Goal: Task Accomplishment & Management: Complete application form

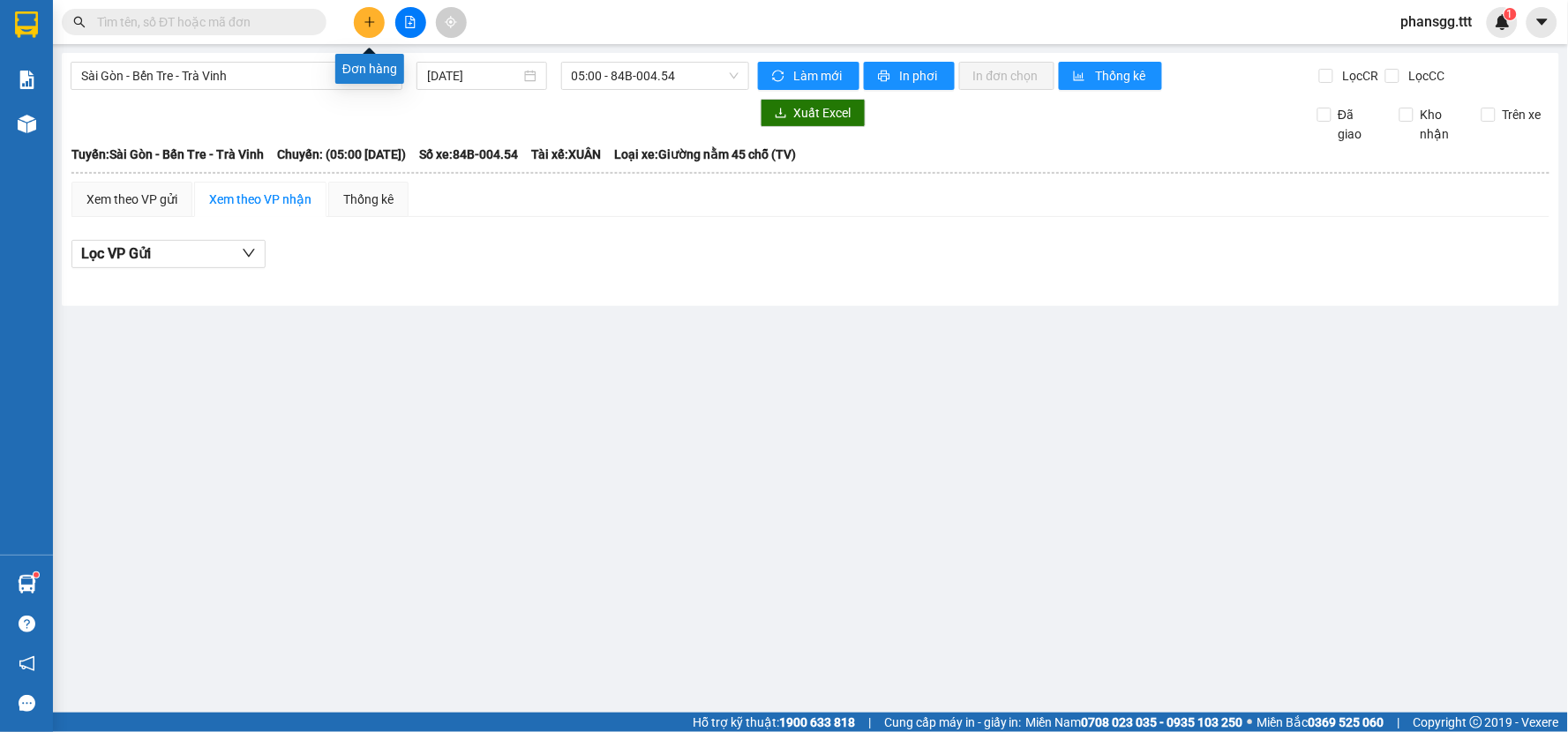
click at [365, 21] on icon "plus" at bounding box center [370, 22] width 13 height 13
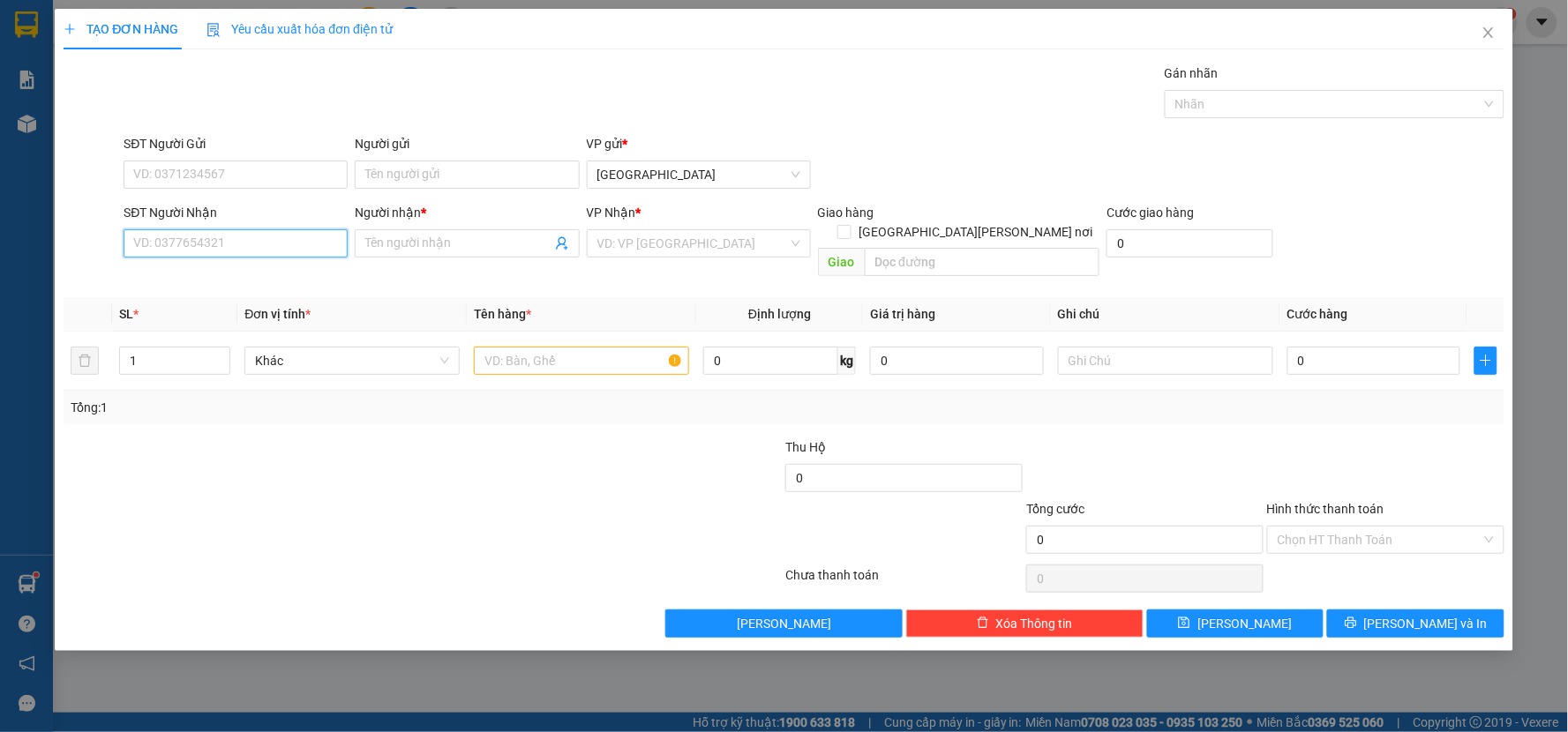
click at [231, 257] on input "SĐT Người Nhận" at bounding box center [235, 243] width 224 height 28
click at [224, 281] on div "0794924179 - [PERSON_NAME]" at bounding box center [236, 278] width 203 height 19
type input "0794924179"
type input "THÀNH TRUNG"
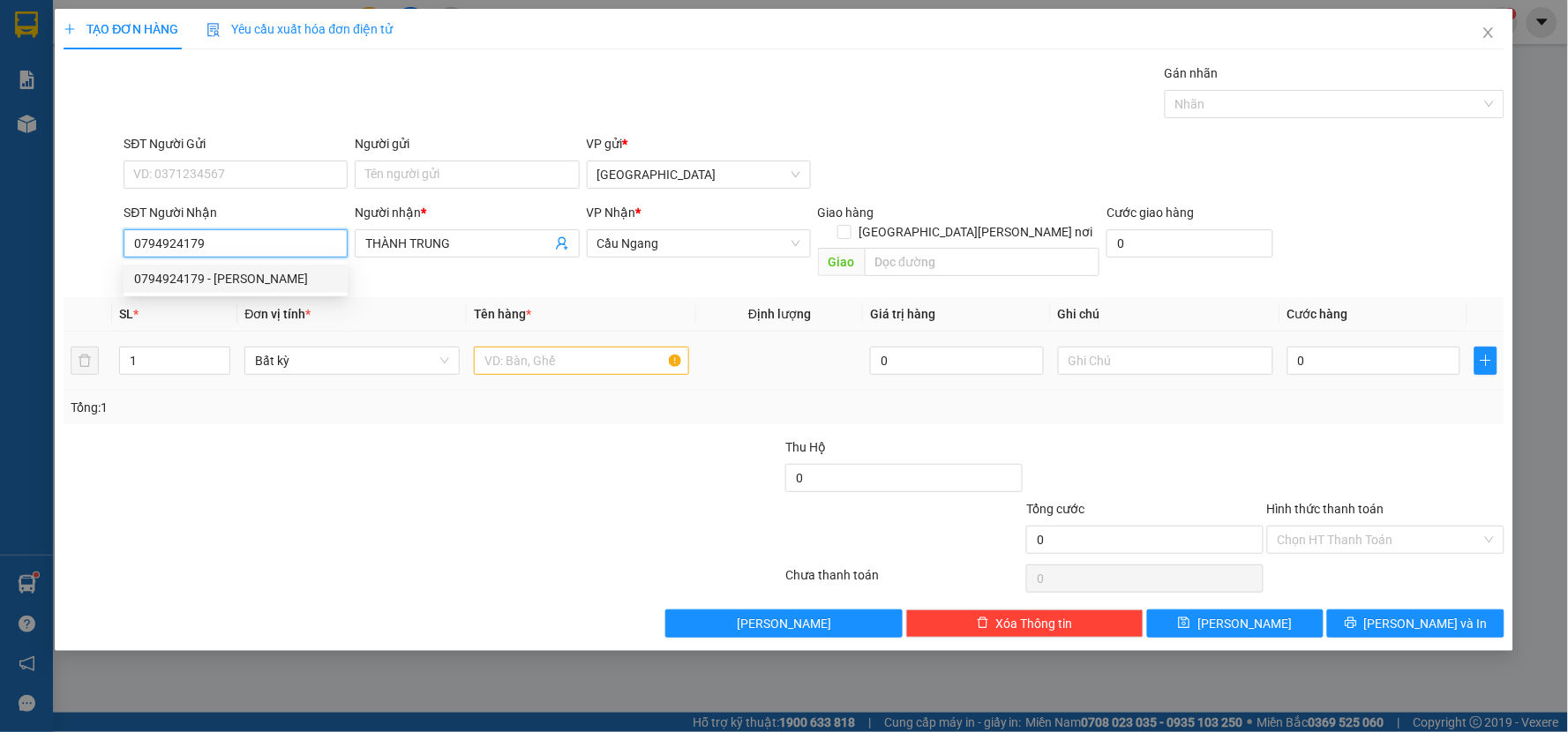
type input "0794924179"
click at [572, 346] on input "text" at bounding box center [581, 360] width 216 height 28
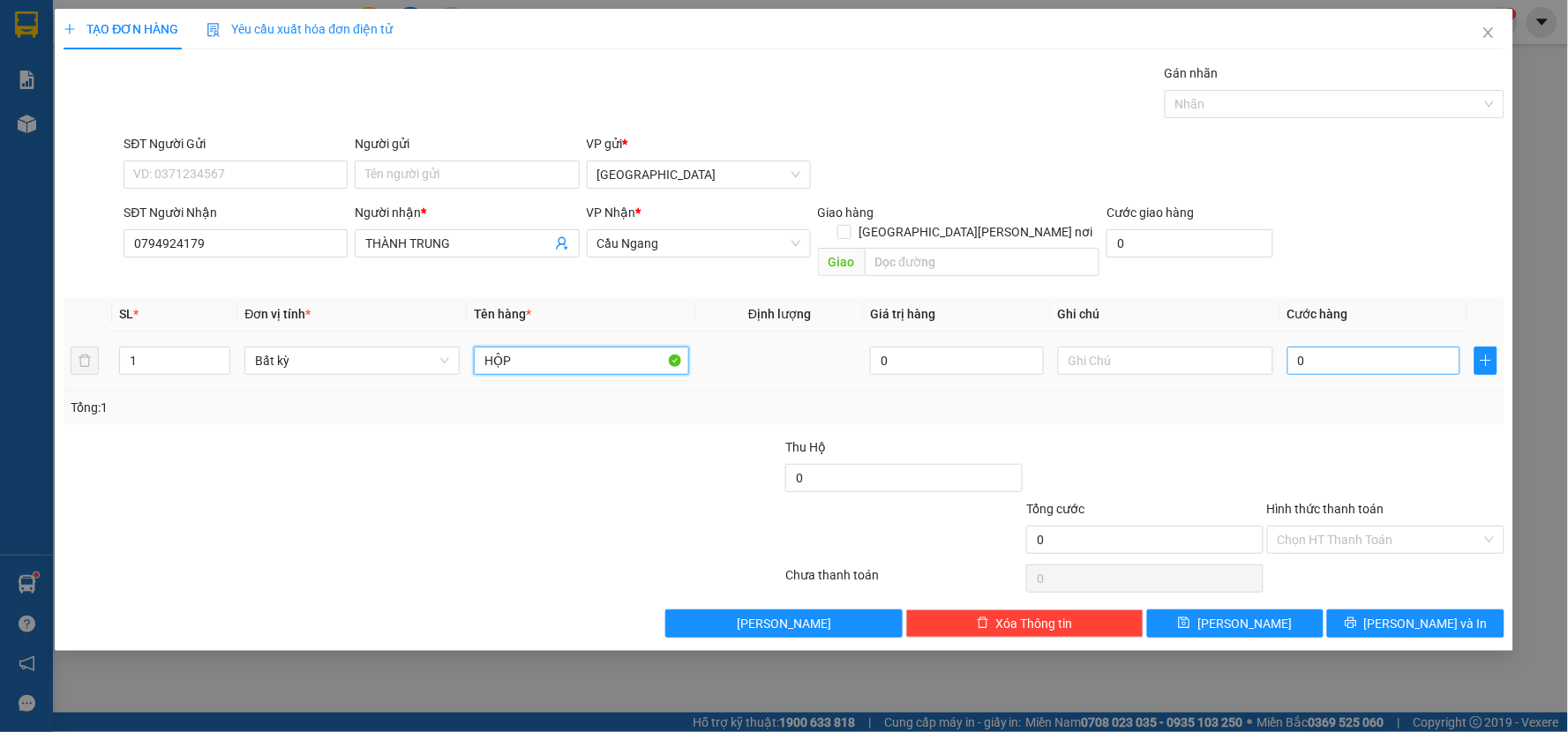
type input "HỘP"
click at [1326, 353] on input "0" at bounding box center [1374, 360] width 174 height 28
type input "2"
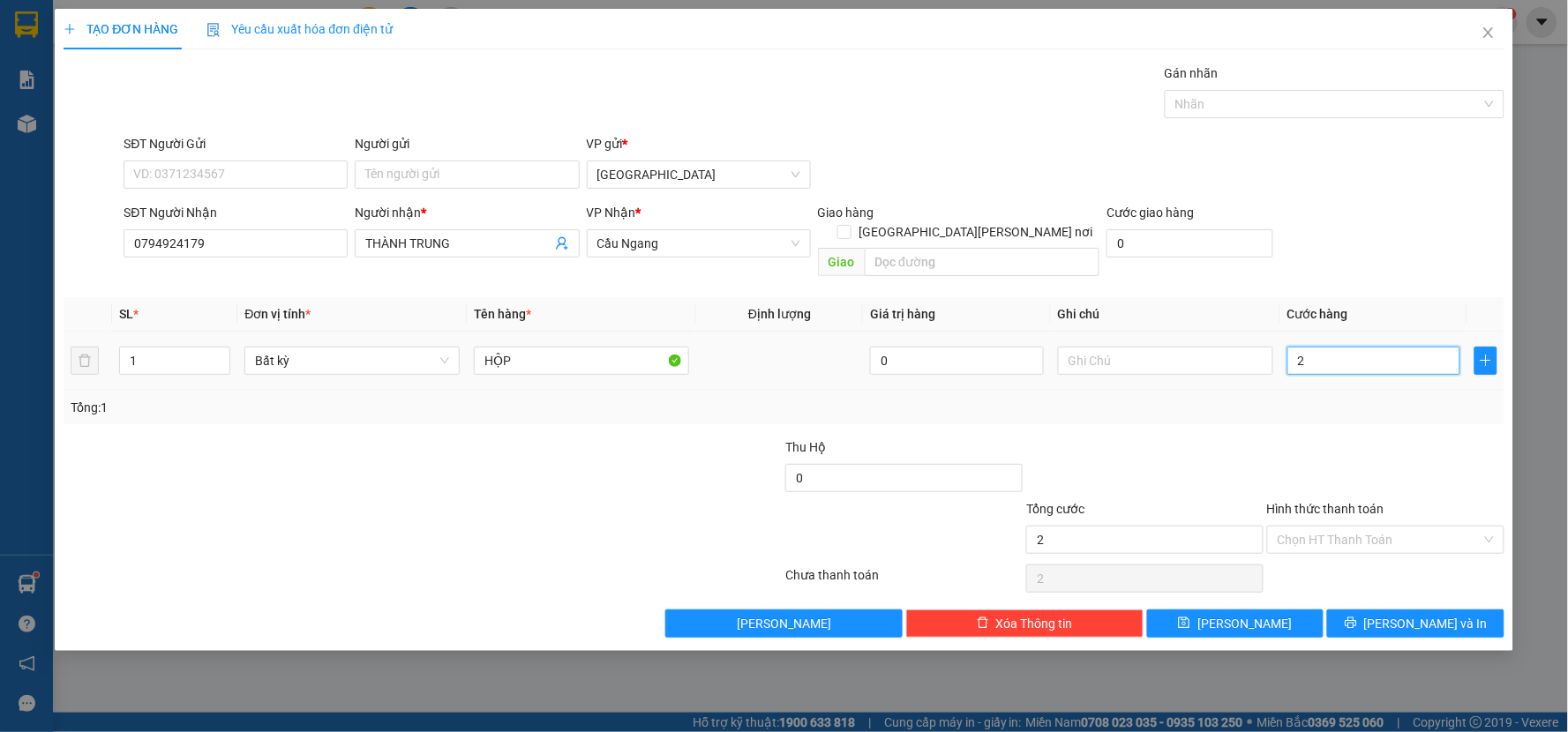
type input "20"
click at [1330, 391] on div "Tổng: 1" at bounding box center [784, 408] width 1441 height 34
type input "20.000"
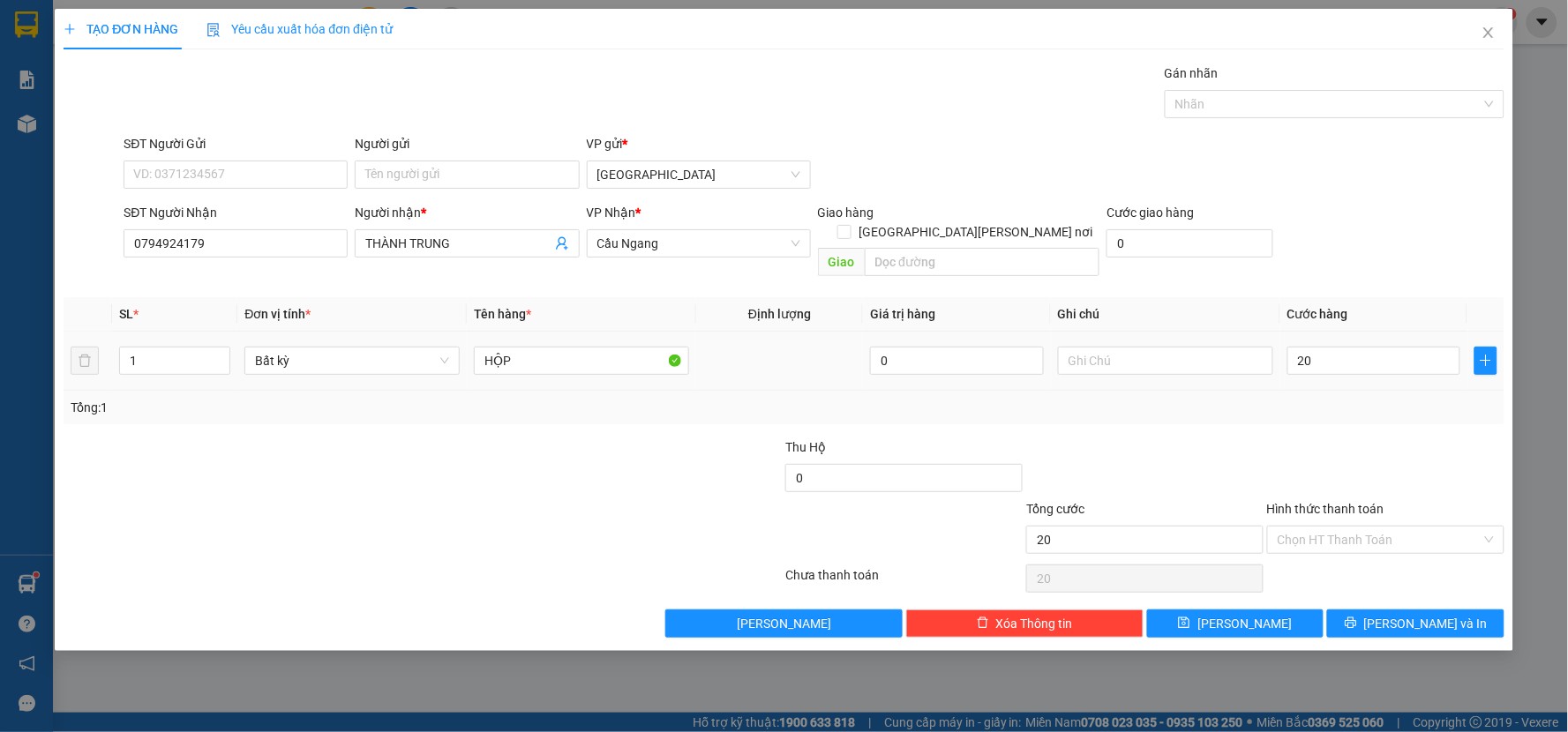
type input "20.000"
click at [1355, 526] on input "Hình thức thanh toán" at bounding box center [1379, 539] width 204 height 27
click at [1355, 553] on div "Tại văn phòng" at bounding box center [1386, 556] width 217 height 19
type input "0"
click at [1363, 586] on div "Transit Pickup Surcharge Ids Transit Deliver Surcharge Ids Transit Deliver Surc…" at bounding box center [784, 351] width 1441 height 575
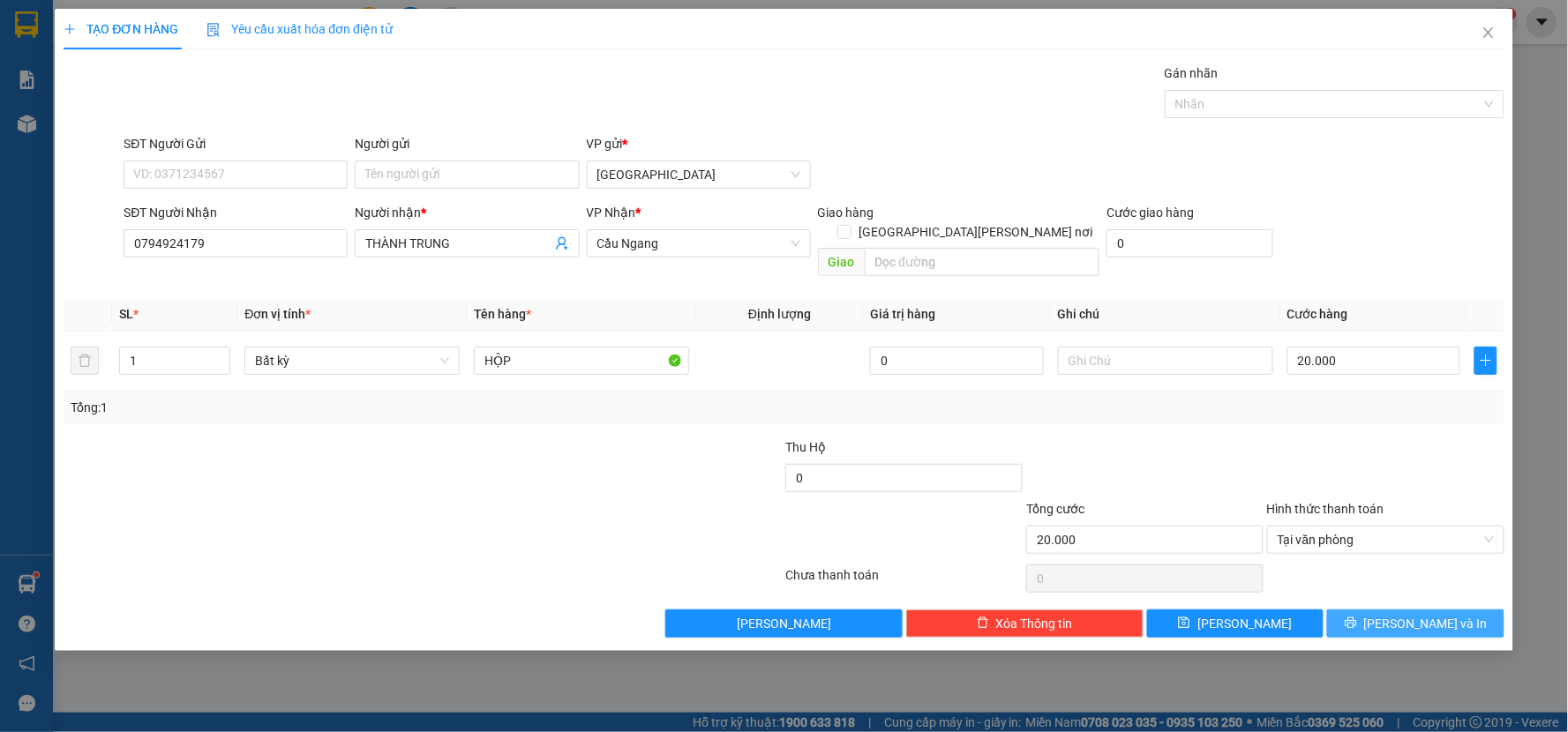
click at [1369, 610] on button "[PERSON_NAME] và In" at bounding box center [1415, 623] width 177 height 28
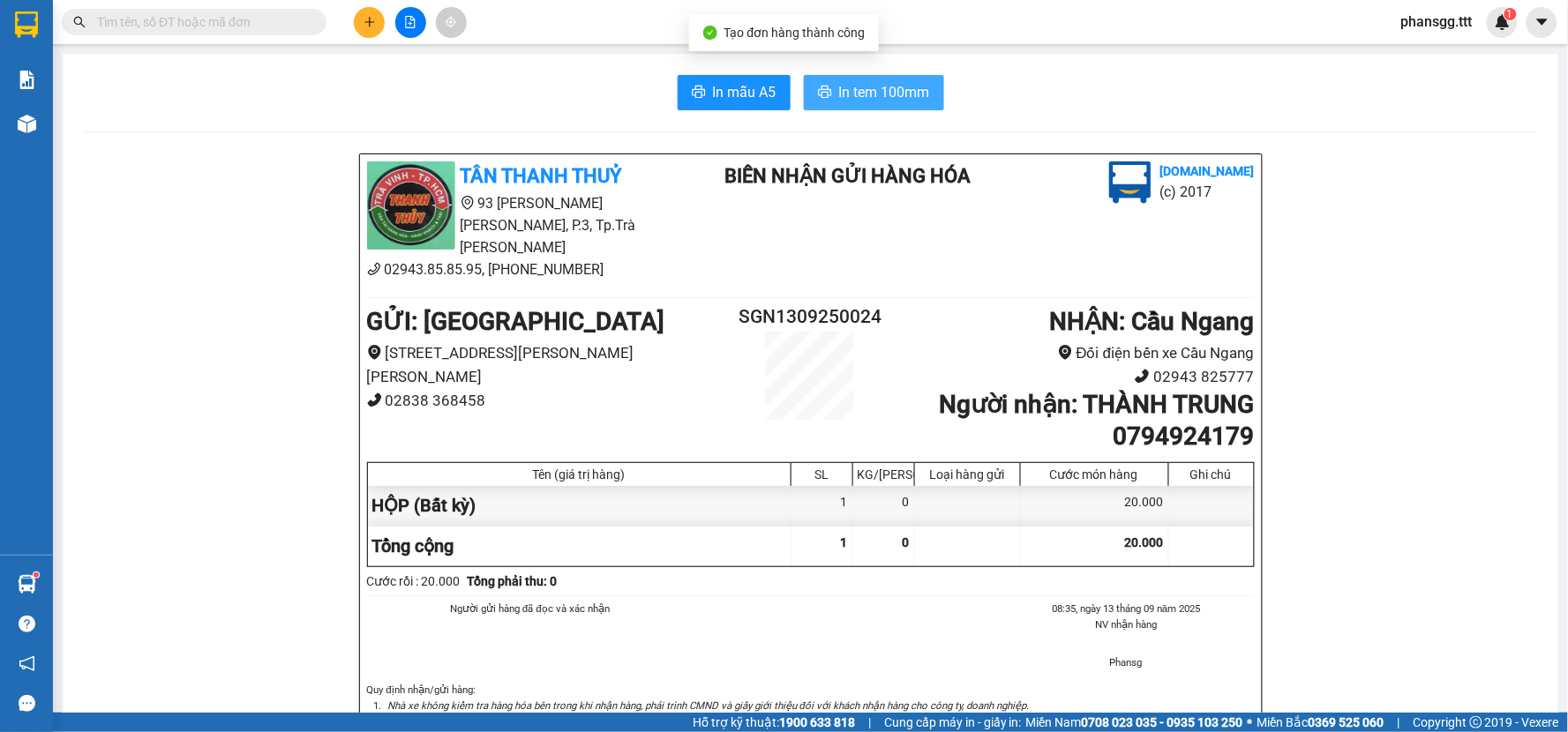
click at [879, 97] on span "In tem 100mm" at bounding box center [884, 92] width 90 height 22
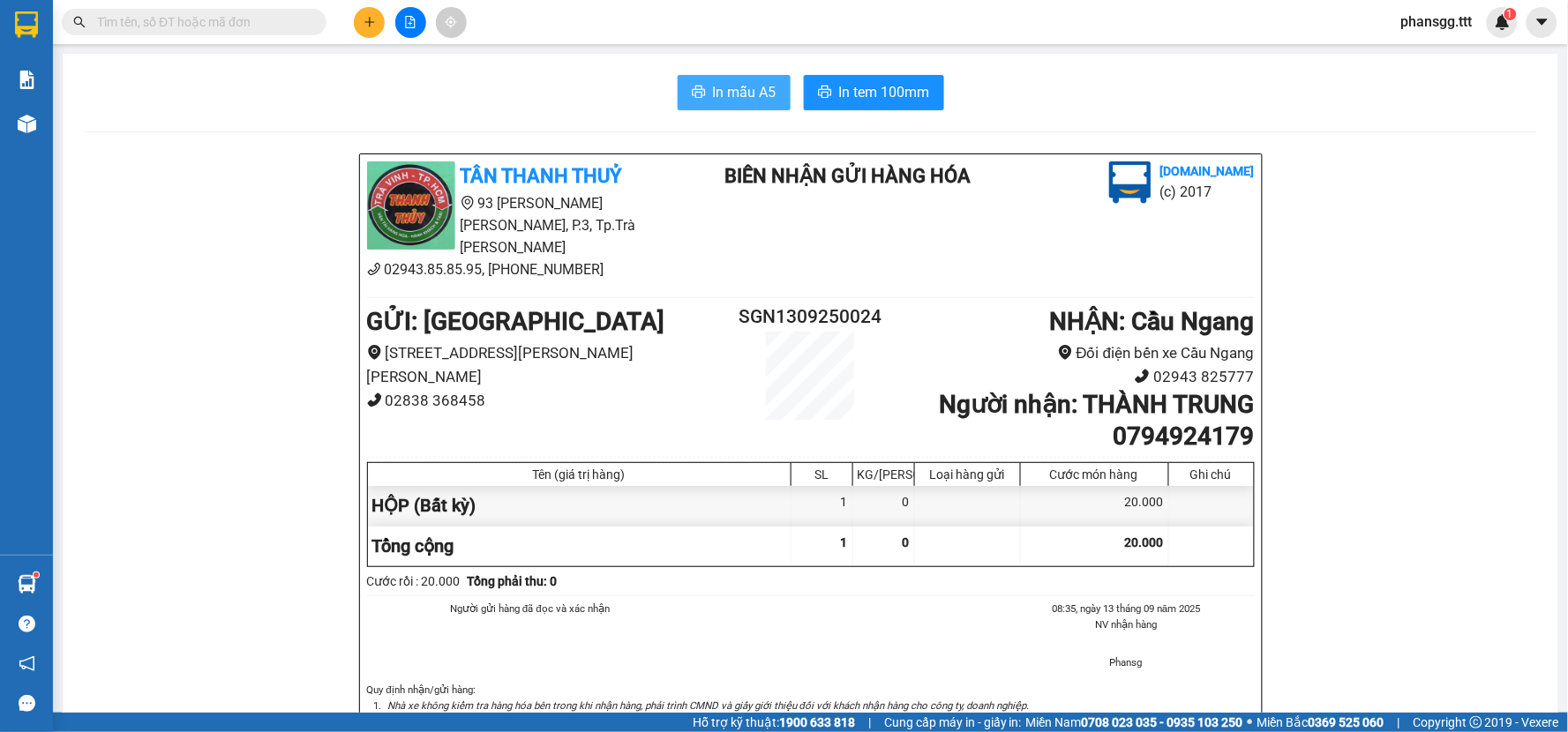
drag, startPoint x: 702, startPoint y: 63, endPoint x: 703, endPoint y: 82, distance: 19.0
click at [703, 70] on div "In mẫu A5 In tem 100mm TÂN [PERSON_NAME] 93 [PERSON_NAME] [PERSON_NAME], P.3, T…" at bounding box center [810, 667] width 1495 height 1227
click at [703, 82] on button "In mẫu A5" at bounding box center [734, 92] width 113 height 36
click at [362, 25] on button at bounding box center [369, 23] width 31 height 31
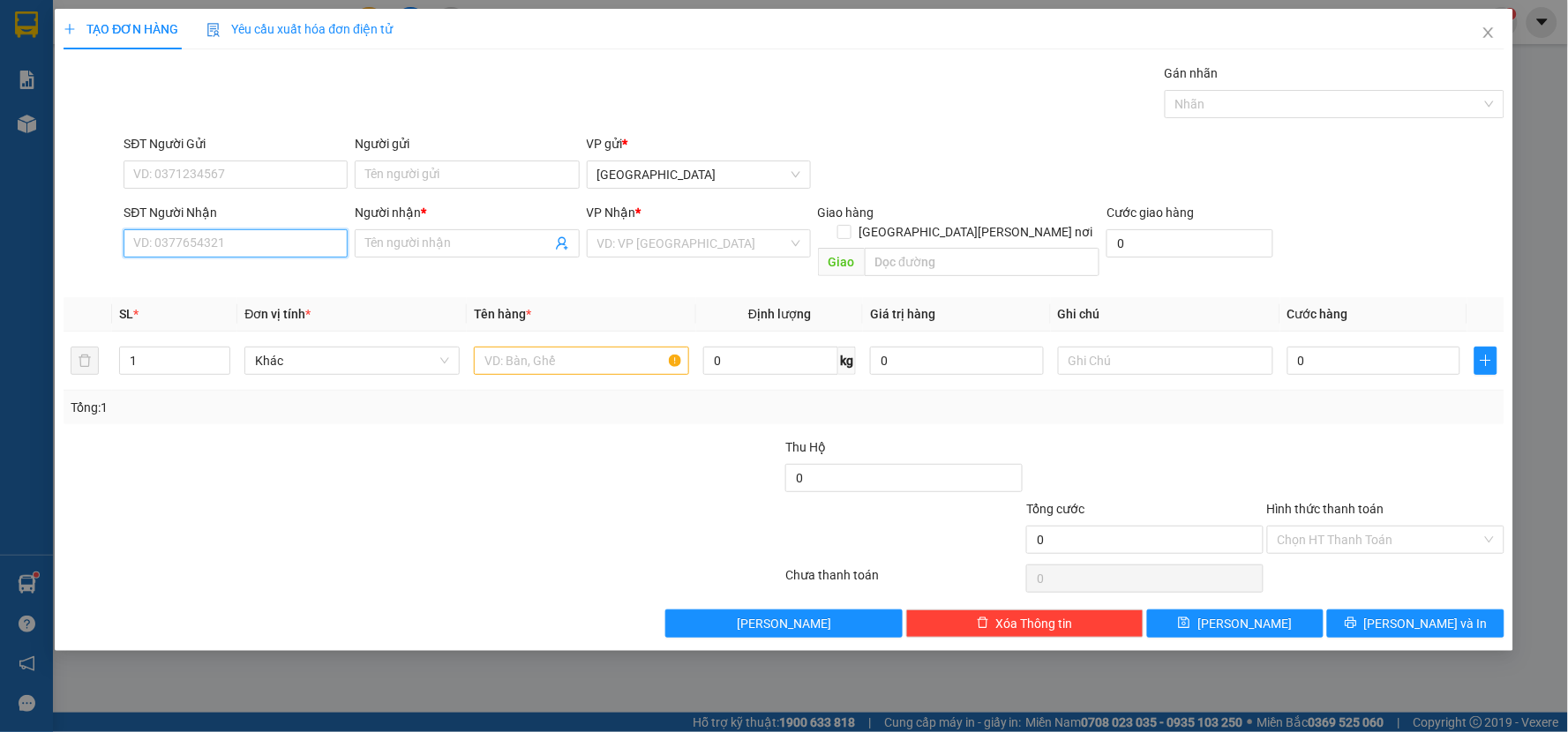
click at [323, 249] on input "SĐT Người Nhận" at bounding box center [235, 243] width 224 height 28
click at [1491, 24] on span "Close" at bounding box center [1489, 34] width 49 height 49
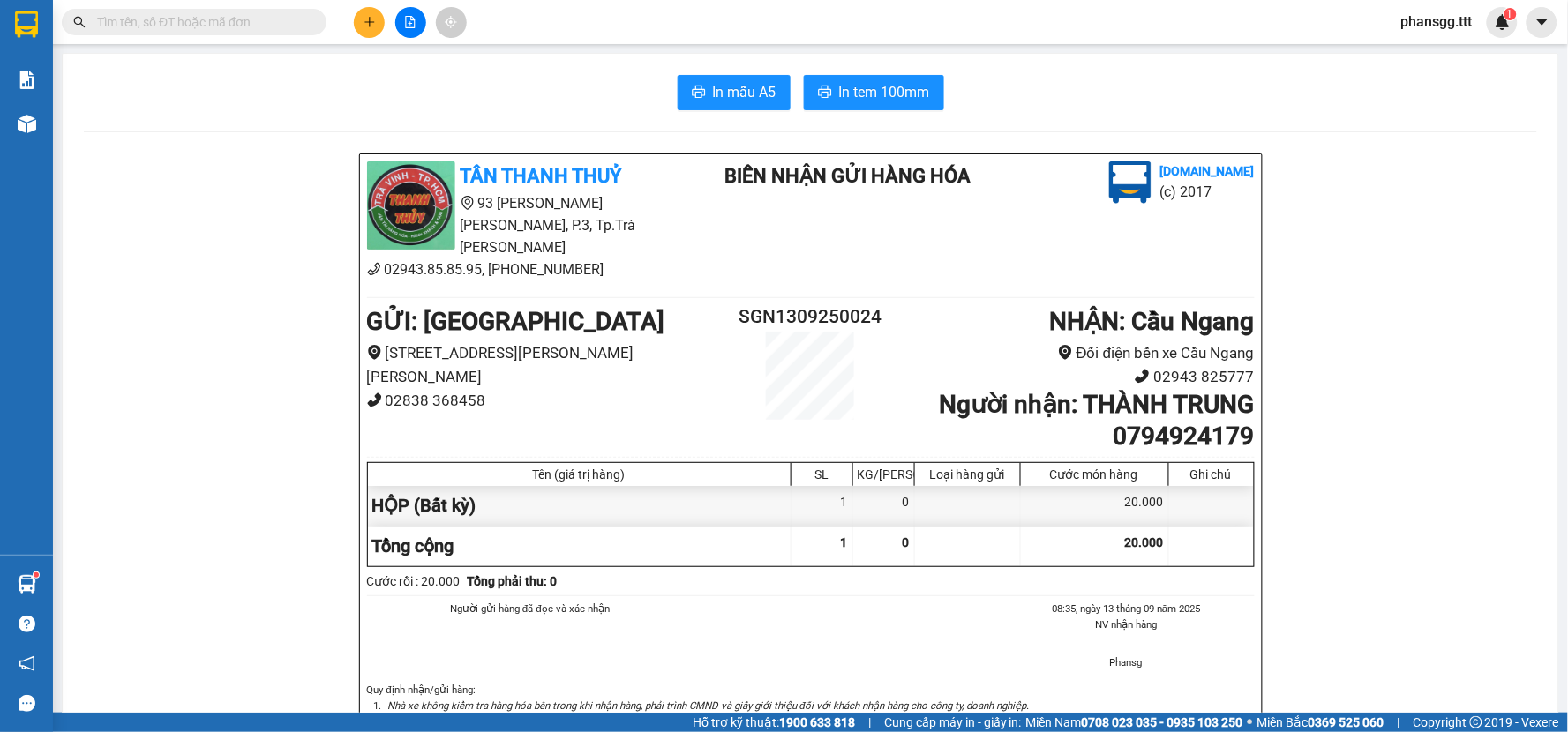
click at [291, 23] on input "text" at bounding box center [201, 22] width 208 height 19
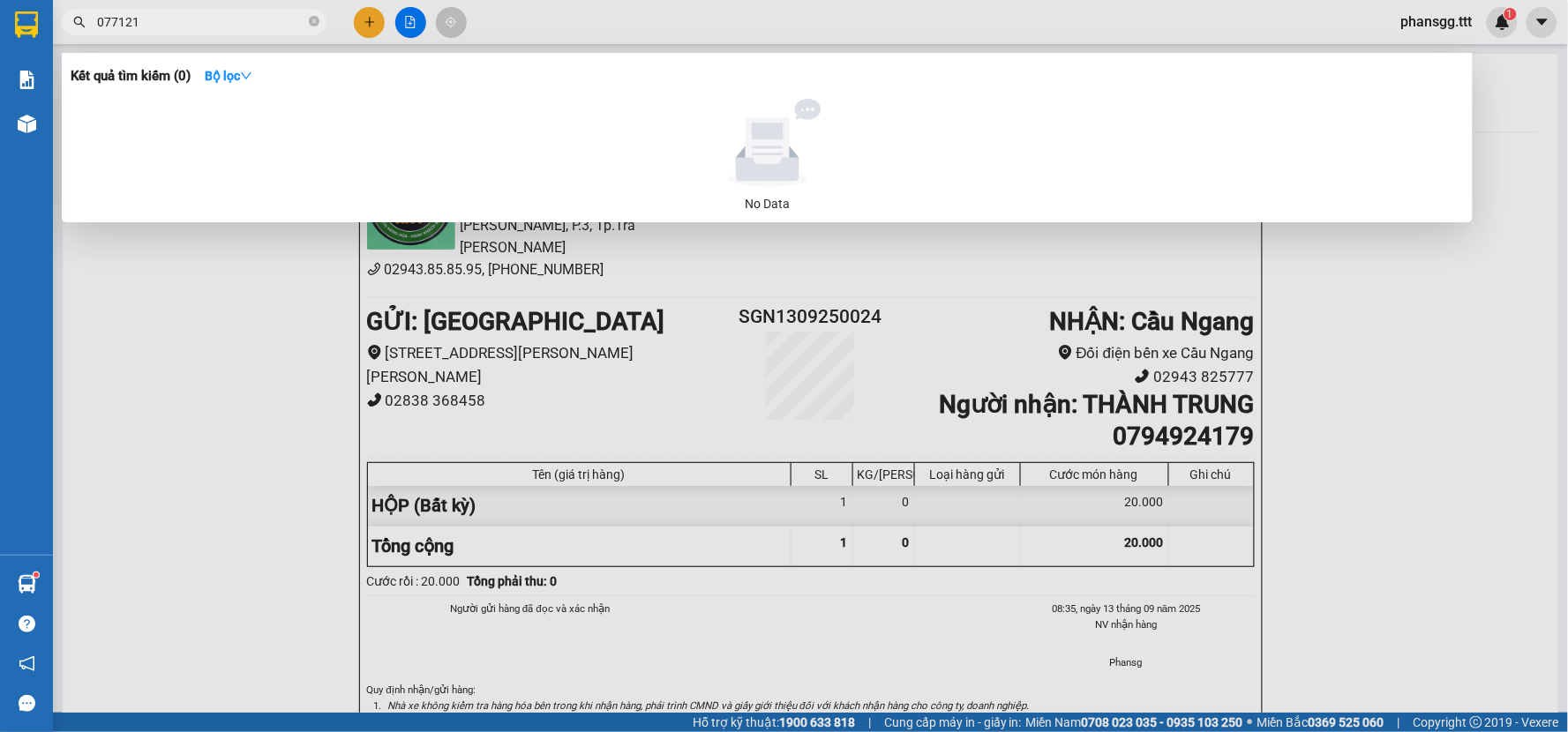
click at [113, 19] on input "077121" at bounding box center [201, 22] width 208 height 19
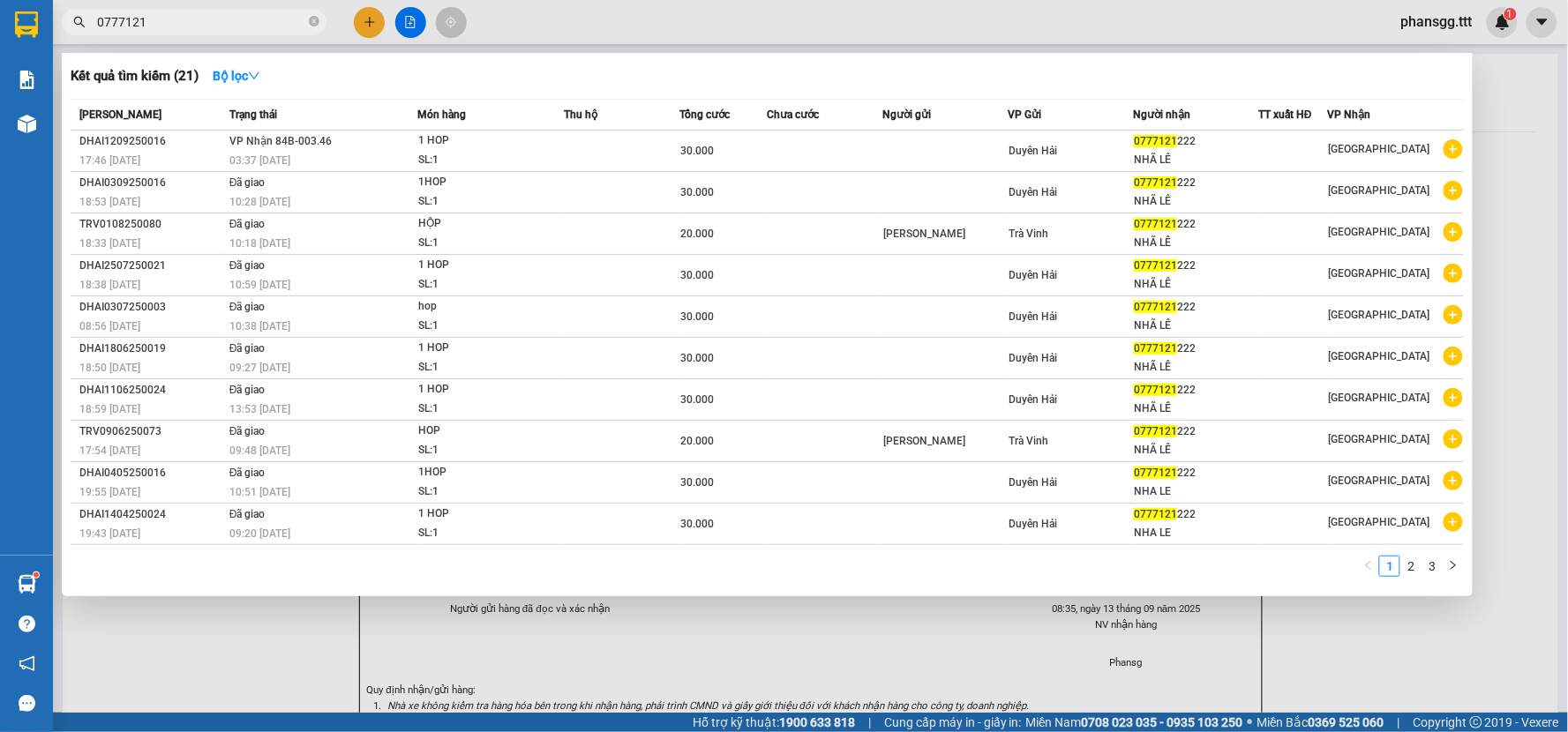
click at [217, 17] on input "0777121" at bounding box center [201, 22] width 208 height 19
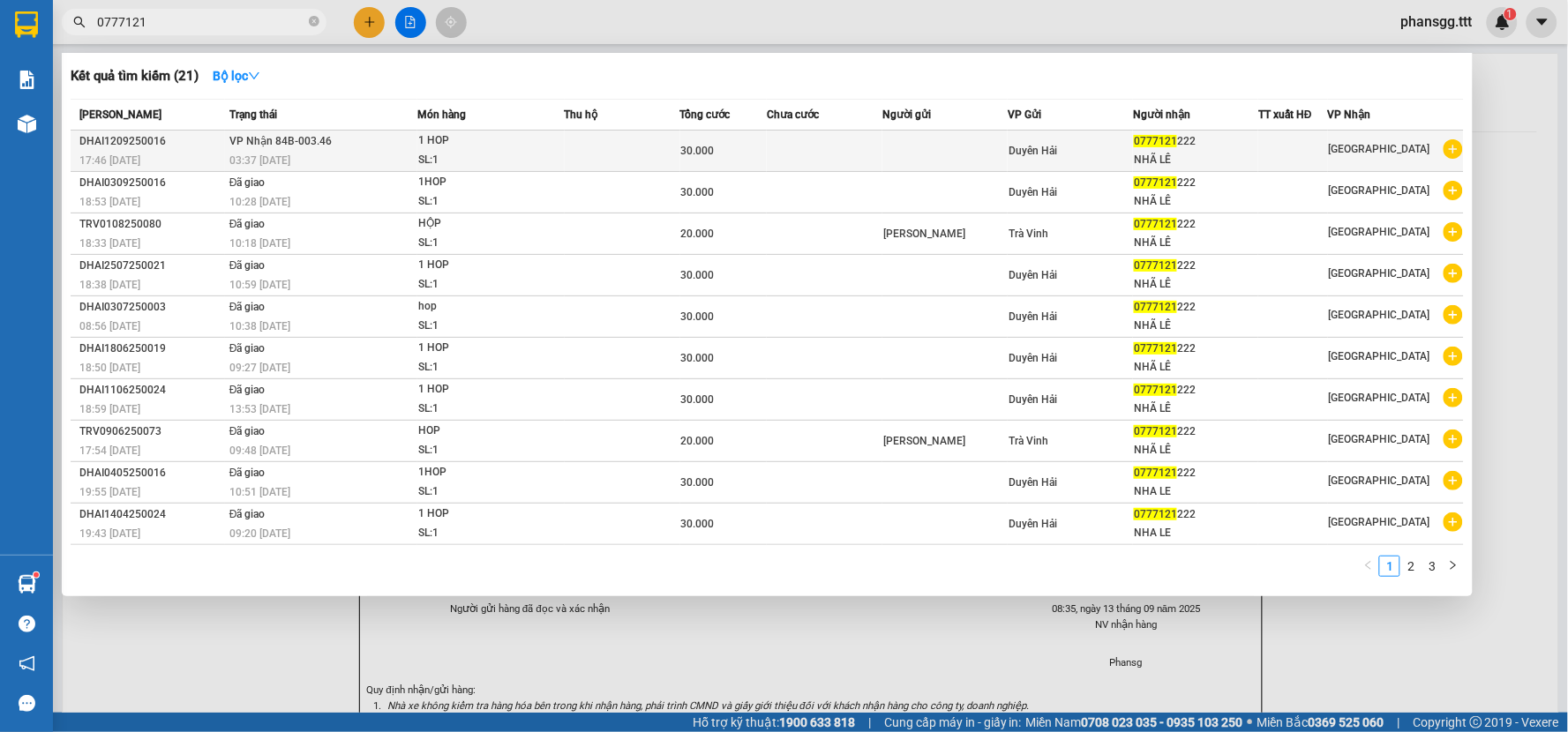
type input "0777121"
click at [302, 154] on div "03:37 [DATE]" at bounding box center [323, 160] width 188 height 19
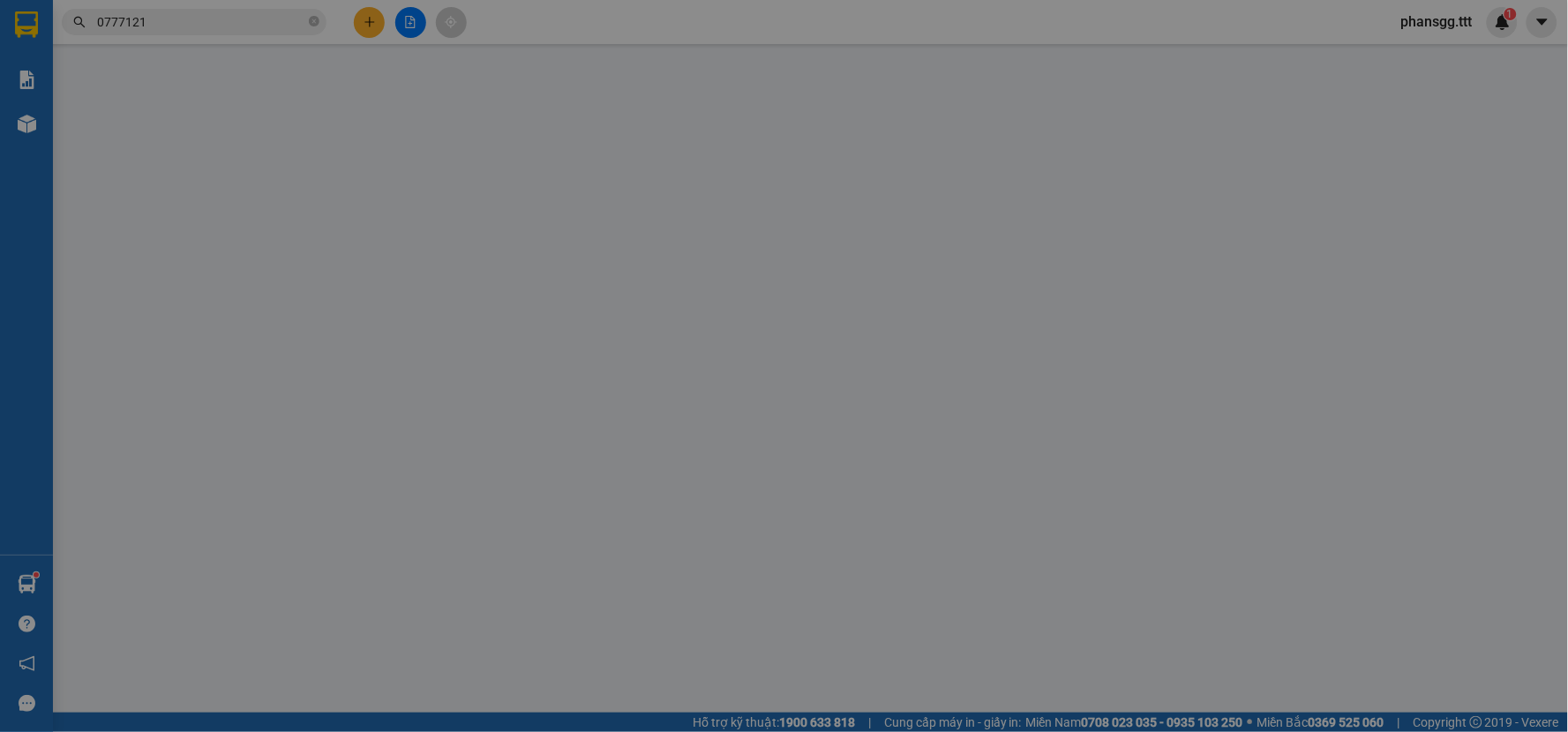
type input "0777121222"
type input "NHÃ LÊ"
type input "30.000"
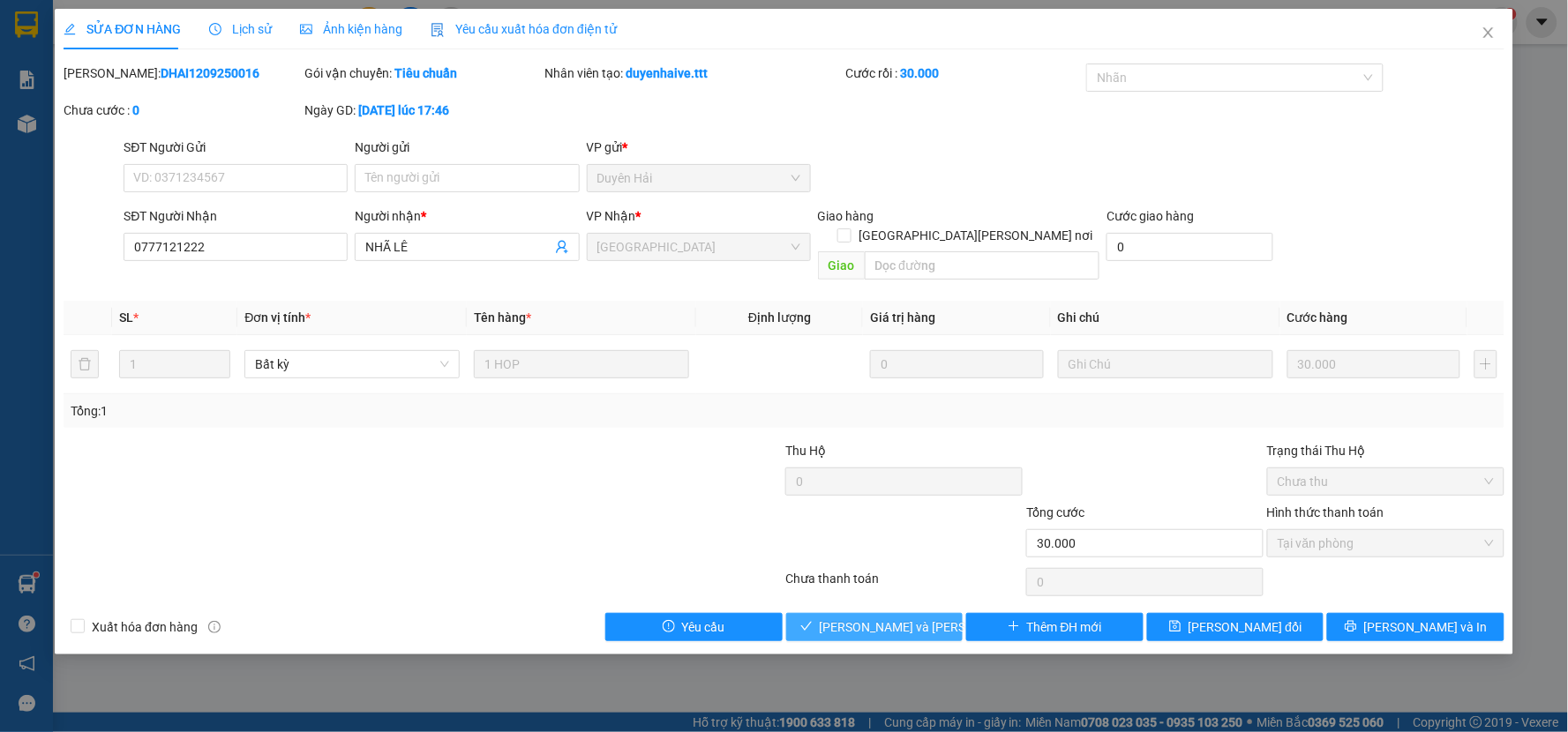
click at [906, 613] on button "[PERSON_NAME] và [PERSON_NAME] hàng" at bounding box center [874, 627] width 177 height 28
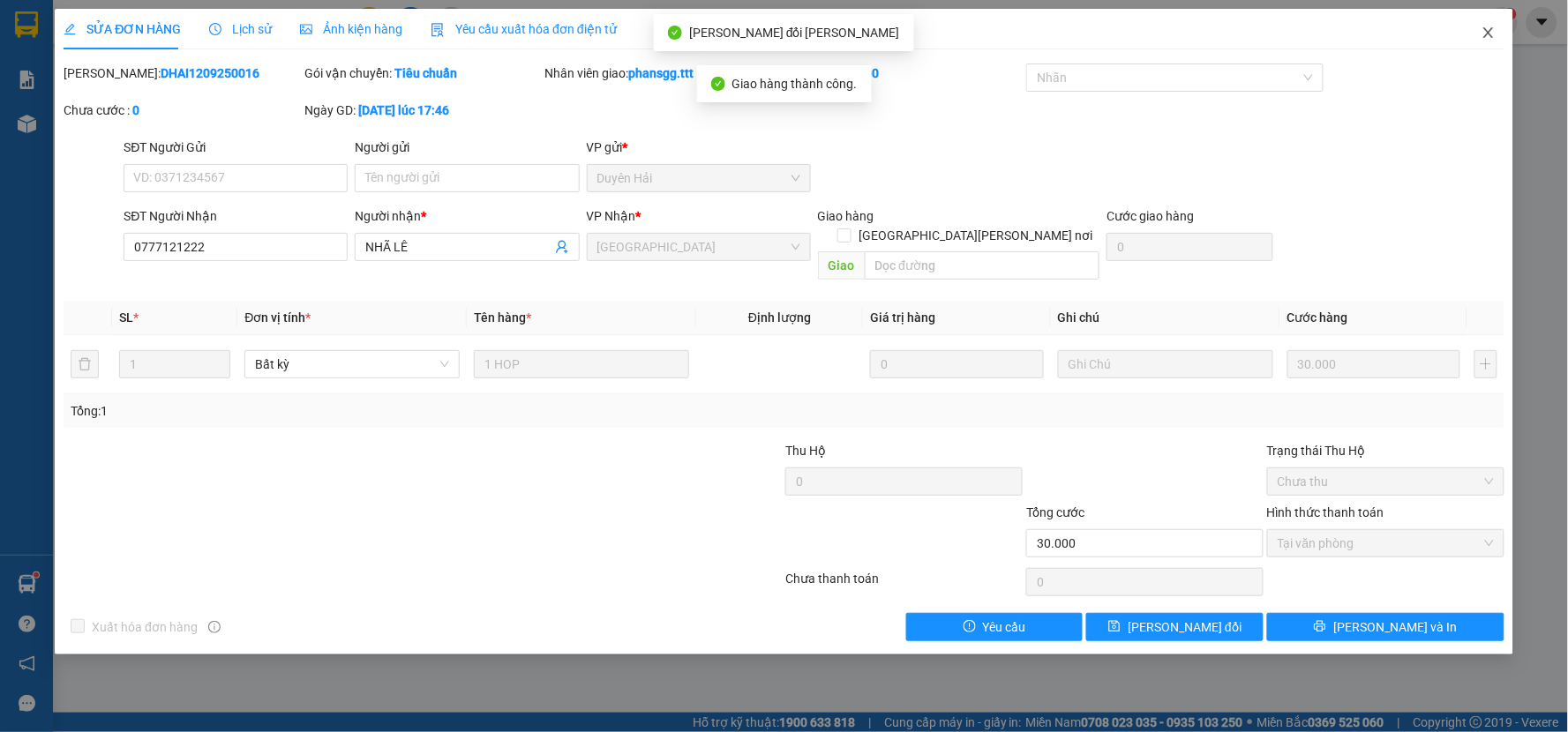
click at [1504, 15] on span "Close" at bounding box center [1489, 34] width 49 height 49
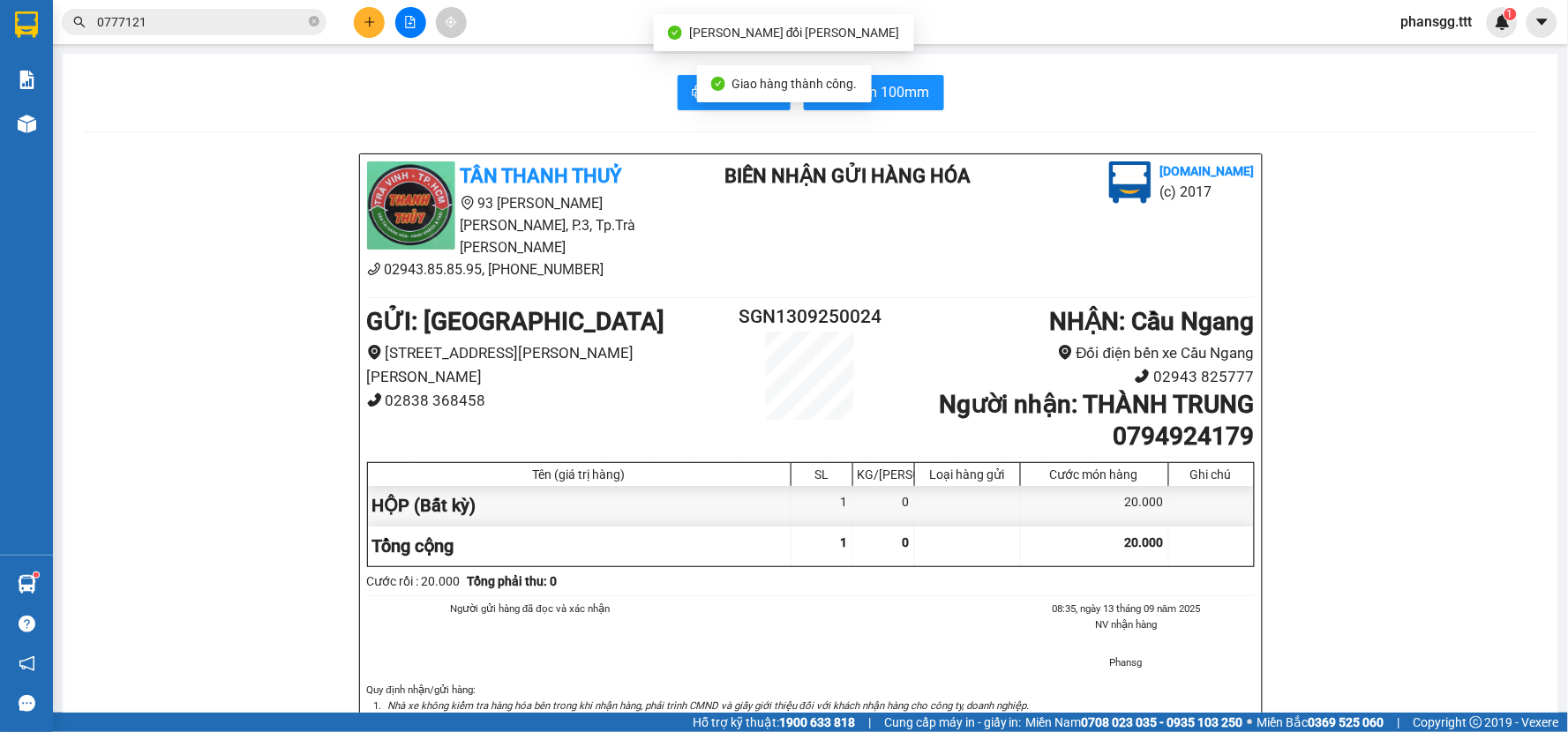
click at [227, 23] on input "0777121" at bounding box center [201, 22] width 208 height 19
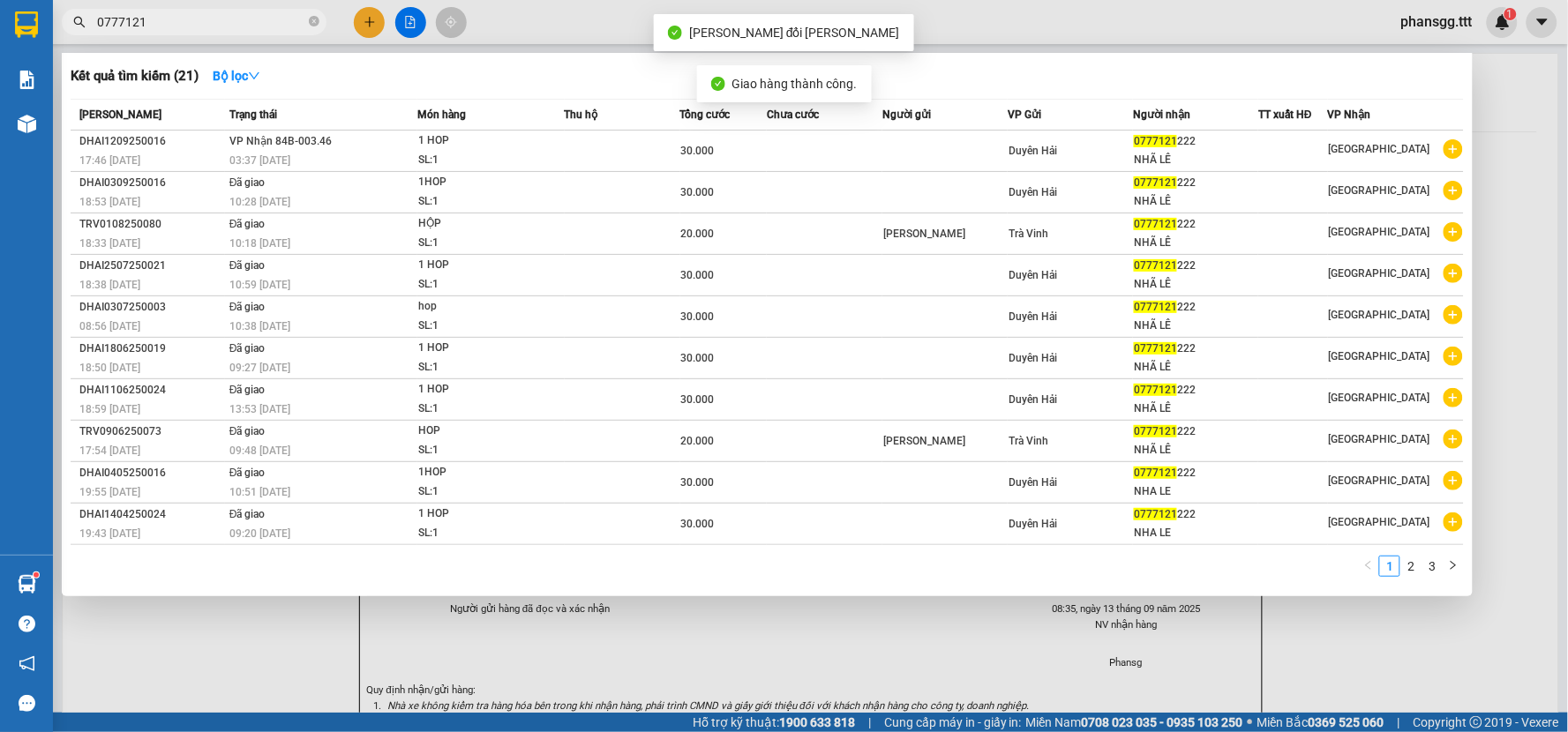
click at [227, 23] on input "0777121" at bounding box center [201, 22] width 208 height 19
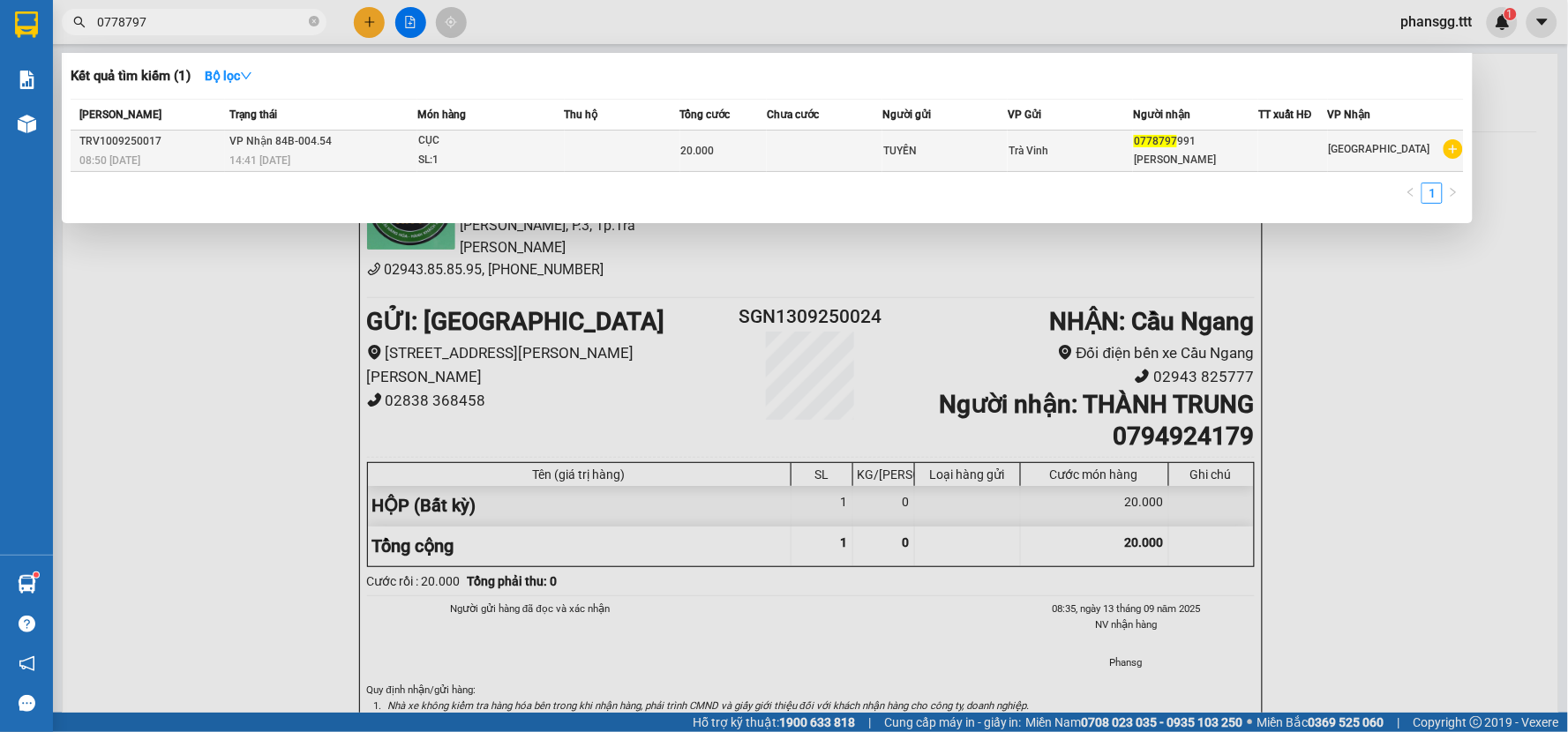
type input "0778797"
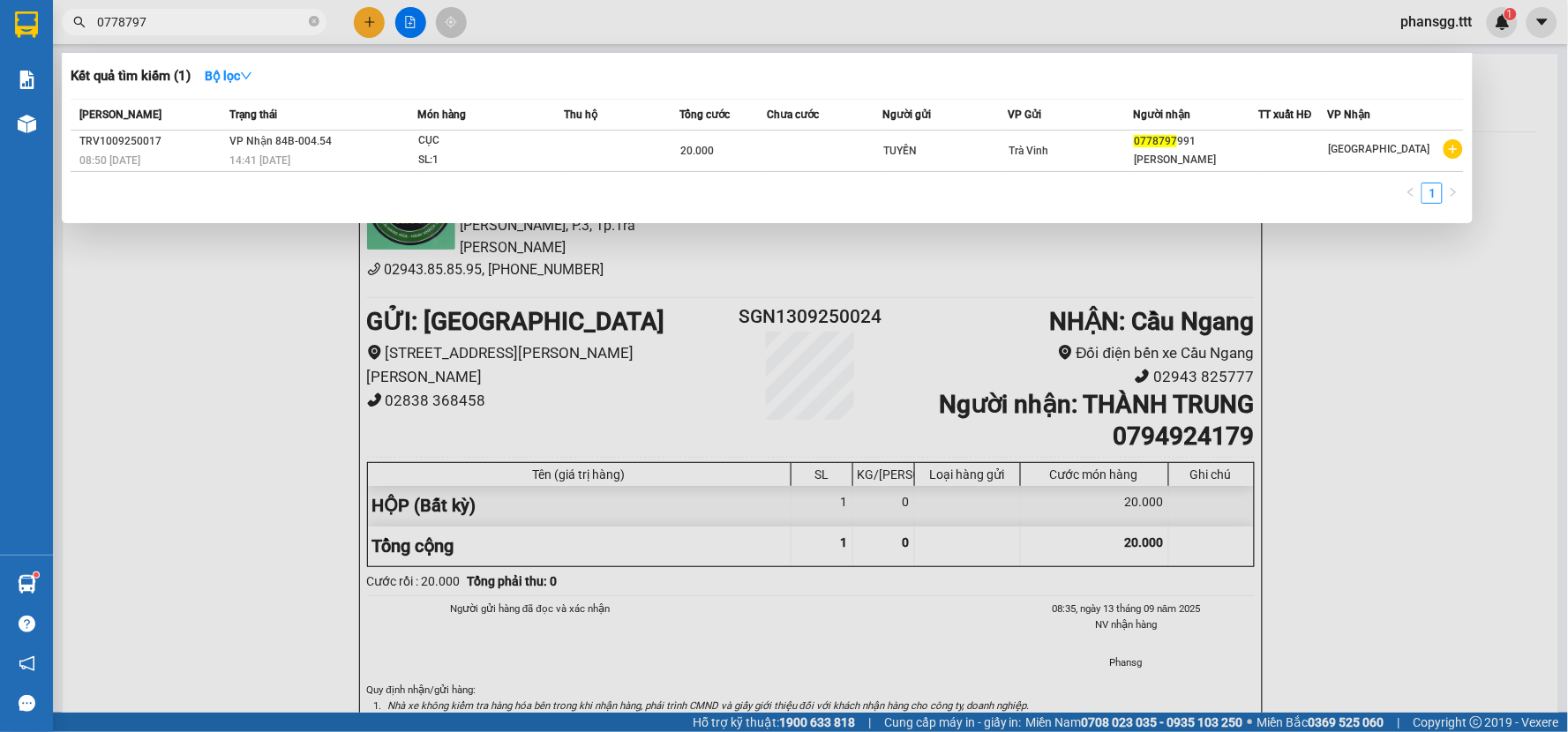
click at [319, 151] on td "[PERSON_NAME] 84B-004.54 14:41 [DATE]" at bounding box center [321, 151] width 193 height 41
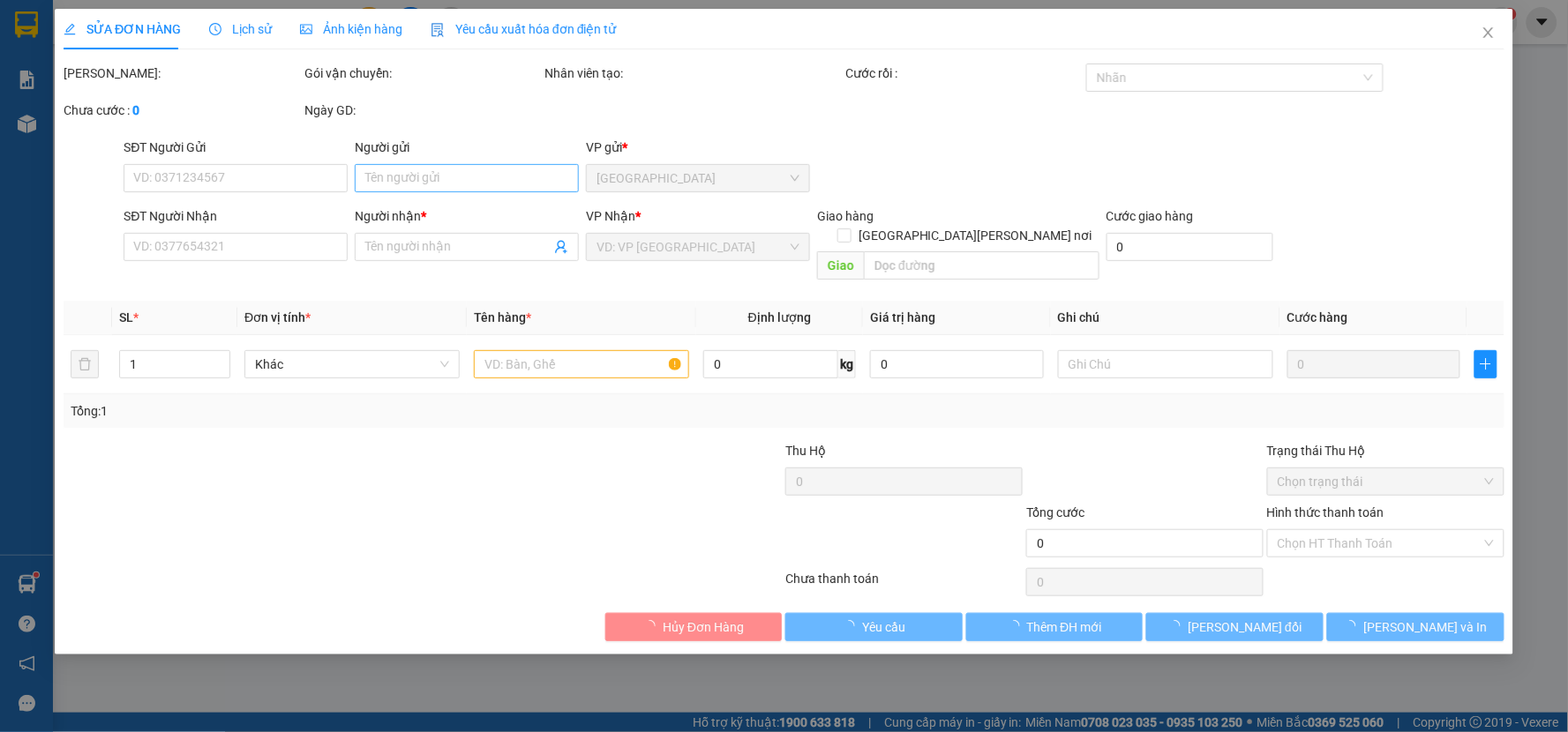
type input "TUYỀN"
type input "0778797991"
type input "[PERSON_NAME]"
type input "20.000"
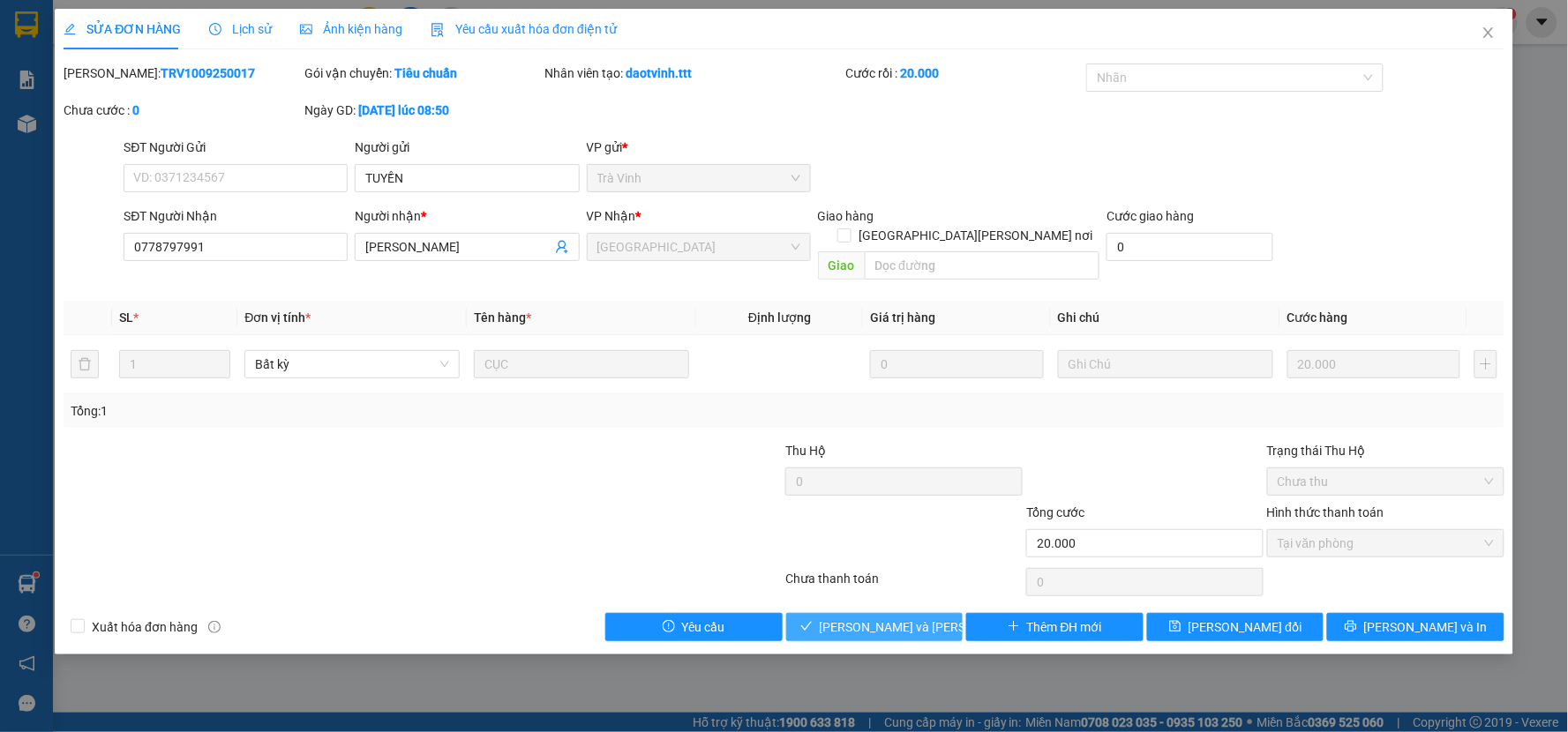
click at [852, 620] on button "[PERSON_NAME] và [PERSON_NAME] hàng" at bounding box center [874, 627] width 177 height 28
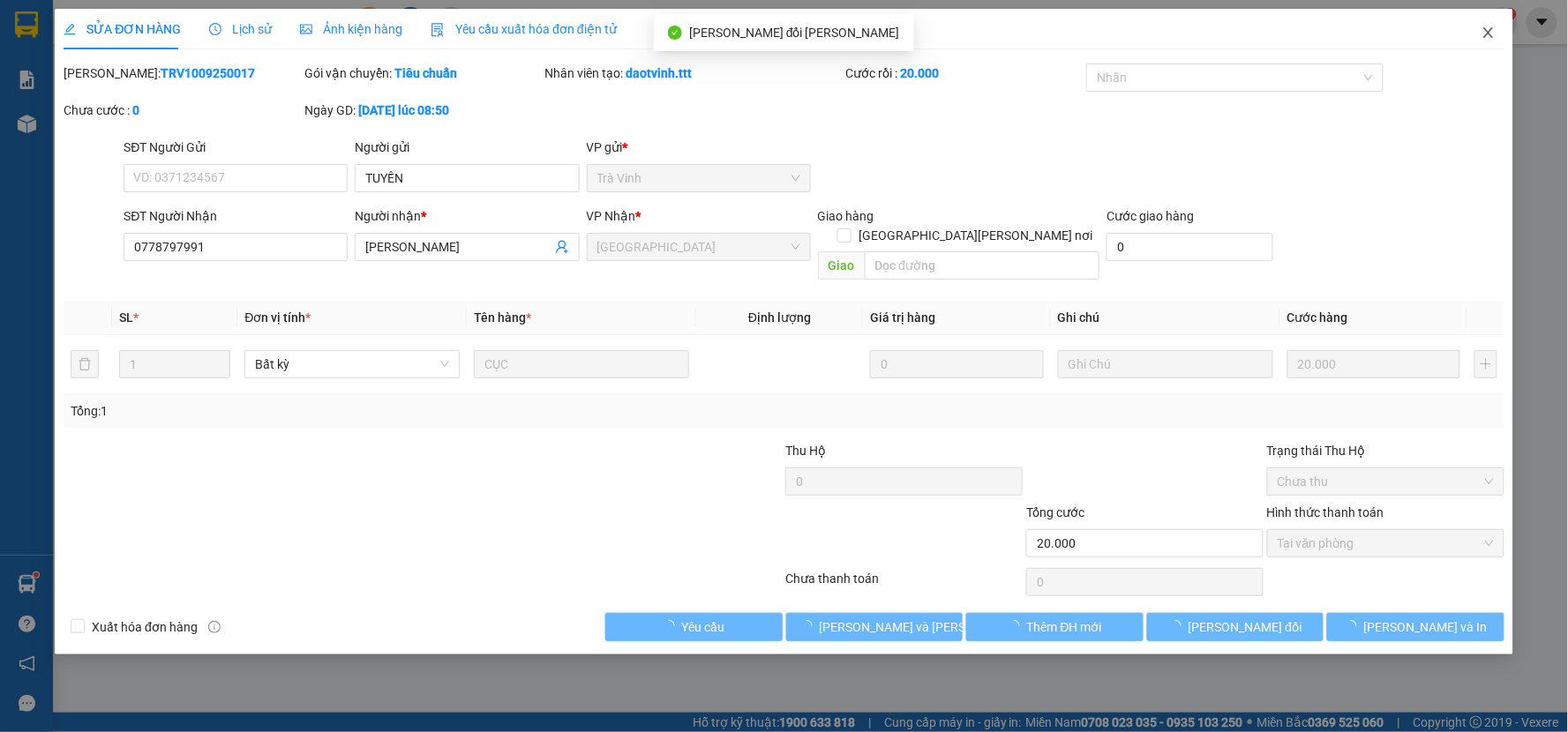
click at [1487, 29] on icon "close" at bounding box center [1488, 32] width 14 height 14
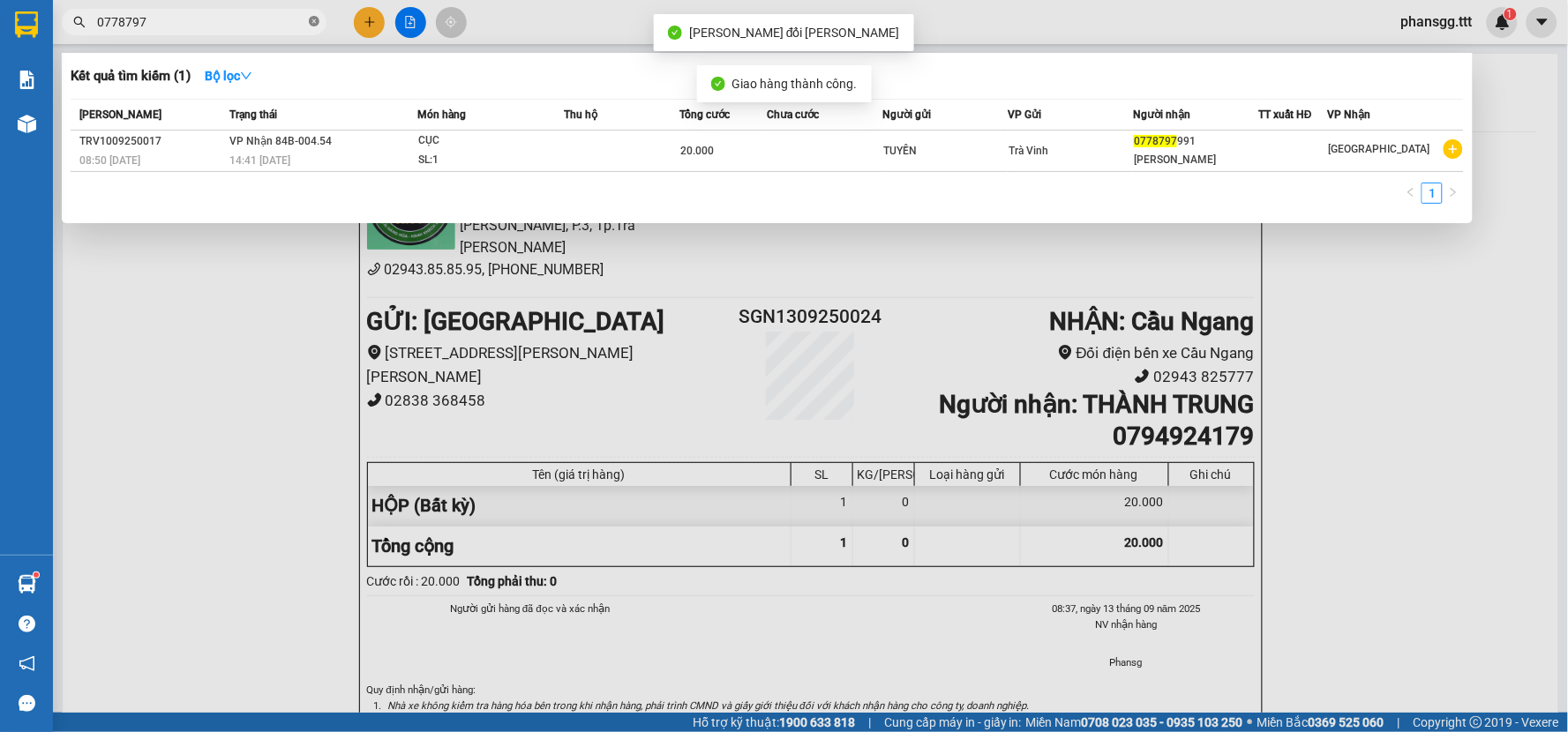
click at [310, 23] on icon "close-circle" at bounding box center [314, 21] width 11 height 11
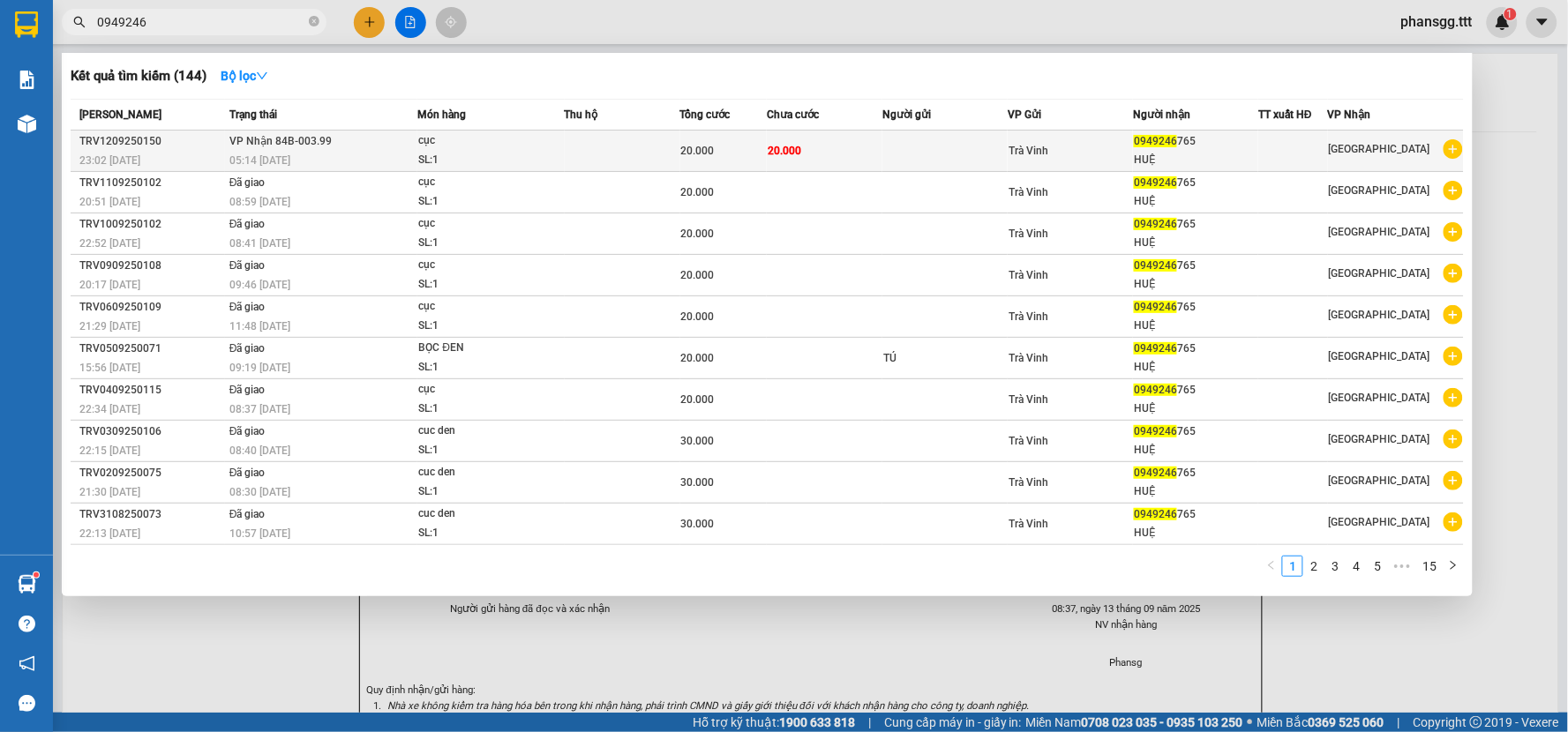
type input "0949246"
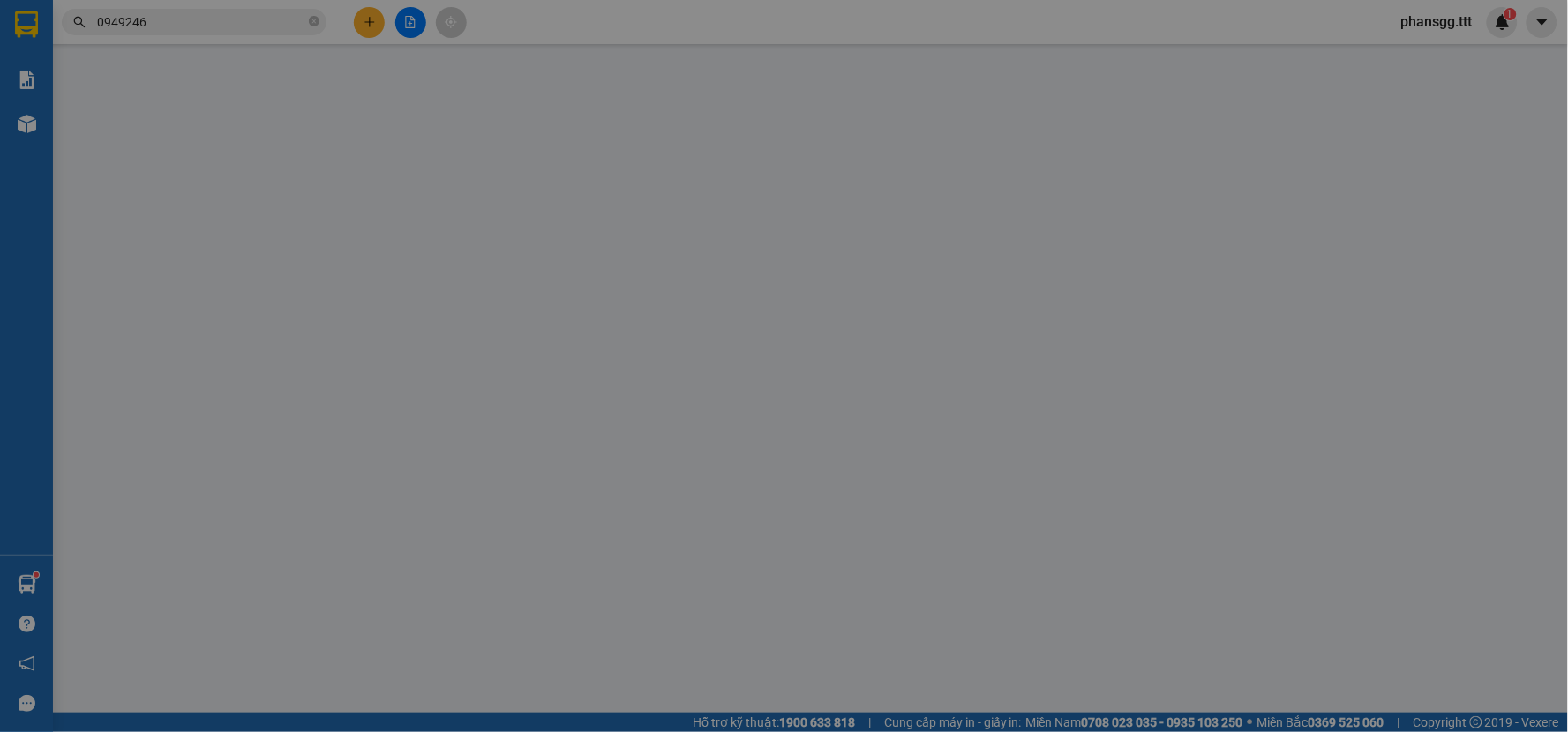
type input "0949246765"
type input "HUỆ"
type input "20.000"
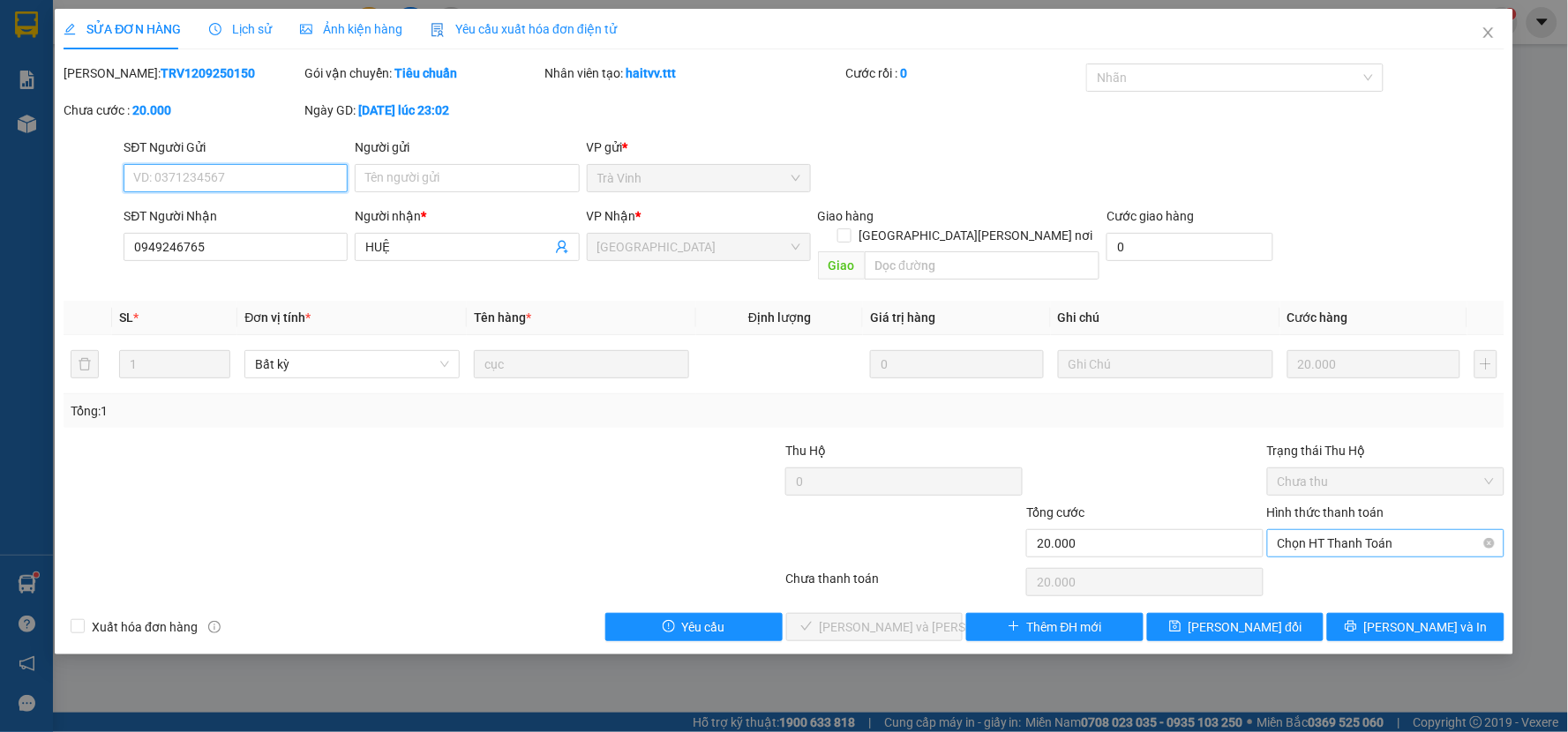
click at [1361, 530] on span "Chọn HT Thanh Toán" at bounding box center [1385, 543] width 217 height 27
click at [1347, 570] on div "Tại văn phòng" at bounding box center [1386, 559] width 238 height 28
type input "0"
click at [891, 613] on button "[PERSON_NAME] và [PERSON_NAME] hàng" at bounding box center [874, 627] width 177 height 28
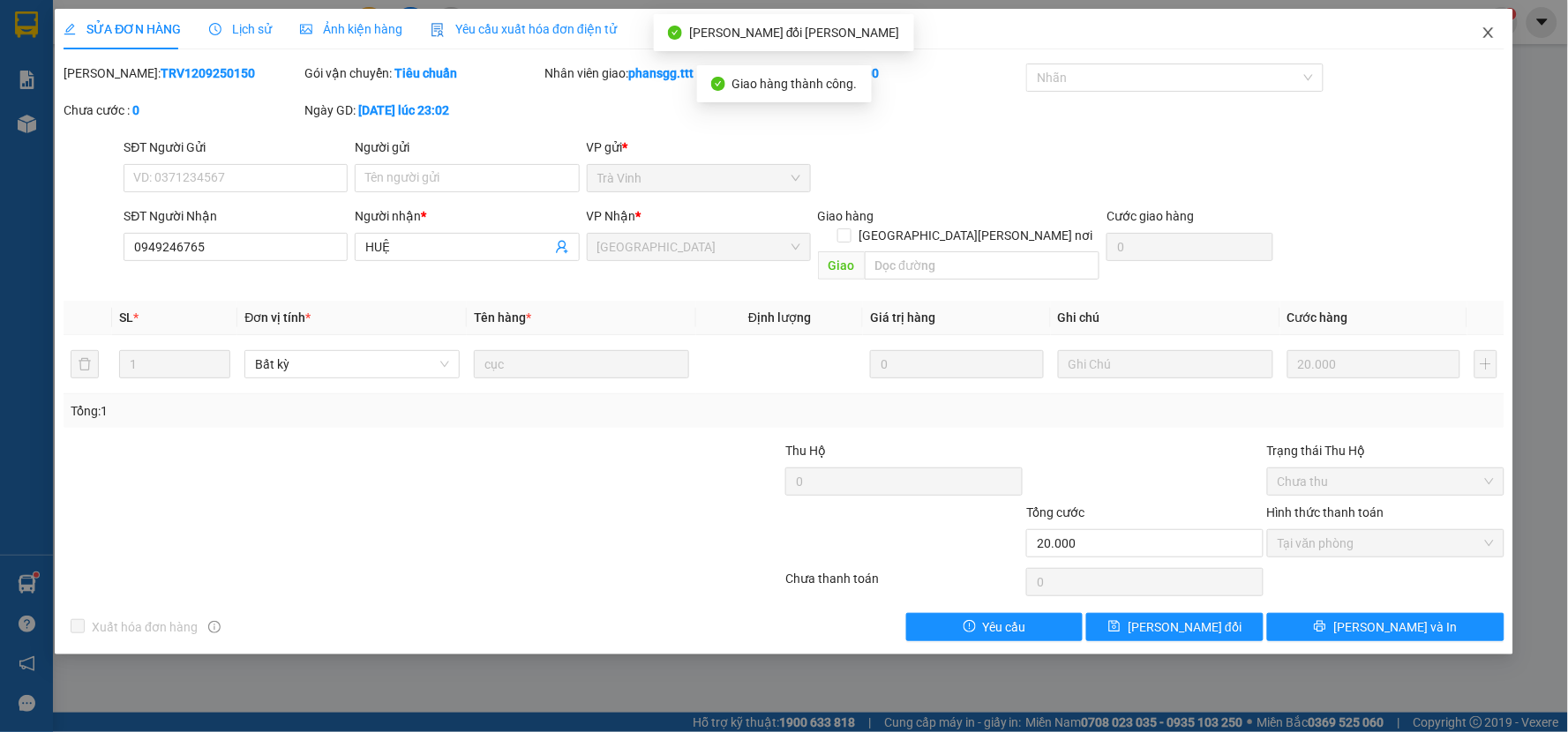
click at [1491, 37] on icon "close" at bounding box center [1488, 33] width 10 height 11
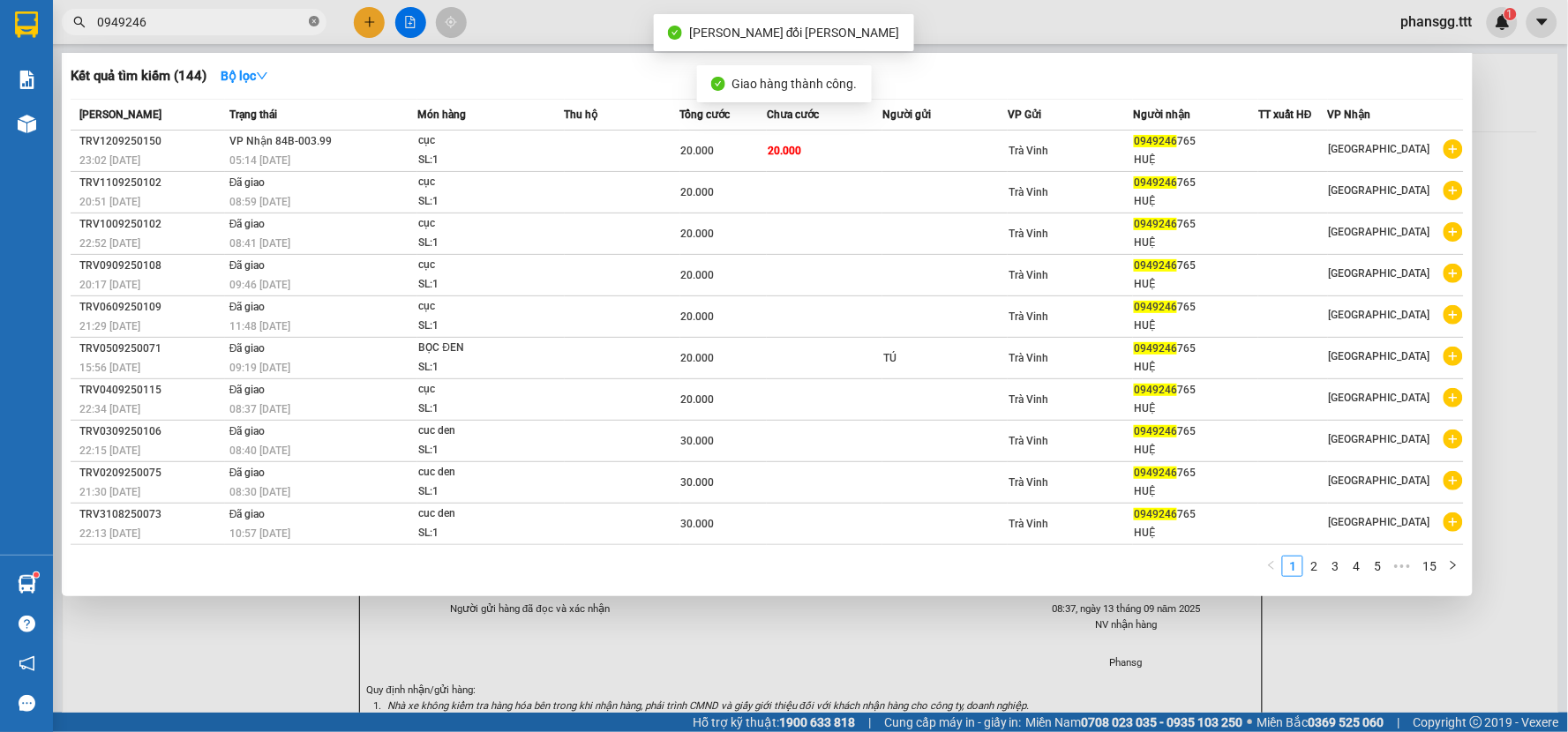
click at [315, 17] on icon "close-circle" at bounding box center [314, 21] width 11 height 11
click at [315, 17] on span at bounding box center [314, 22] width 11 height 19
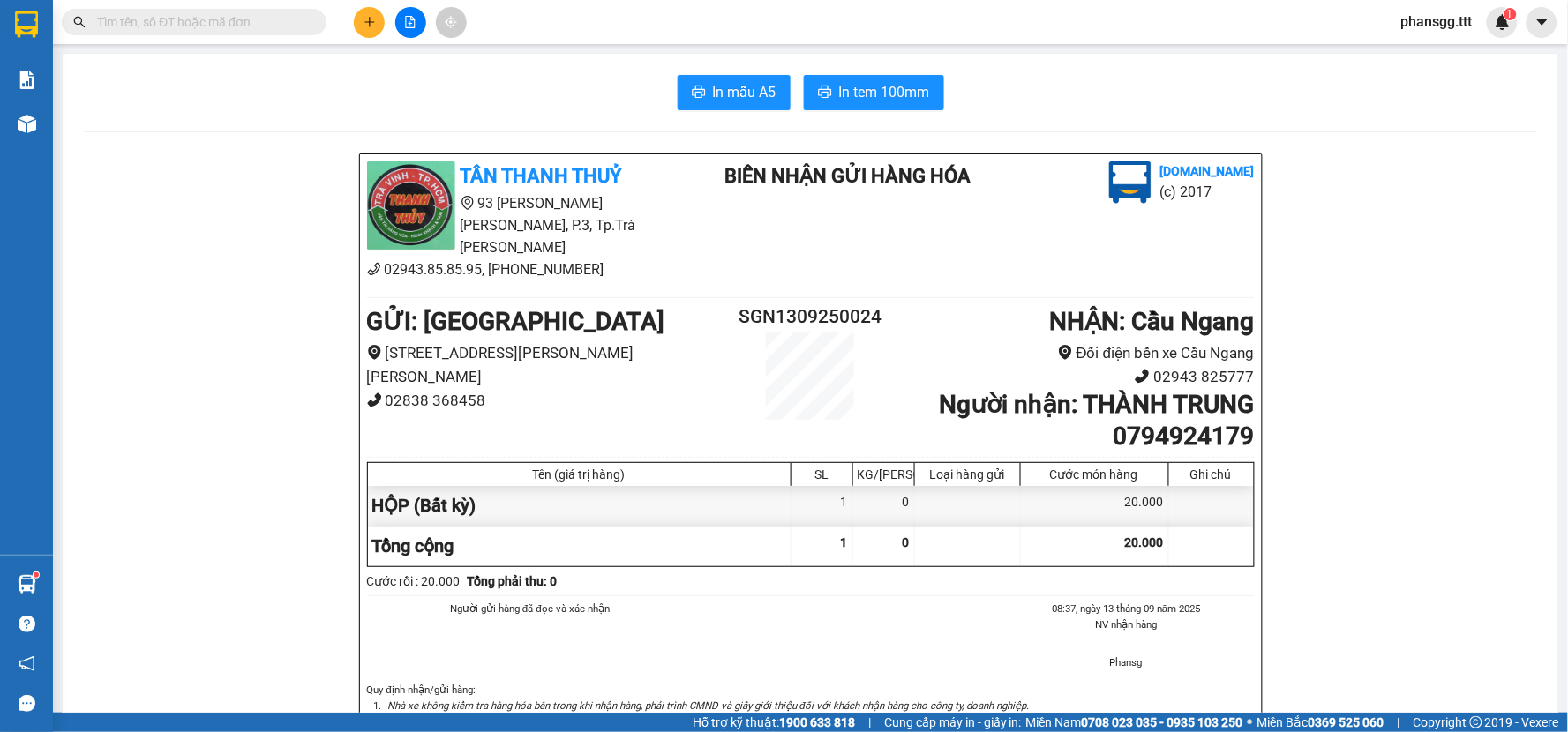
click at [266, 13] on input "text" at bounding box center [201, 22] width 208 height 19
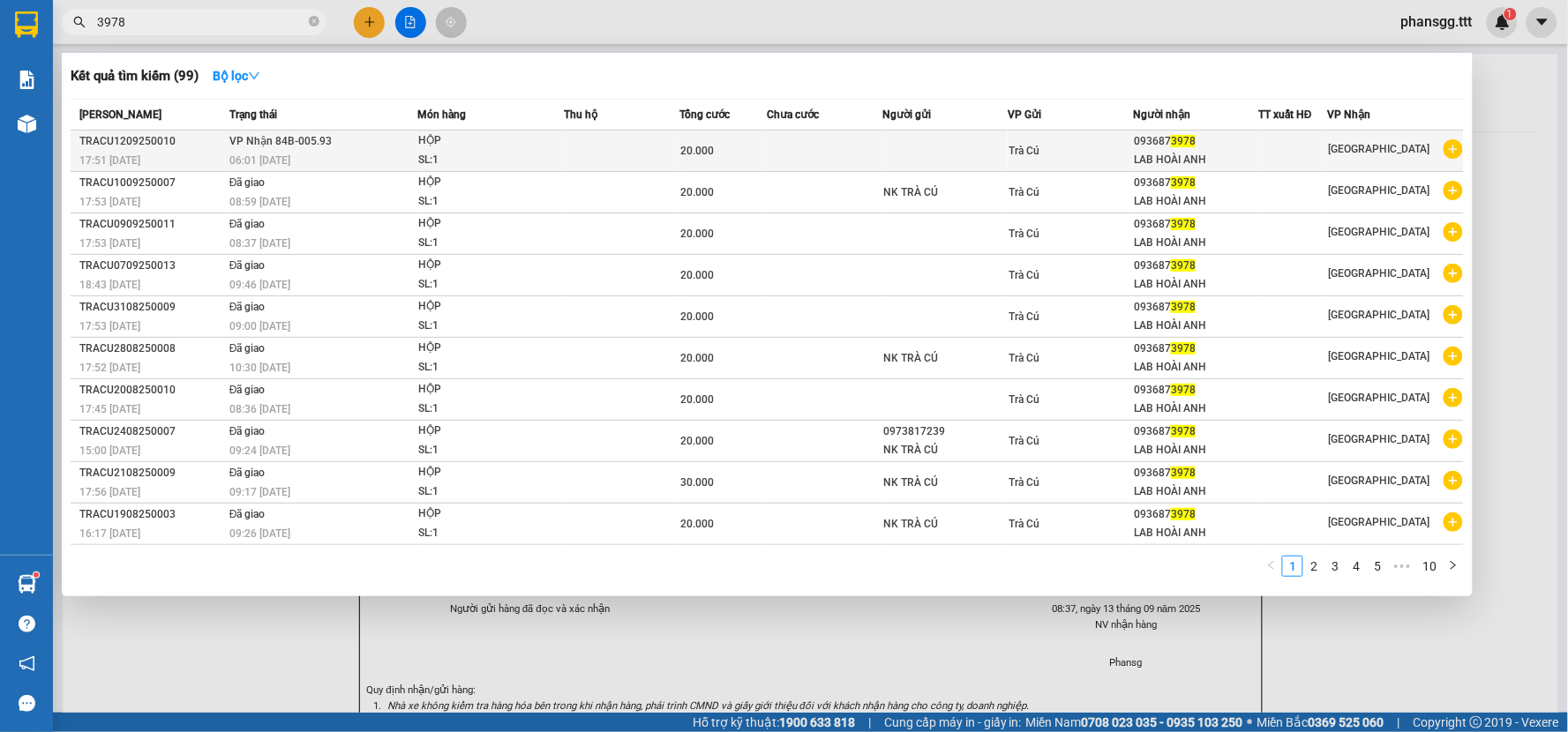
type input "3978"
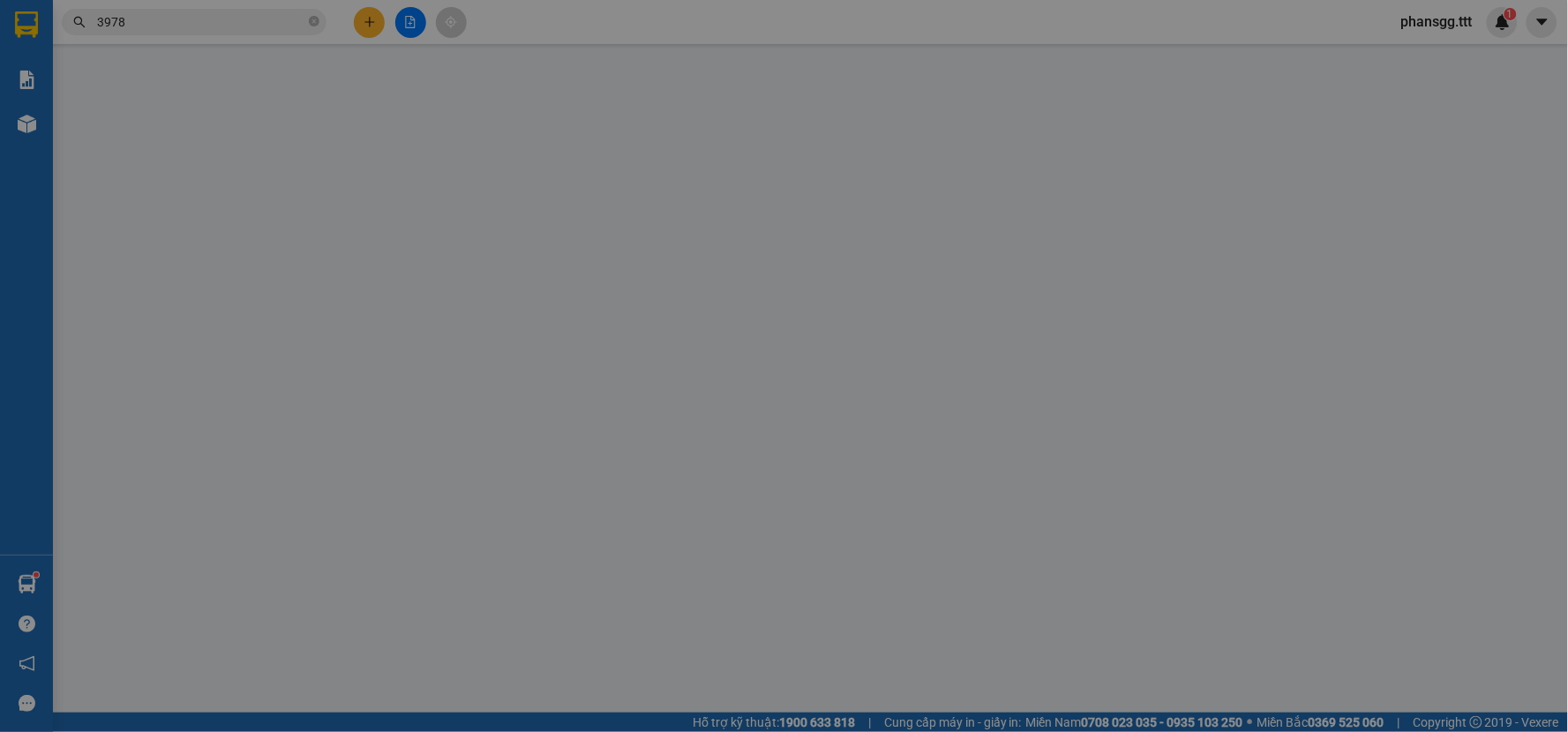
type input "0936873978"
type input "LAB HOÀI ANH"
type input "20.000"
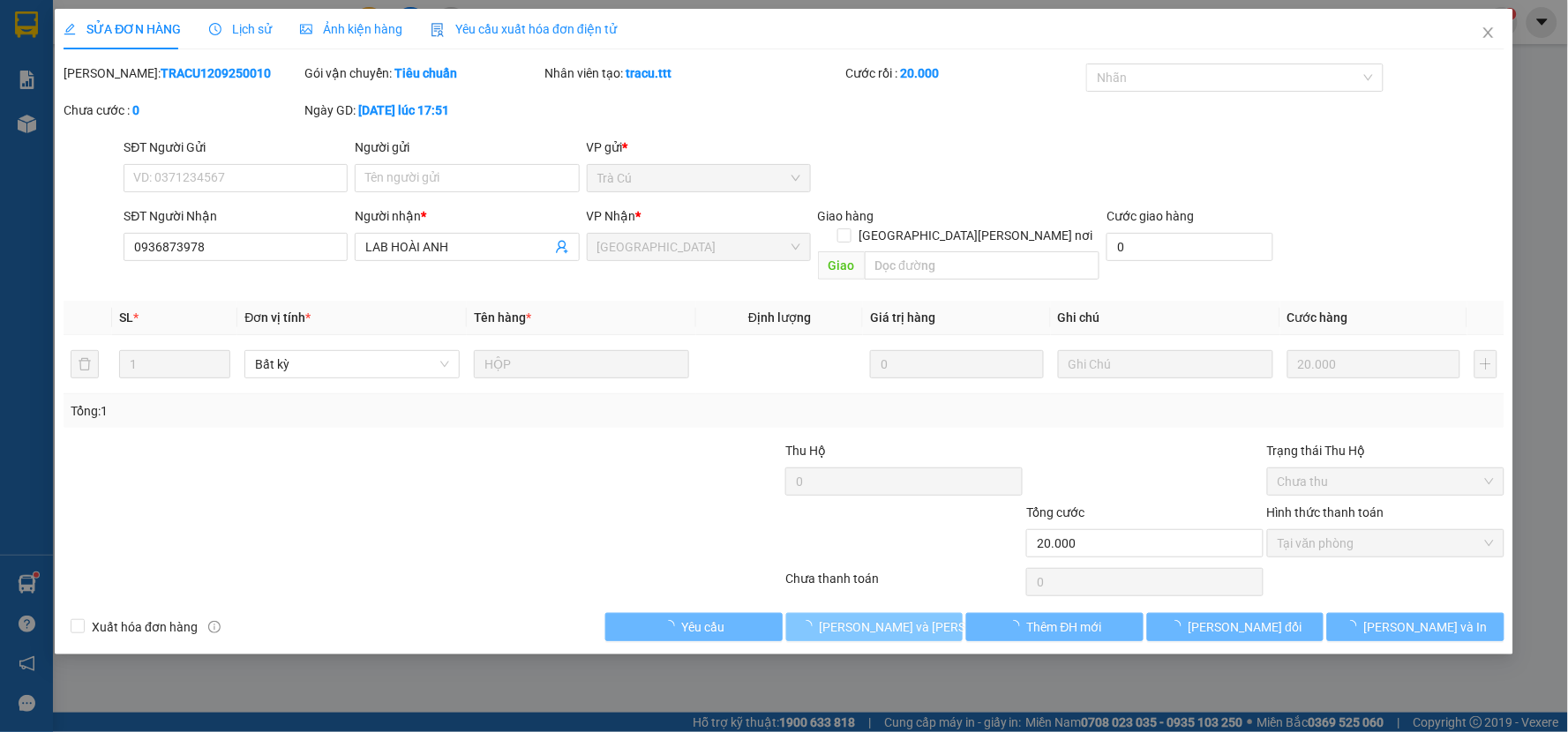
click at [842, 618] on span "[PERSON_NAME] và [PERSON_NAME] hàng" at bounding box center [938, 627] width 238 height 19
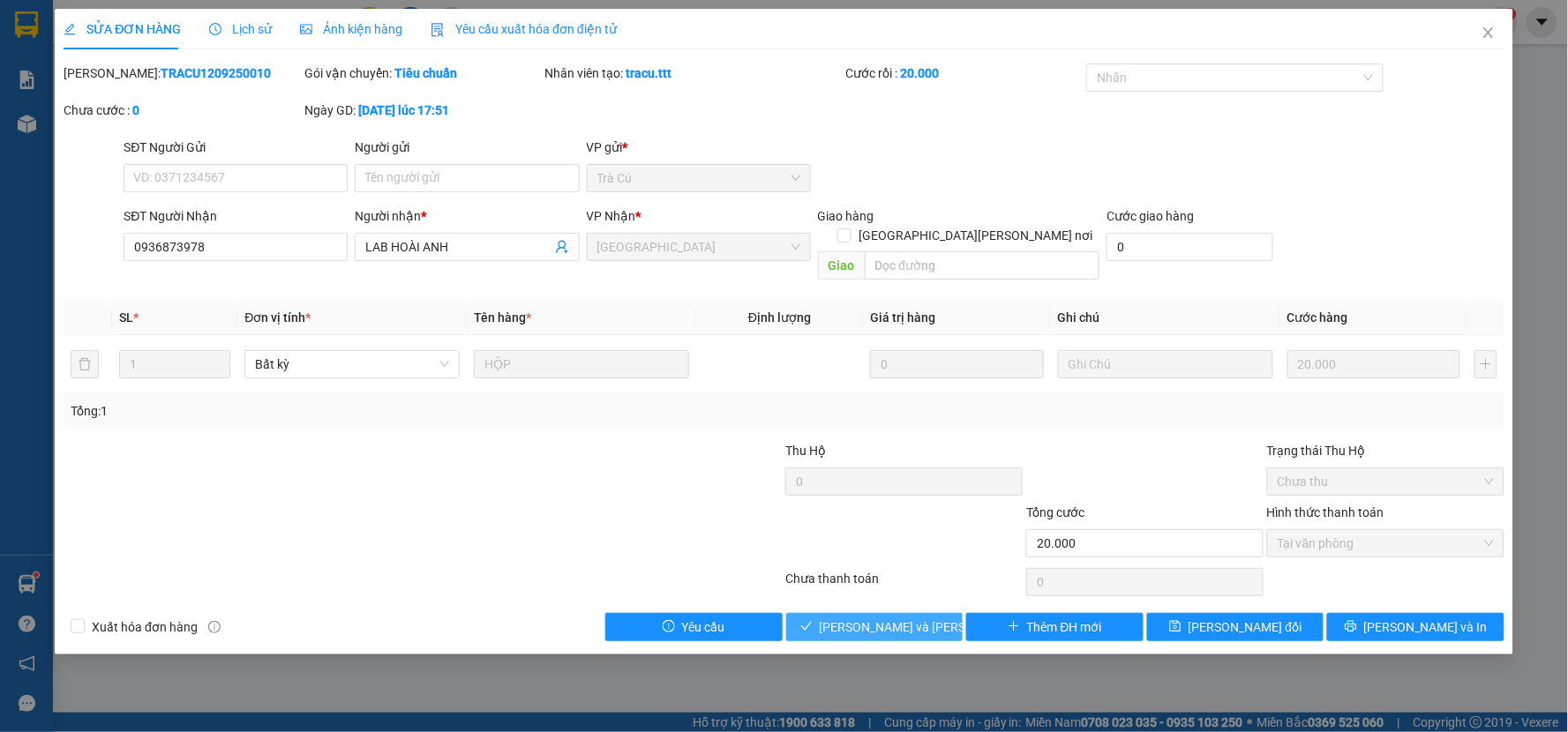
click at [841, 613] on button "[PERSON_NAME] và [PERSON_NAME] hàng" at bounding box center [874, 627] width 177 height 28
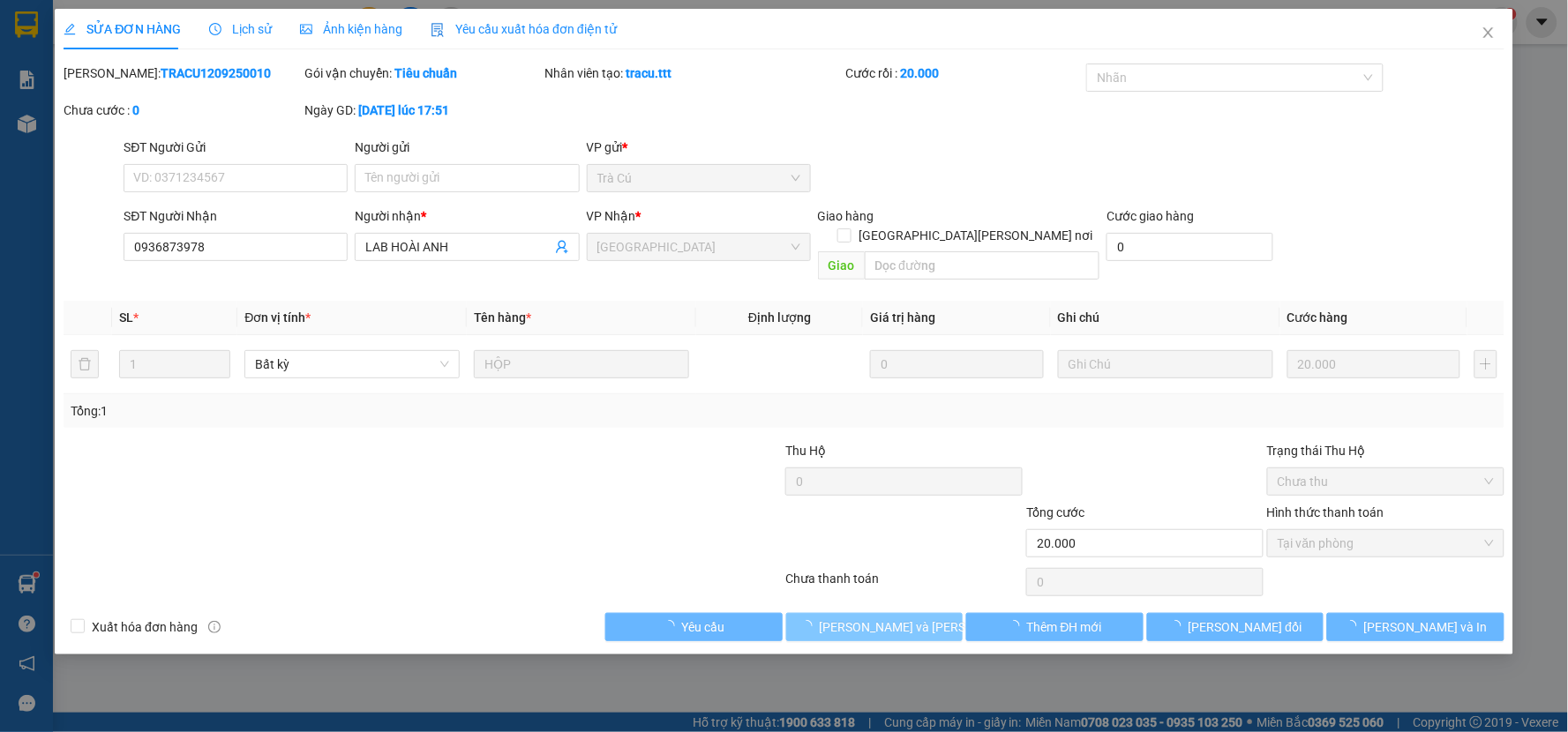
click at [841, 613] on button "[PERSON_NAME] và [PERSON_NAME] hàng" at bounding box center [874, 627] width 177 height 28
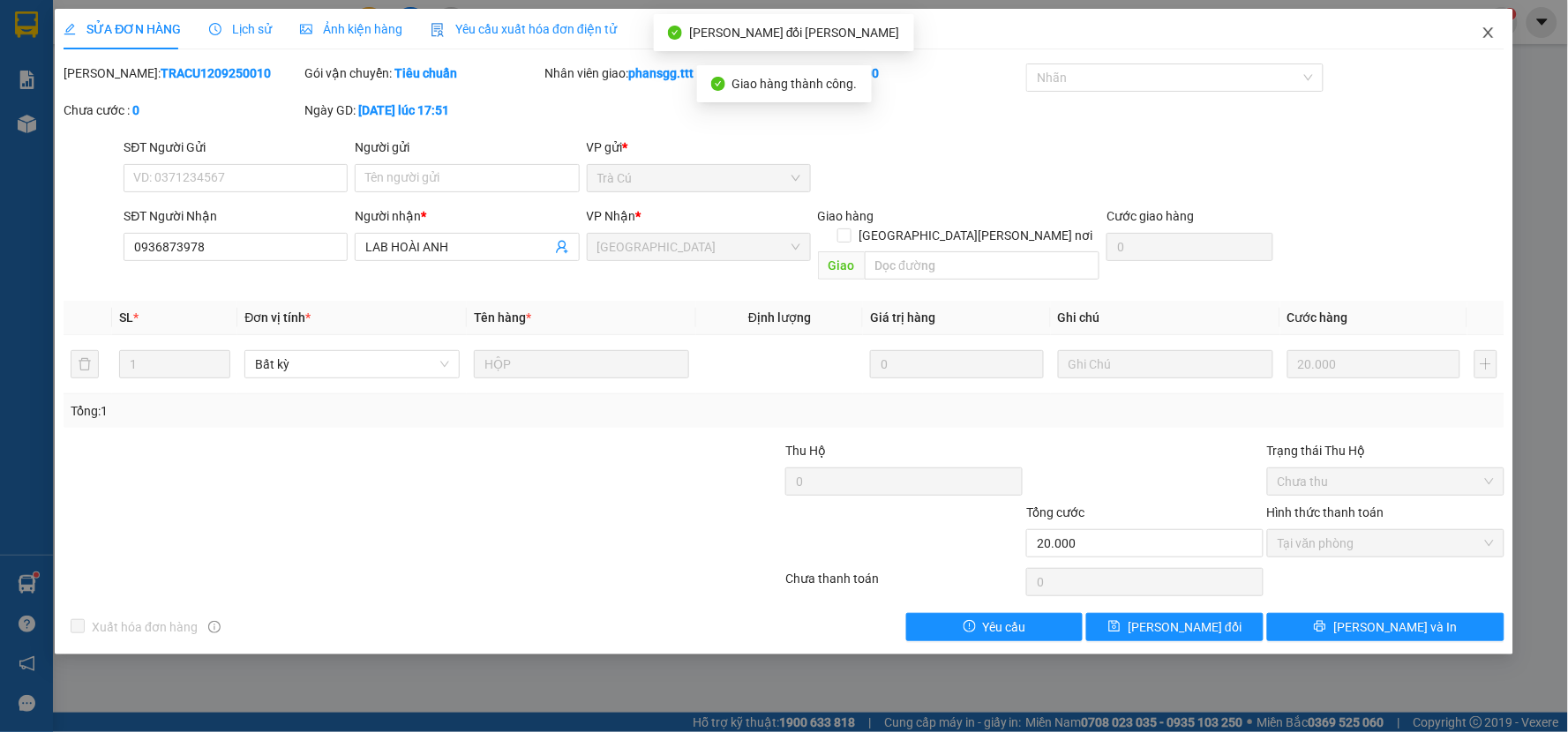
click at [1484, 27] on icon "close" at bounding box center [1488, 32] width 14 height 14
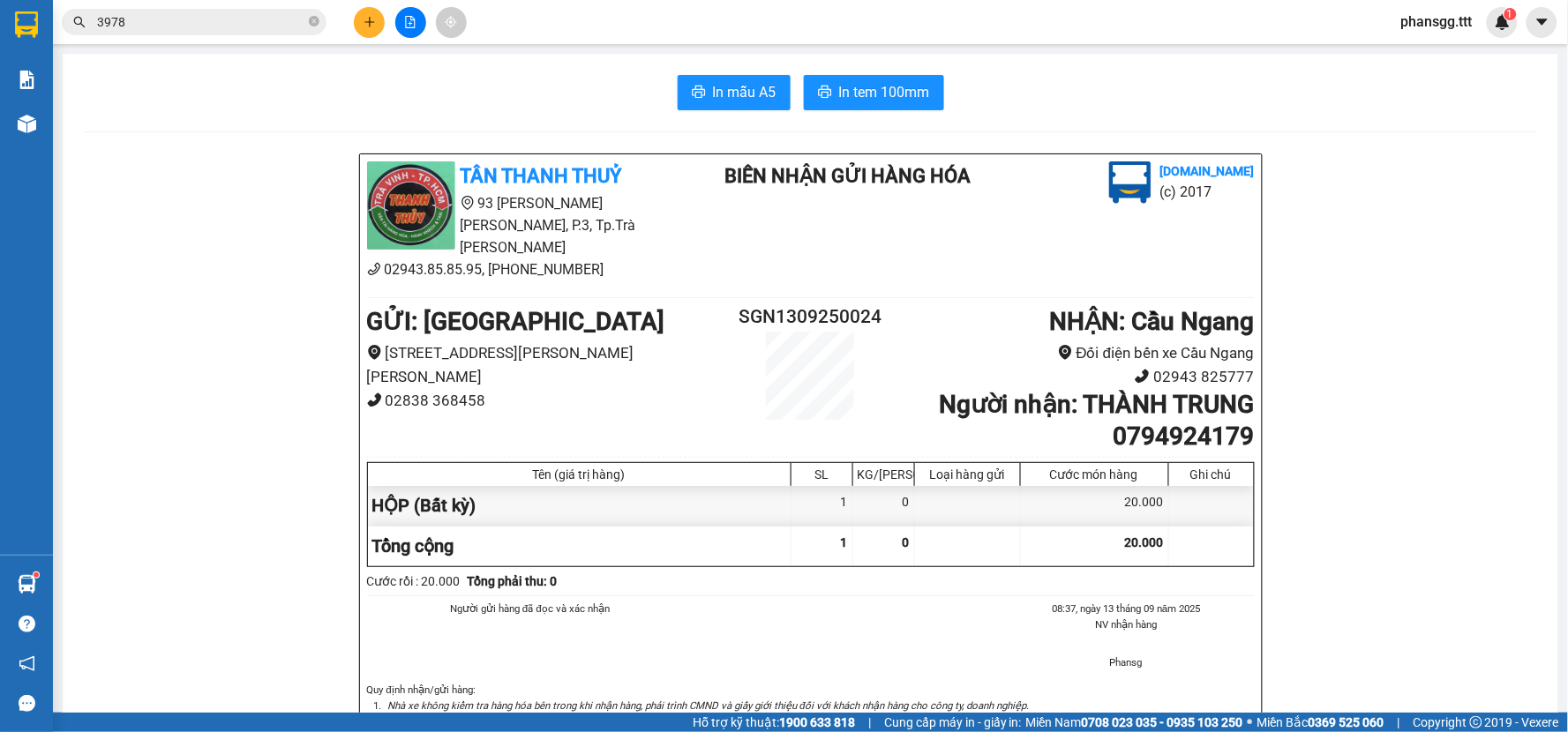
click at [359, 38] on div "Kết quả [PERSON_NAME] ( 99 ) Bộ lọc Mã ĐH Trạng thái Món hàng Thu hộ [PERSON_NA…" at bounding box center [784, 22] width 1568 height 44
click at [366, 20] on icon "plus" at bounding box center [370, 22] width 13 height 13
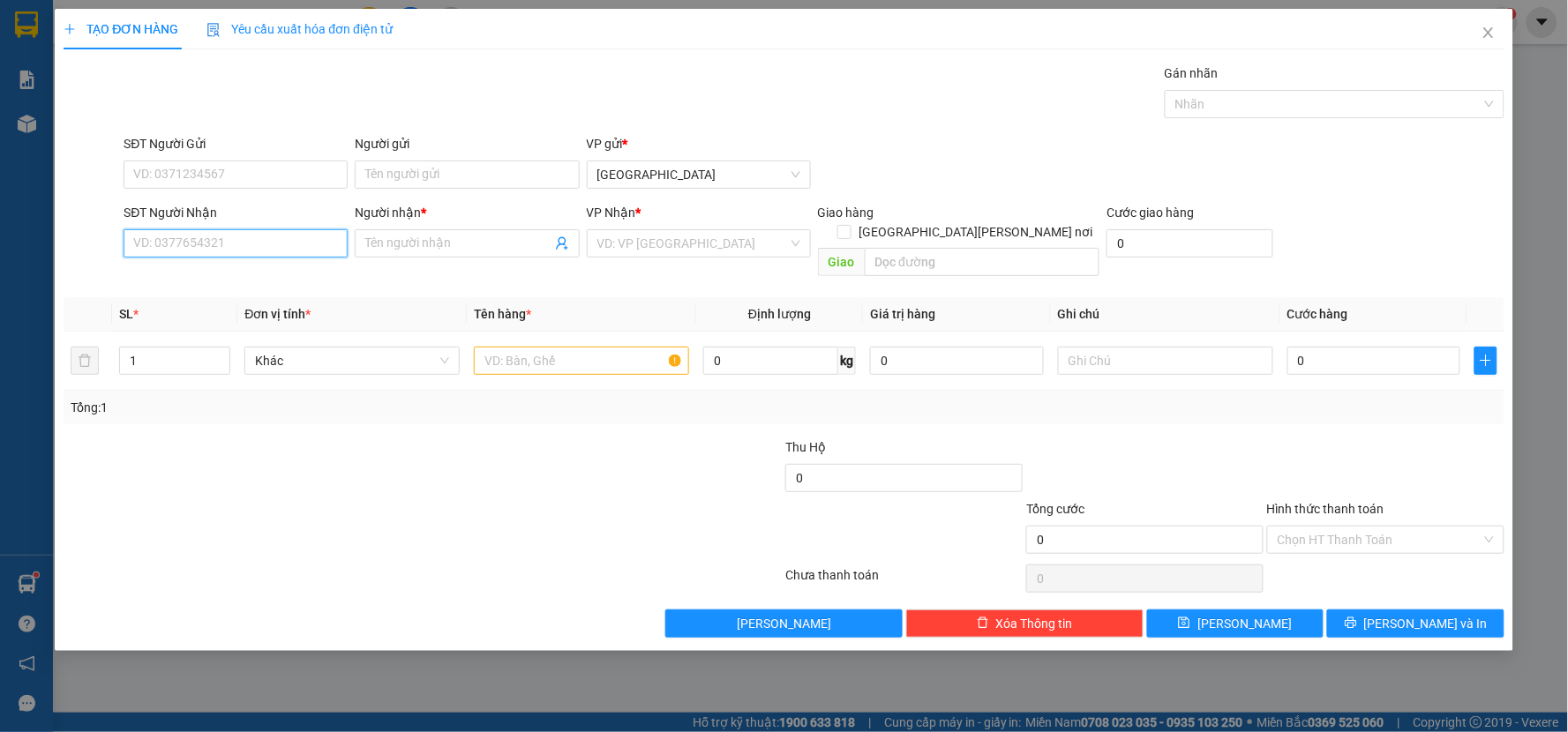
click at [235, 237] on input "SĐT Người Nhận" at bounding box center [235, 243] width 224 height 28
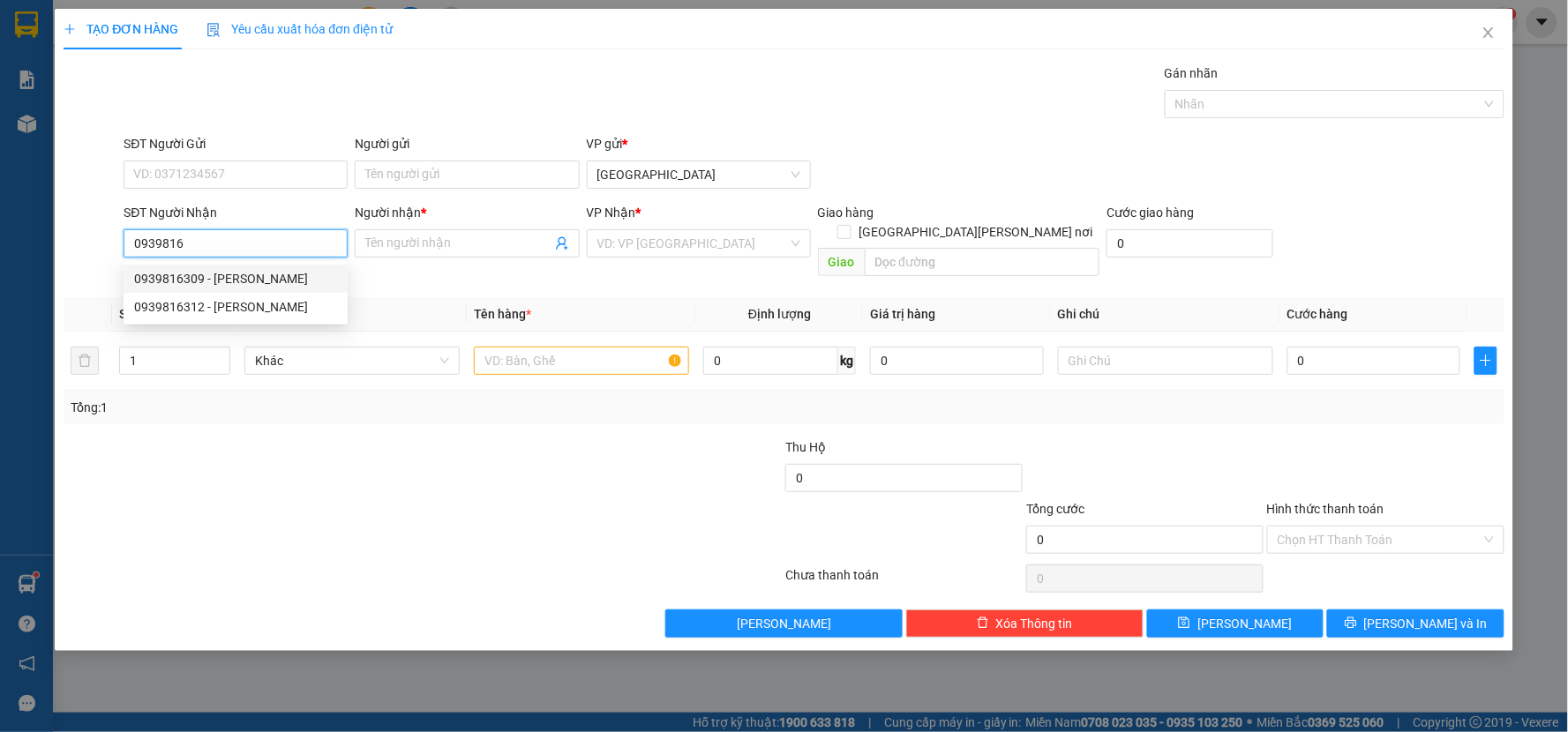
click at [212, 268] on div "0939816309 - [PERSON_NAME]" at bounding box center [235, 279] width 224 height 28
type input "0939816309"
type input "[PERSON_NAME]"
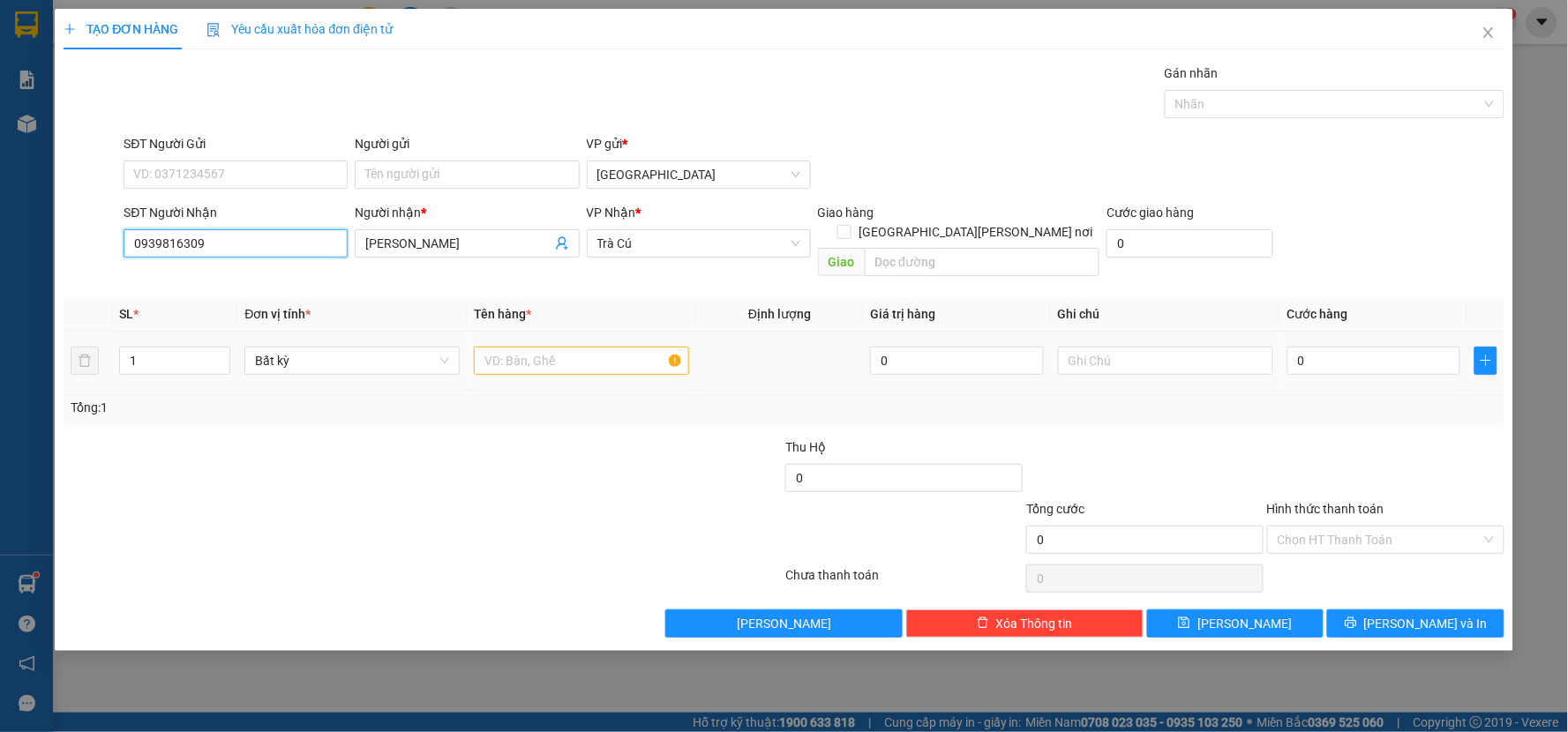
type input "0939816309"
click at [500, 353] on input "text" at bounding box center [581, 360] width 216 height 28
click at [482, 191] on div "Người gửi Tên người gửi" at bounding box center [466, 165] width 224 height 62
click at [482, 176] on input "Người gửi" at bounding box center [466, 175] width 224 height 28
type input "[PERSON_NAME]"
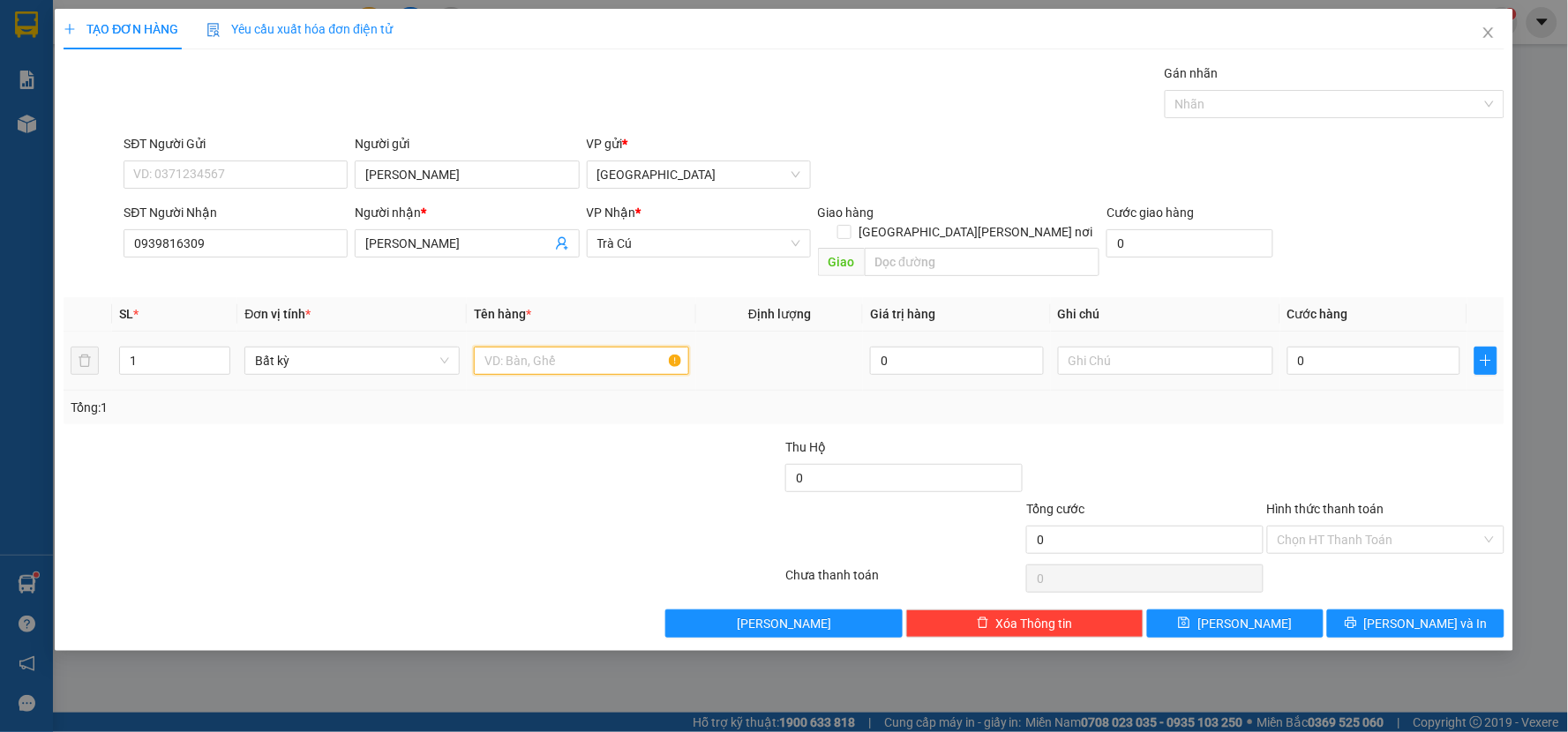
click at [515, 346] on input "text" at bounding box center [581, 360] width 216 height 28
type input "2"
click at [223, 347] on span "Increase Value" at bounding box center [219, 355] width 19 height 16
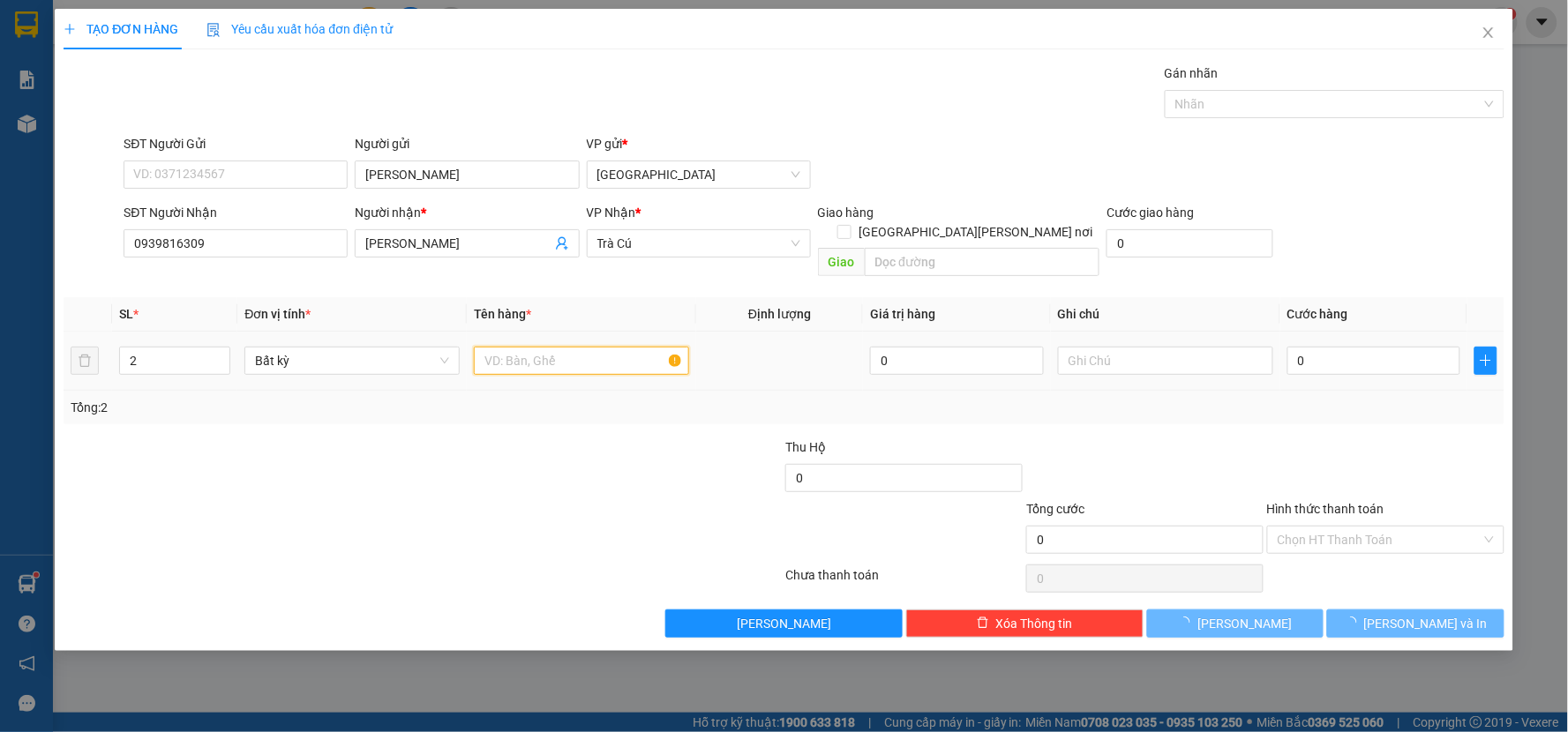
click at [504, 346] on input "text" at bounding box center [581, 360] width 216 height 28
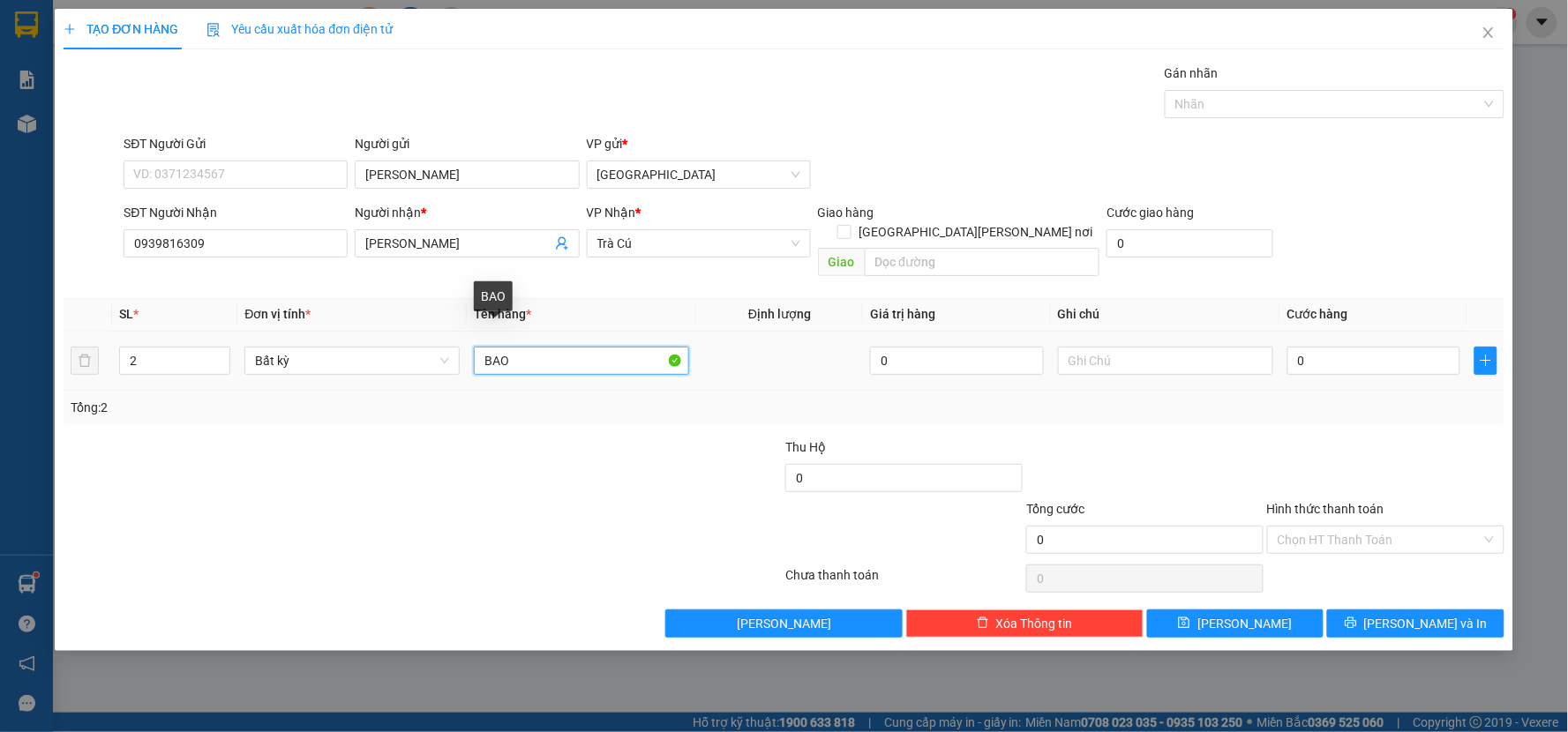
click at [482, 346] on input "BAO" at bounding box center [581, 360] width 216 height 28
click at [610, 346] on input "1BAO" at bounding box center [581, 360] width 216 height 28
type input "1BAO +1 CỤC"
click at [206, 240] on input "0939816309" at bounding box center [235, 243] width 224 height 28
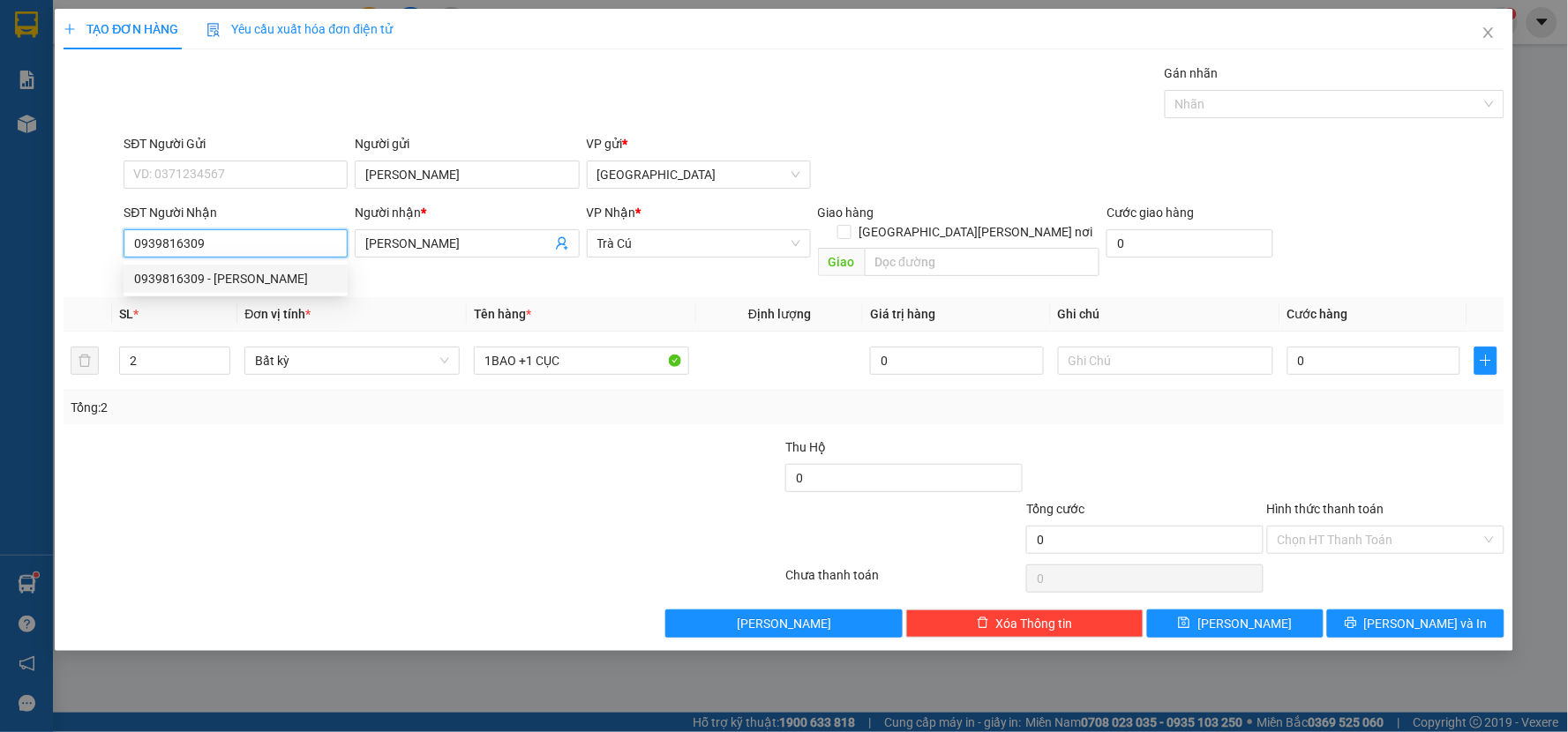
drag, startPoint x: 206, startPoint y: 240, endPoint x: 170, endPoint y: 249, distance: 37.1
click at [170, 249] on input "0939816309" at bounding box center [235, 243] width 224 height 28
click at [213, 248] on input "0939816309" at bounding box center [235, 243] width 224 height 28
click at [720, 610] on button "[PERSON_NAME]" at bounding box center [784, 623] width 238 height 28
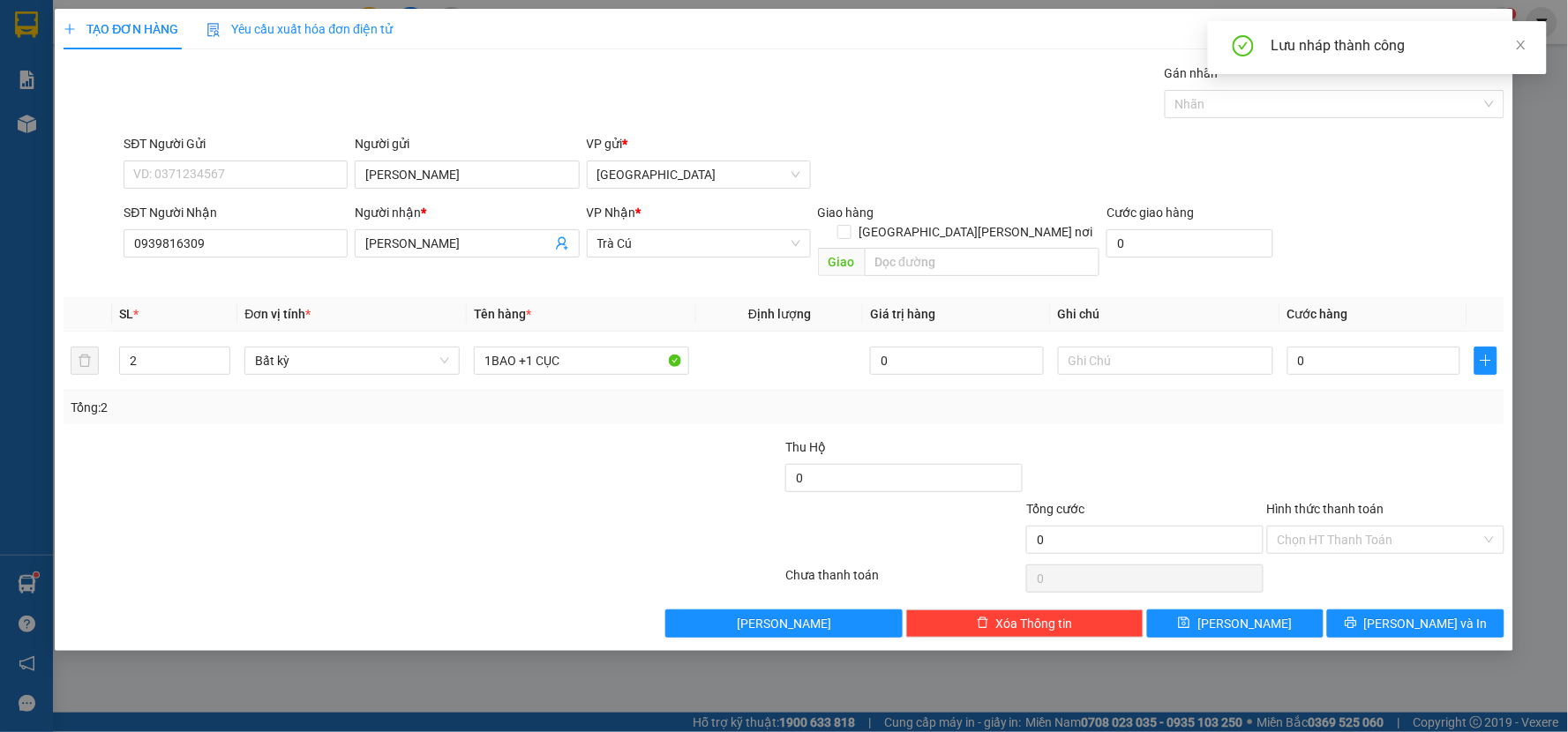
click at [1530, 37] on div "Lưu nháp thành công" at bounding box center [1377, 48] width 339 height 53
click at [1524, 45] on icon "close" at bounding box center [1521, 45] width 13 height 13
click at [1495, 28] on span "Close" at bounding box center [1489, 34] width 49 height 49
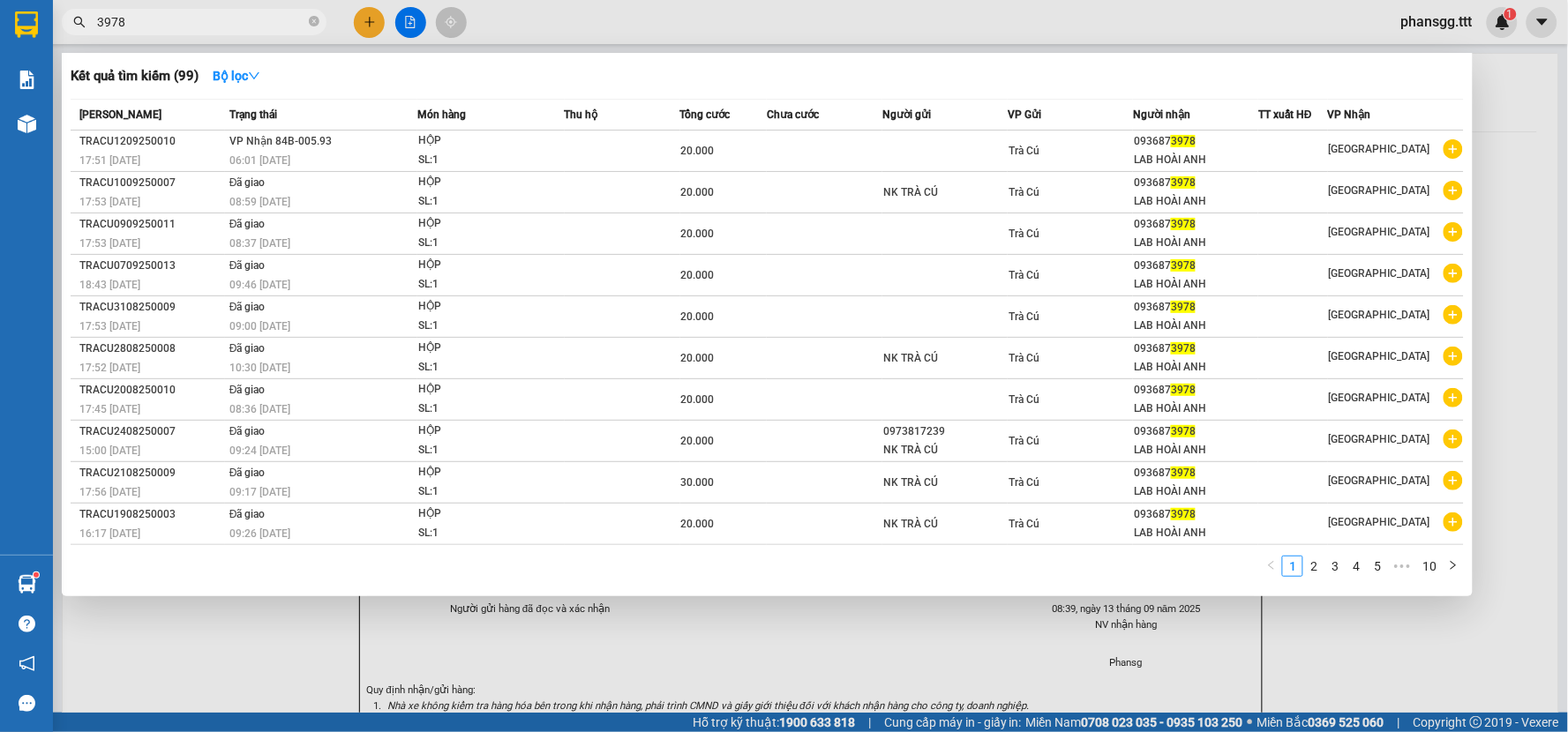
click at [314, 13] on span at bounding box center [314, 22] width 11 height 19
click at [315, 18] on icon "close-circle" at bounding box center [314, 21] width 11 height 11
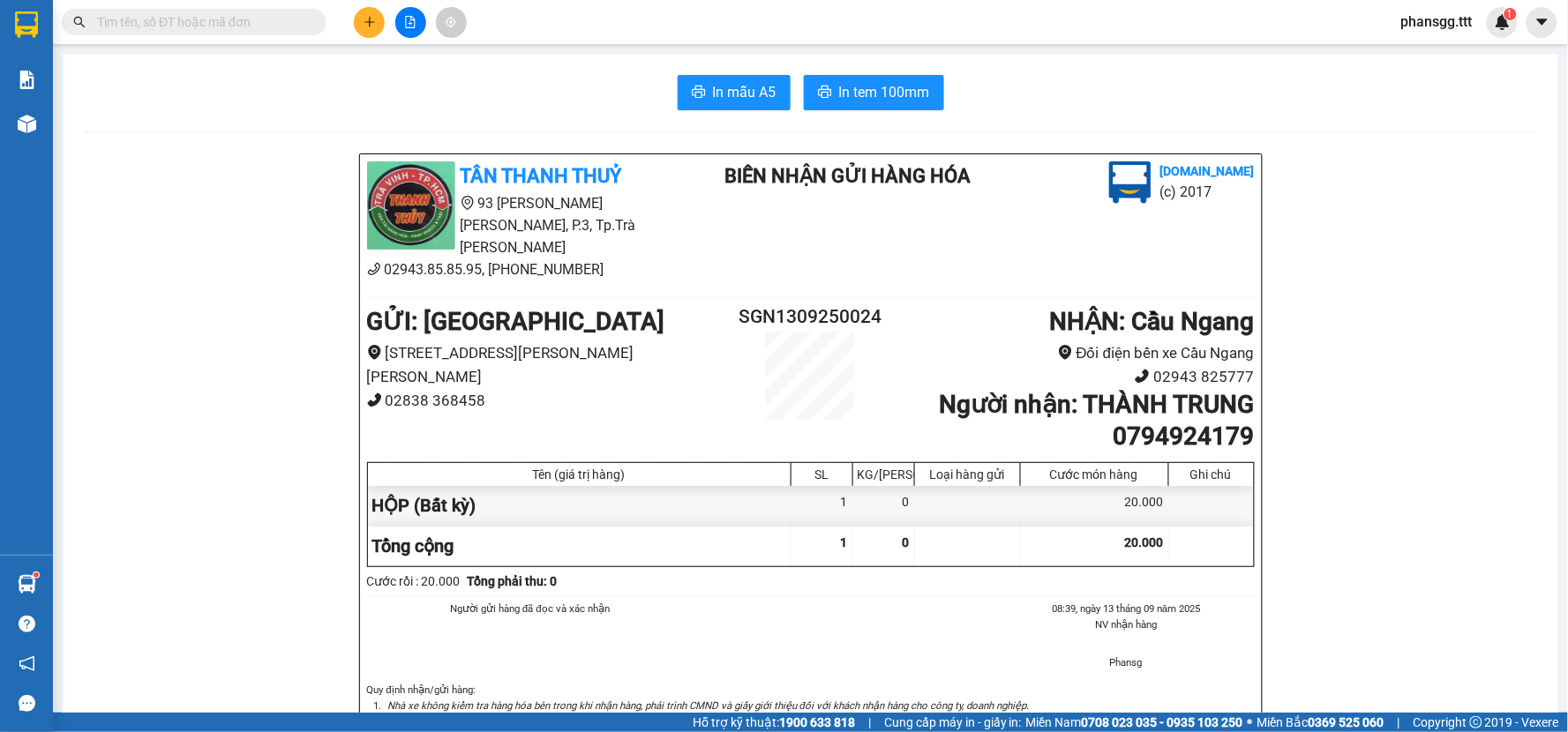
paste input "0939816309"
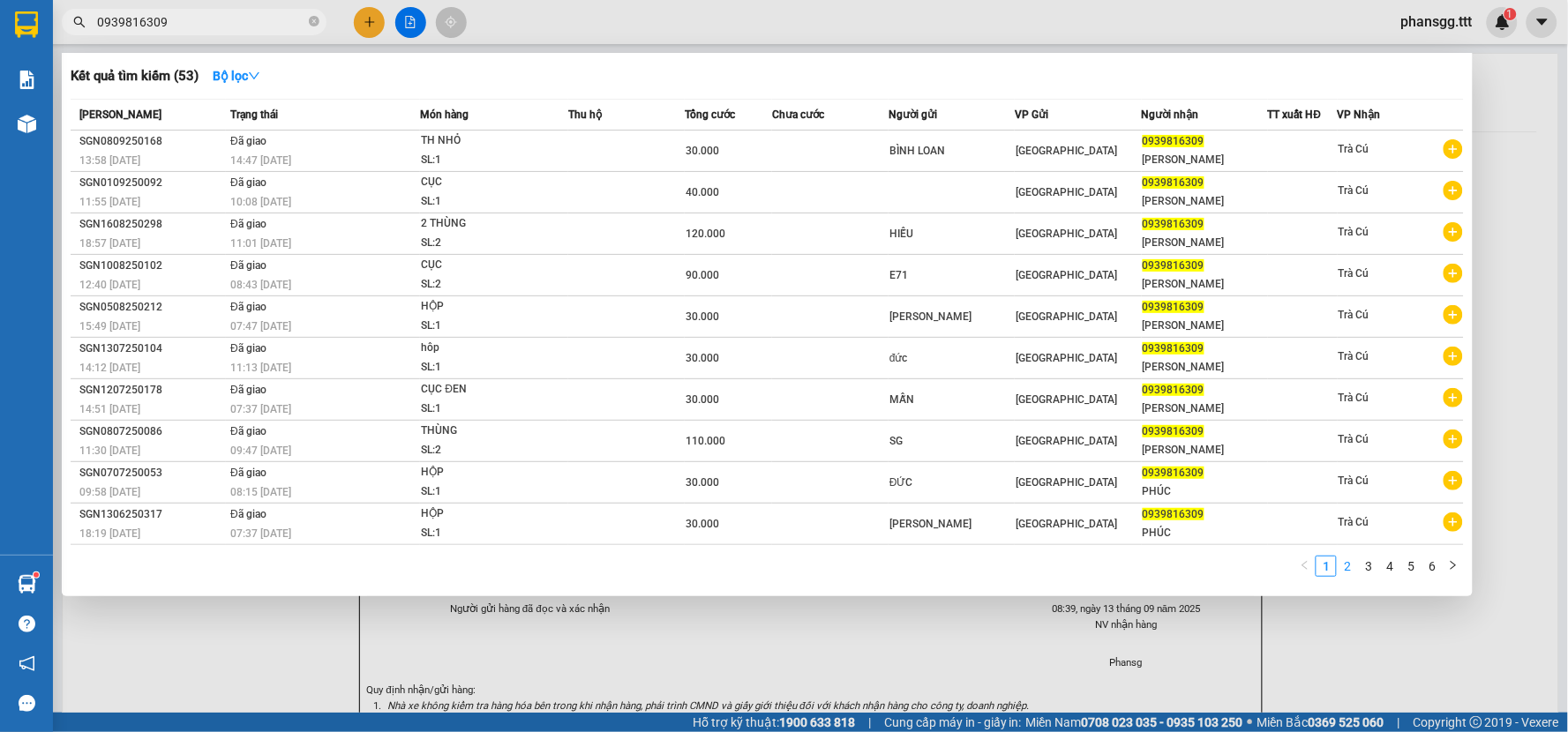
type input "0939816309"
click at [1345, 562] on link "2" at bounding box center [1347, 566] width 19 height 19
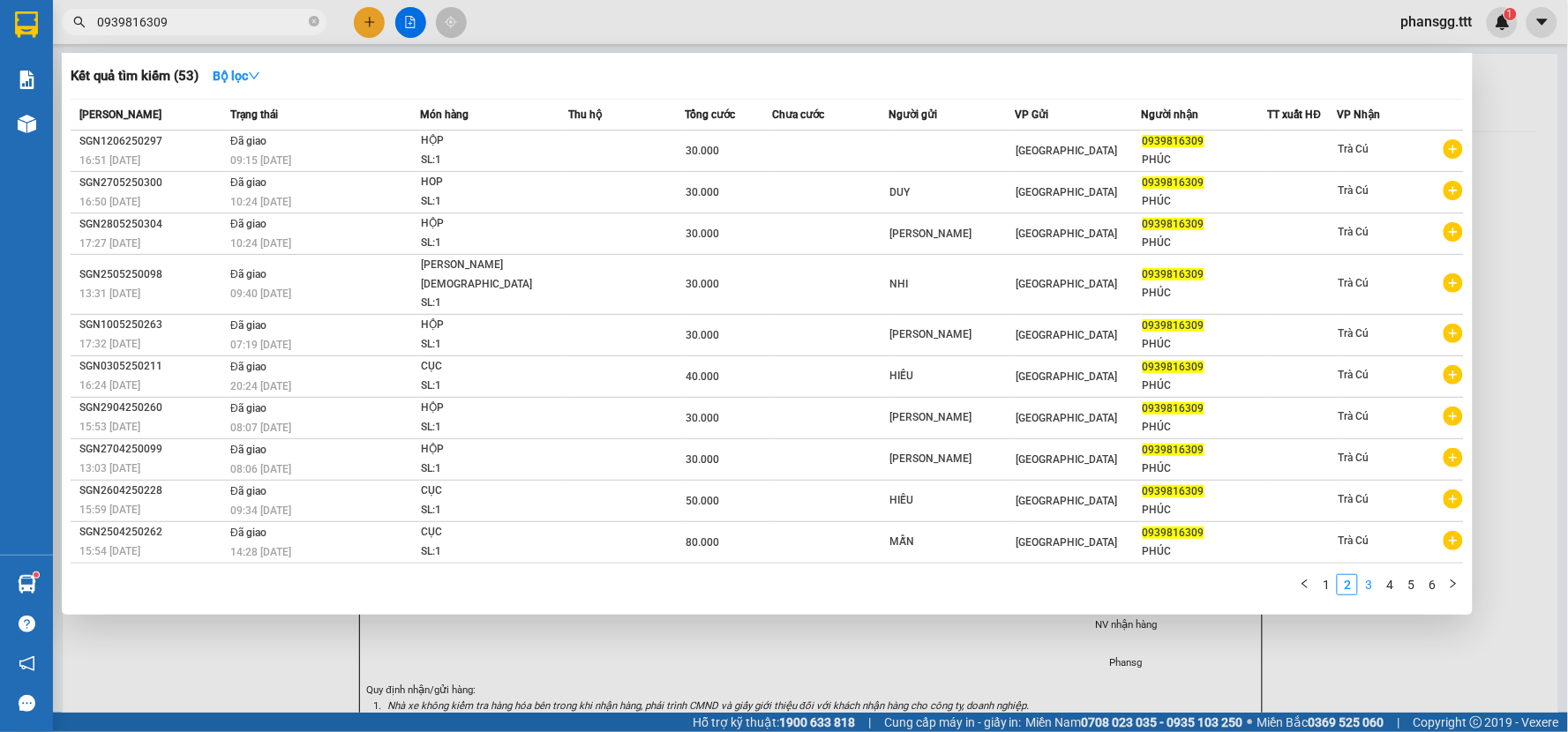
click at [1368, 575] on link "3" at bounding box center [1368, 584] width 19 height 19
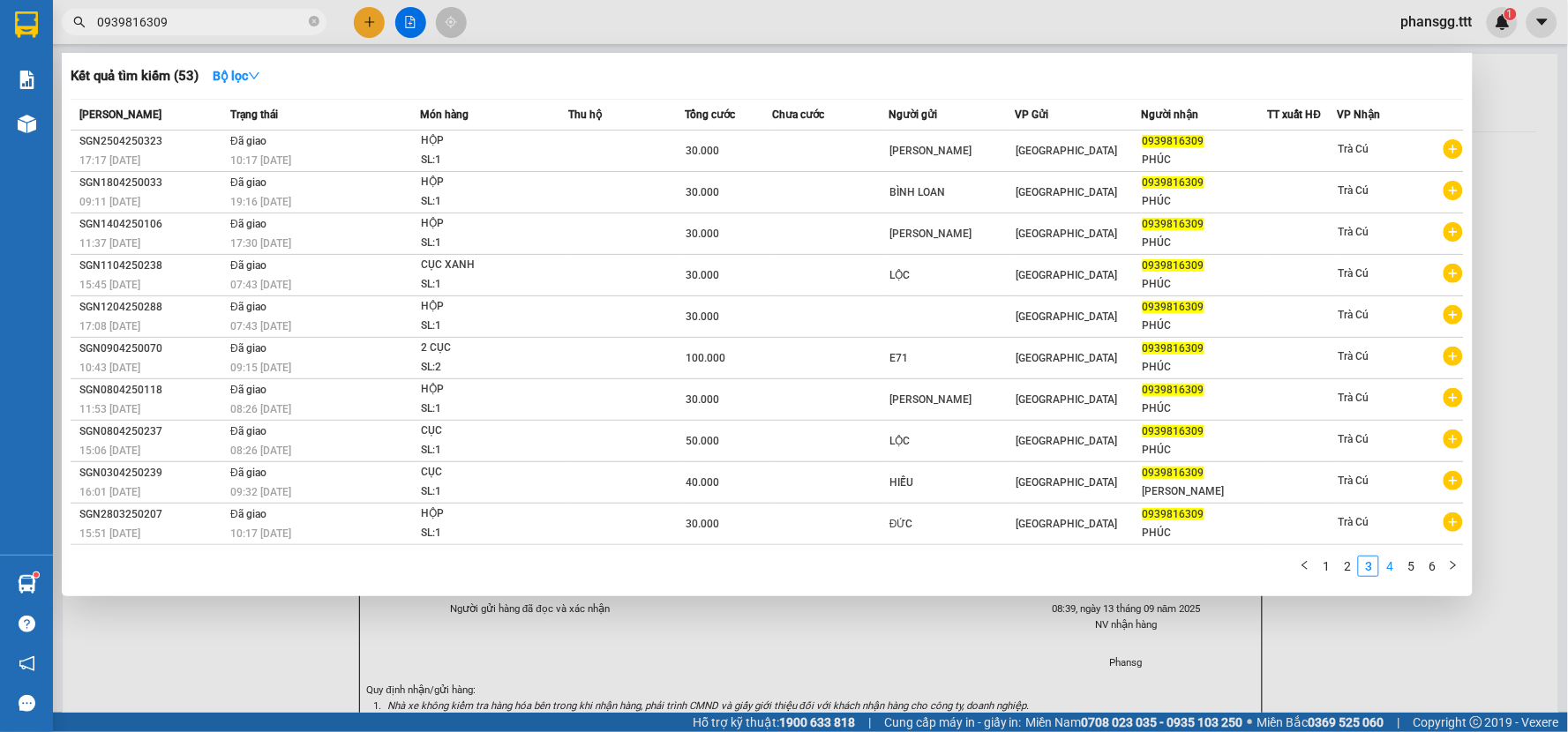
click at [1396, 571] on link "4" at bounding box center [1389, 566] width 19 height 19
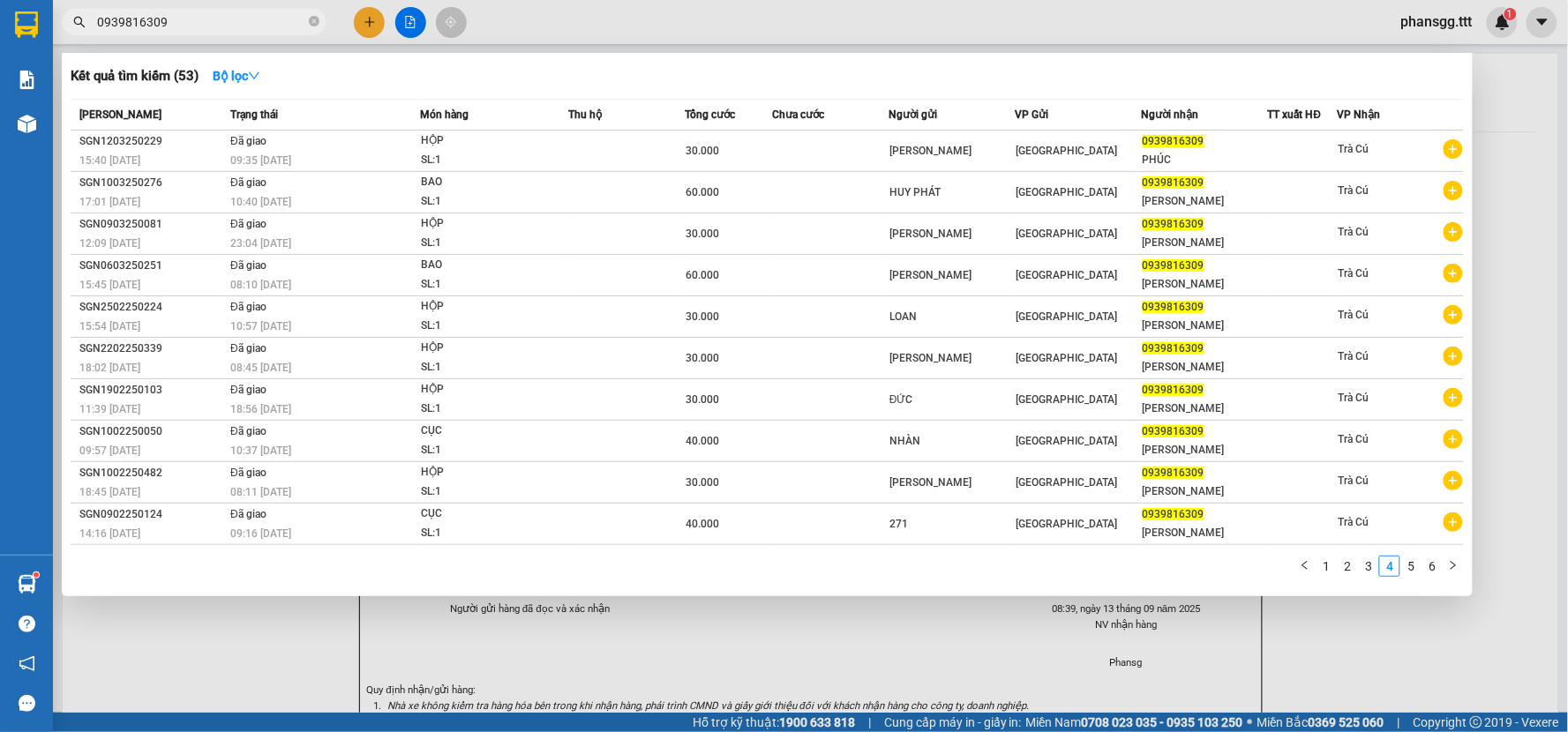
click at [358, 15] on div at bounding box center [784, 366] width 1568 height 732
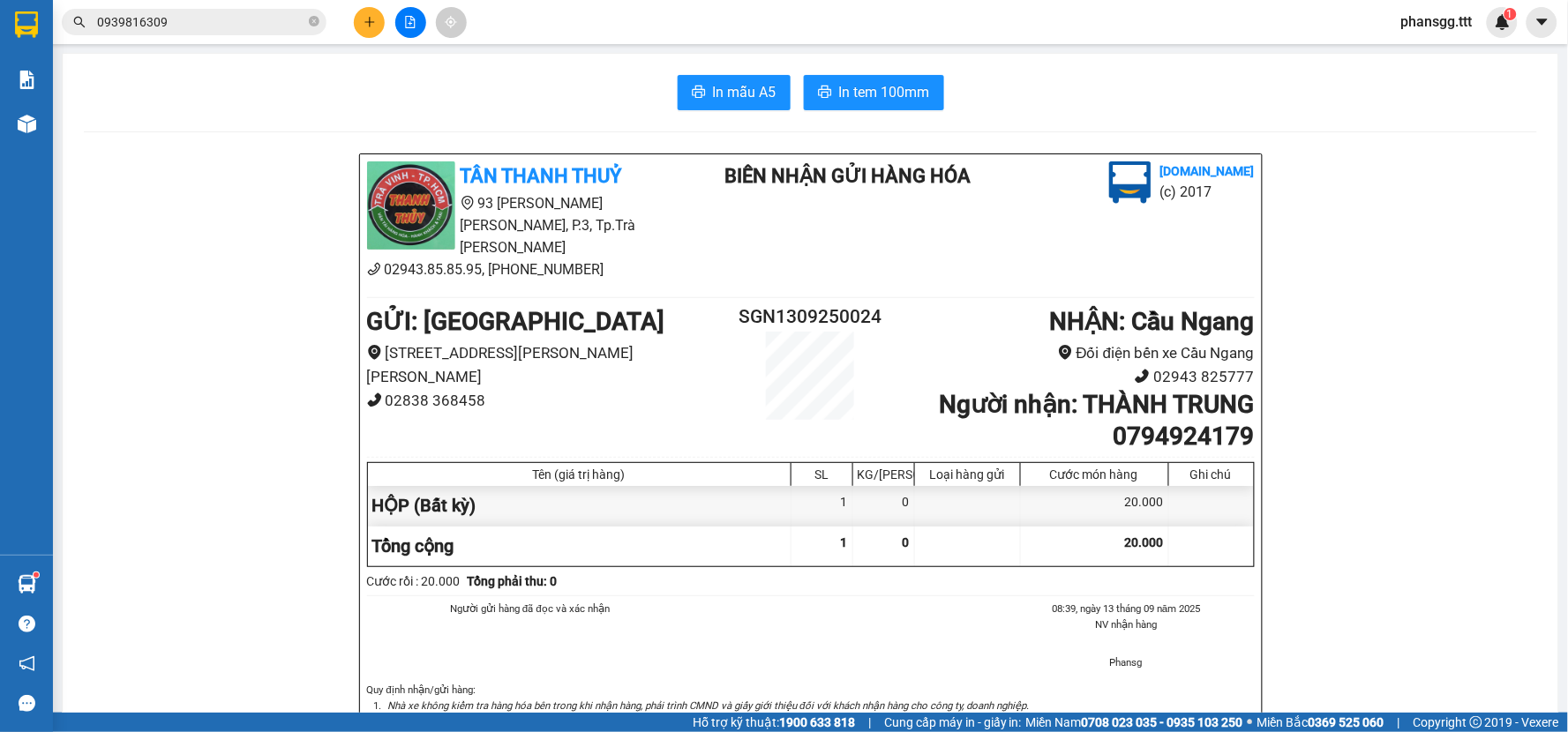
click at [358, 15] on button at bounding box center [369, 23] width 31 height 31
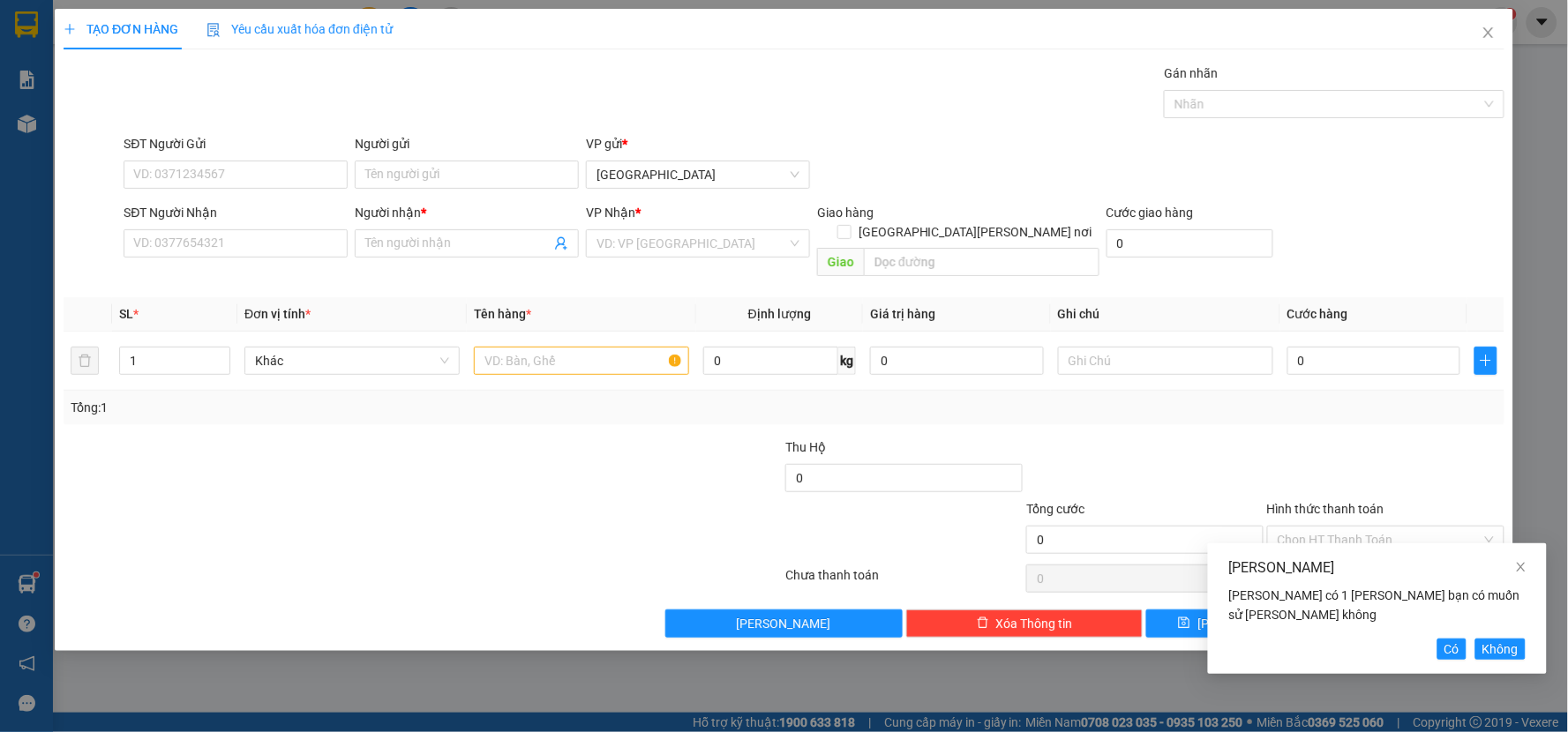
click at [358, 15] on div "Yêu cầu xuất hóa đơn điện tử" at bounding box center [300, 29] width 186 height 40
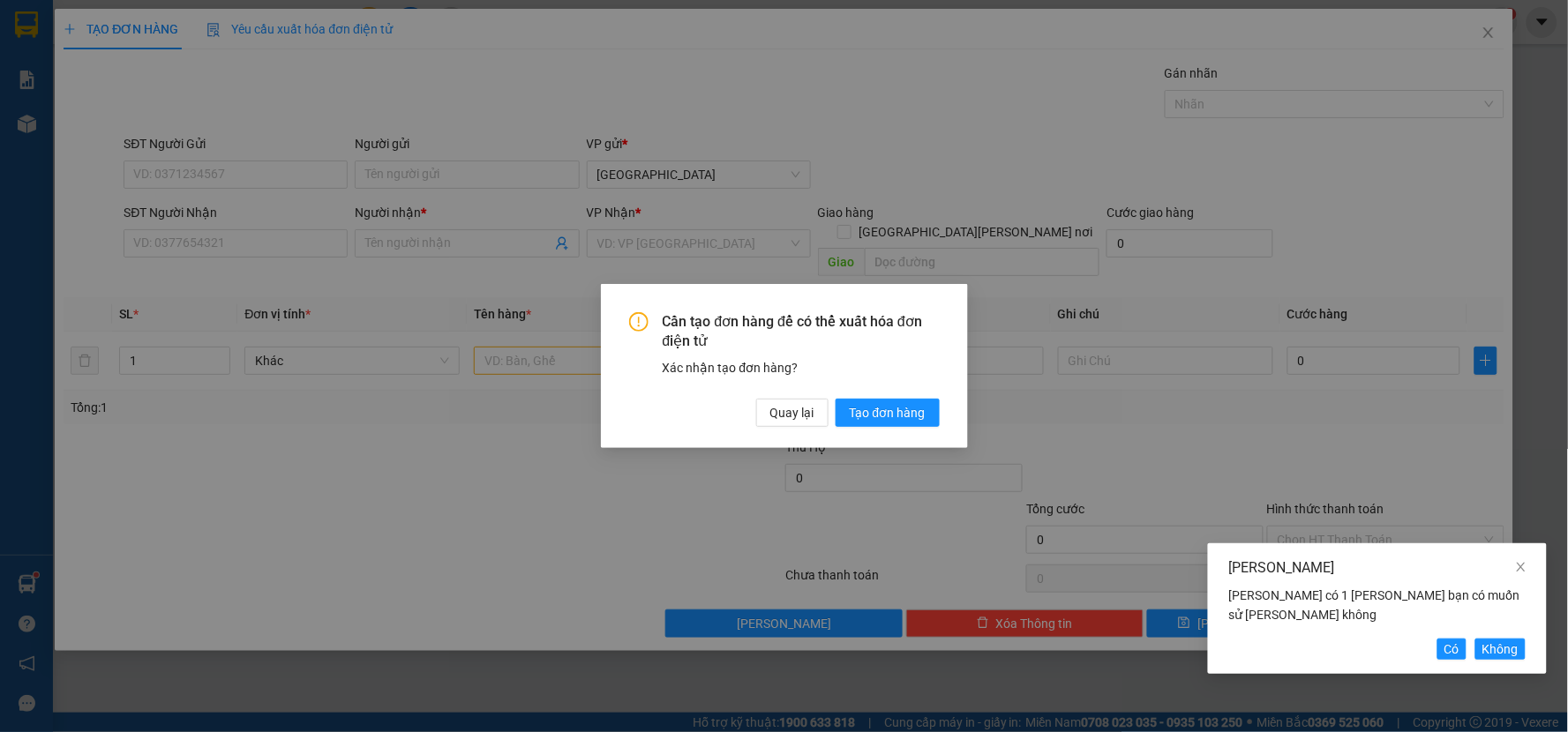
click at [1444, 632] on div "[PERSON_NAME] [PERSON_NAME] có 1 [PERSON_NAME] bạn có muốn sử [PERSON_NAME] khô…" at bounding box center [1377, 609] width 339 height 131
click at [1444, 647] on span "Có" at bounding box center [1451, 649] width 15 height 19
type input "[PERSON_NAME]"
type input "0939816309"
type input "[PERSON_NAME]"
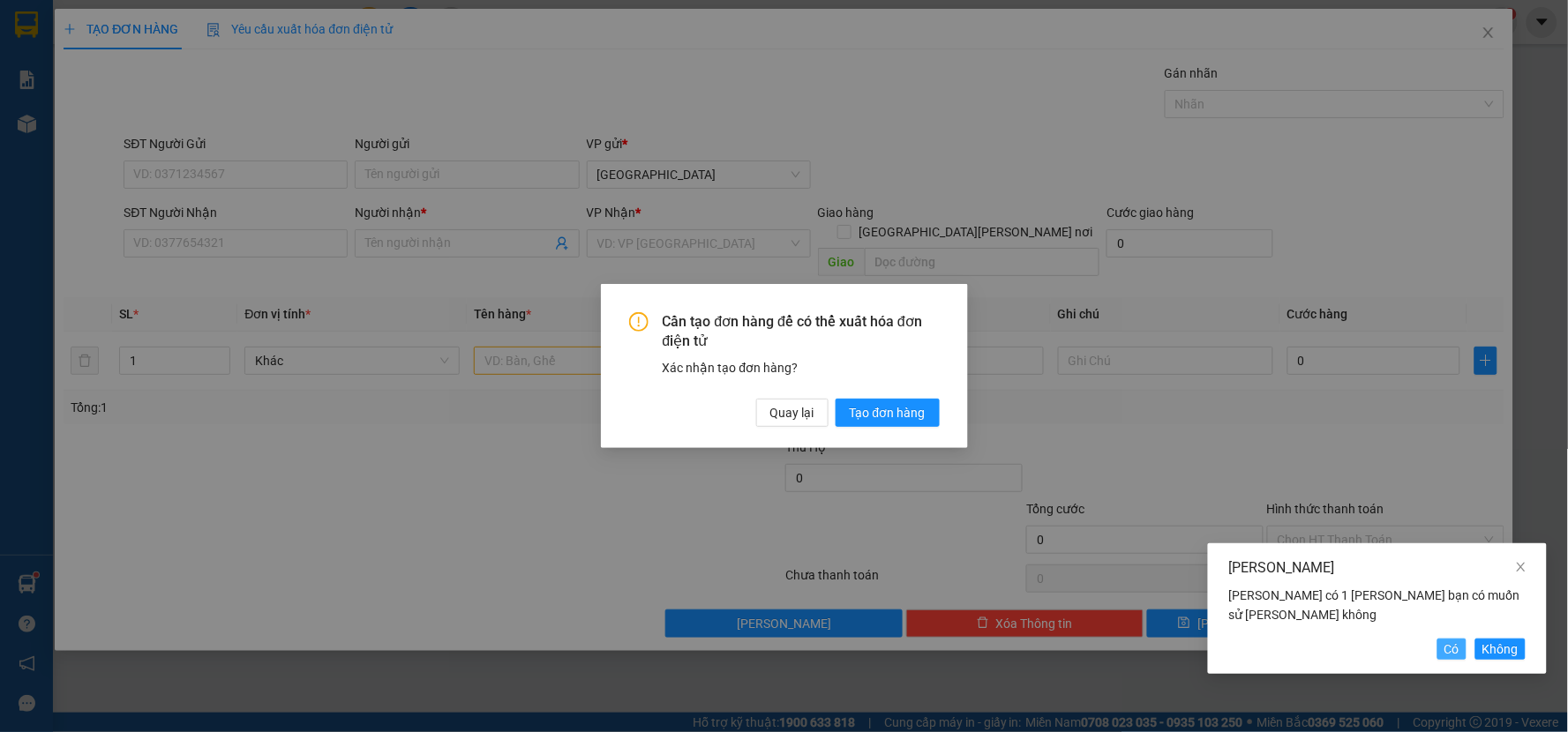
type input "2"
type input "1BAO +1 CỤC"
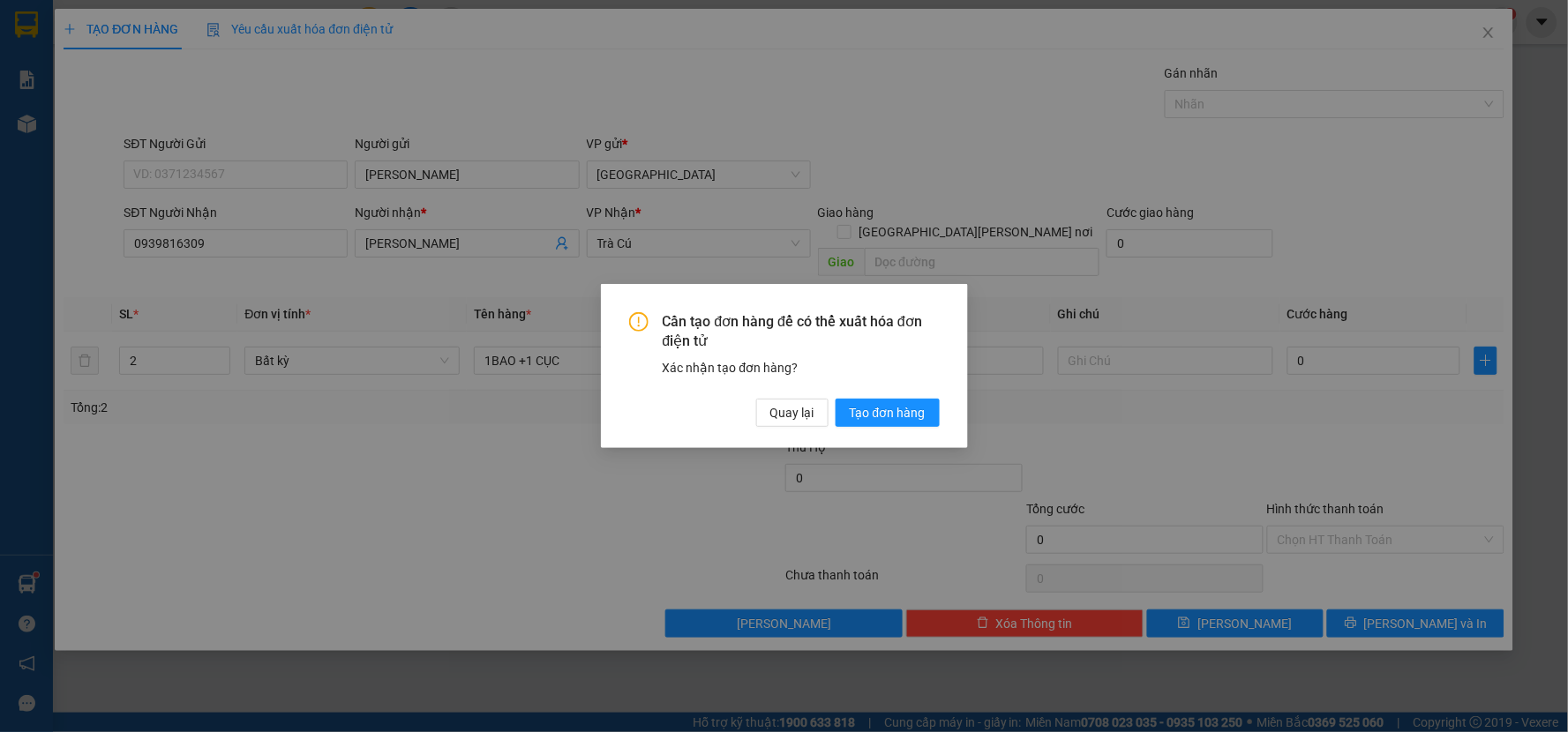
click at [697, 466] on div "Cần tạo đơn hàng để có thể xuất hóa đơn điện tử Xác nhận tạo đơn hàng? Quay lại…" at bounding box center [784, 366] width 1568 height 732
click at [803, 412] on span "Quay lại" at bounding box center [792, 412] width 44 height 19
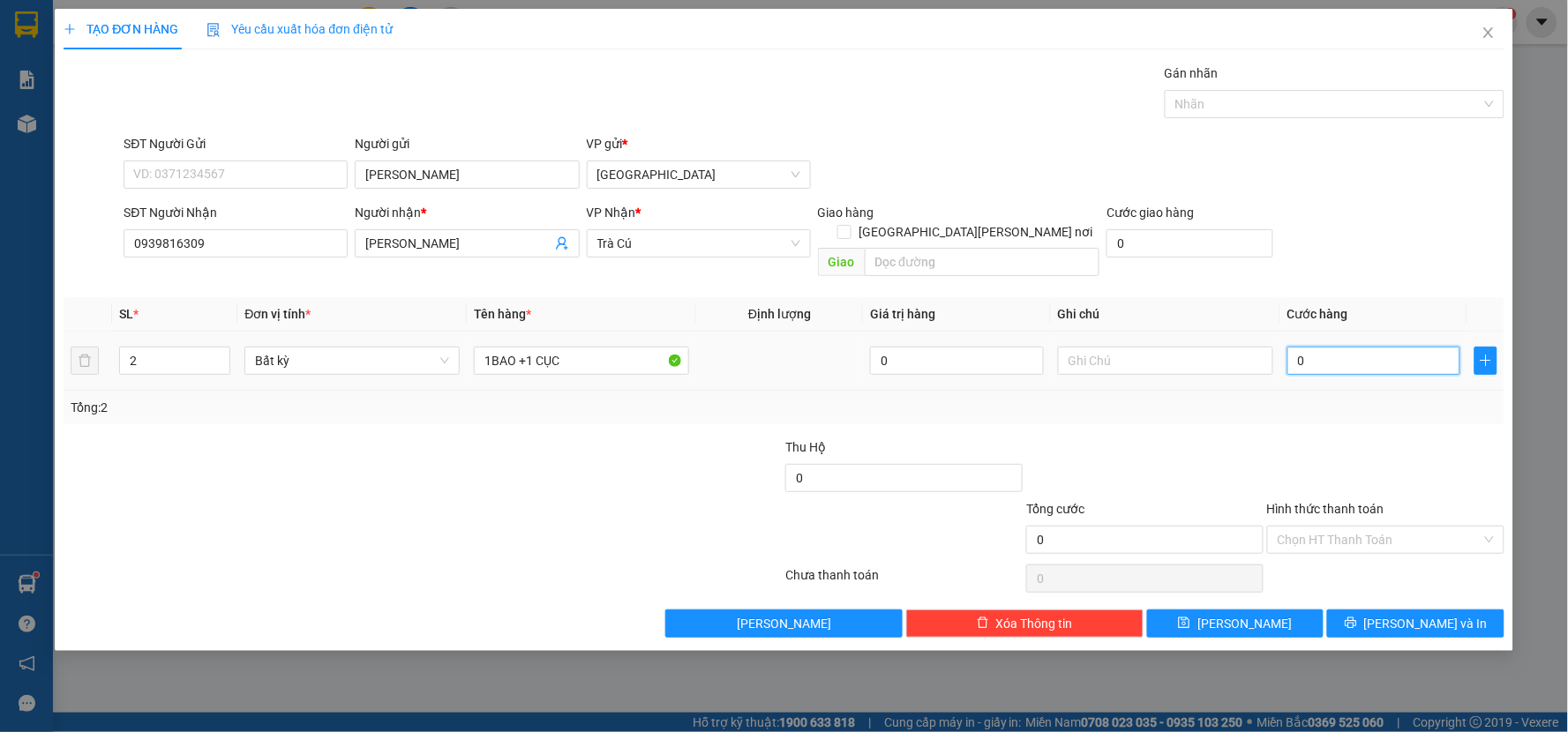
click at [1319, 346] on input "0" at bounding box center [1374, 360] width 174 height 28
type input "0"
click at [1412, 346] on input "0" at bounding box center [1374, 360] width 174 height 28
type input "9"
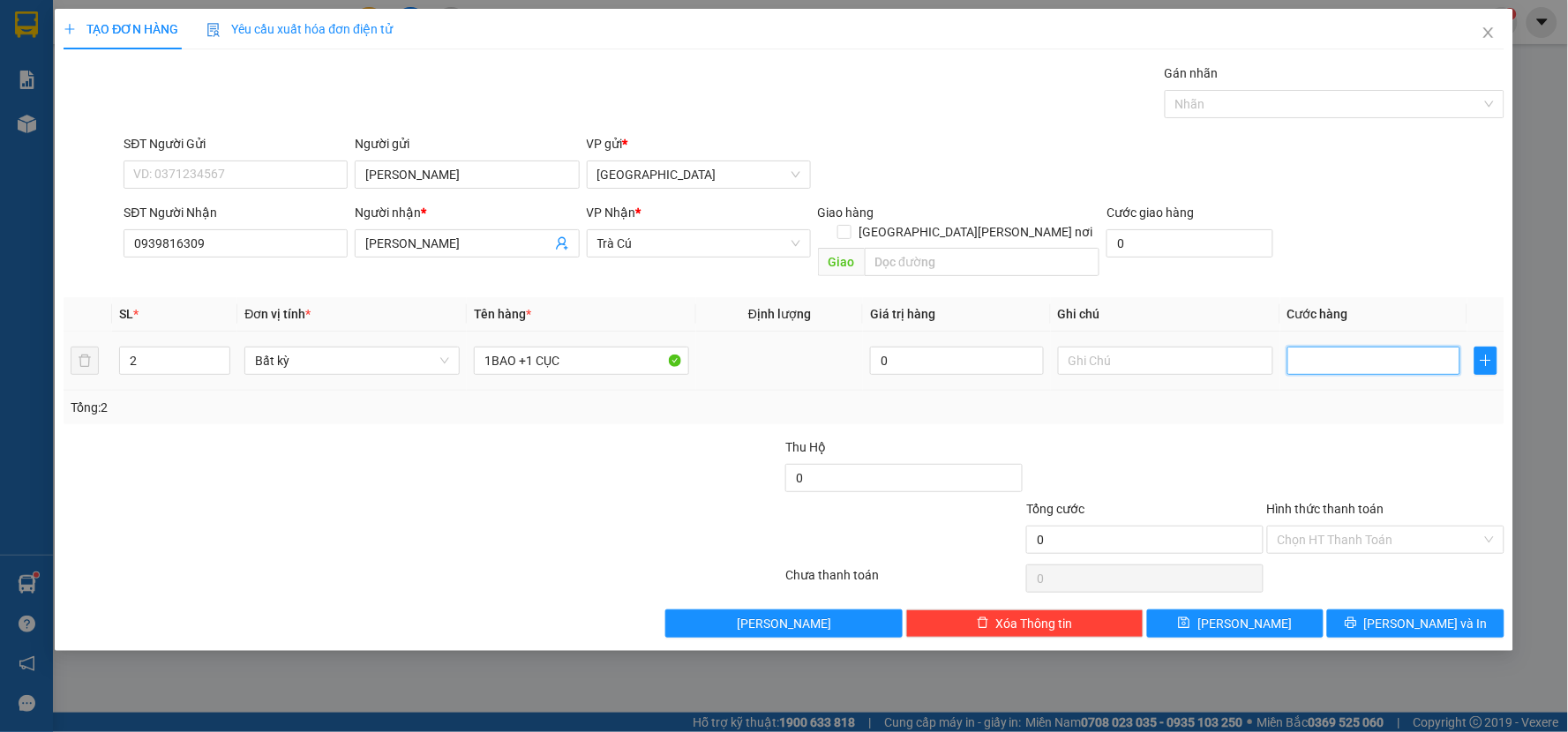
type input "9"
type input "90"
click at [1357, 438] on div at bounding box center [1385, 469] width 241 height 62
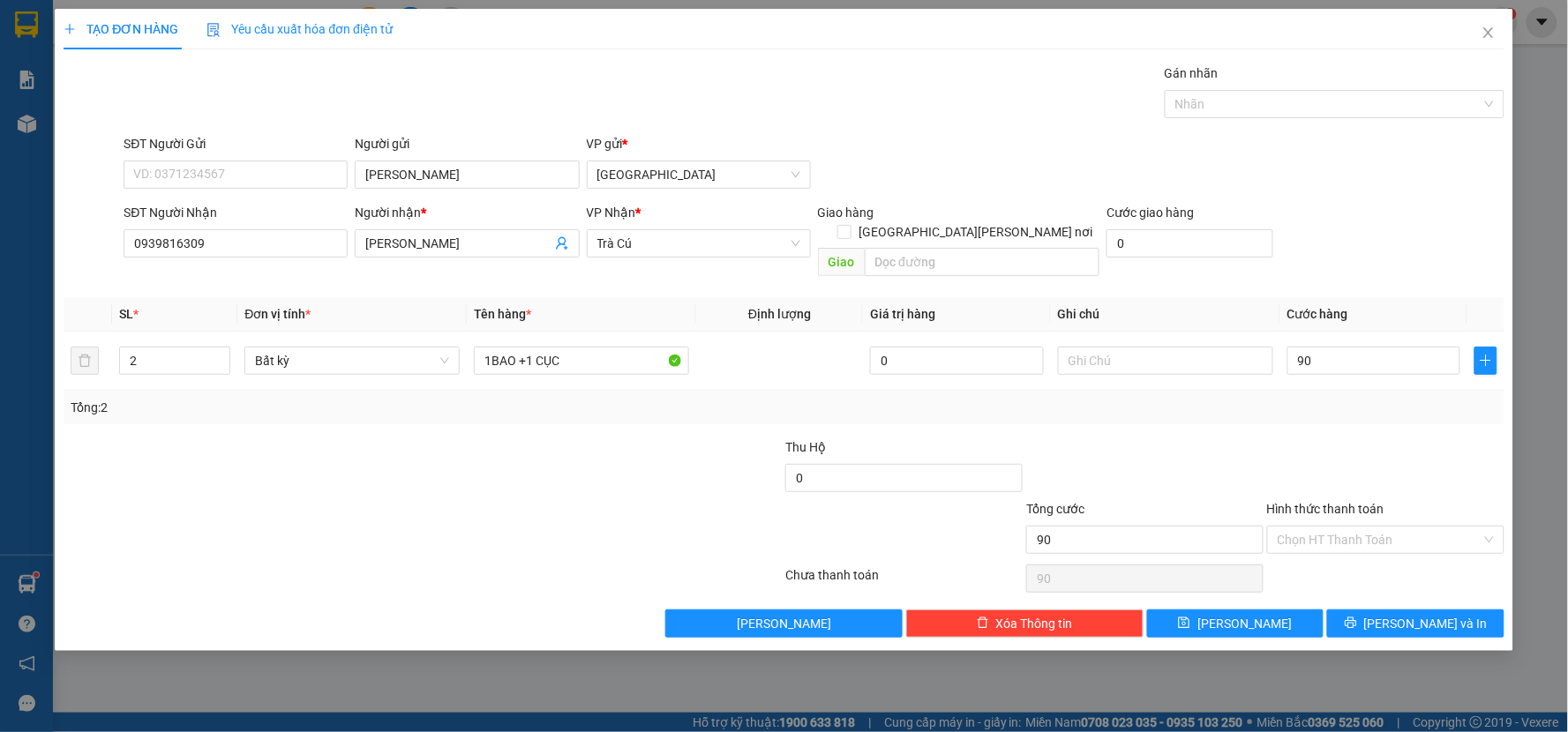
type input "90.000"
click at [1377, 610] on button "[PERSON_NAME] và In" at bounding box center [1415, 623] width 177 height 28
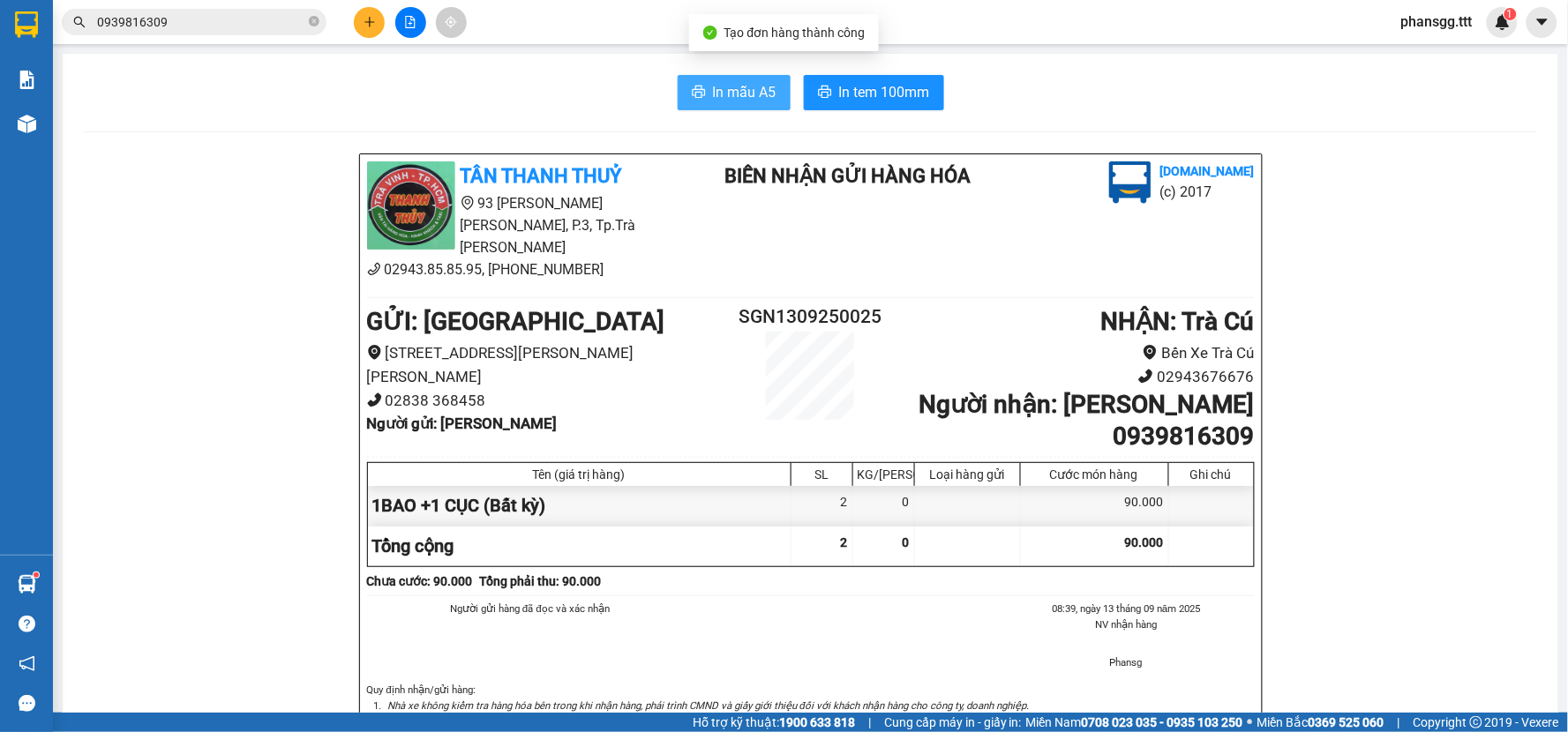
drag, startPoint x: 672, startPoint y: 98, endPoint x: 728, endPoint y: 99, distance: 56.0
click at [677, 100] on button "In mẫu A5" at bounding box center [734, 92] width 113 height 36
click at [728, 99] on span "In mẫu A5" at bounding box center [745, 92] width 64 height 22
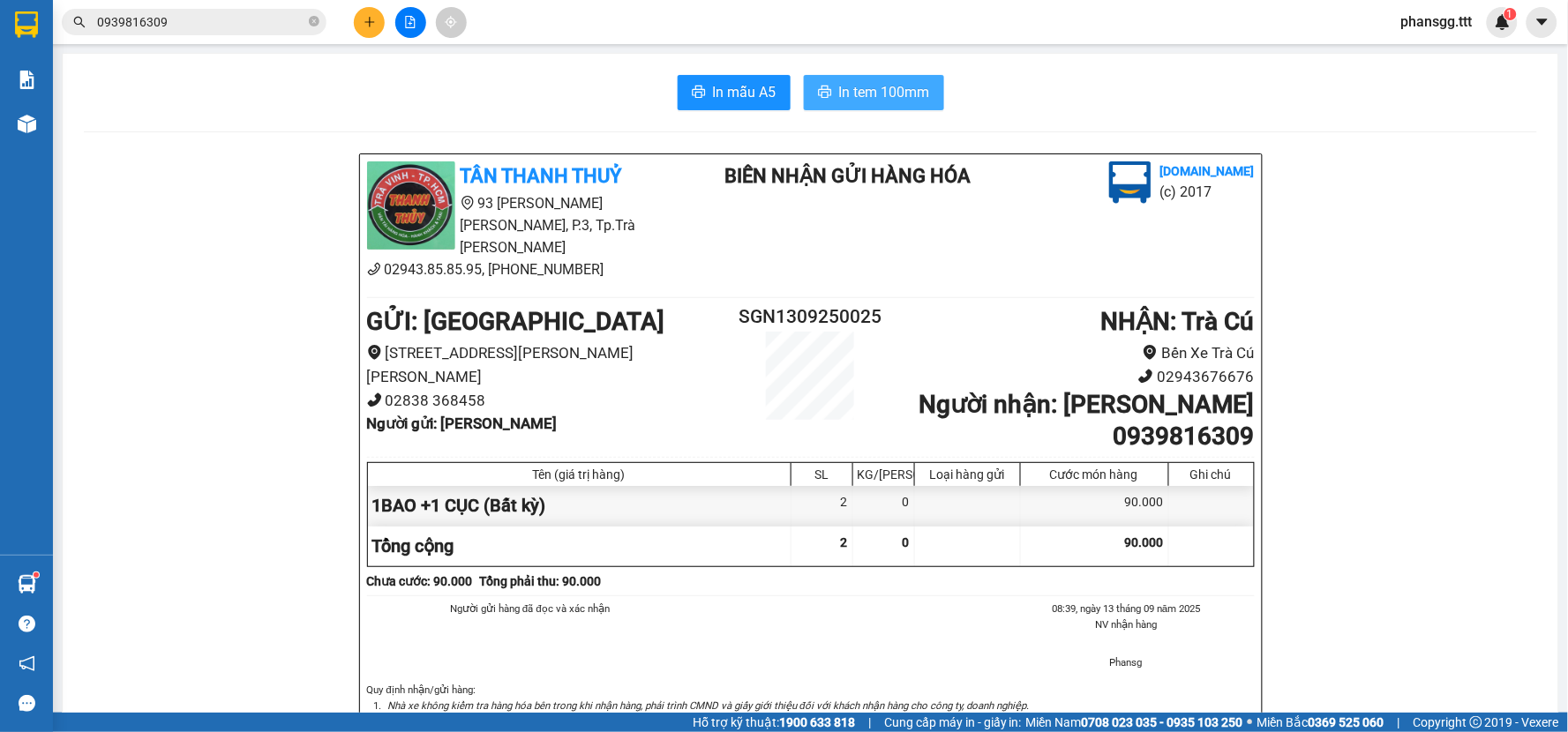
click at [884, 85] on span "In tem 100mm" at bounding box center [884, 92] width 90 height 22
click at [310, 23] on icon "close-circle" at bounding box center [314, 21] width 11 height 11
click at [282, 21] on input "text" at bounding box center [201, 22] width 208 height 19
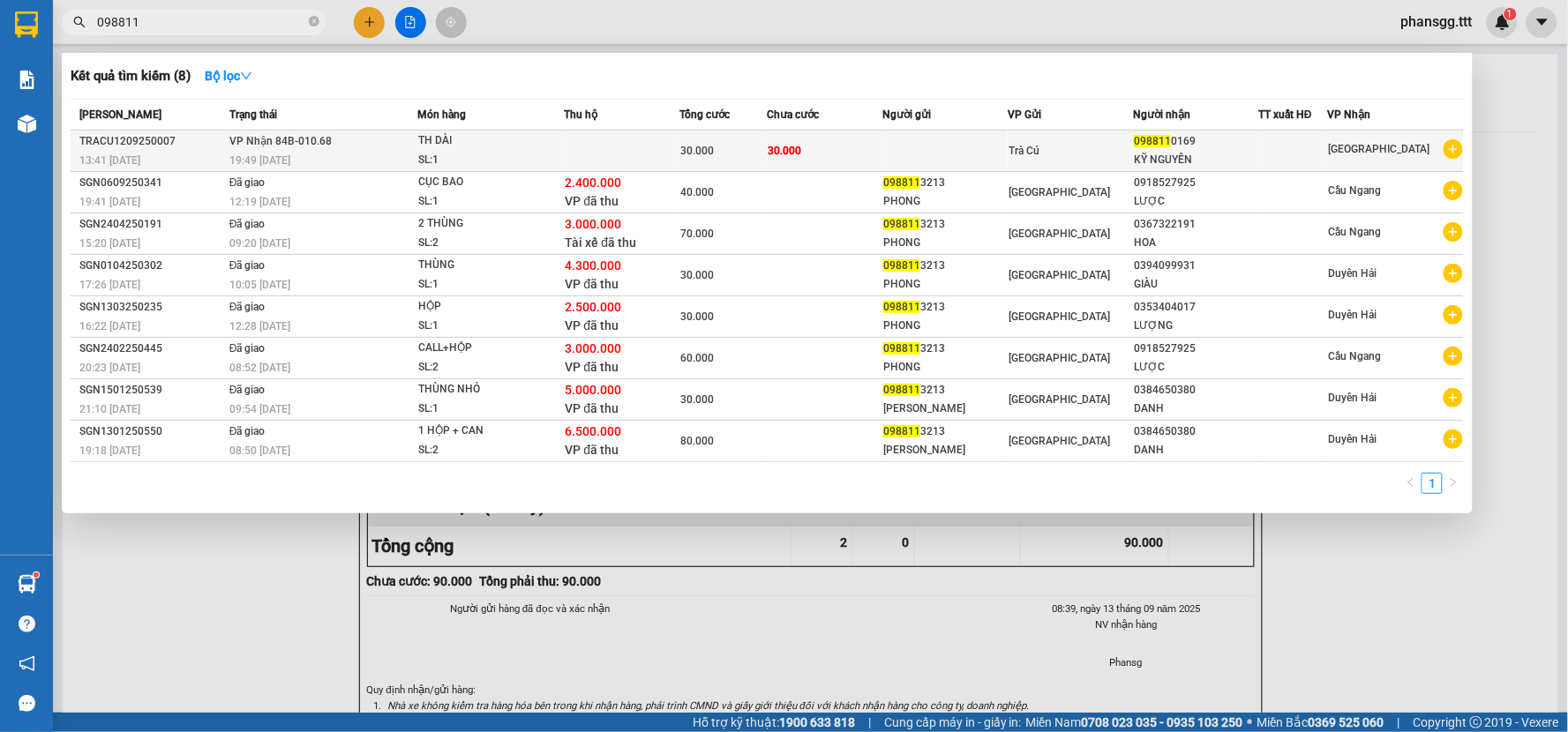
type input "098811"
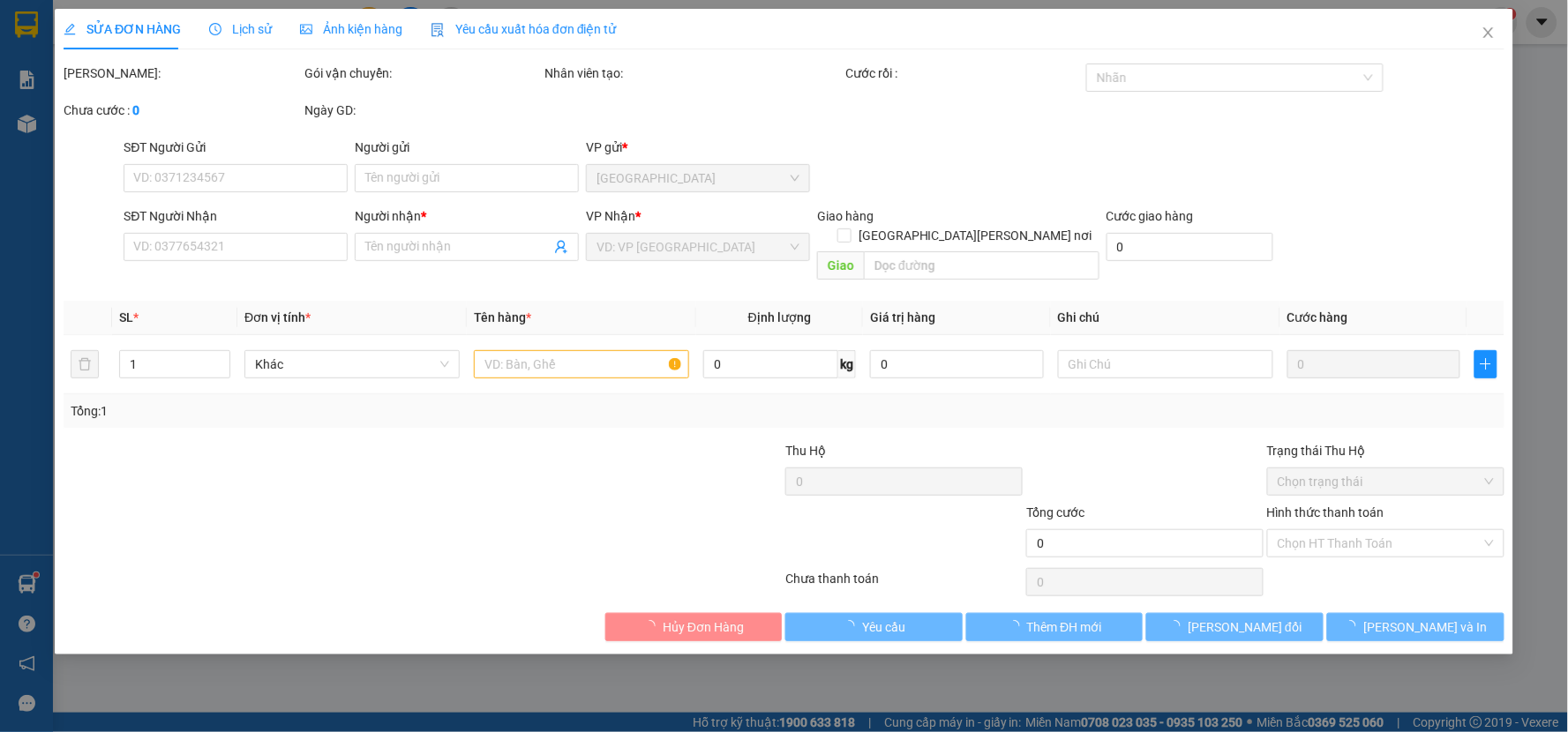
type input "0988110169"
type input "KỸ NGUYÊN"
type input "30.000"
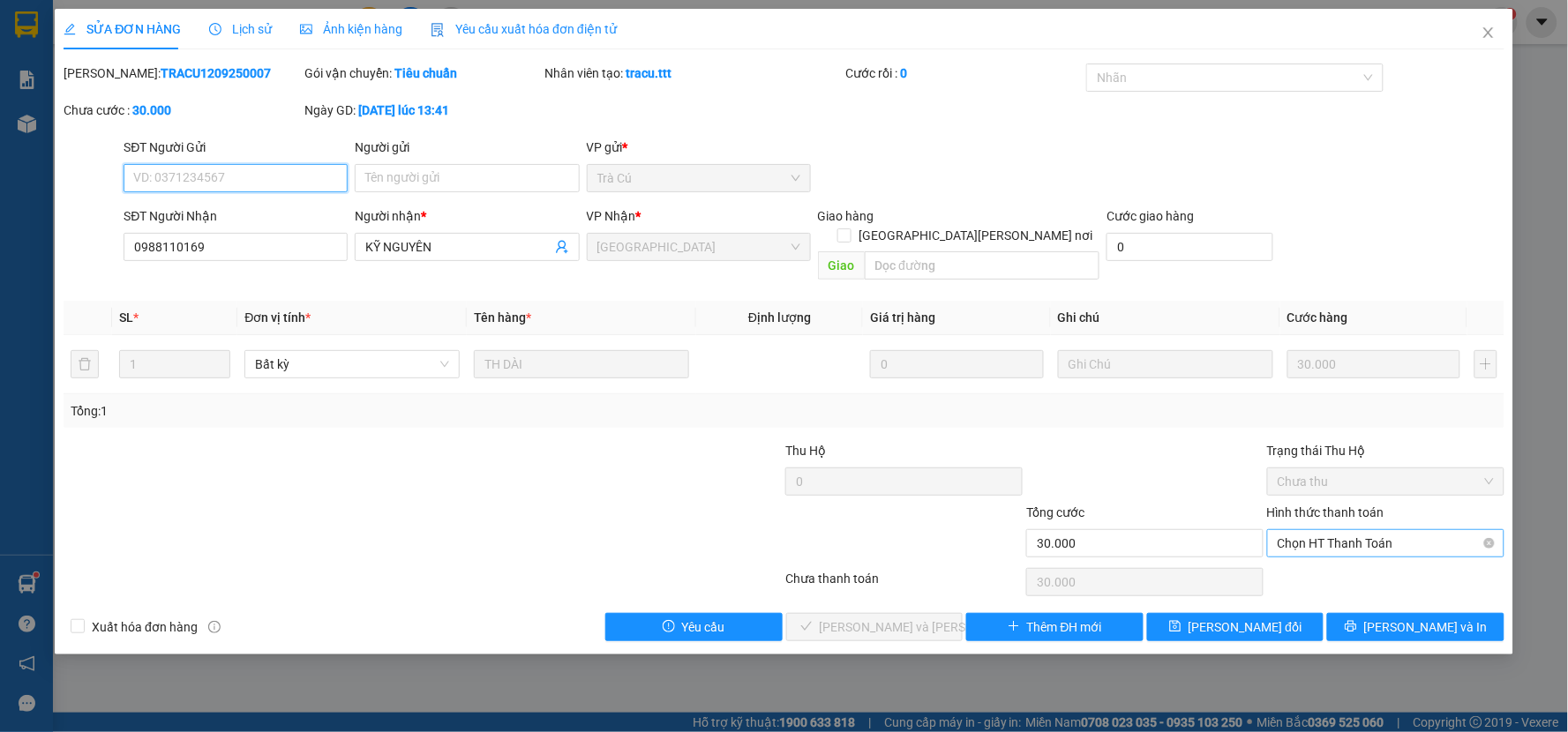
click at [1364, 530] on span "Chọn HT Thanh Toán" at bounding box center [1385, 543] width 217 height 27
click at [1356, 557] on div "Tại văn phòng" at bounding box center [1386, 558] width 217 height 19
type input "0"
click at [908, 618] on span "[PERSON_NAME] và [PERSON_NAME] hàng" at bounding box center [938, 627] width 238 height 19
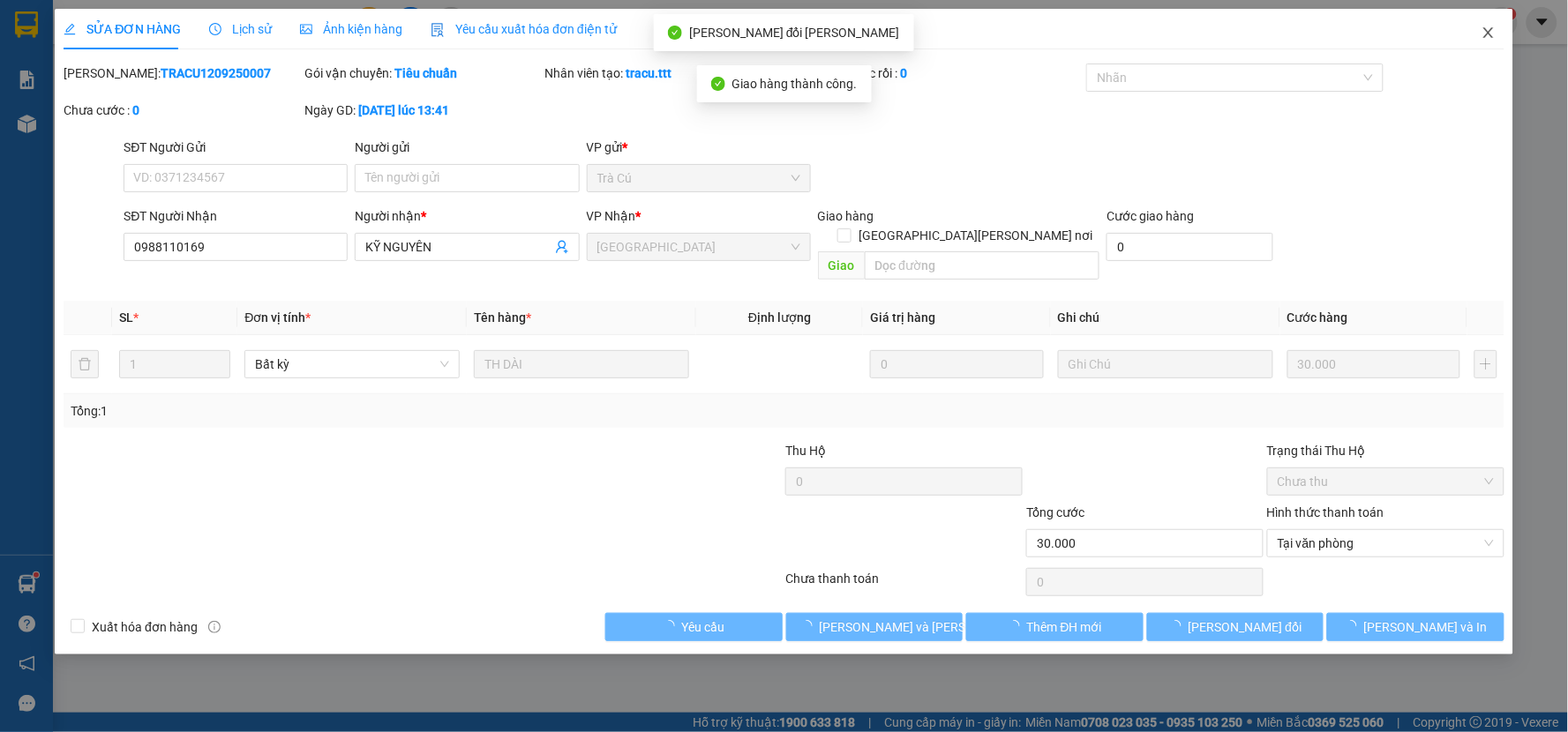
click at [1468, 29] on span "Close" at bounding box center [1489, 34] width 49 height 49
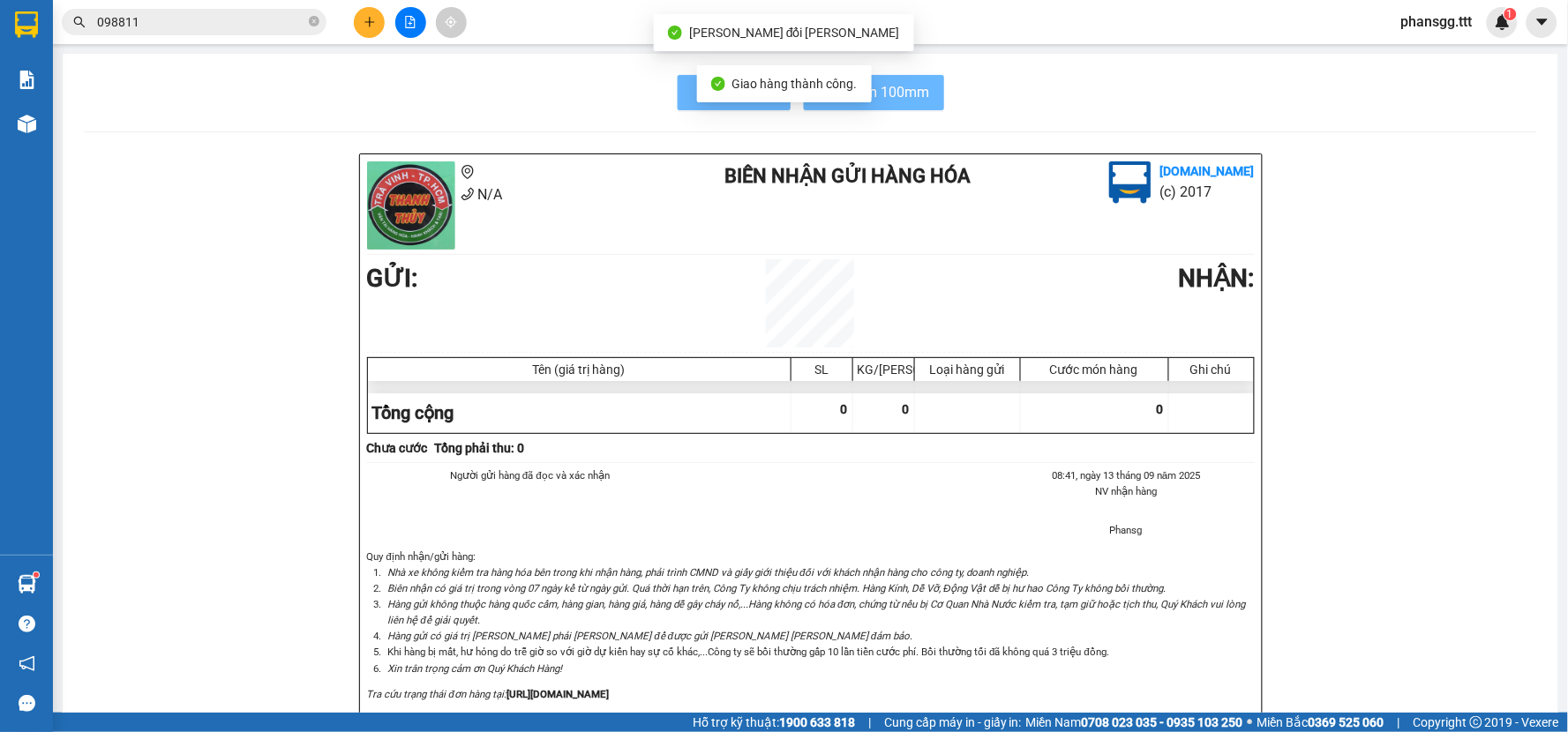
click at [1489, 29] on div "1" at bounding box center [1502, 23] width 31 height 31
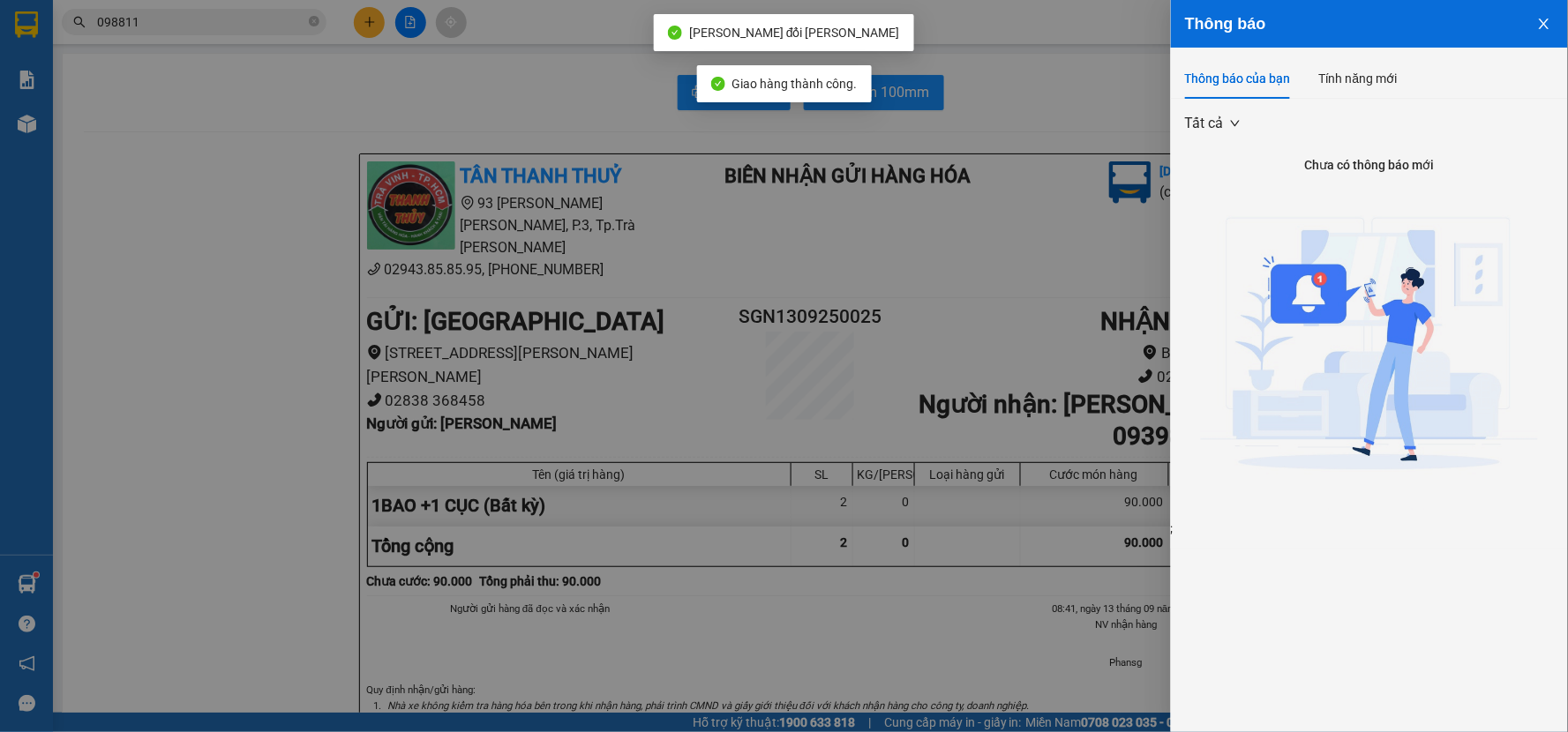
click at [366, 15] on div at bounding box center [784, 366] width 1568 height 732
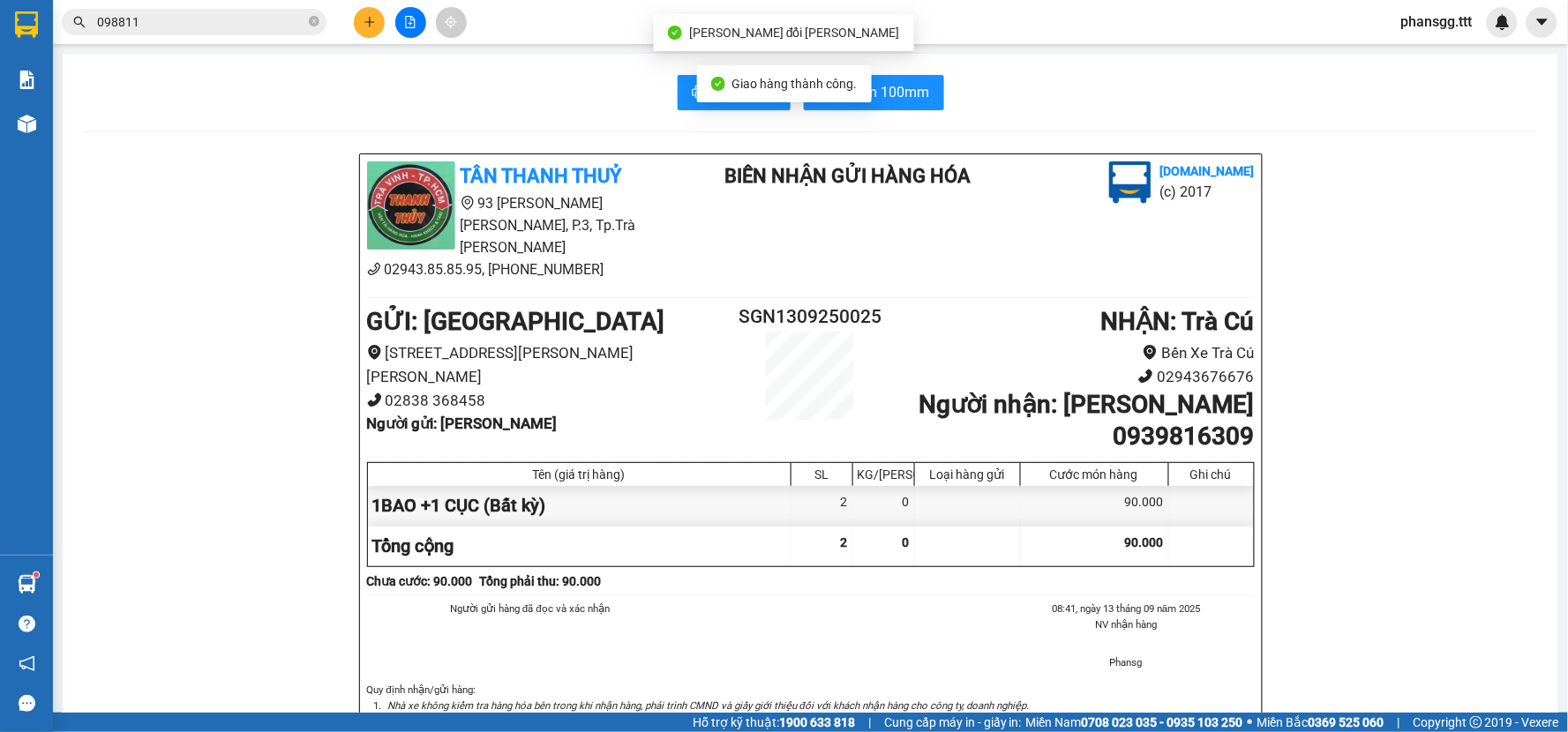
click at [1567, 15] on div "Thông báo Thông báo của bạn Tính năng mới Tất cả Chưa có thông báo mới ;" at bounding box center [1568, 366] width 0 height 732
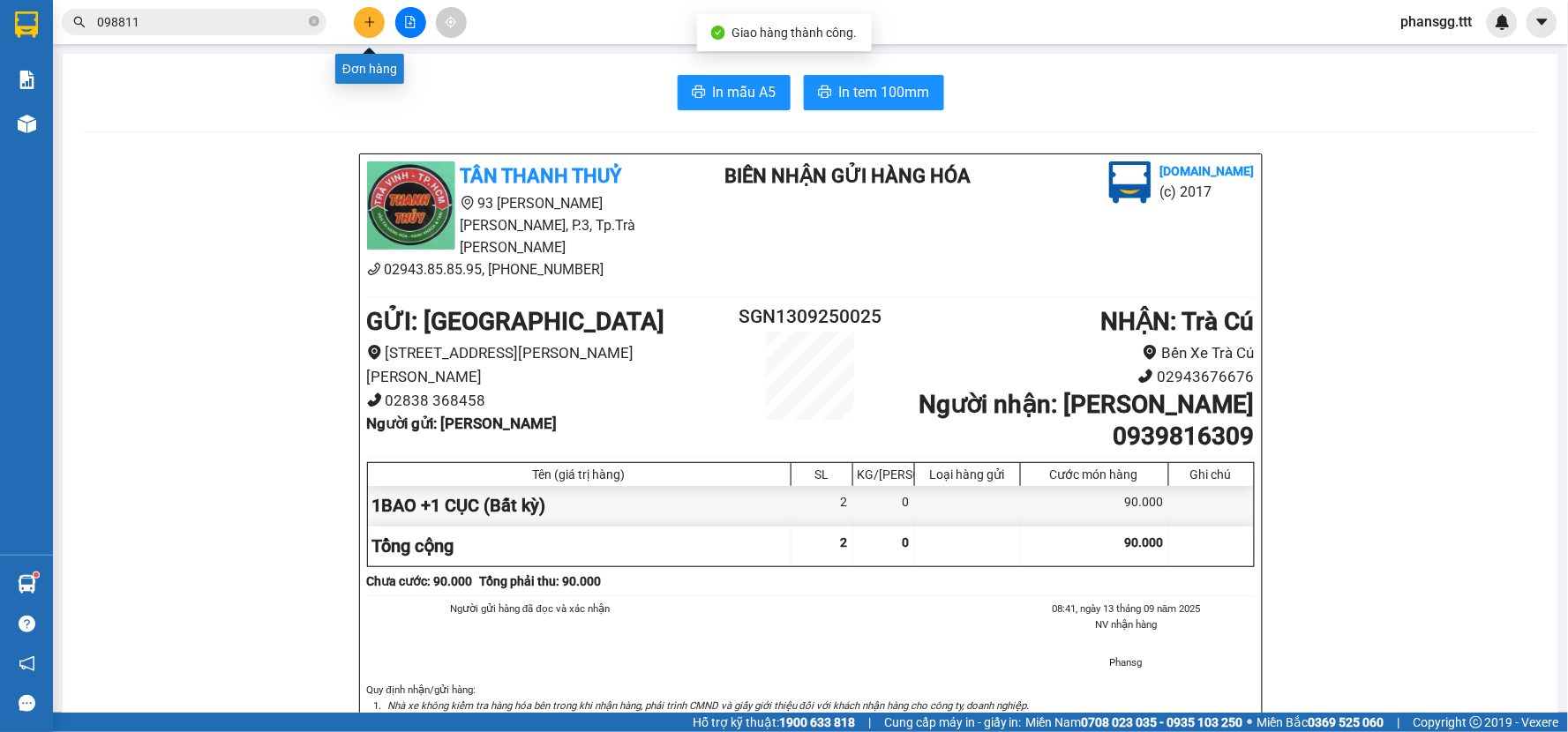
click at [366, 16] on icon "plus" at bounding box center [370, 22] width 13 height 13
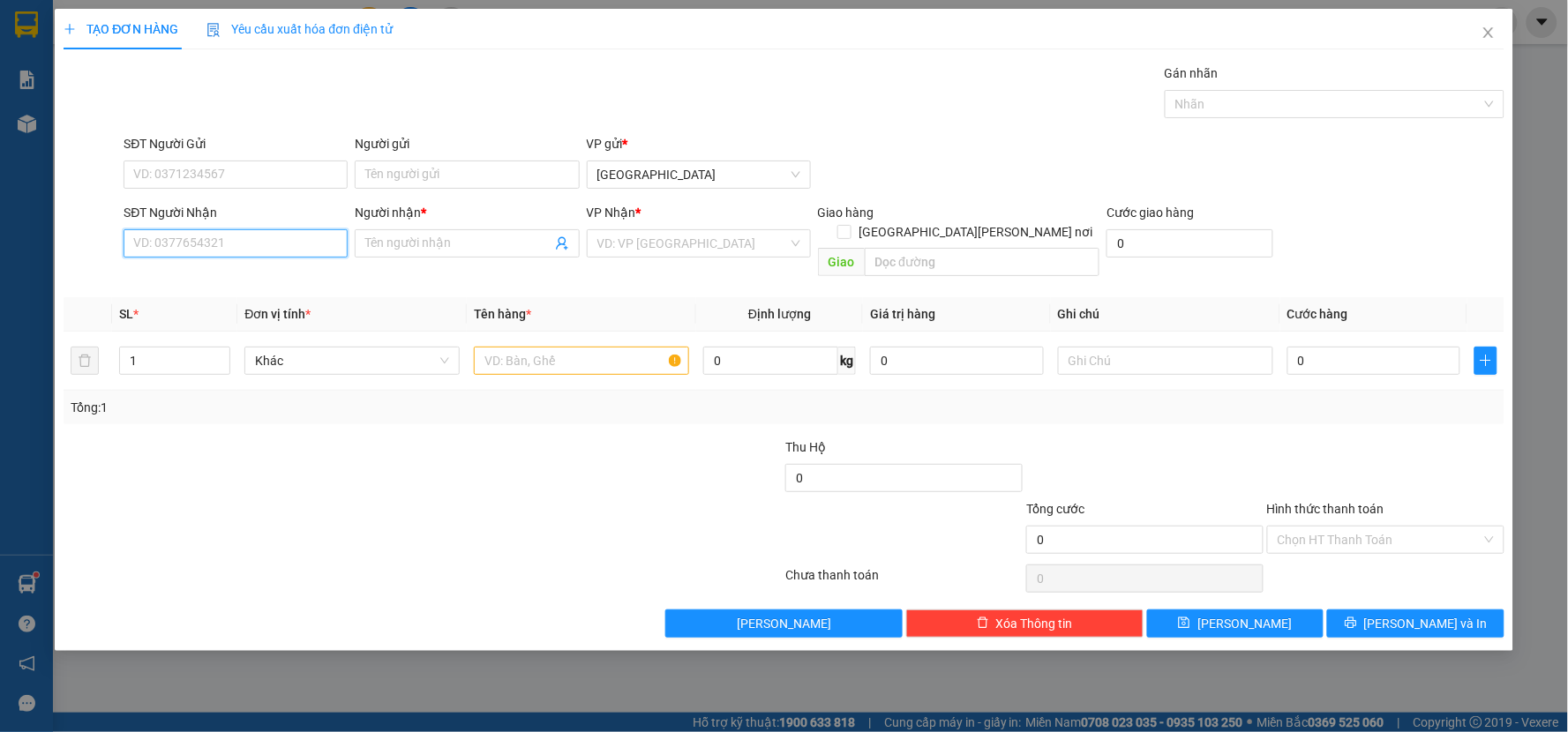
click at [222, 233] on input "SĐT Người Nhận" at bounding box center [235, 243] width 224 height 28
click at [247, 277] on div "0392694058 - HẢI" at bounding box center [236, 278] width 203 height 19
type input "0392694058"
type input "HẢI"
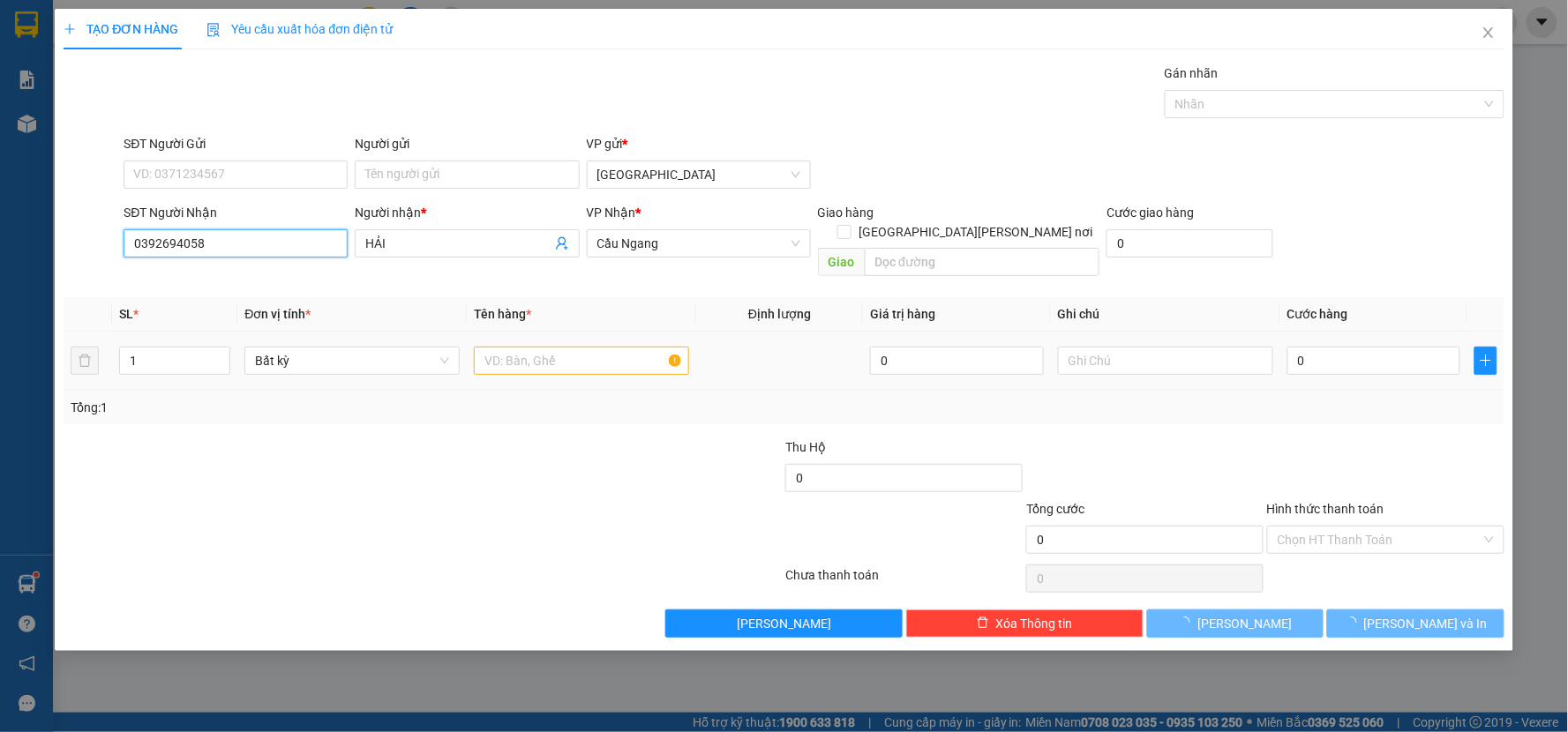
type input "0392694058"
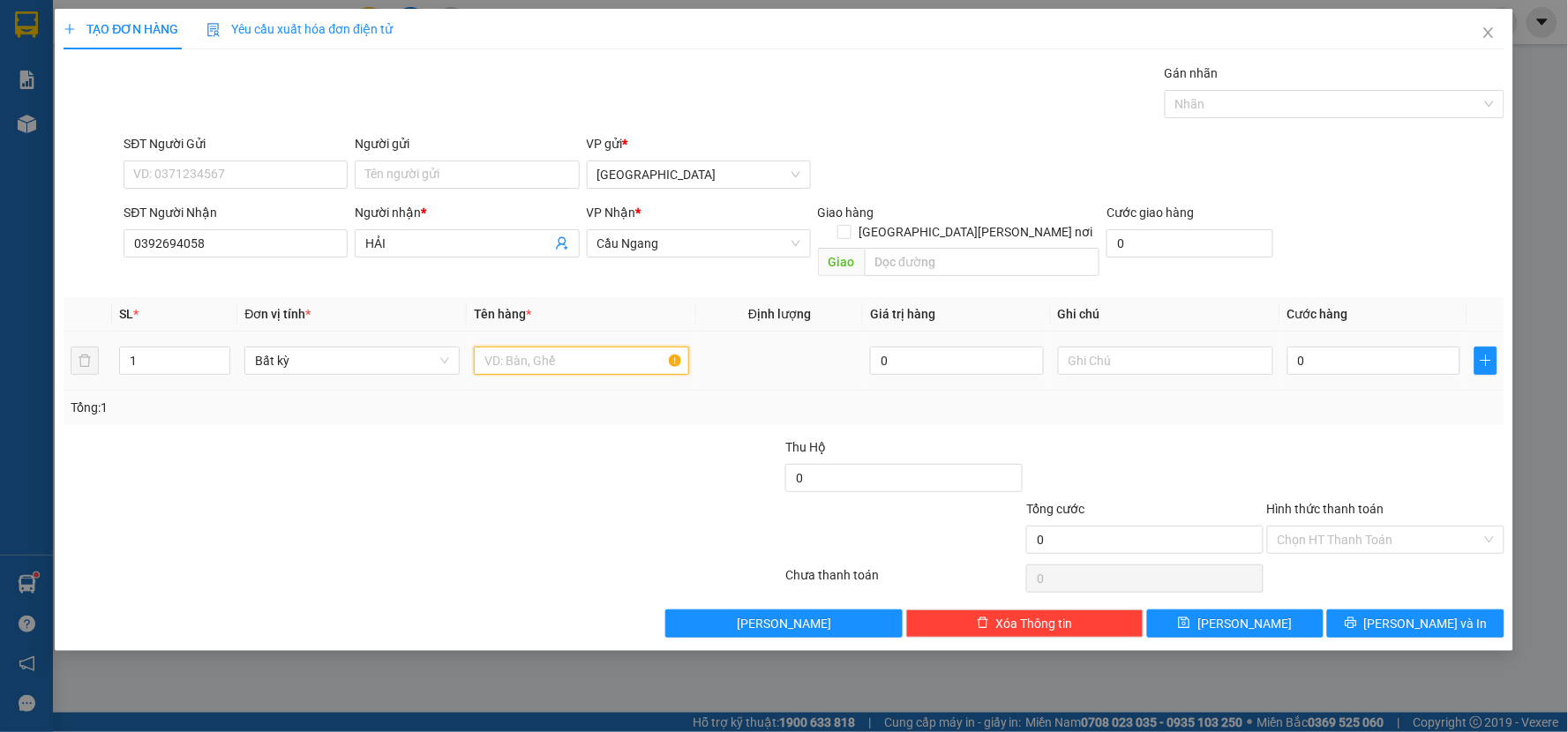
click at [522, 346] on input "text" at bounding box center [581, 360] width 216 height 28
type input "KTH"
click at [407, 171] on input "Người gửi" at bounding box center [466, 175] width 224 height 28
type input "ÁNH"
click at [226, 257] on input "0392694058" at bounding box center [235, 243] width 224 height 28
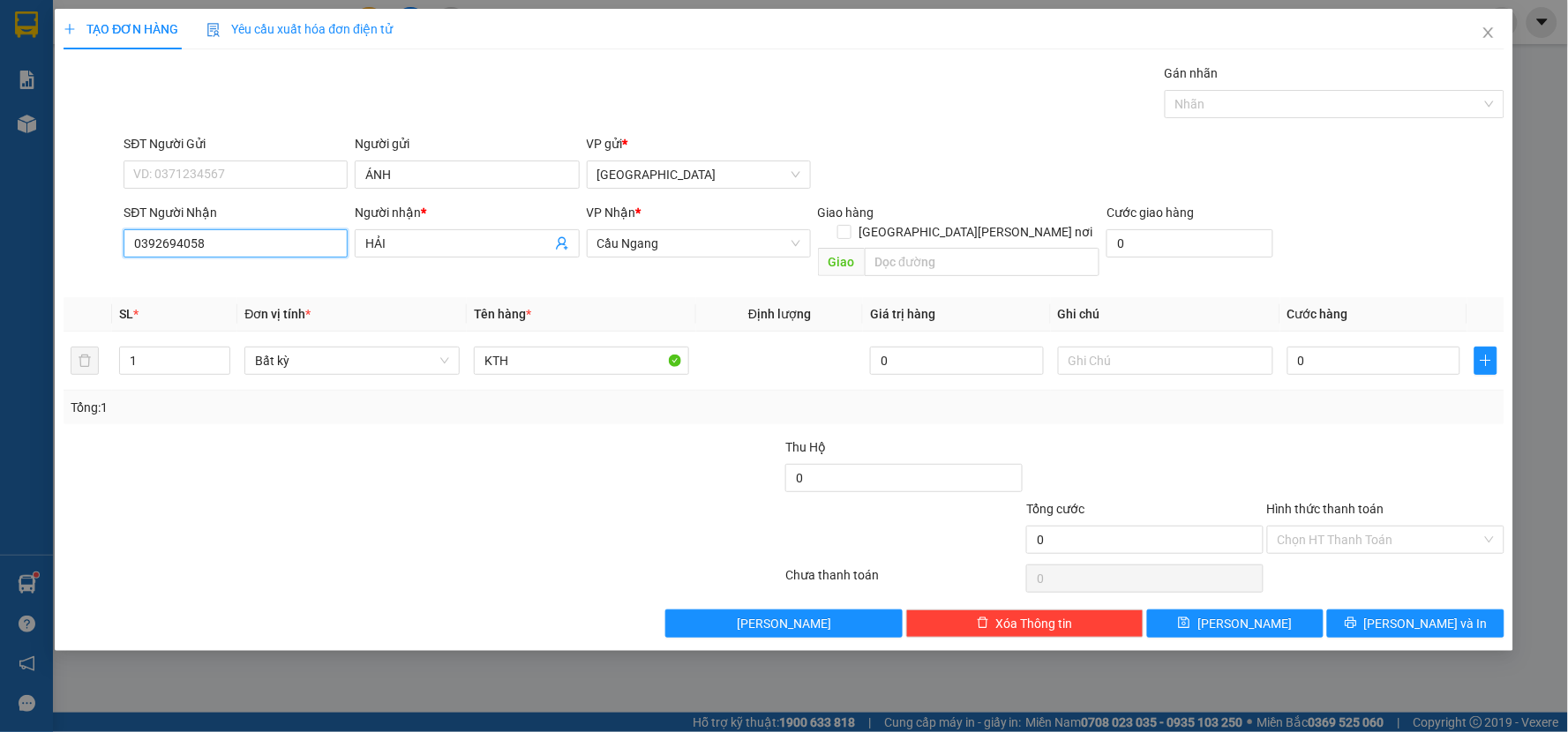
click at [226, 257] on input "0392694058" at bounding box center [235, 243] width 224 height 28
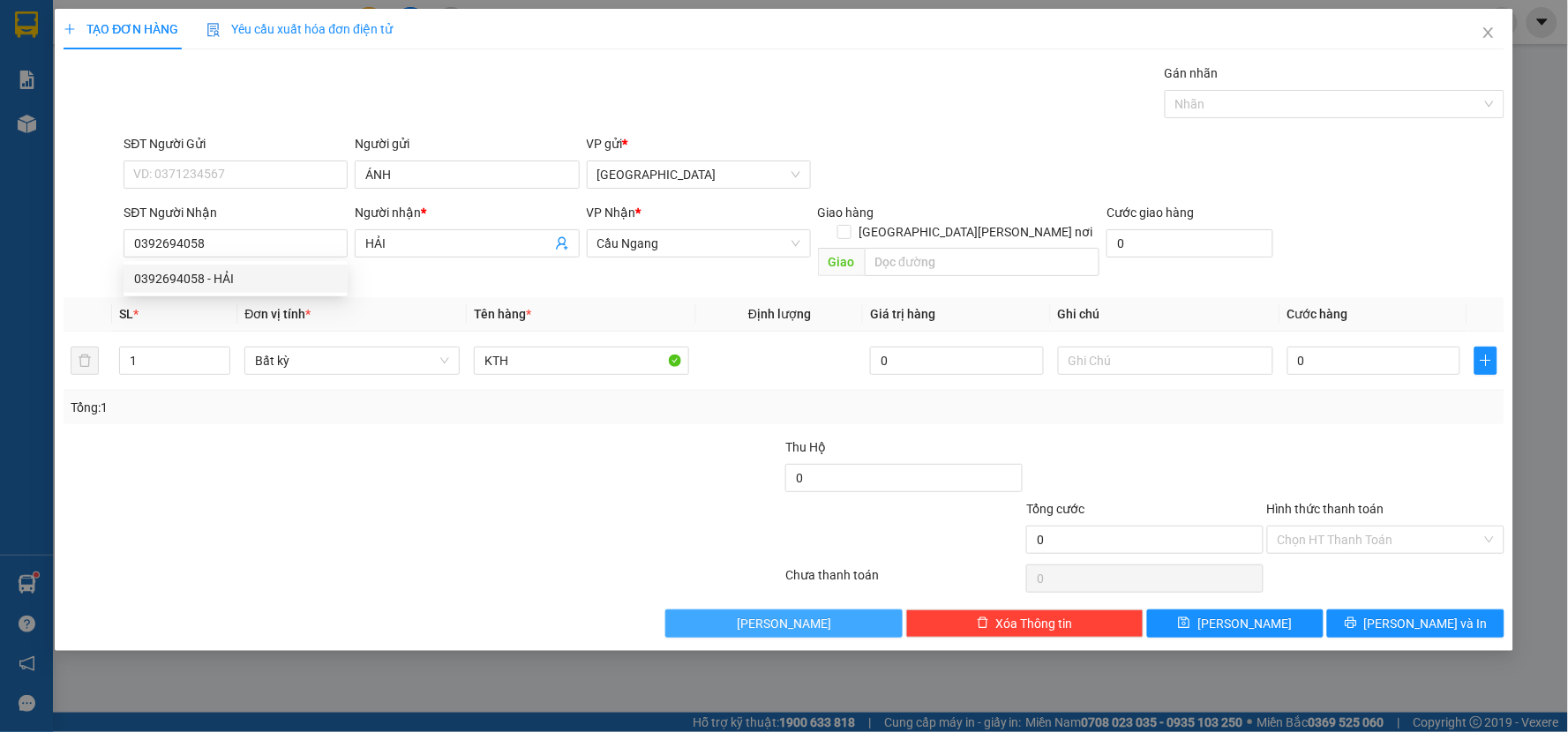
click at [709, 610] on button "[PERSON_NAME]" at bounding box center [784, 623] width 238 height 28
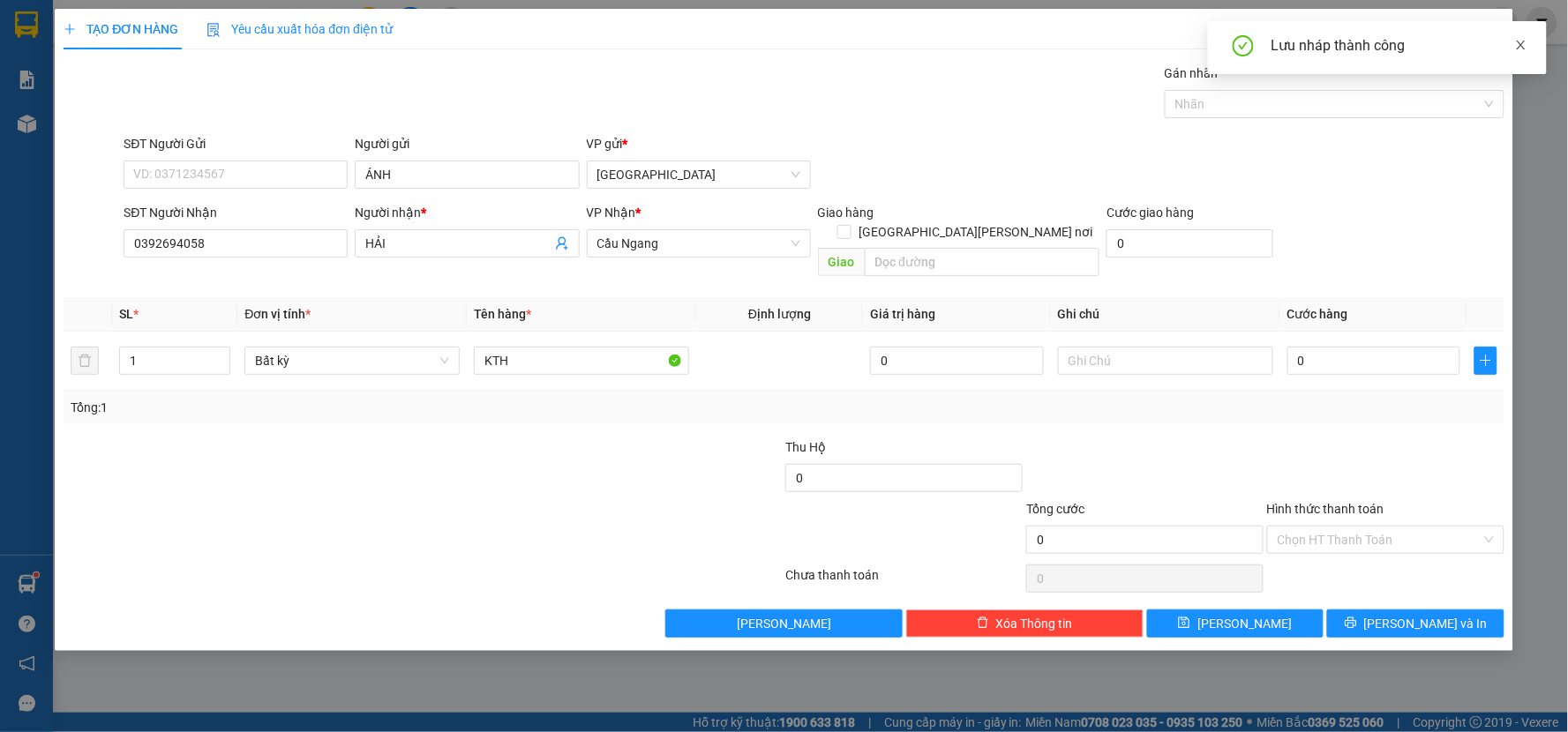
click at [1523, 47] on icon "close" at bounding box center [1521, 45] width 13 height 13
click at [1485, 38] on icon "close" at bounding box center [1488, 32] width 14 height 14
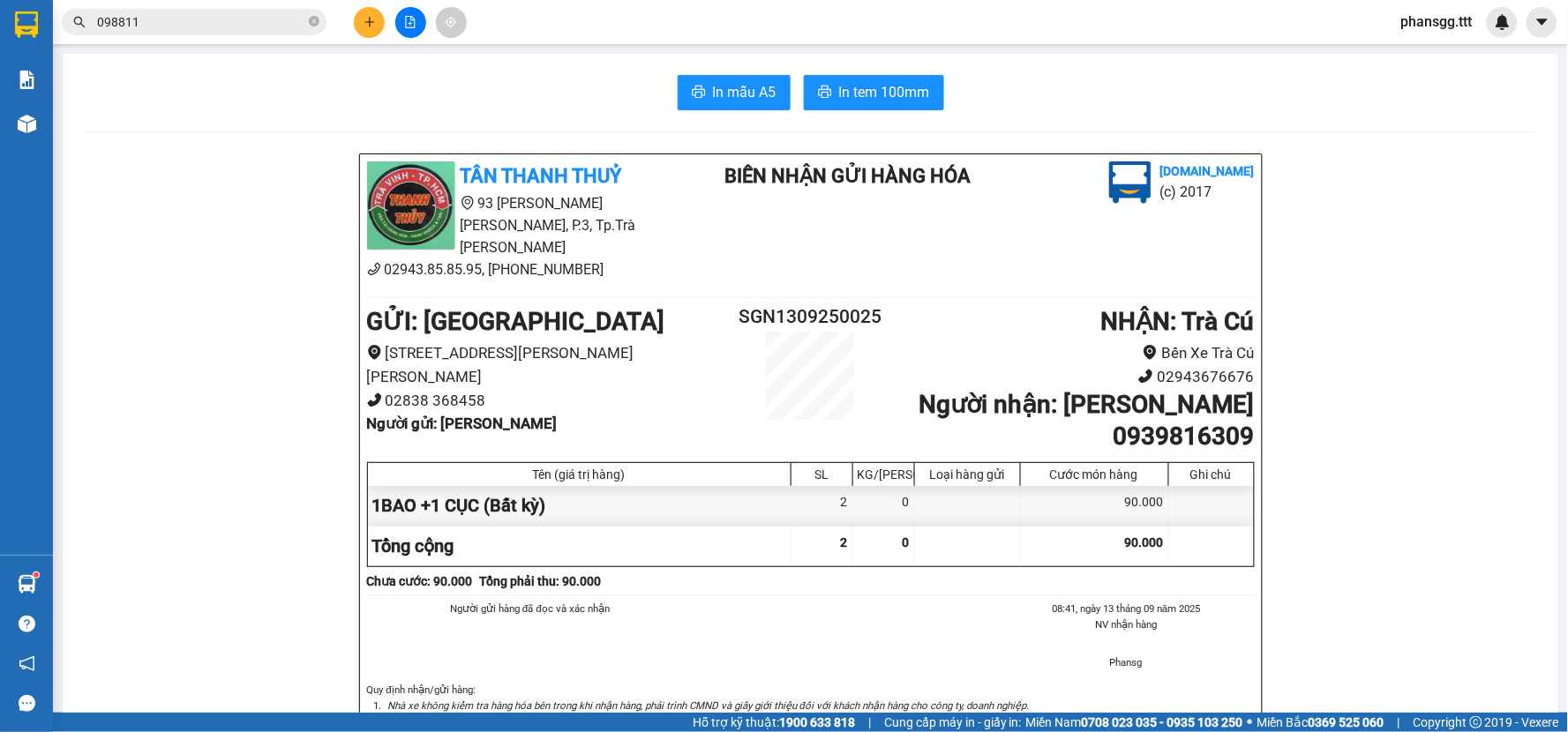
click at [319, 16] on span "098811" at bounding box center [195, 22] width 265 height 27
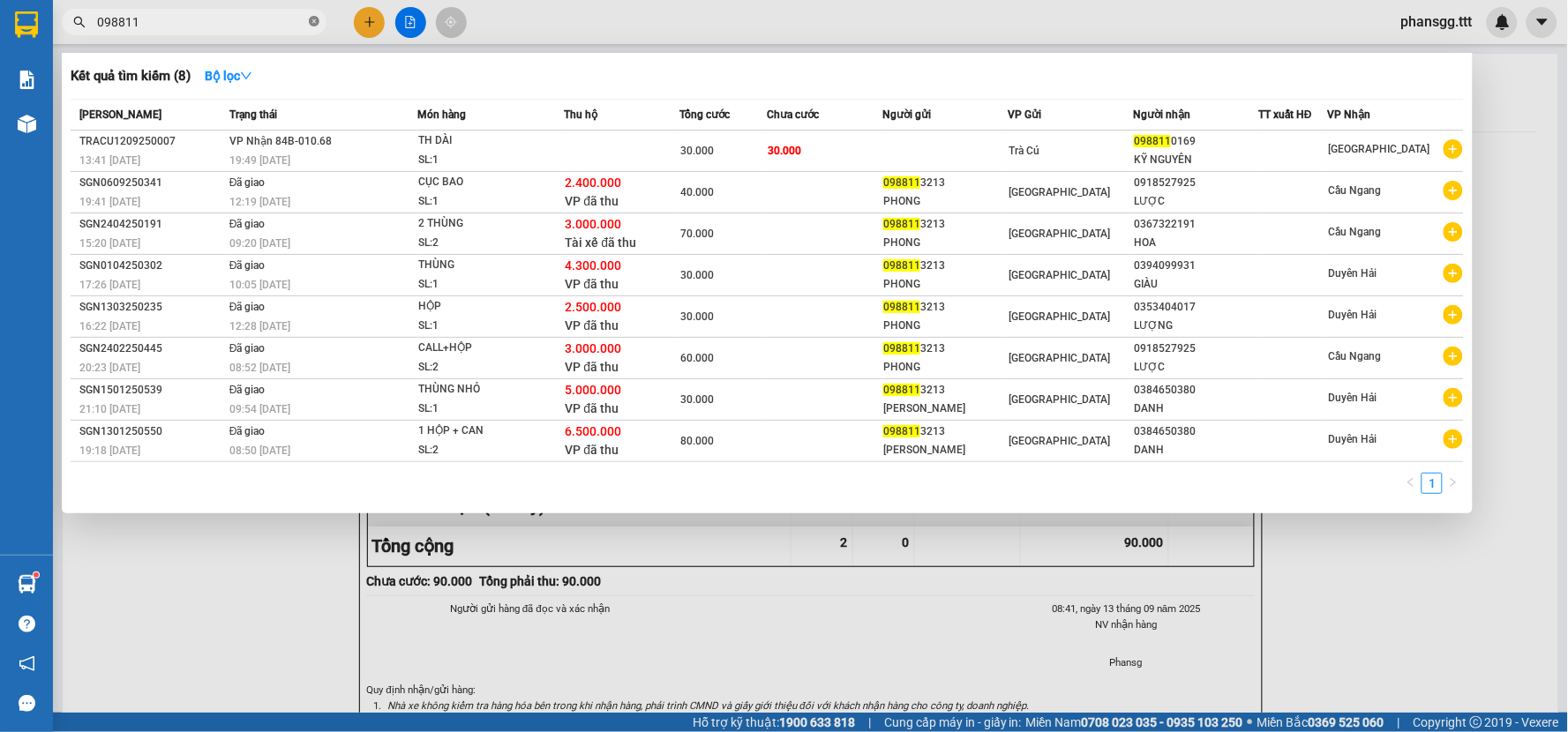
click at [310, 20] on icon "close-circle" at bounding box center [314, 21] width 11 height 11
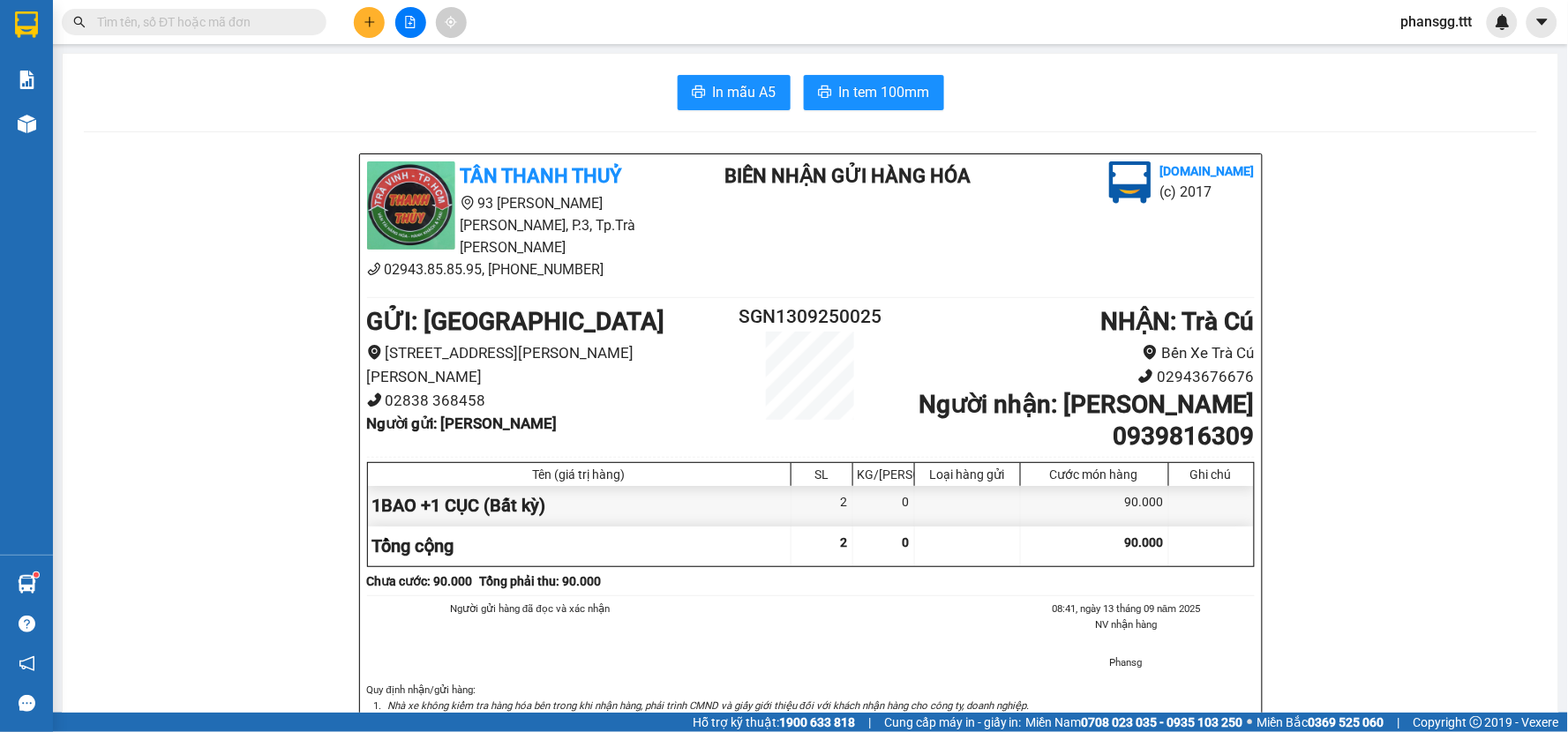
paste input "0392694058"
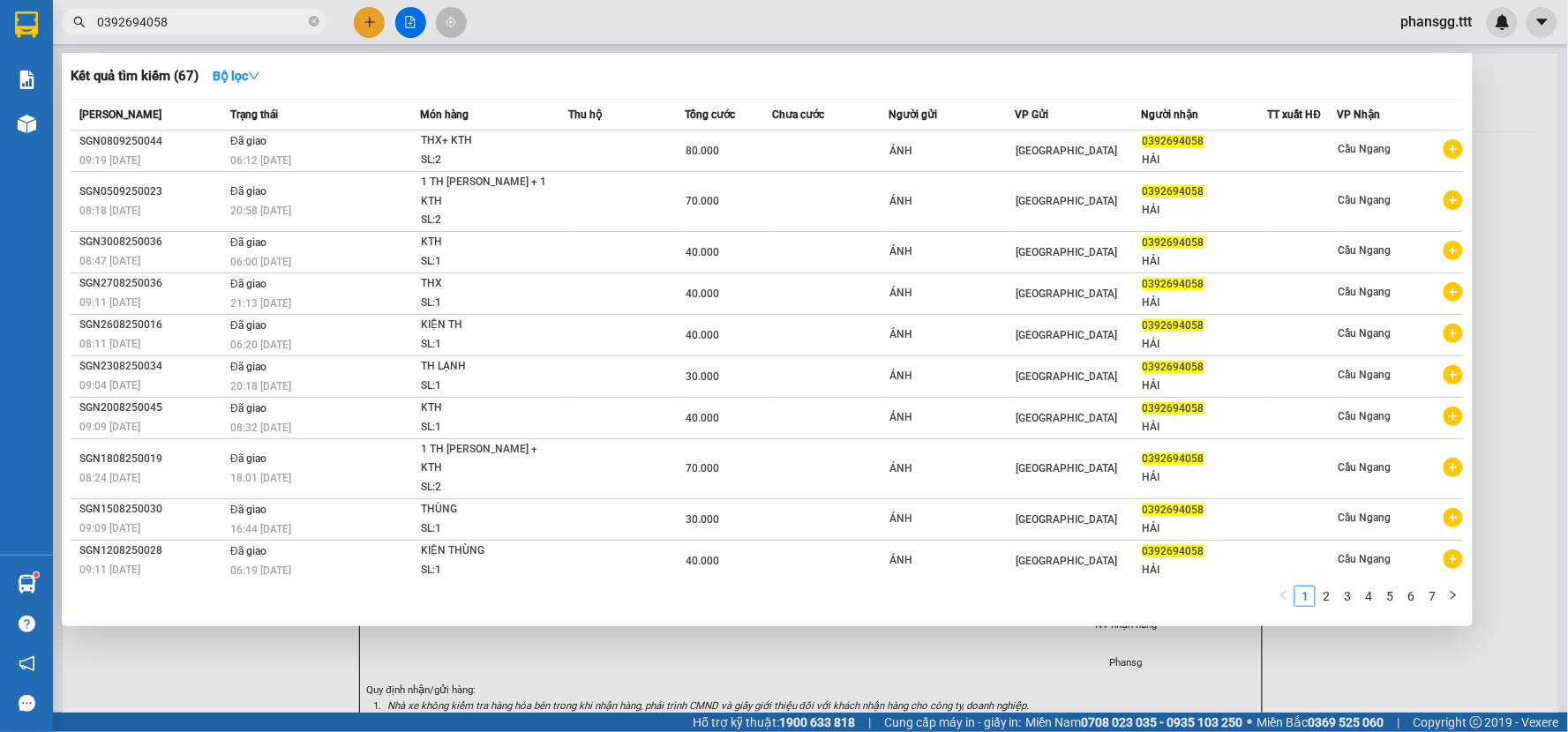
type input "0392694058"
click at [375, 21] on div at bounding box center [784, 366] width 1568 height 732
click at [374, 21] on icon "plus" at bounding box center [370, 22] width 13 height 13
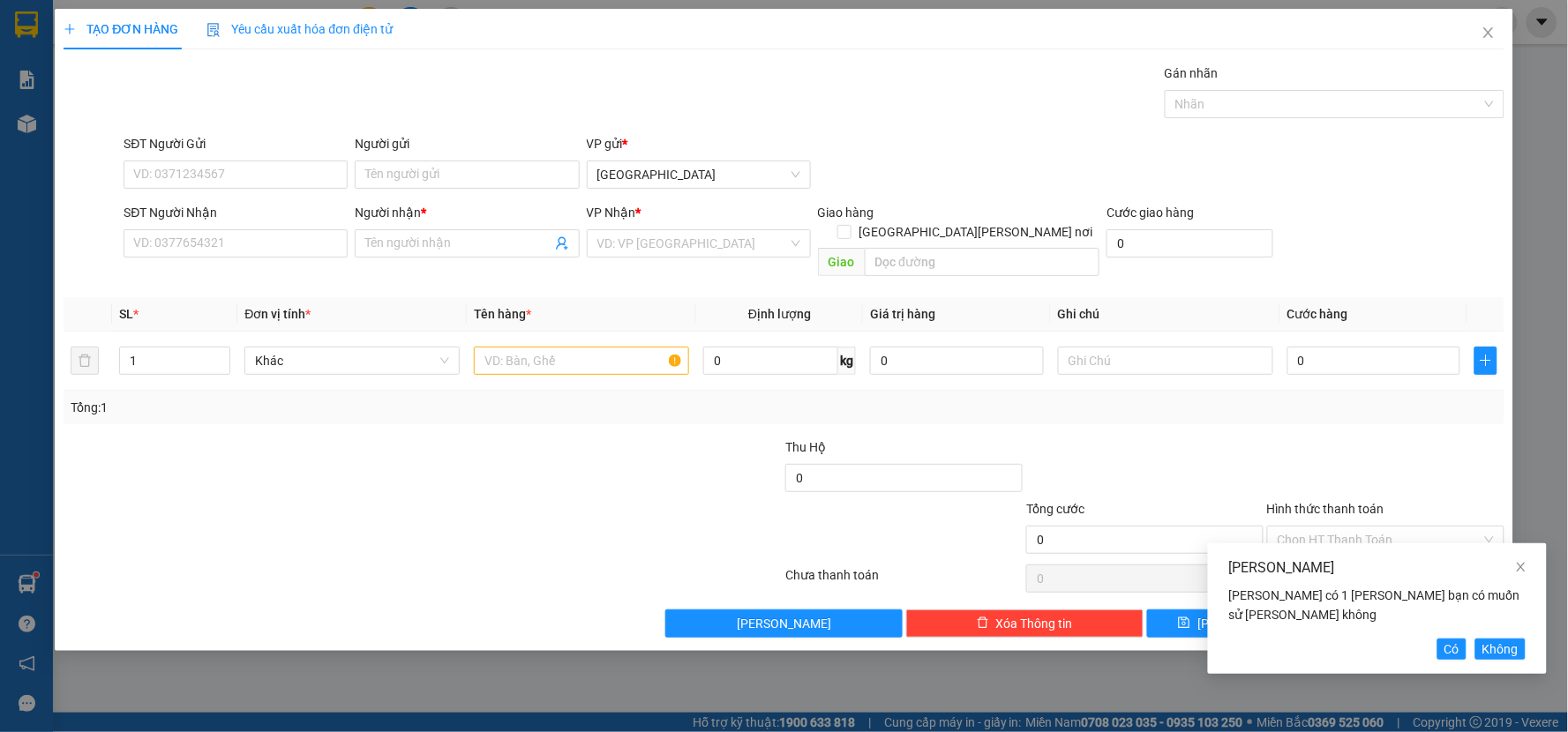
click at [1452, 636] on div "[PERSON_NAME] [PERSON_NAME] có 1 [PERSON_NAME] bạn có muốn sử [PERSON_NAME] khô…" at bounding box center [1377, 609] width 339 height 131
click at [1447, 649] on span "Có" at bounding box center [1451, 649] width 15 height 19
type input "ÁNH"
type input "0392694058"
type input "HẢI"
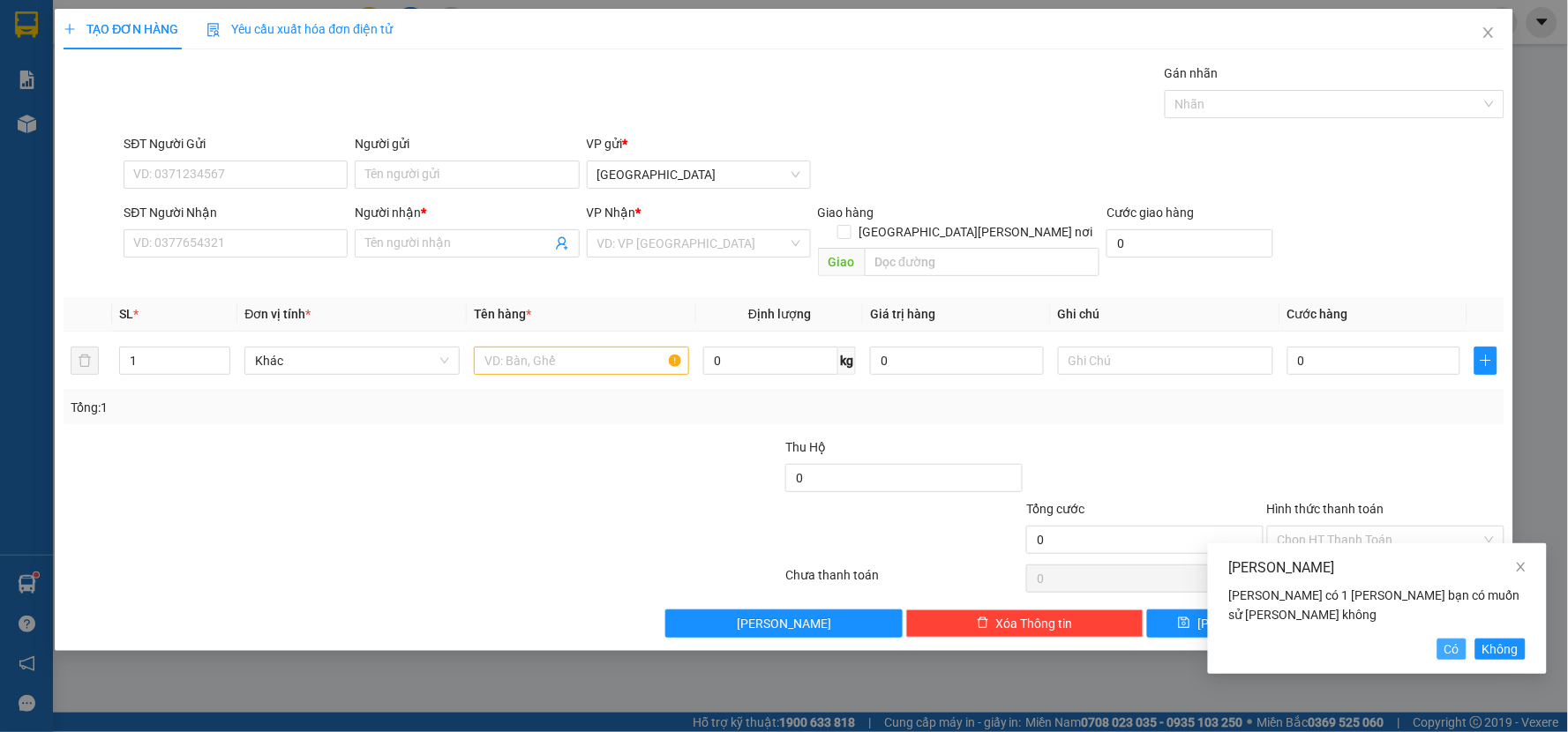
type input "KTH"
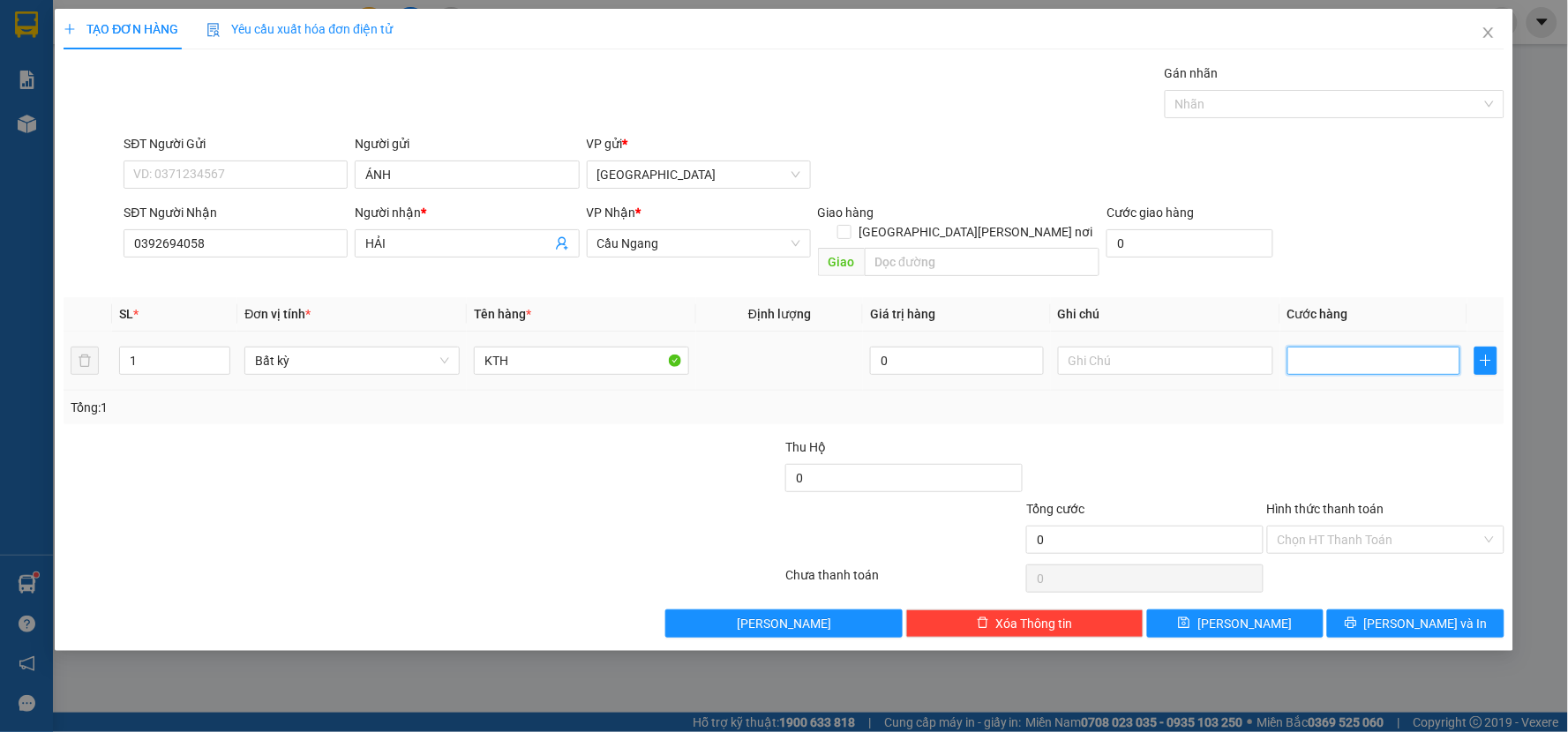
type input "4"
type input "40"
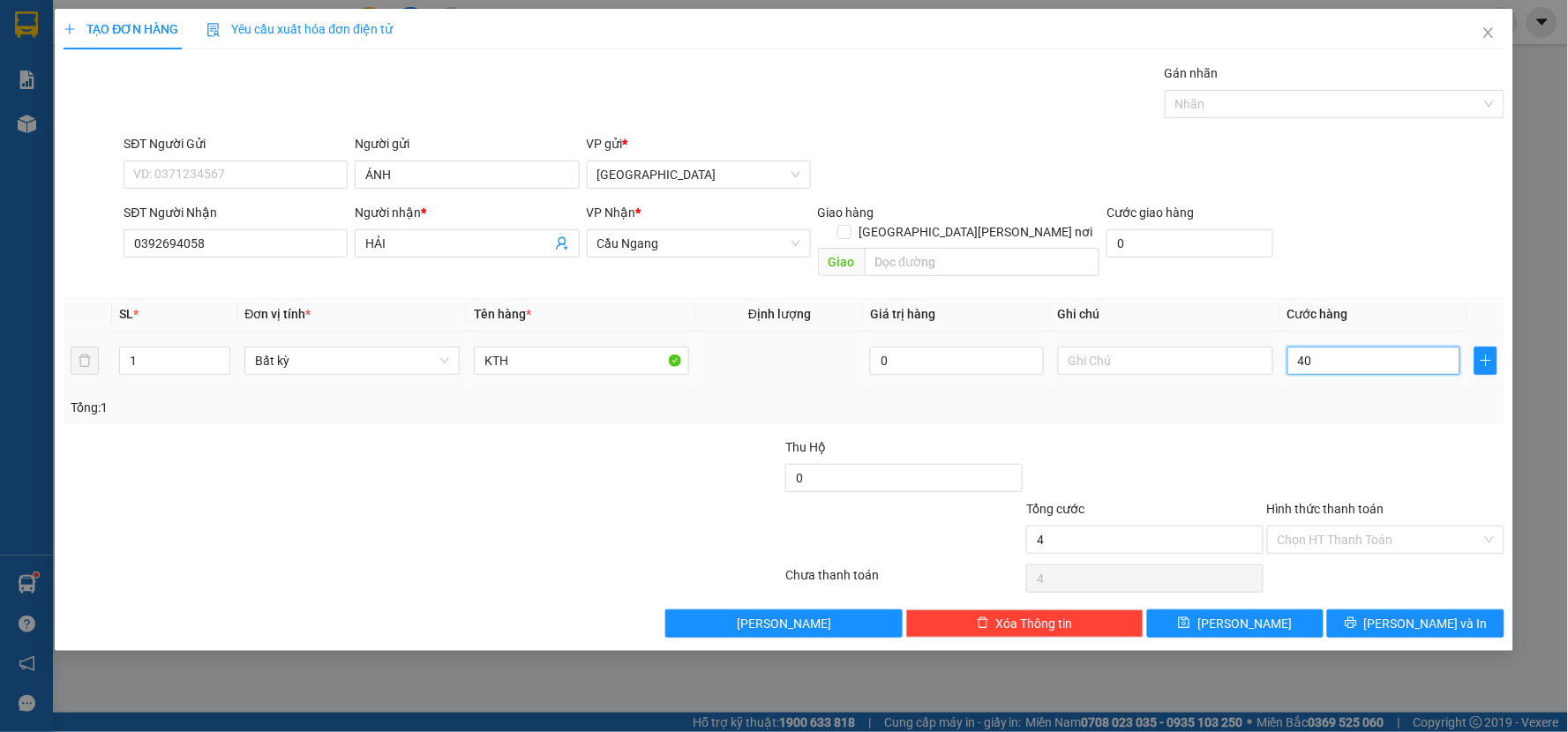
type input "40"
drag, startPoint x: 1327, startPoint y: 425, endPoint x: 1341, endPoint y: 443, distance: 22.8
click at [1329, 438] on div at bounding box center [1385, 469] width 241 height 62
type input "40.000"
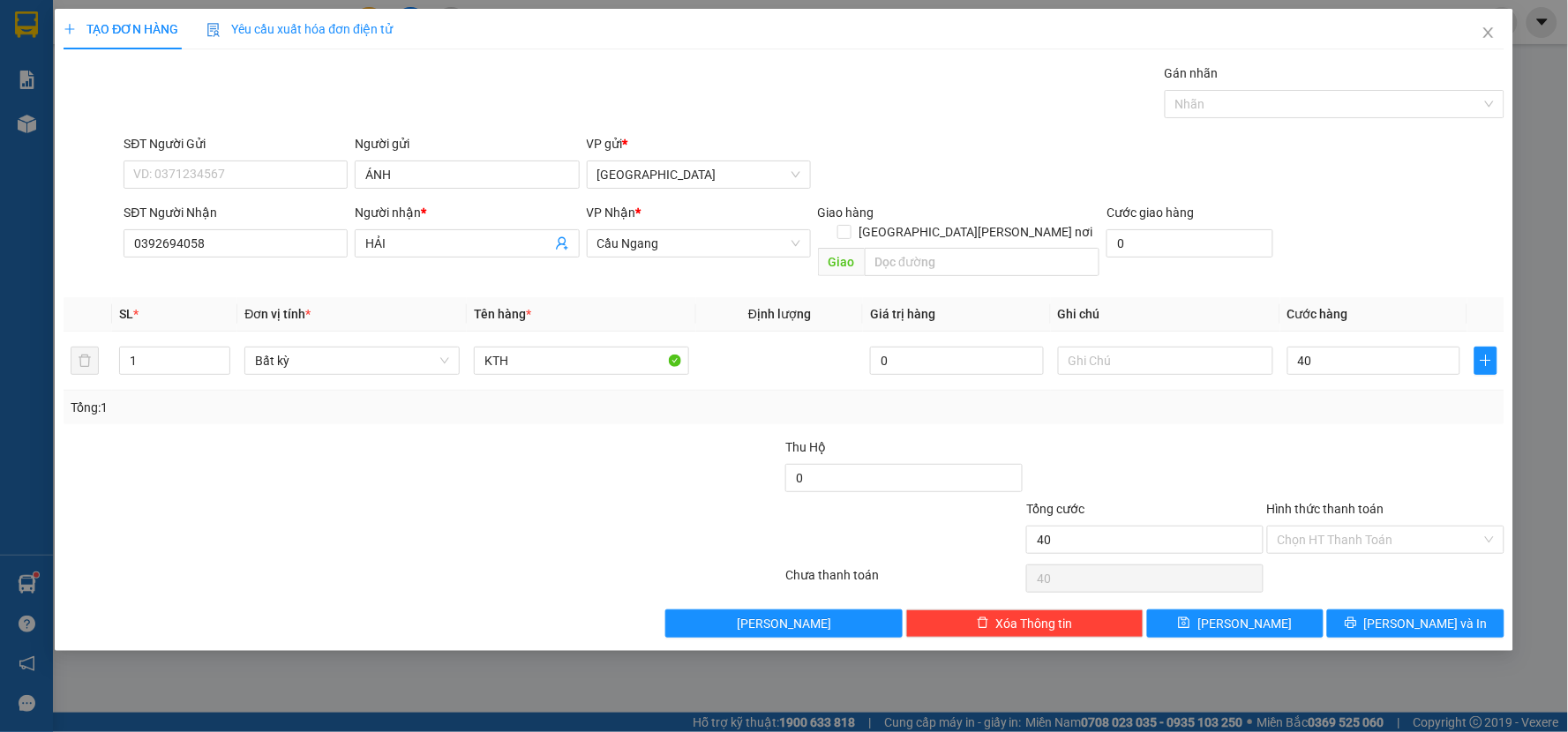
type input "40.000"
drag, startPoint x: 1357, startPoint y: 606, endPoint x: 1220, endPoint y: 360, distance: 281.6
click at [1360, 610] on button "[PERSON_NAME] và In" at bounding box center [1415, 623] width 177 height 28
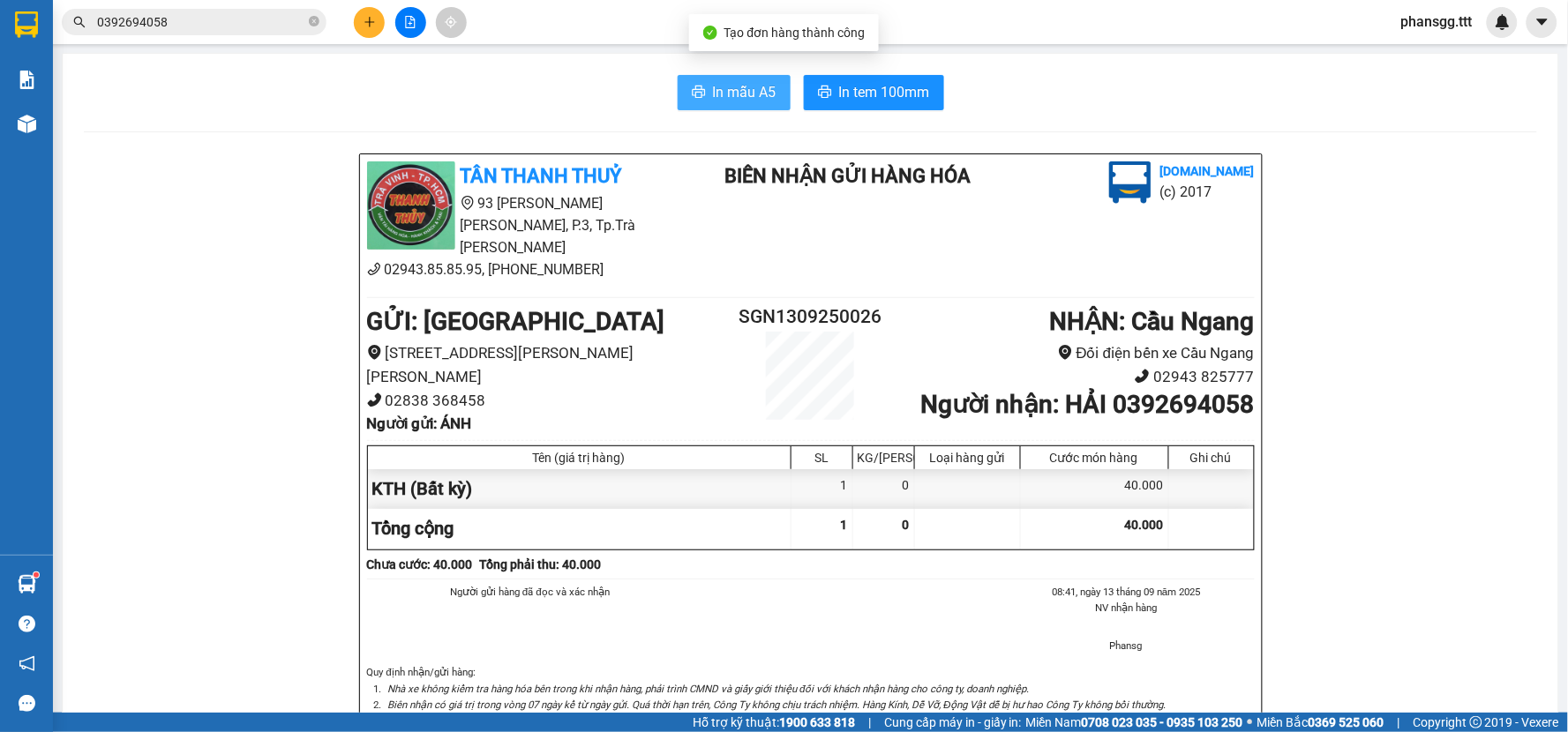
click at [743, 95] on span "In mẫu A5" at bounding box center [745, 92] width 64 height 22
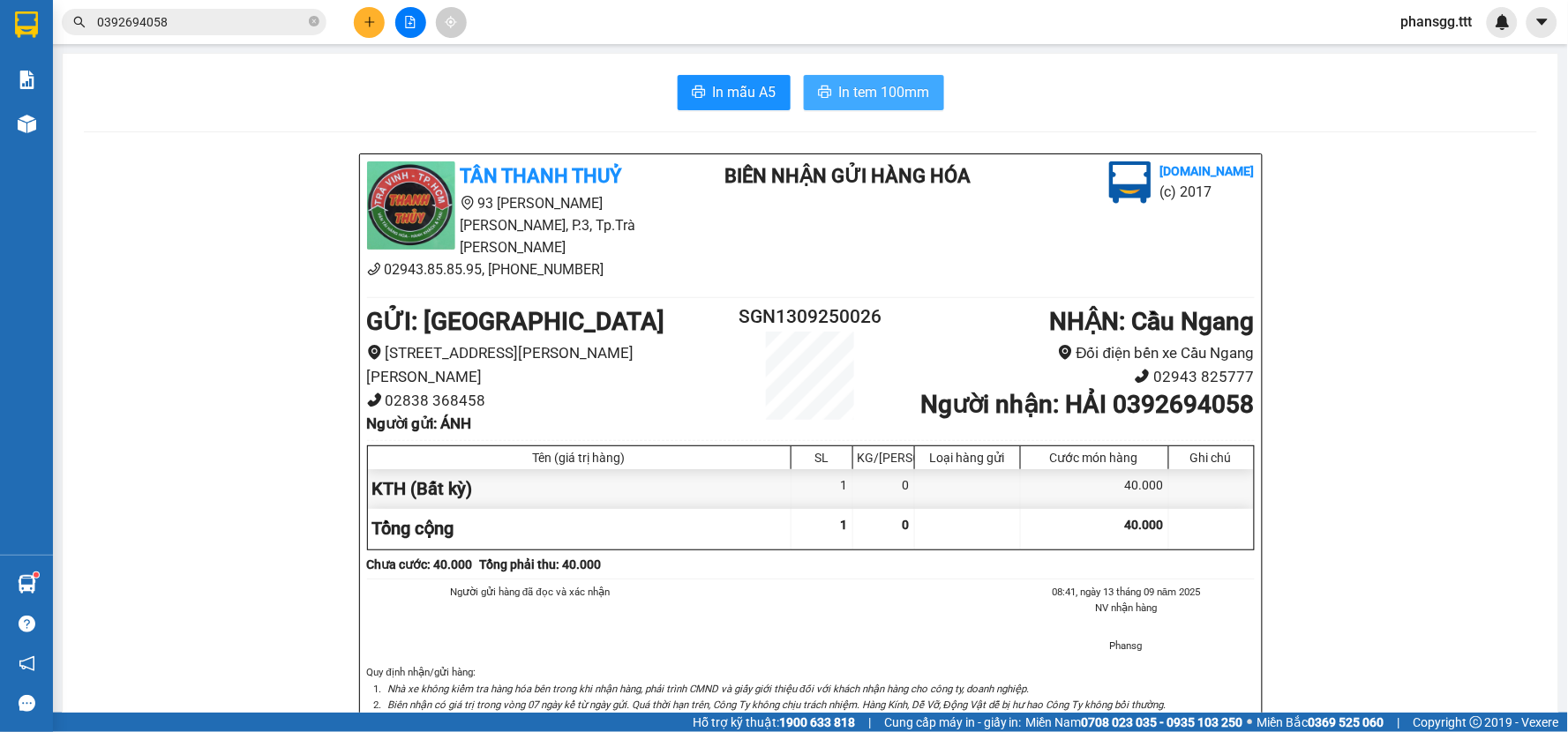
click at [874, 83] on span "In tem 100mm" at bounding box center [884, 92] width 90 height 22
click at [305, 17] on span "0392694058" at bounding box center [195, 22] width 265 height 27
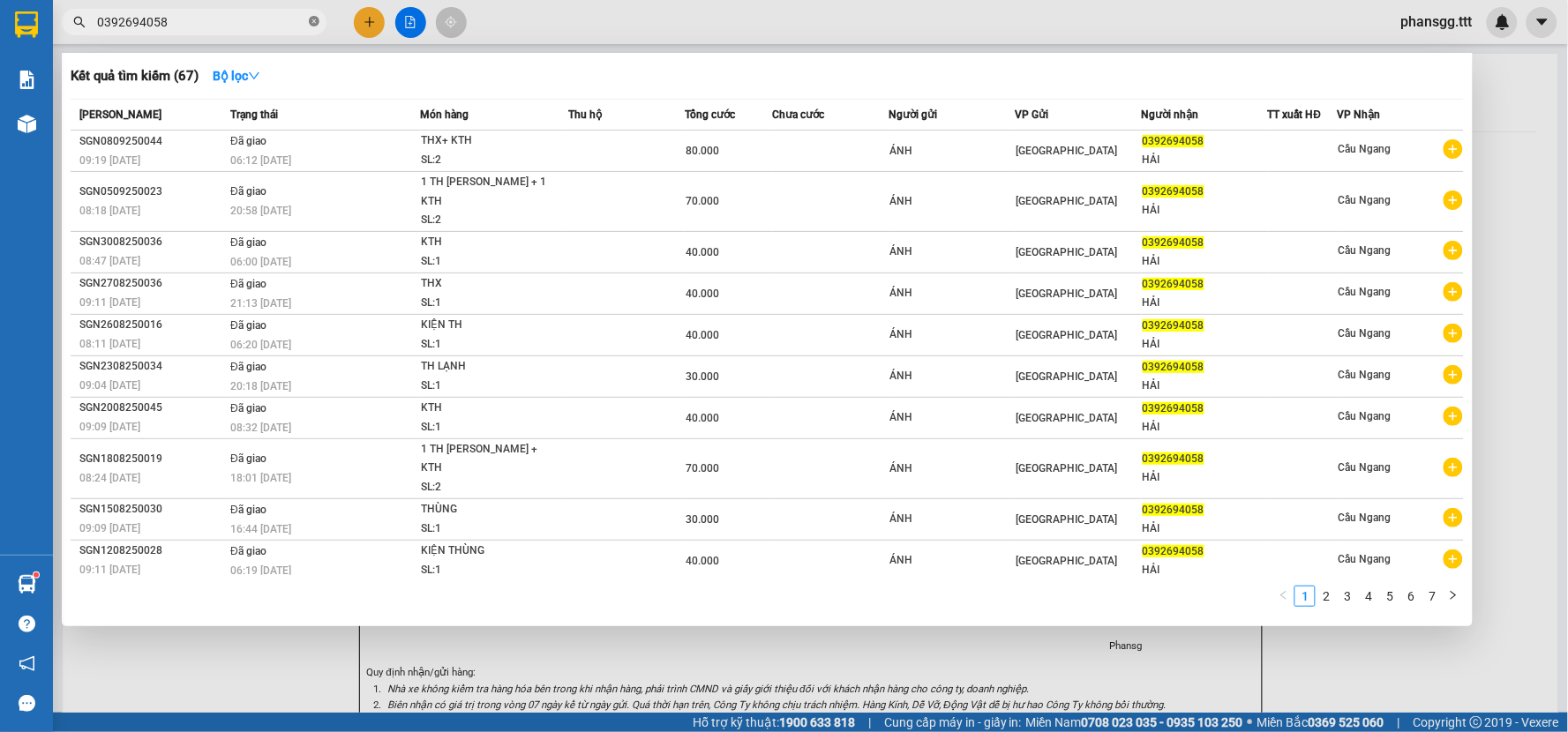
click at [313, 16] on icon "close-circle" at bounding box center [314, 21] width 11 height 11
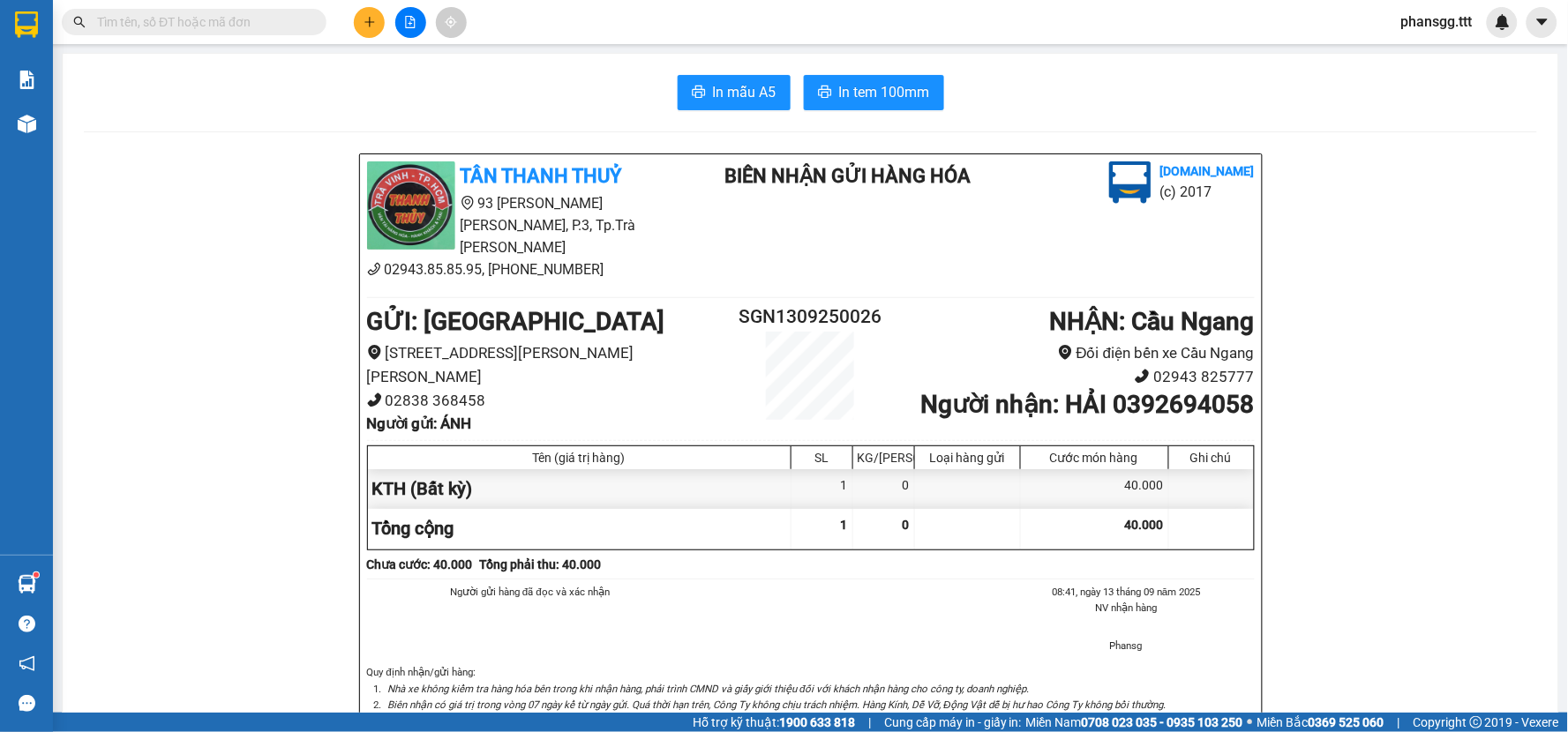
click at [261, 22] on input "text" at bounding box center [201, 22] width 208 height 19
drag, startPoint x: 261, startPoint y: 23, endPoint x: 233, endPoint y: 29, distance: 28.6
click at [234, 29] on input "text" at bounding box center [201, 22] width 208 height 19
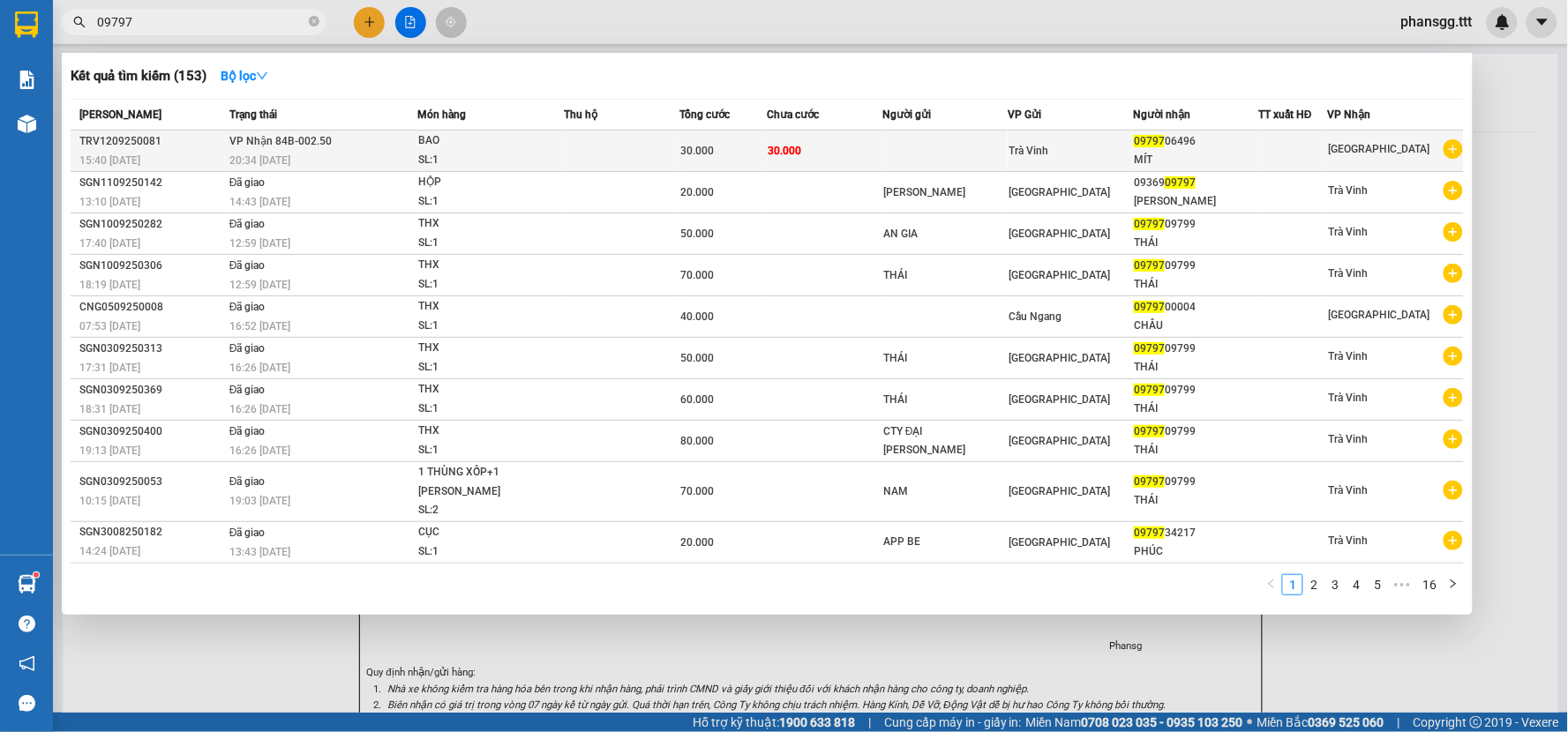
type input "09797"
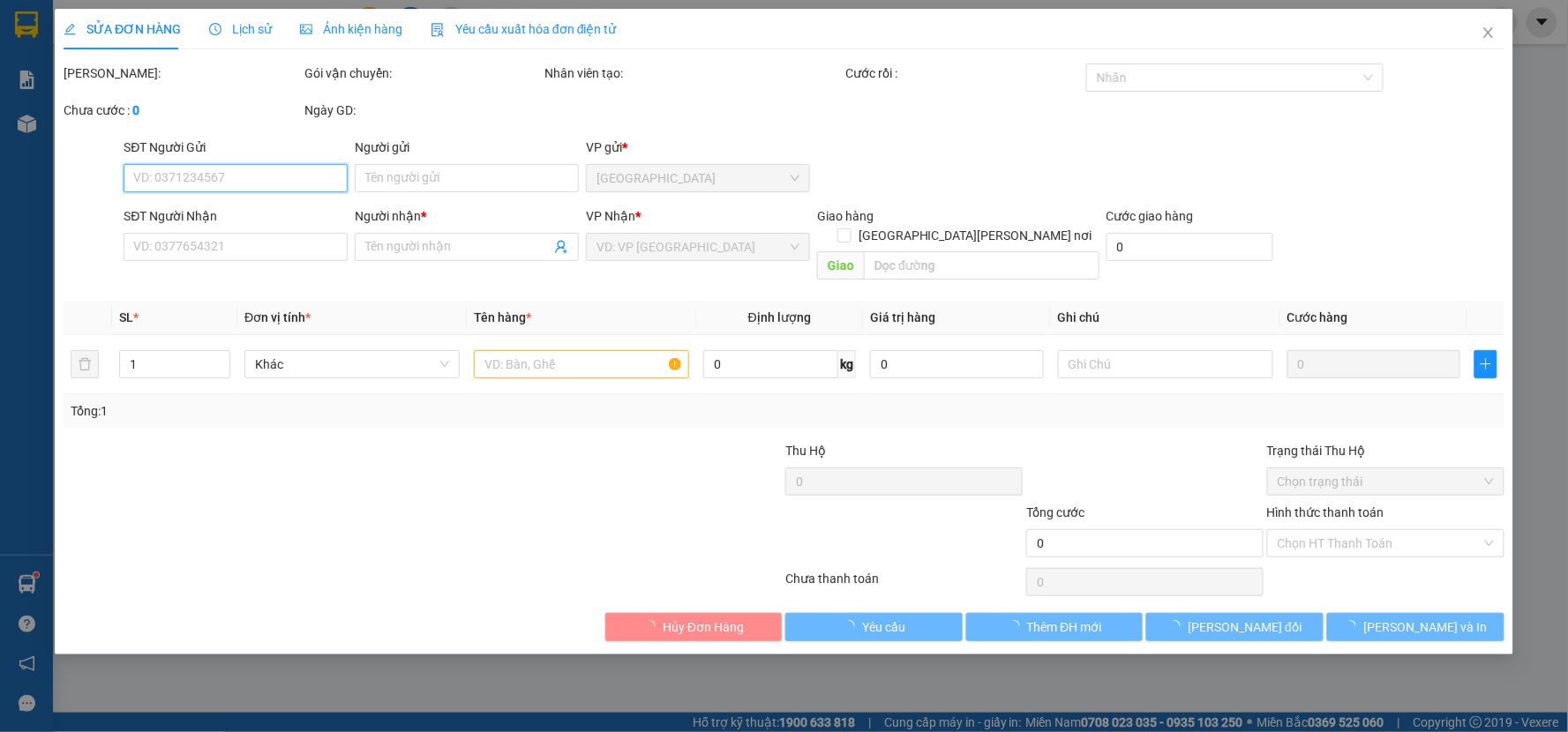
type input "0979706496"
type input "MÍT"
type input "30.000"
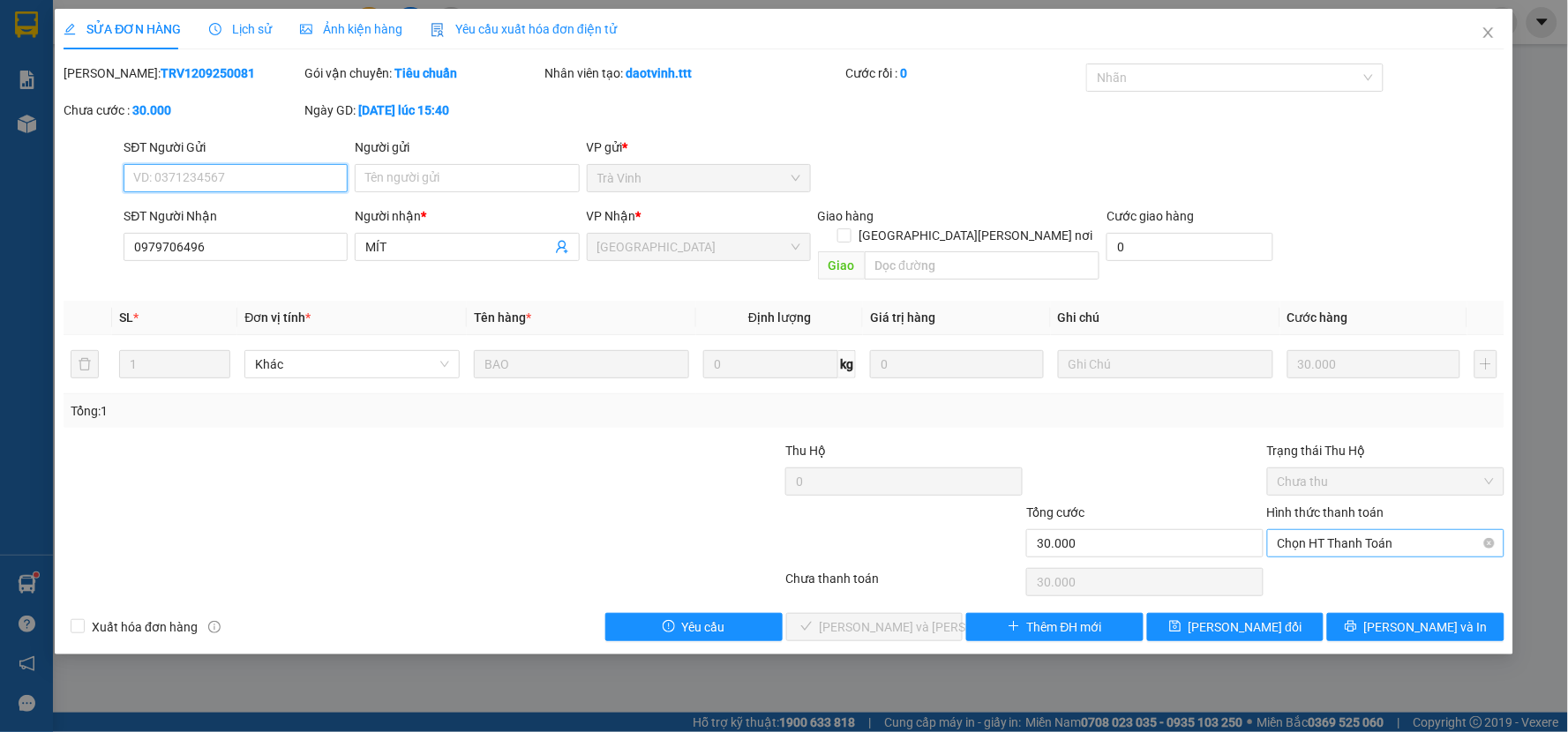
click at [1313, 530] on span "Chọn HT Thanh Toán" at bounding box center [1385, 543] width 217 height 27
click at [1308, 561] on div "Tại văn phòng" at bounding box center [1386, 558] width 217 height 19
type input "0"
click at [923, 618] on span "[PERSON_NAME] và [PERSON_NAME] hàng" at bounding box center [938, 627] width 238 height 19
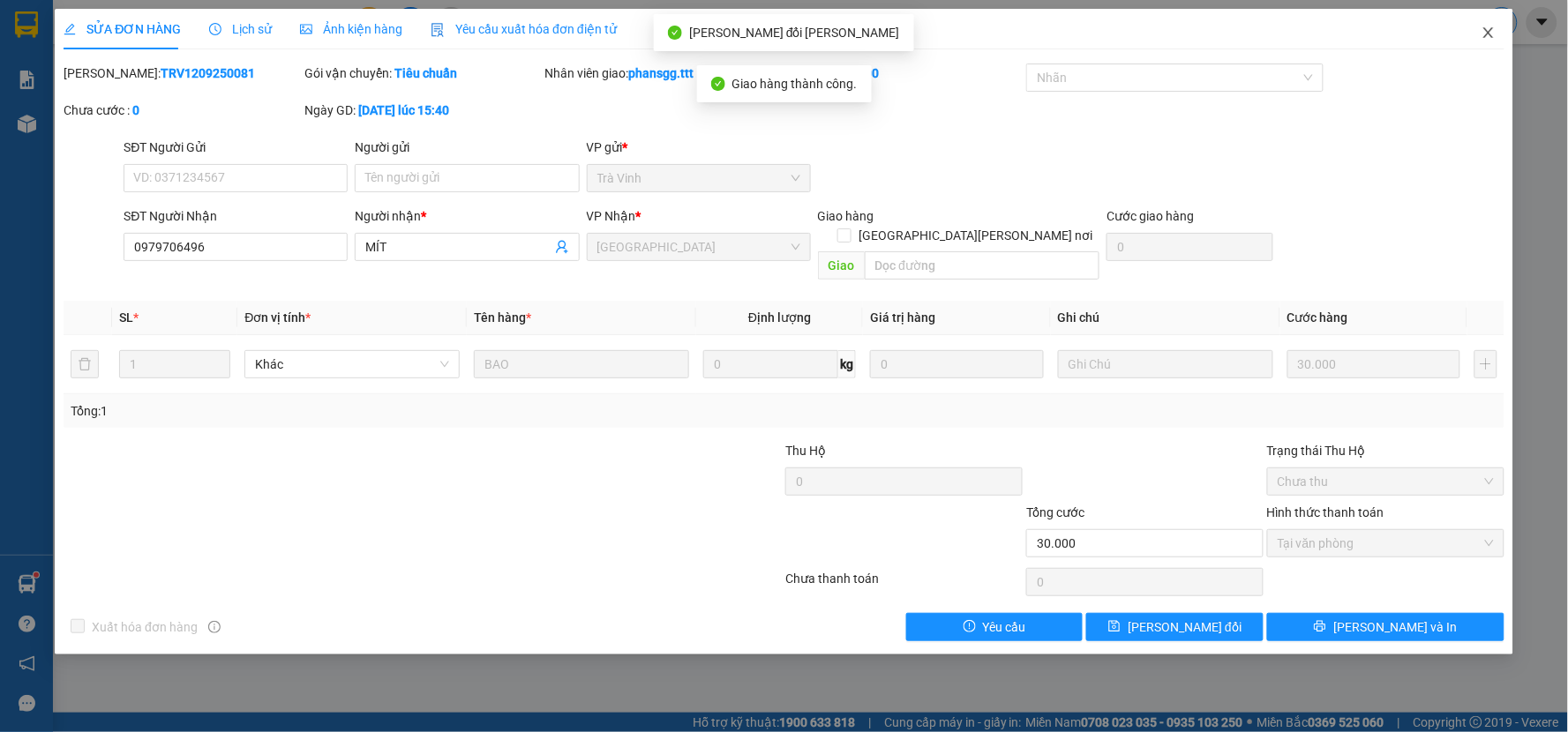
click at [1491, 29] on icon "close" at bounding box center [1488, 32] width 14 height 14
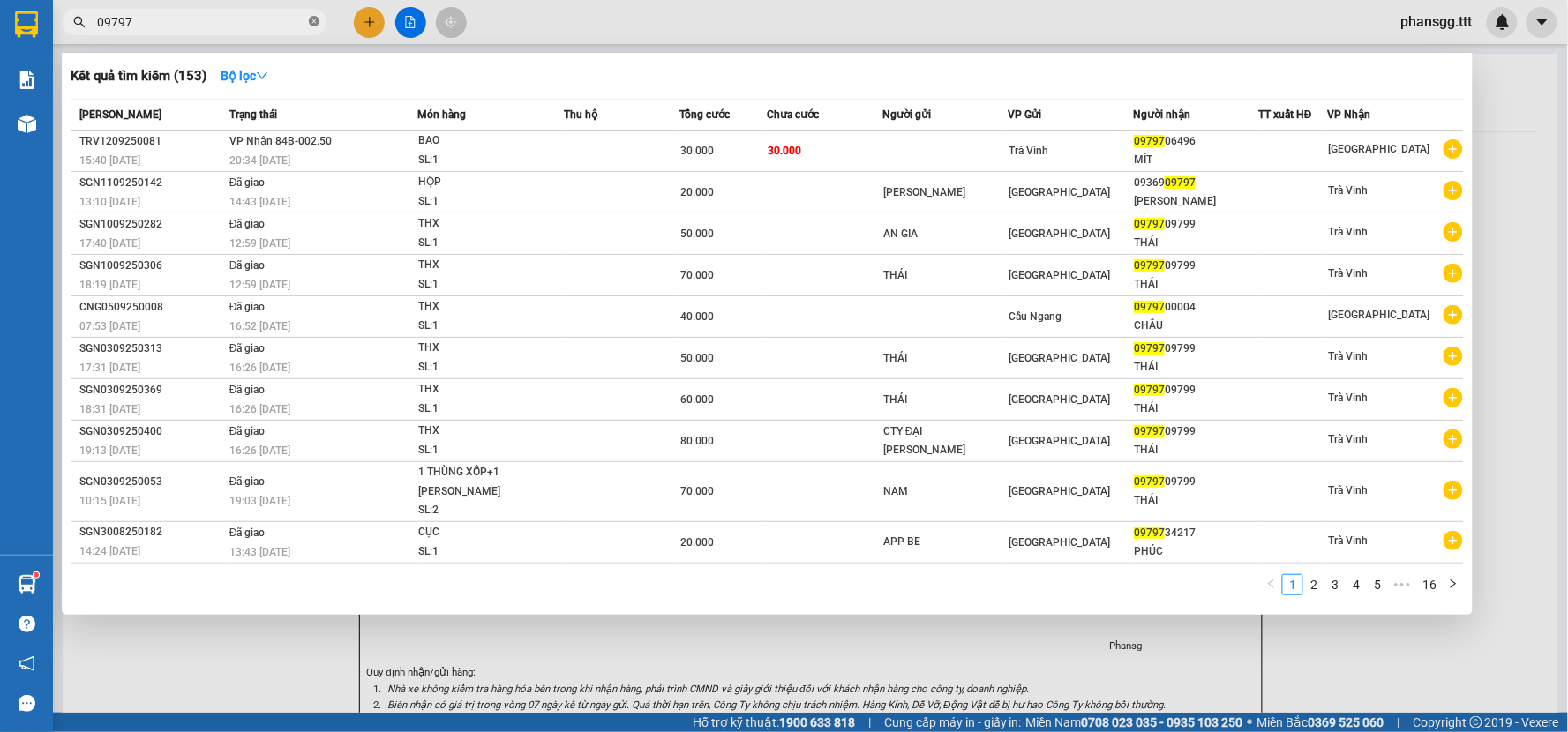
click at [315, 16] on icon "close-circle" at bounding box center [314, 21] width 11 height 11
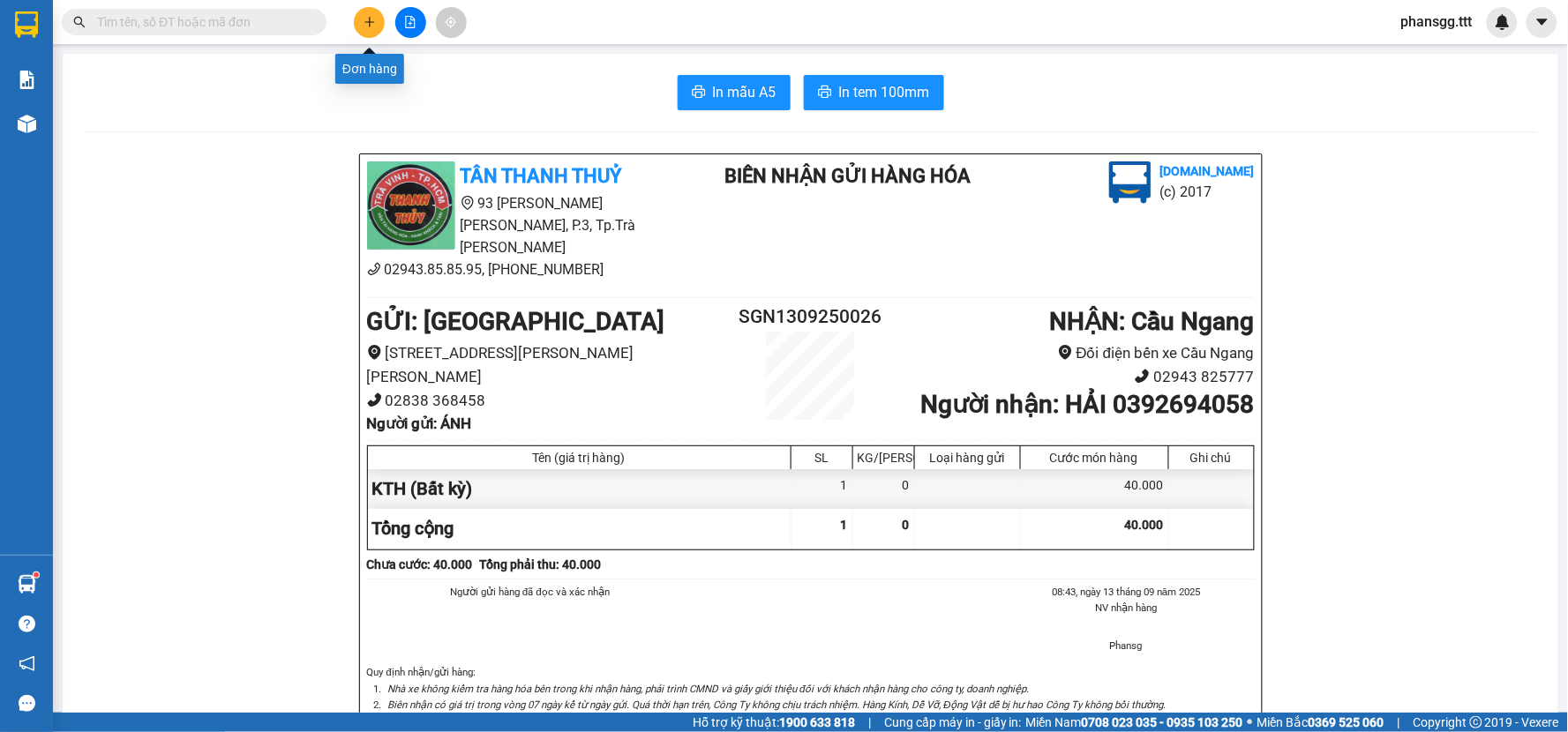
click at [371, 24] on icon "plus" at bounding box center [370, 22] width 13 height 13
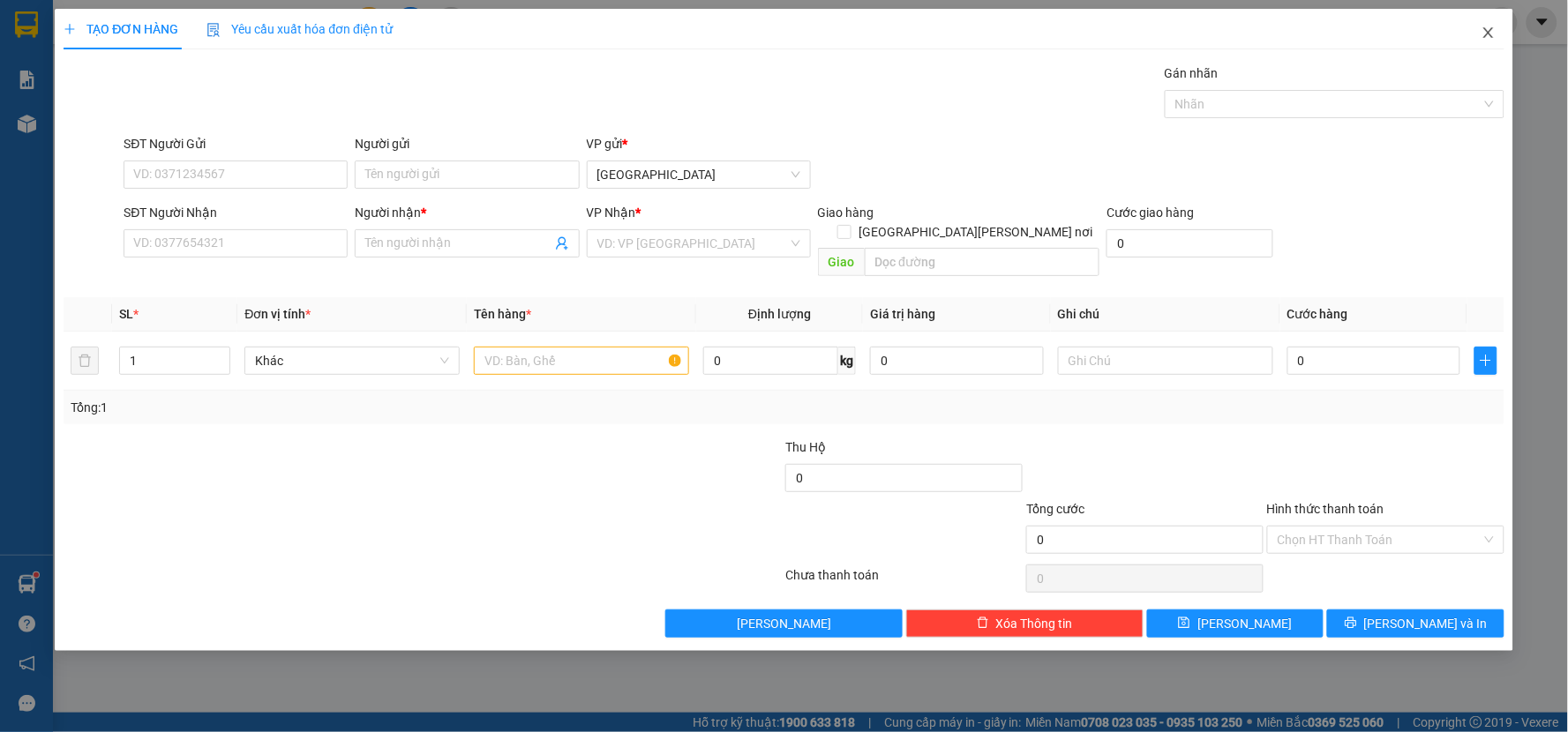
click at [1489, 34] on icon "close" at bounding box center [1488, 32] width 14 height 14
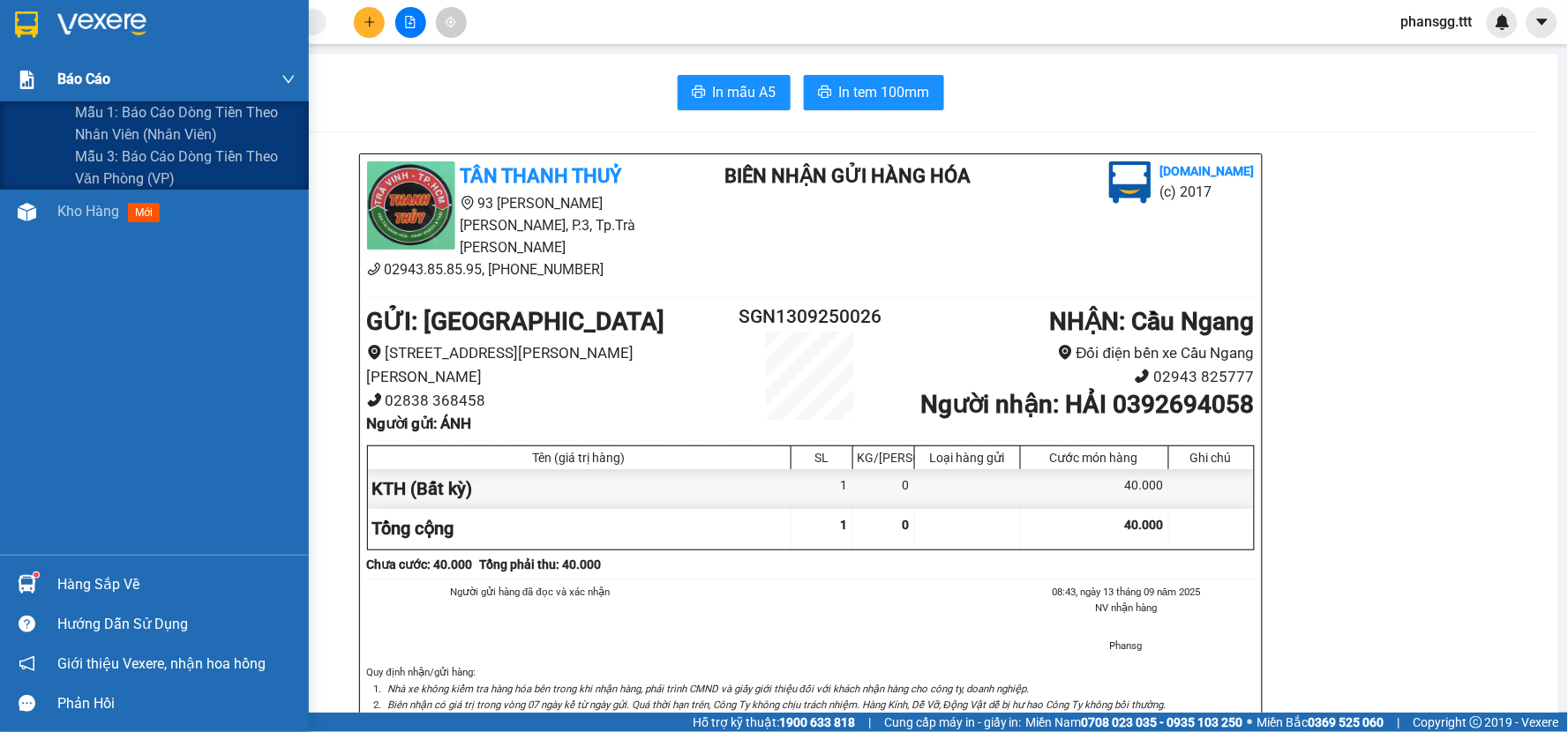
click at [73, 80] on span "Báo cáo" at bounding box center [84, 79] width 53 height 22
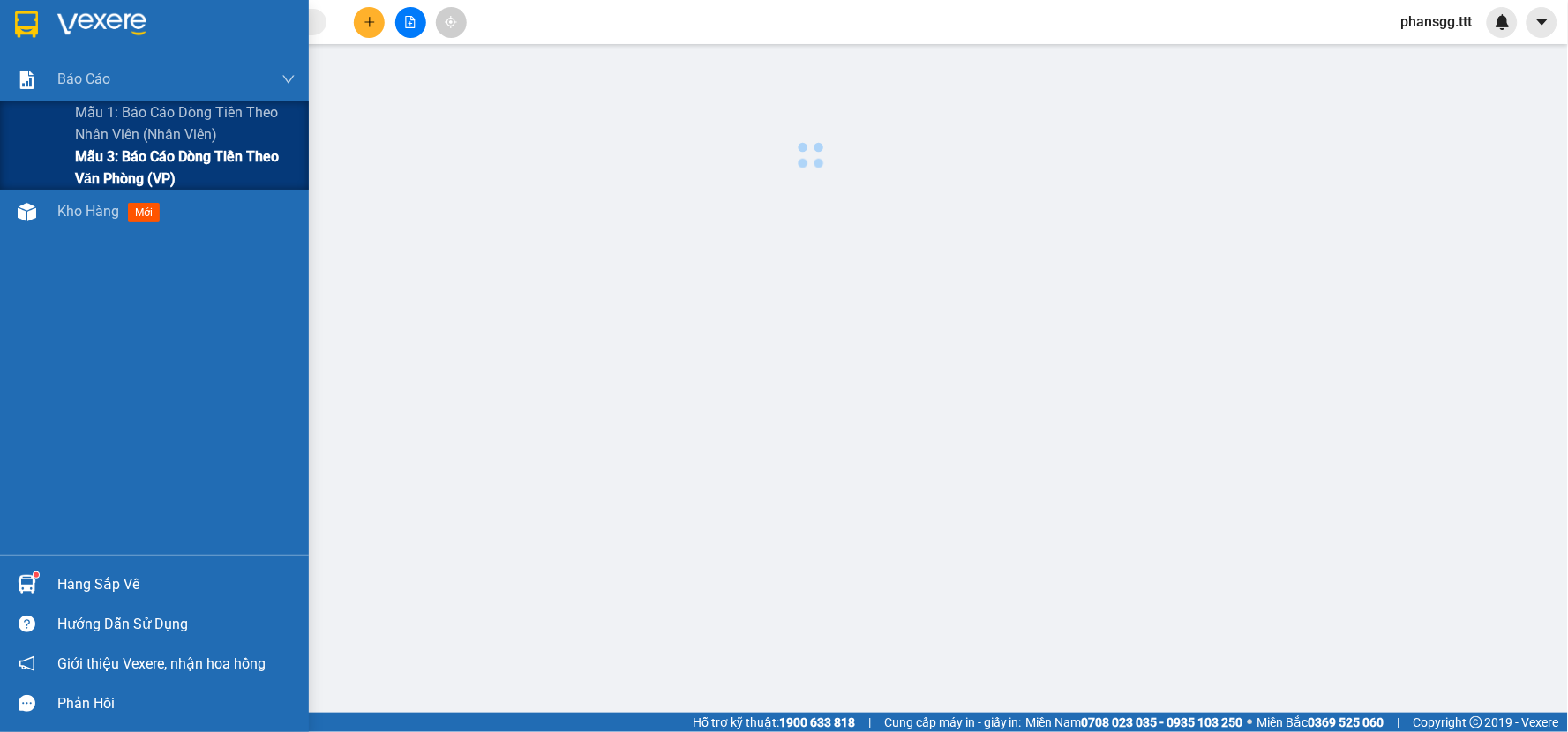
click at [90, 155] on span "Mẫu 3: Báo cáo dòng tiền theo văn phòng (VP)" at bounding box center [185, 167] width 220 height 44
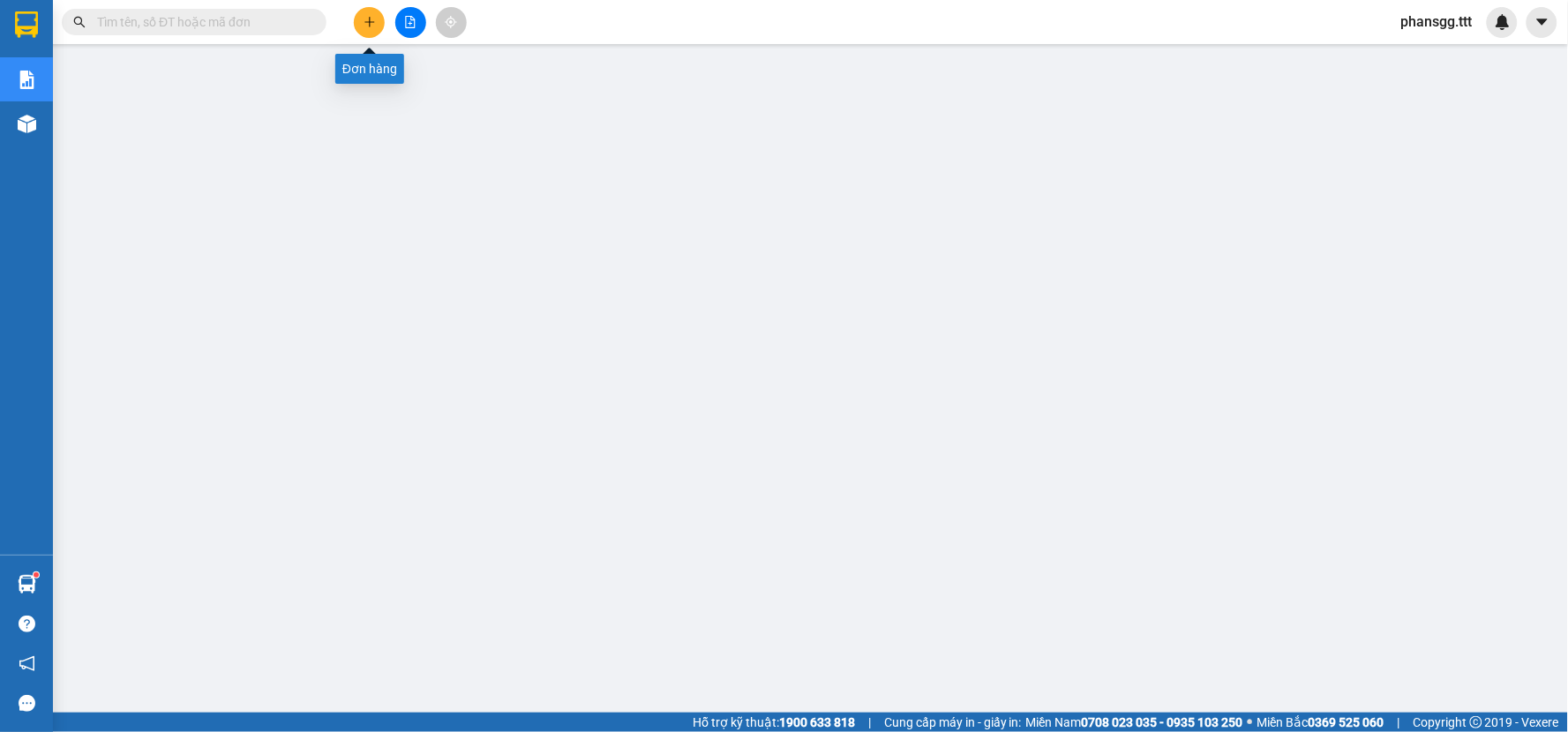
click at [371, 16] on icon "plus" at bounding box center [370, 22] width 13 height 13
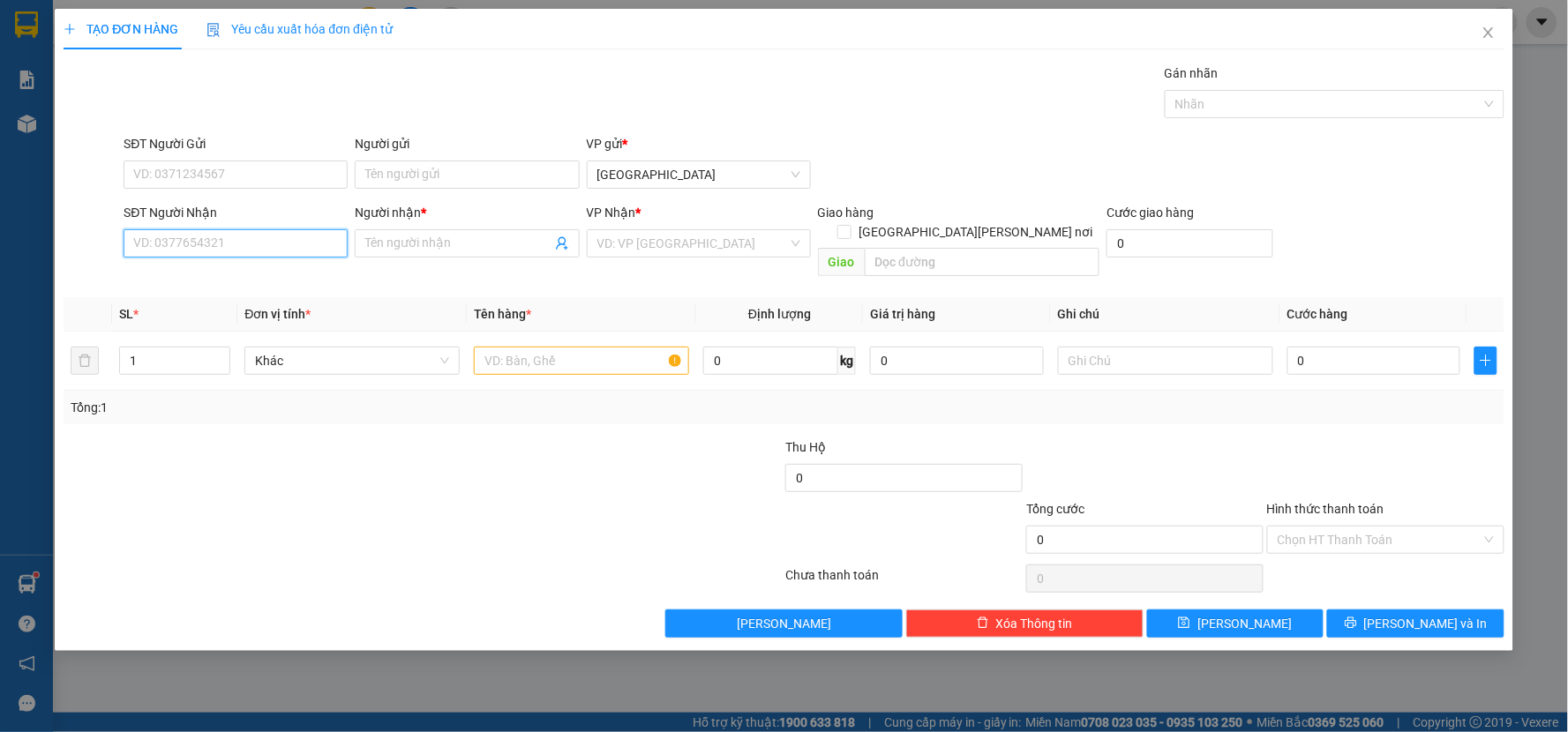
click at [140, 243] on input "SĐT Người Nhận" at bounding box center [235, 243] width 224 height 28
click at [164, 277] on div "0392664004 - [PERSON_NAME]" at bounding box center [236, 278] width 203 height 19
type input "0392664004"
type input "THANH"
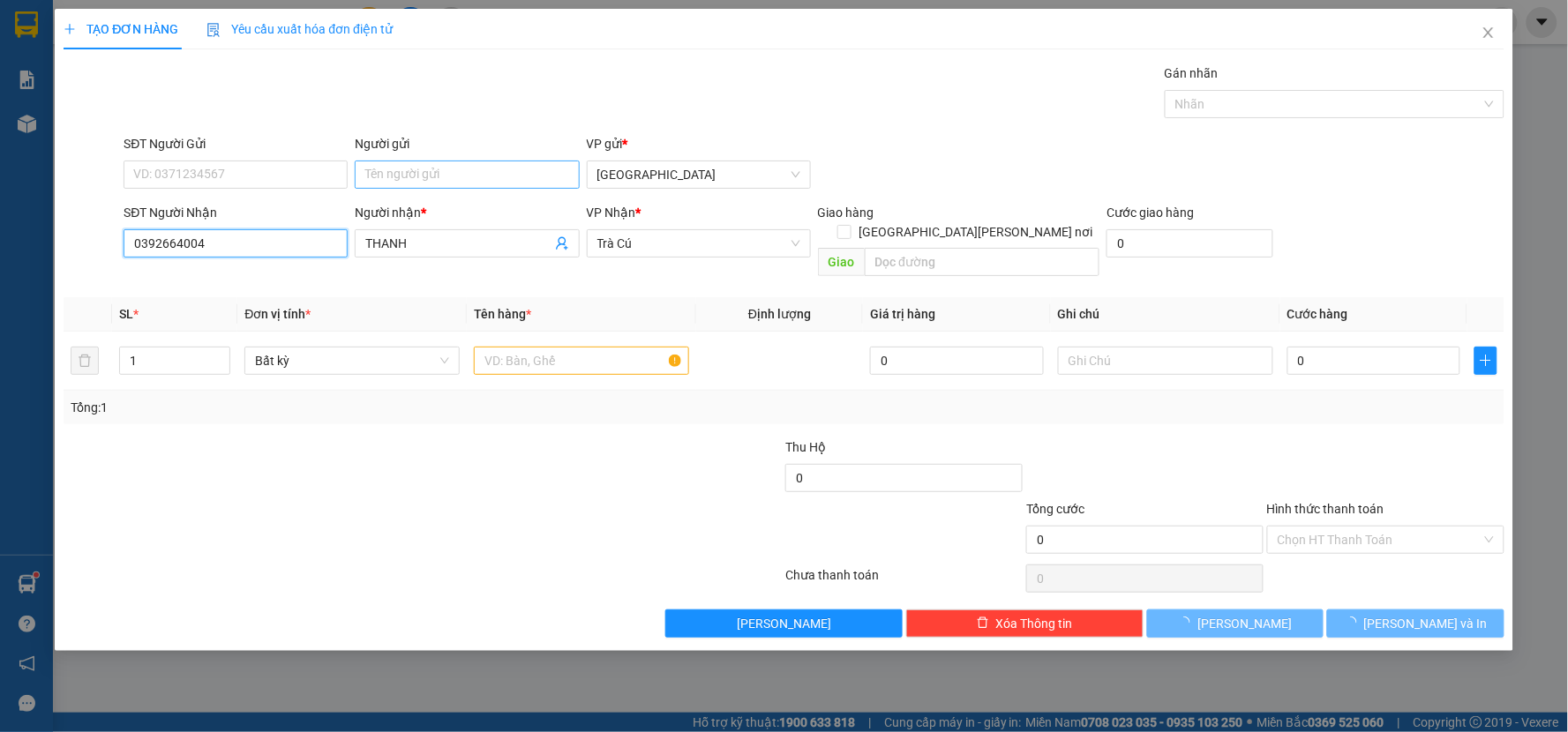
type input "0392664004"
click at [429, 177] on input "Người gửi" at bounding box center [466, 175] width 224 height 28
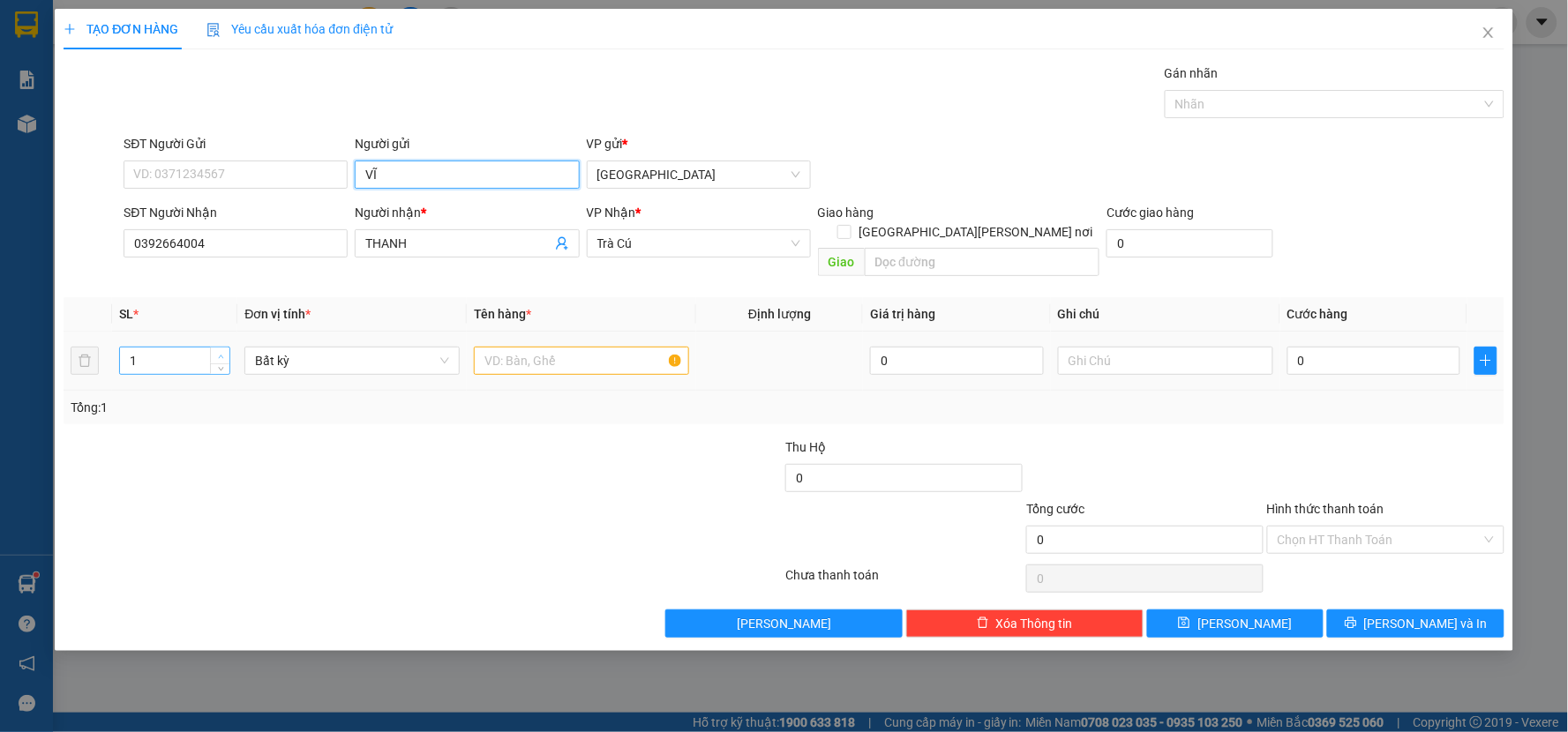
type input "VĨ"
type input "2"
click at [214, 347] on span "Increase Value" at bounding box center [219, 355] width 19 height 16
click at [491, 349] on input "text" at bounding box center [581, 360] width 216 height 28
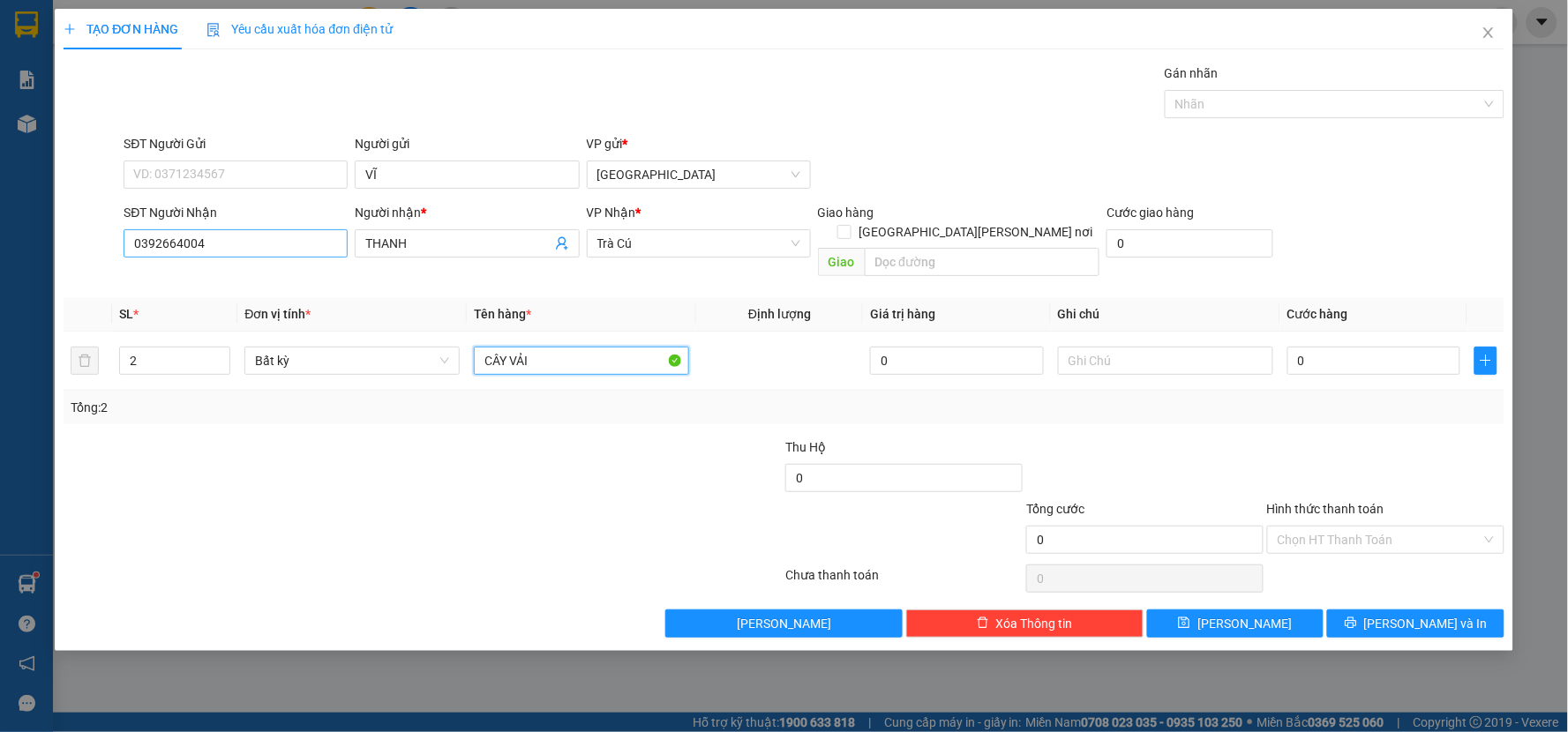
type input "CÂY VẢI"
click at [302, 243] on input "0392664004" at bounding box center [235, 243] width 224 height 28
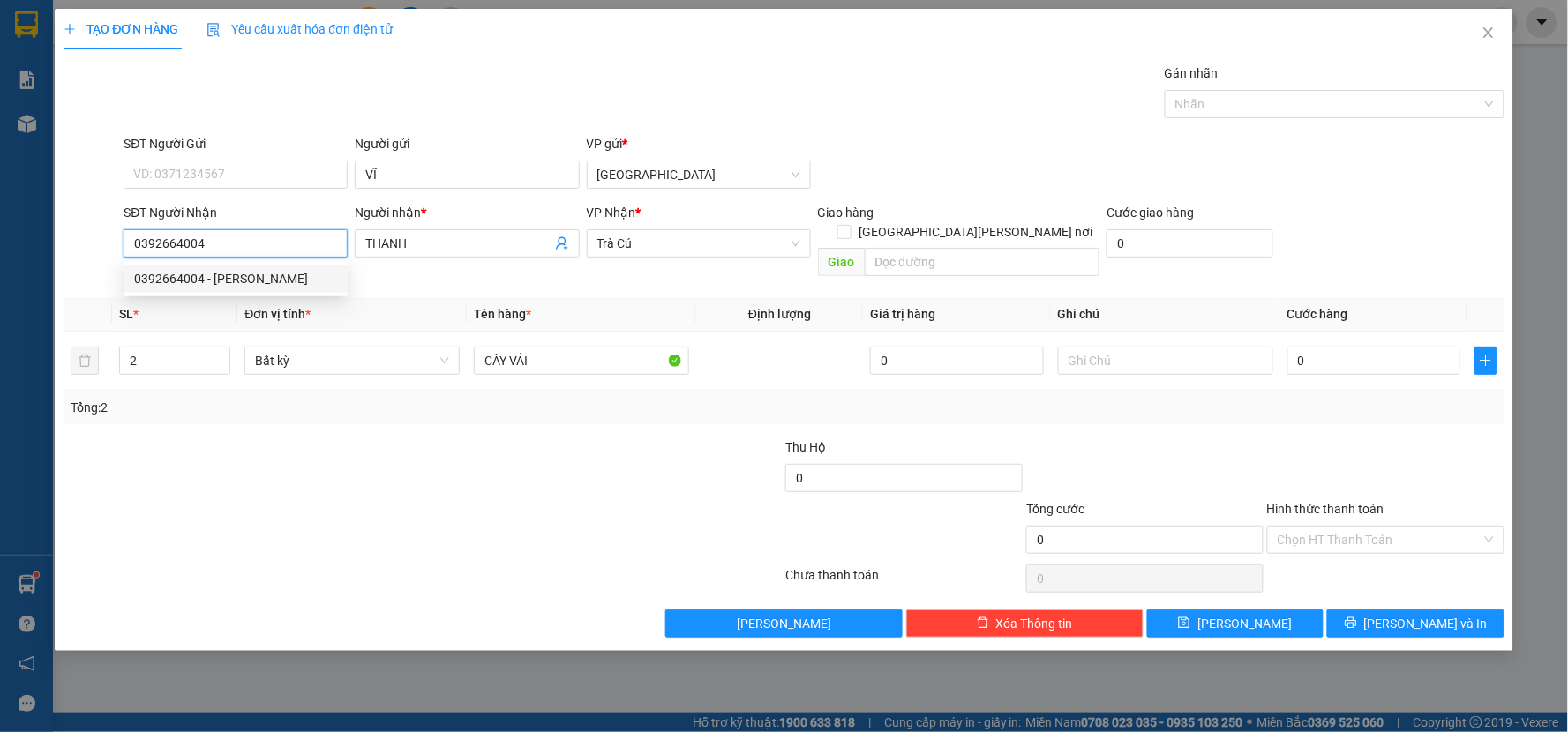
drag, startPoint x: 302, startPoint y: 243, endPoint x: 254, endPoint y: 249, distance: 48.4
click at [271, 241] on input "0392664004" at bounding box center [235, 243] width 224 height 28
click at [251, 253] on input "0392664004" at bounding box center [235, 243] width 224 height 28
click at [715, 610] on button "[PERSON_NAME]" at bounding box center [784, 623] width 238 height 28
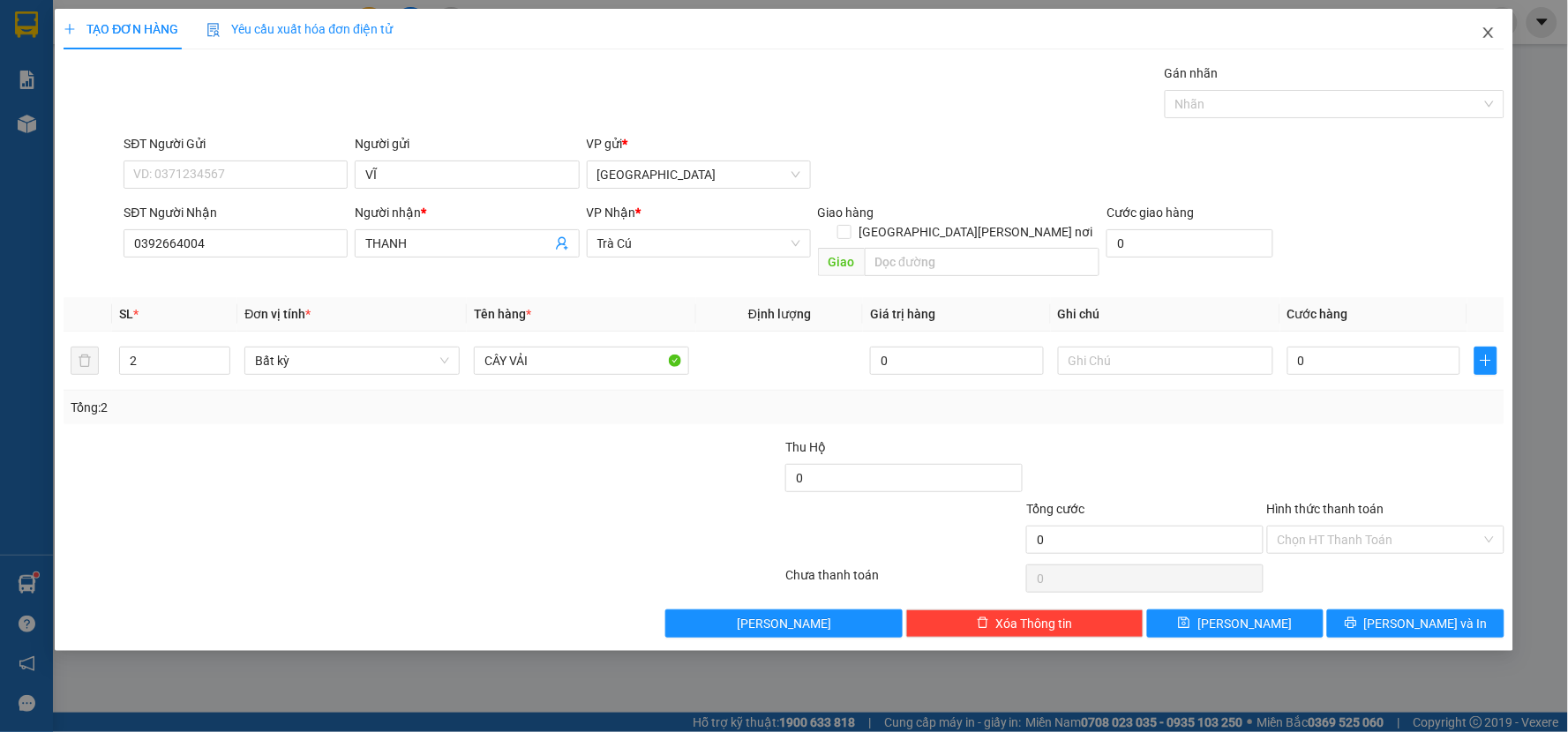
click at [1493, 25] on span "Close" at bounding box center [1489, 34] width 49 height 49
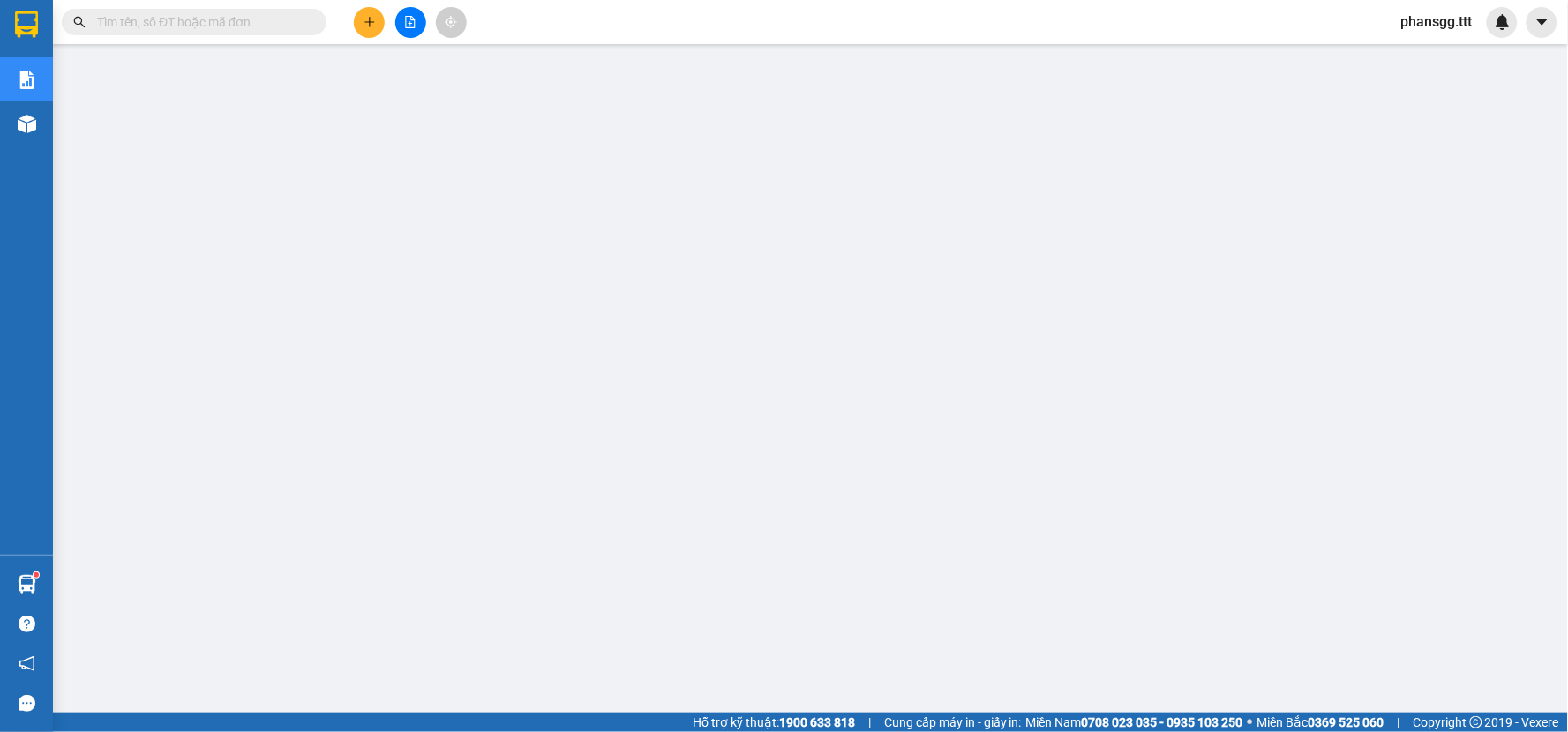
click at [270, 22] on input "text" at bounding box center [201, 22] width 208 height 19
paste input "0392664004"
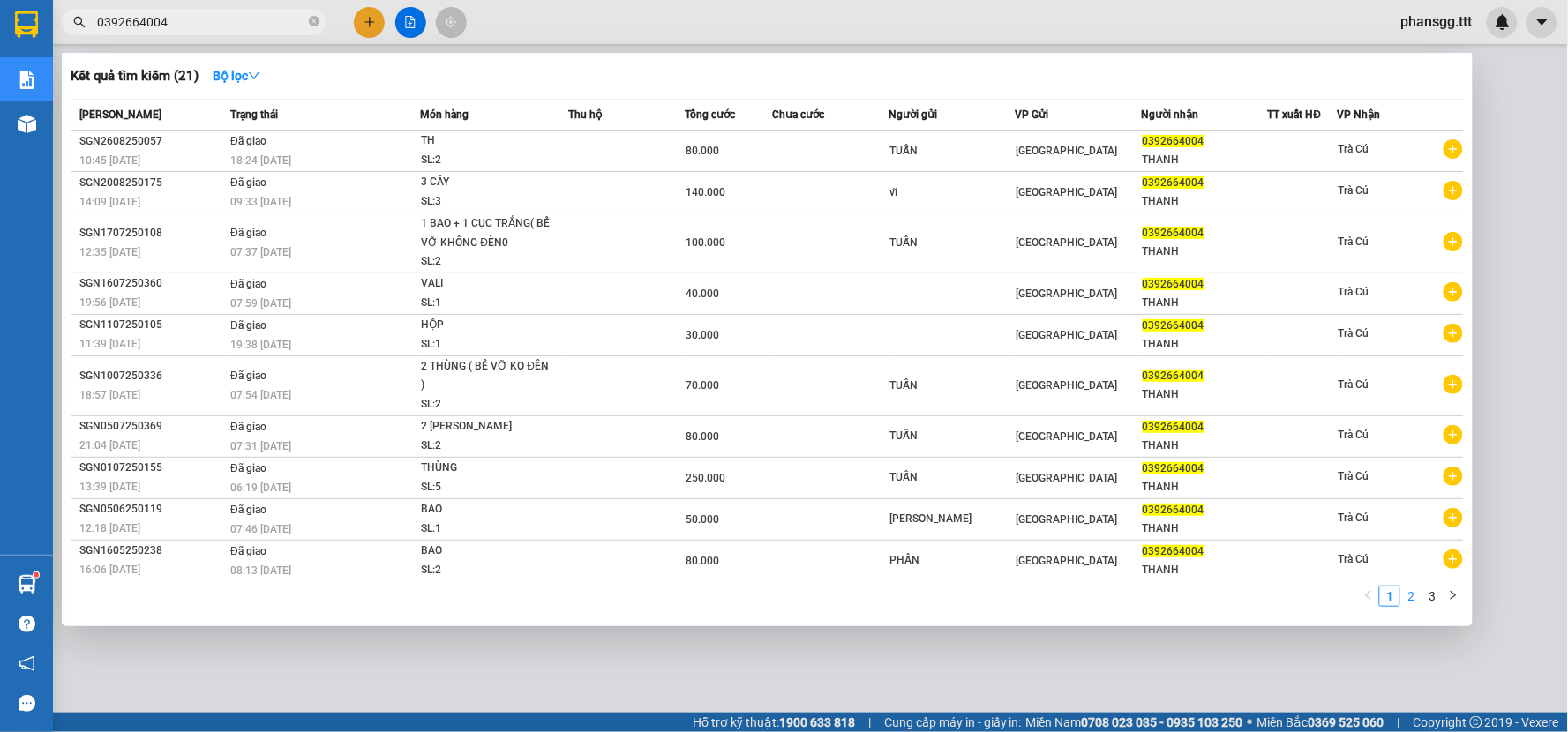
type input "0392664004"
click at [1417, 588] on link "2" at bounding box center [1410, 596] width 19 height 19
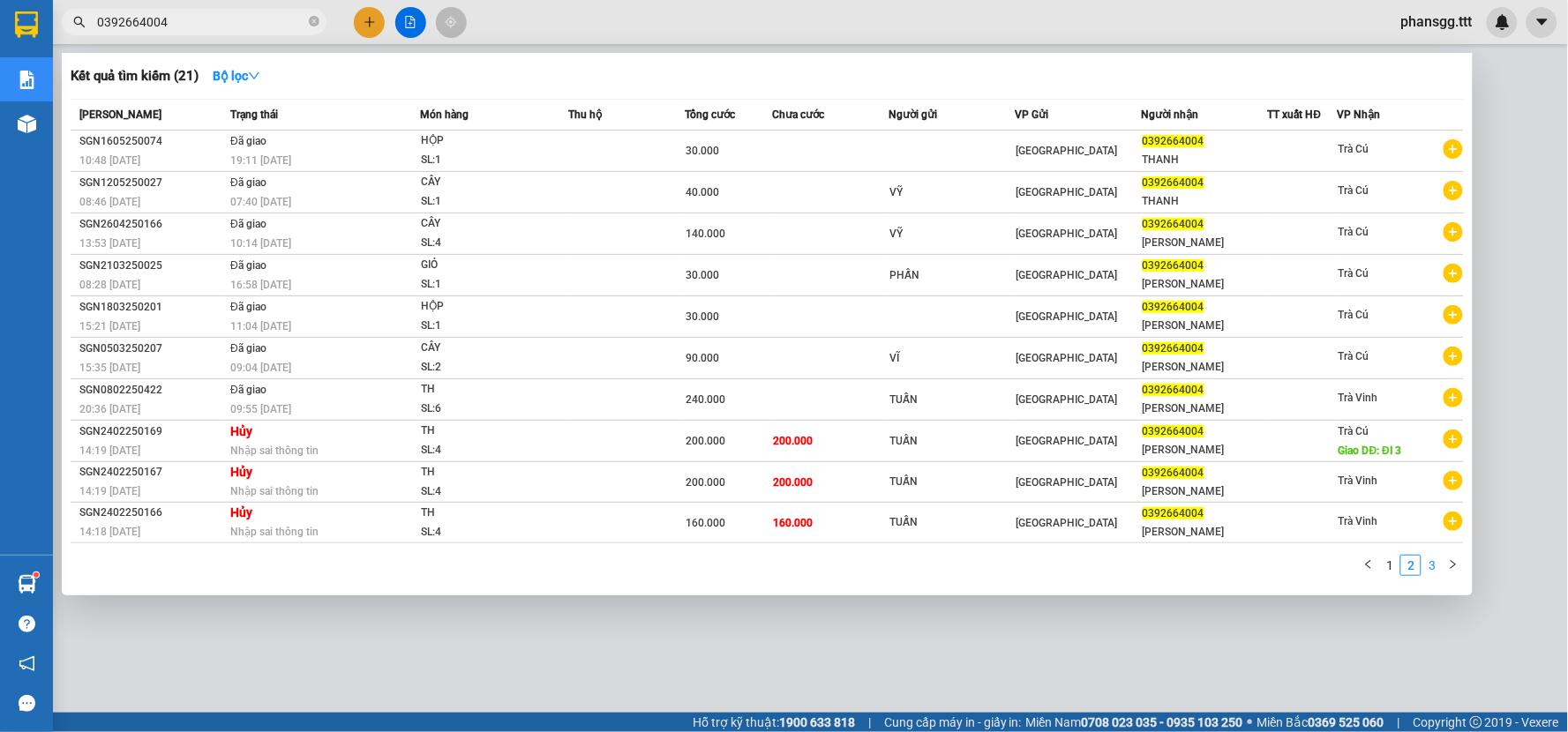
click at [1432, 571] on link "3" at bounding box center [1431, 565] width 19 height 19
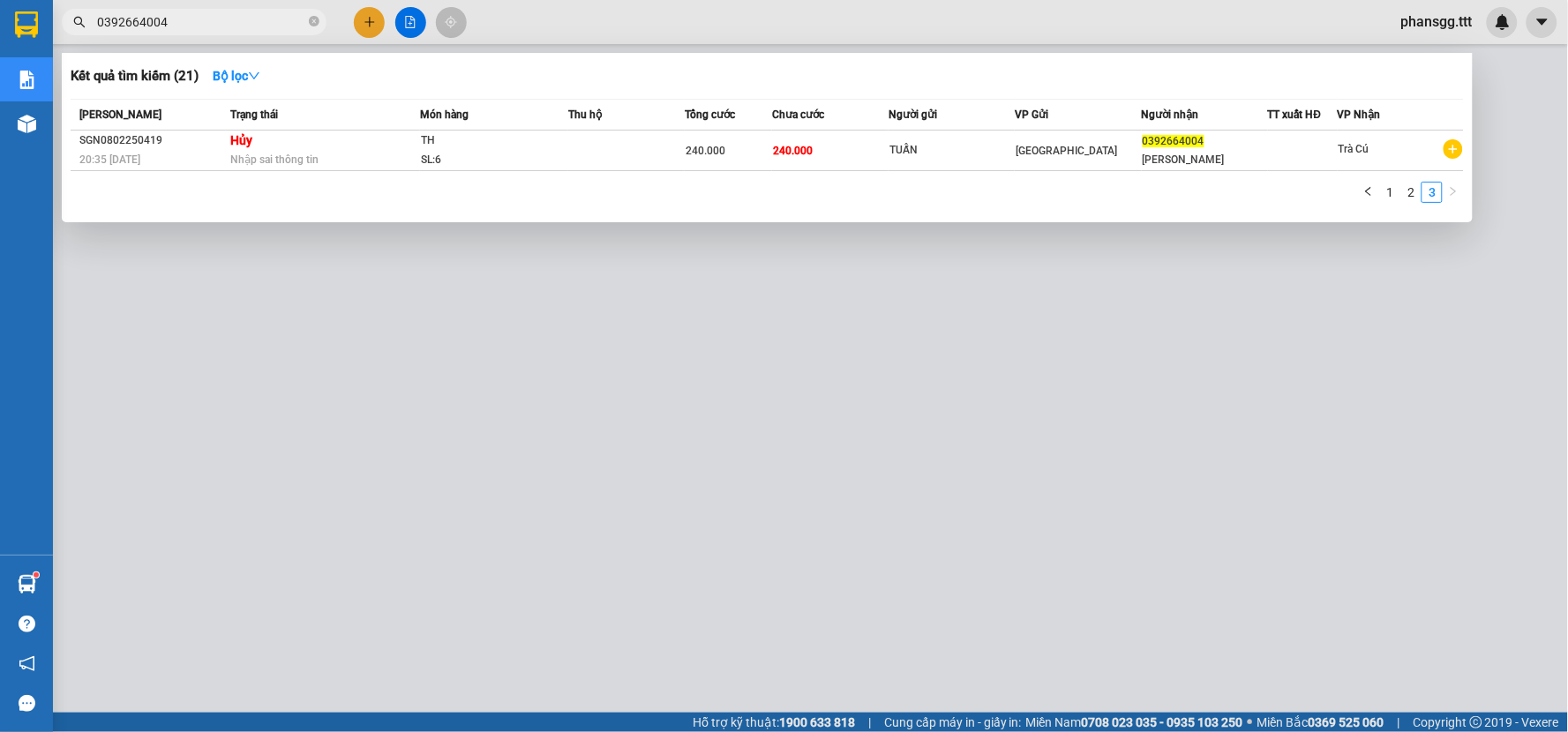
click at [365, 13] on div at bounding box center [784, 366] width 1568 height 732
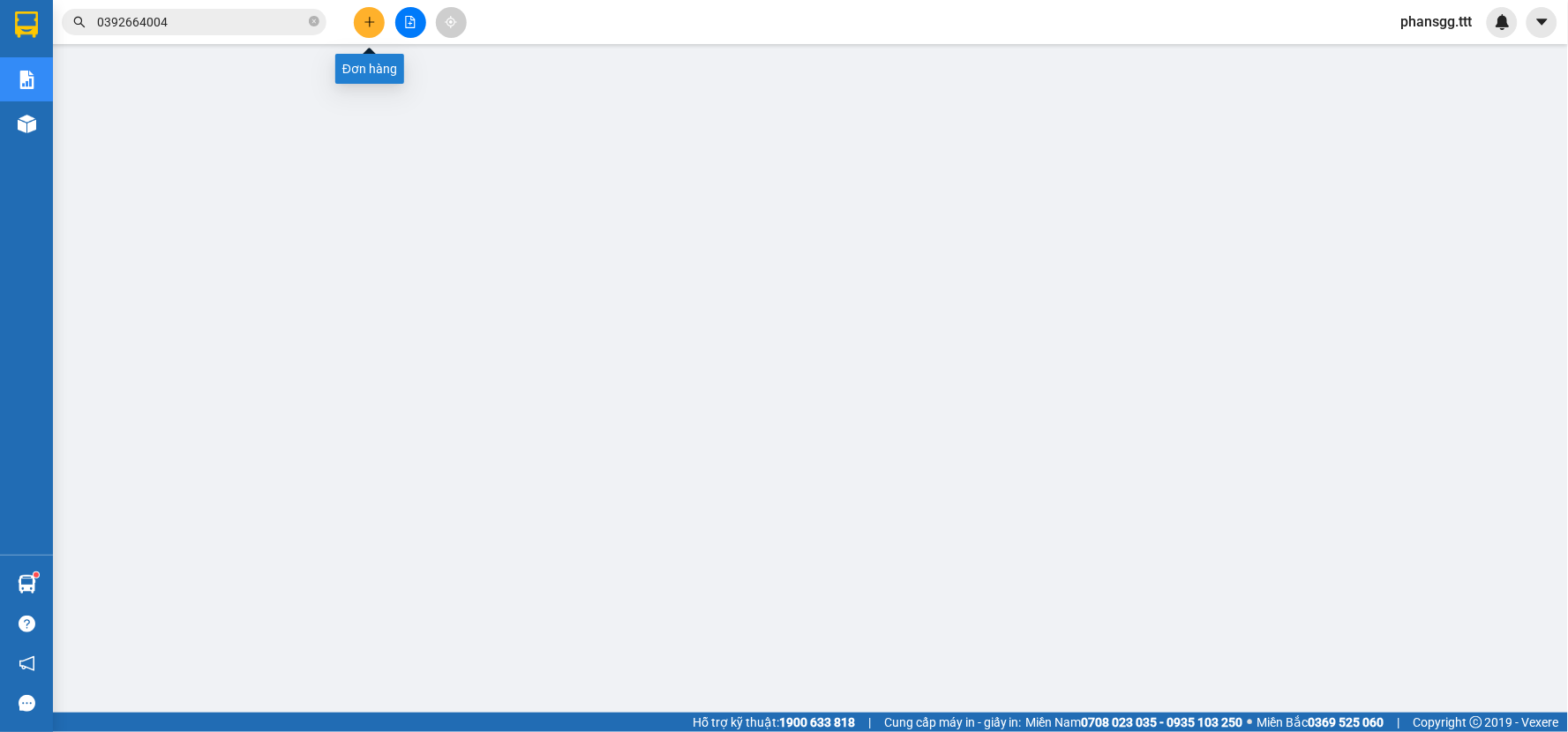
click at [365, 13] on button at bounding box center [369, 23] width 31 height 31
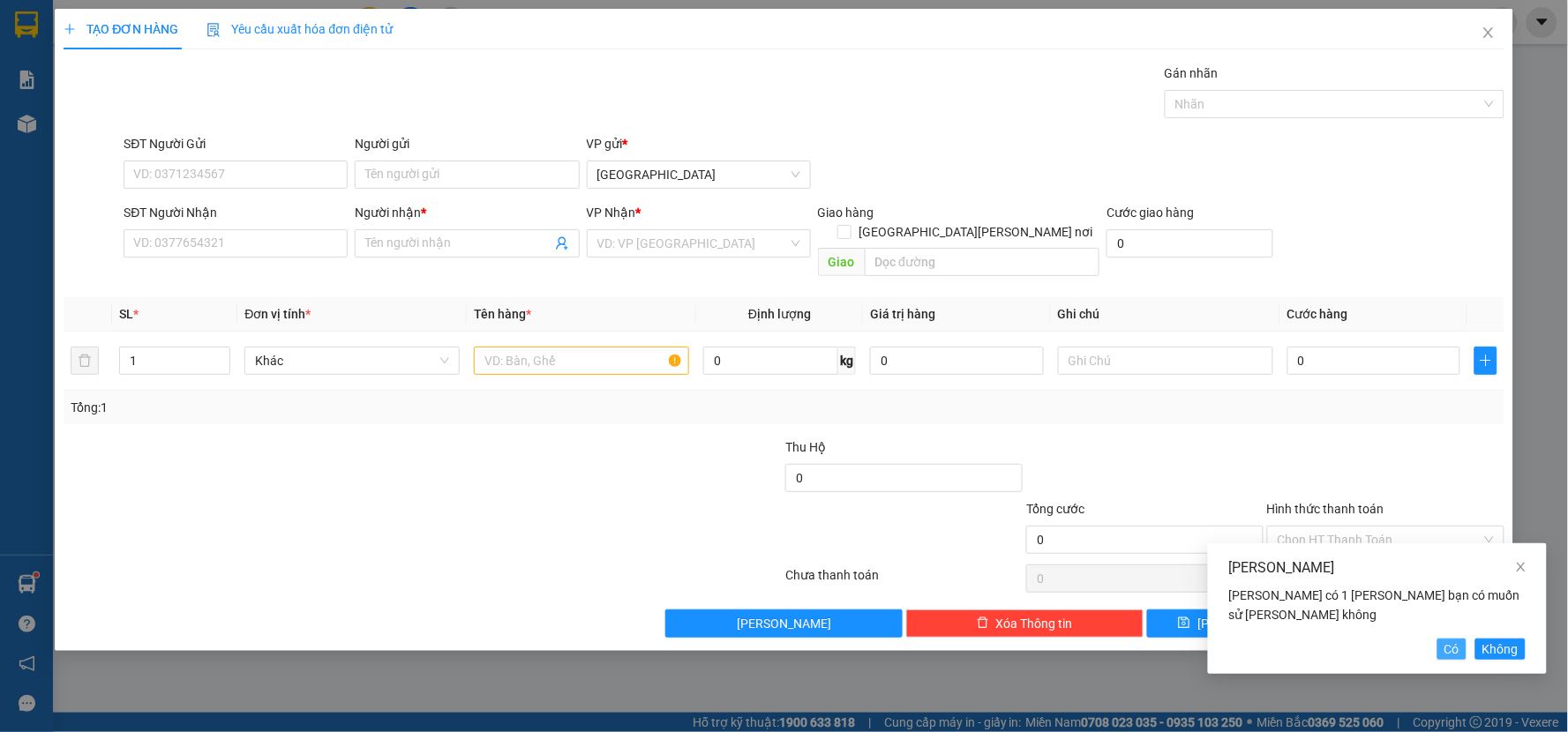
click at [1461, 653] on button "Có" at bounding box center [1452, 649] width 29 height 21
type input "VĨ"
type input "0392664004"
type input "THANH"
type input "2"
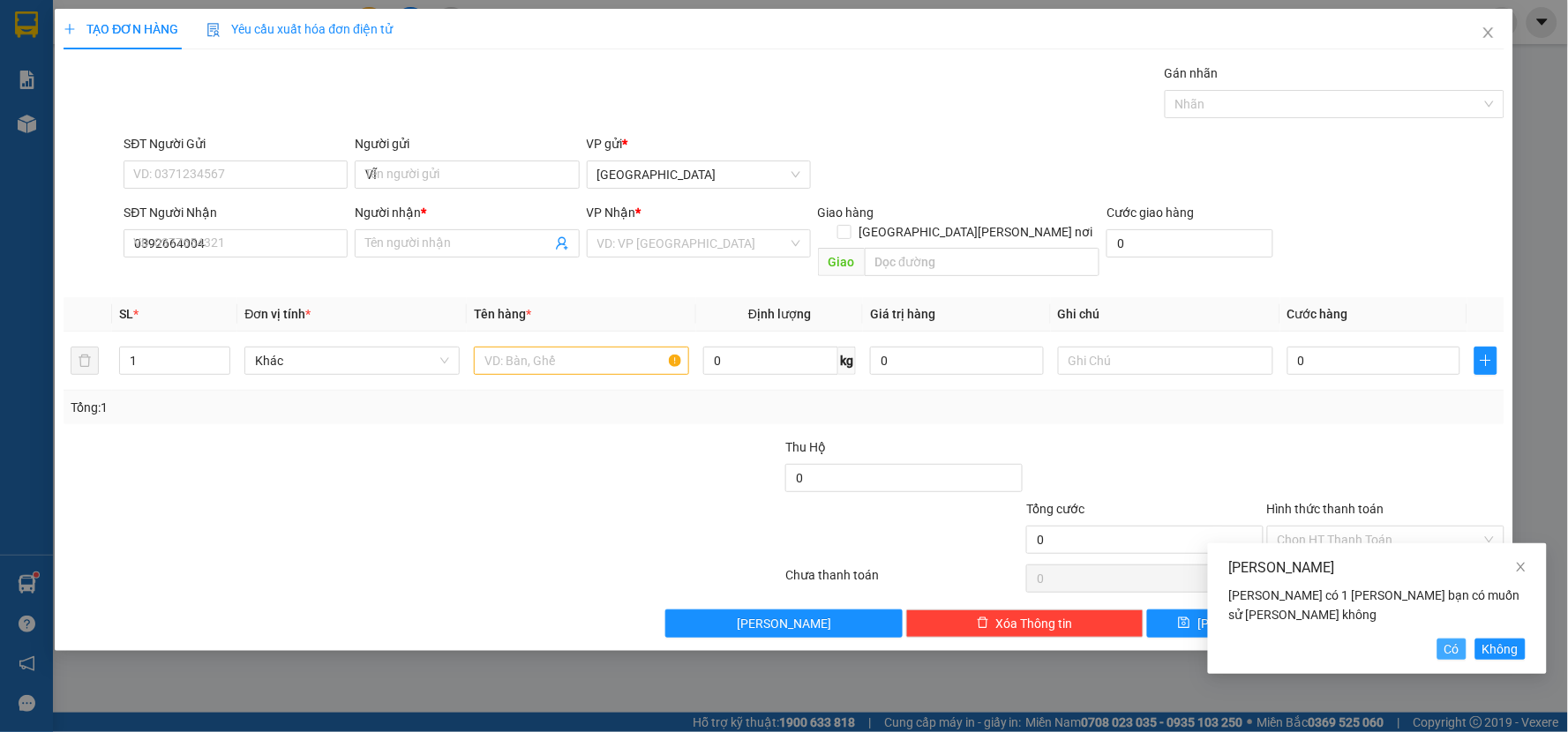
type input "CÂY VẢI"
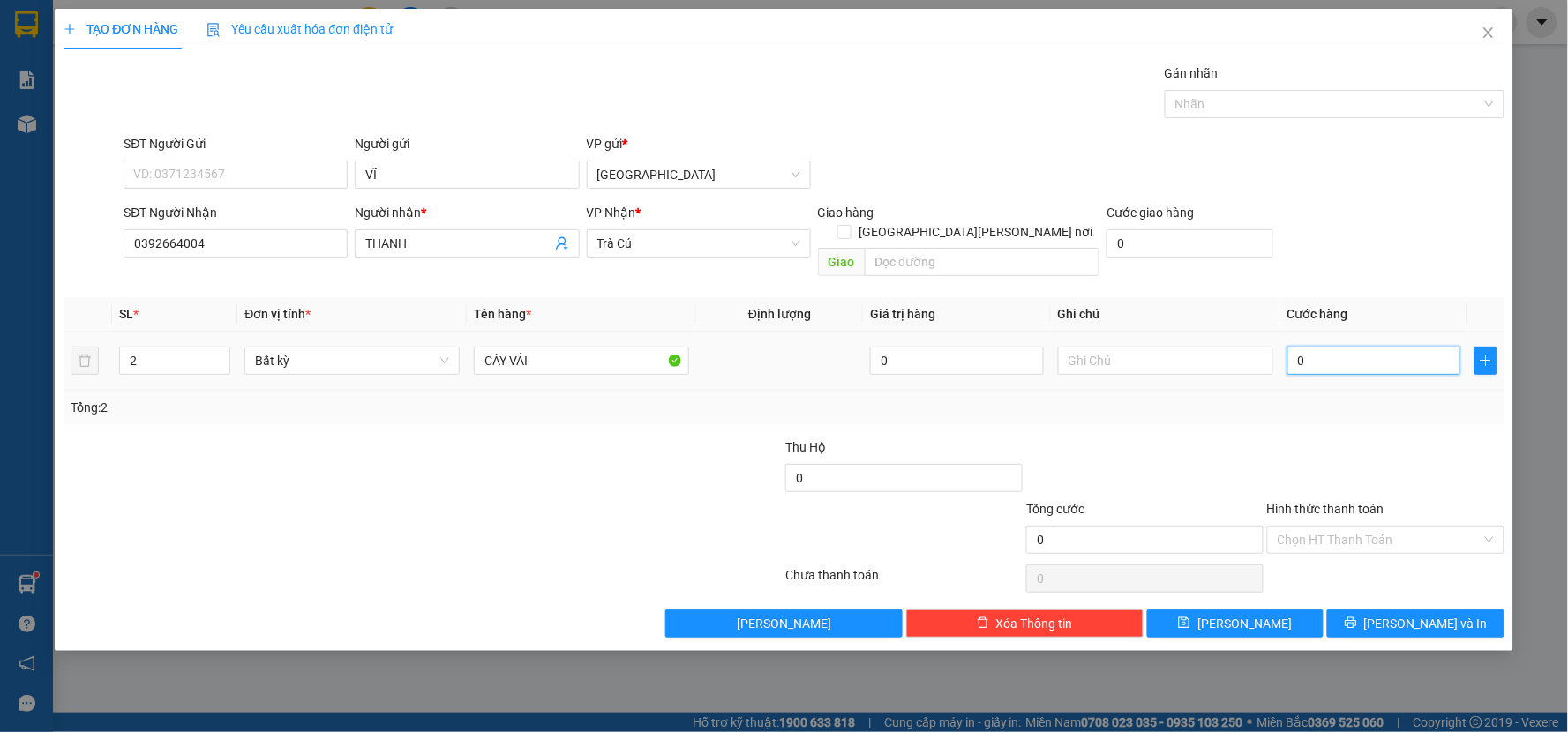
click at [1330, 346] on input "0" at bounding box center [1374, 360] width 174 height 28
type input "6"
type input "60"
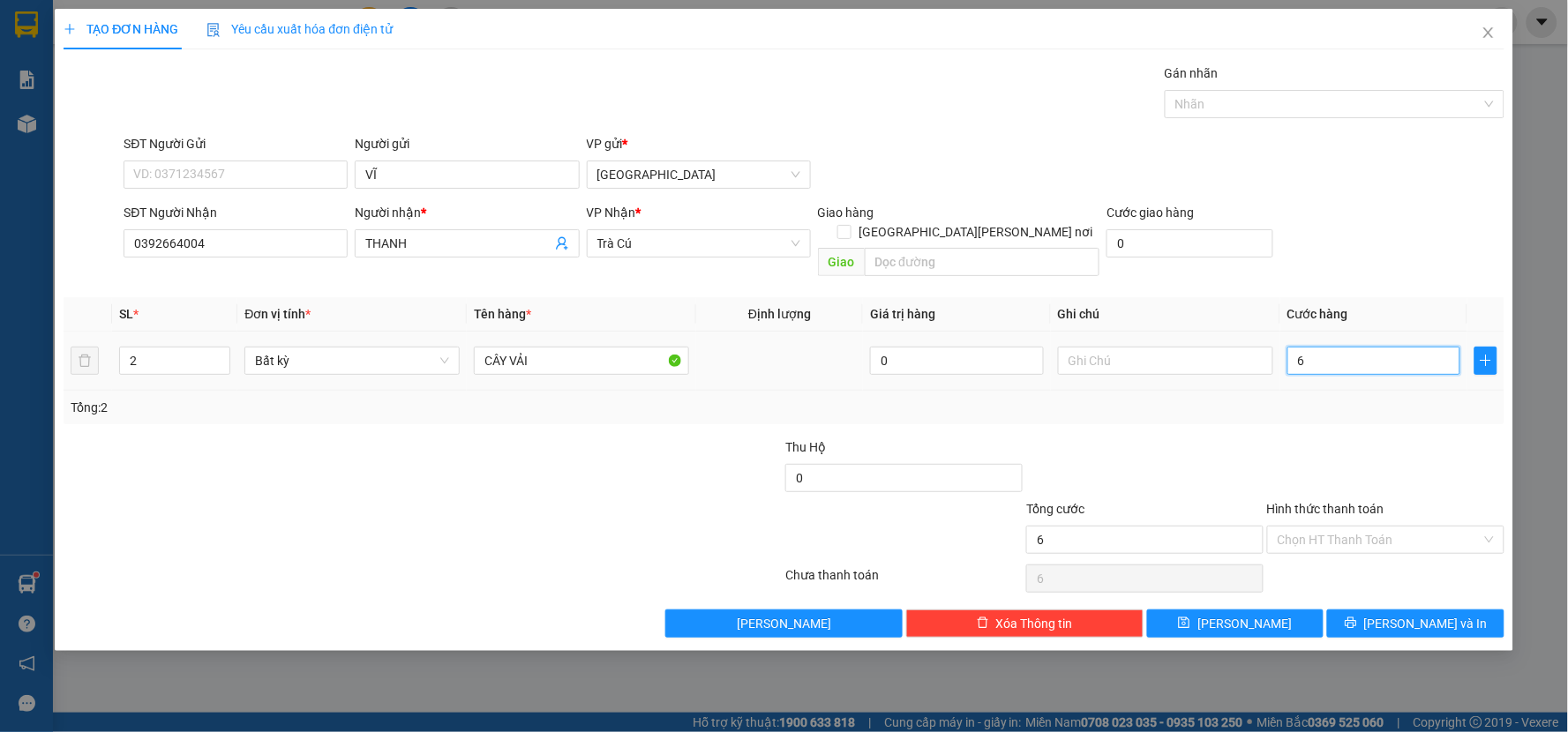
type input "60"
click at [1330, 349] on input "60" at bounding box center [1374, 360] width 174 height 28
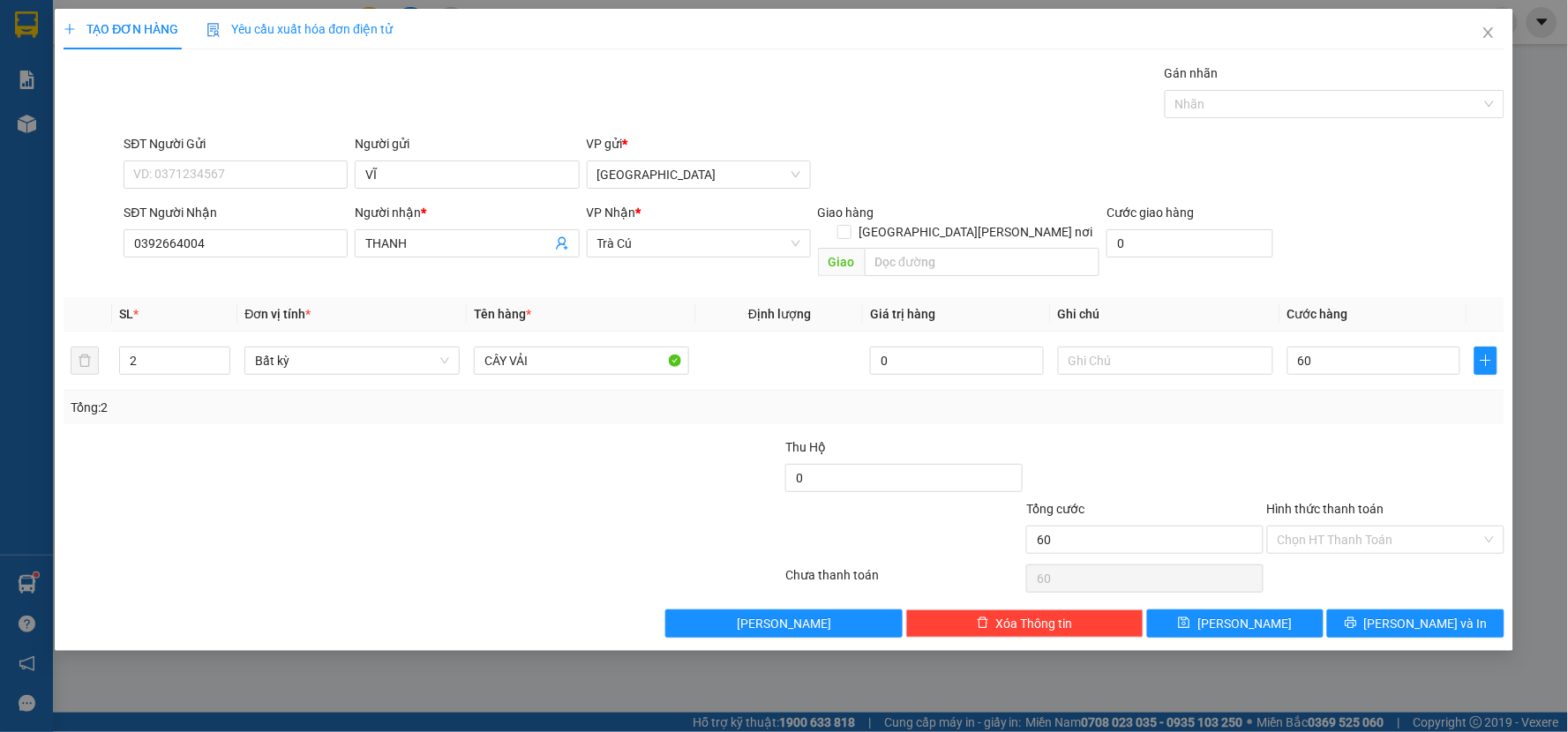
type input "60.000"
click at [1328, 438] on div at bounding box center [1385, 469] width 241 height 62
click at [1401, 614] on span "[PERSON_NAME] và In" at bounding box center [1425, 623] width 123 height 19
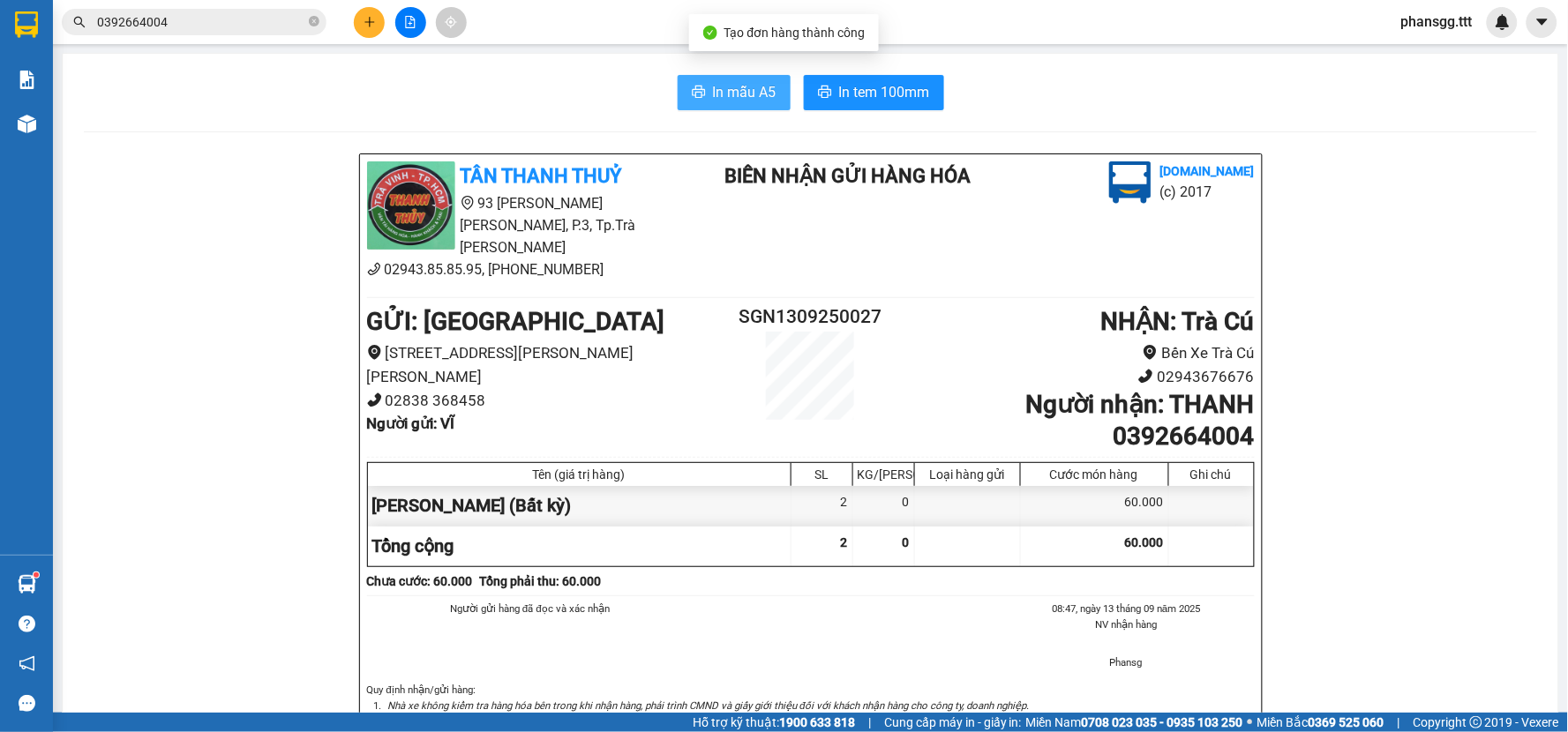
click at [766, 94] on span "In mẫu A5" at bounding box center [745, 92] width 64 height 22
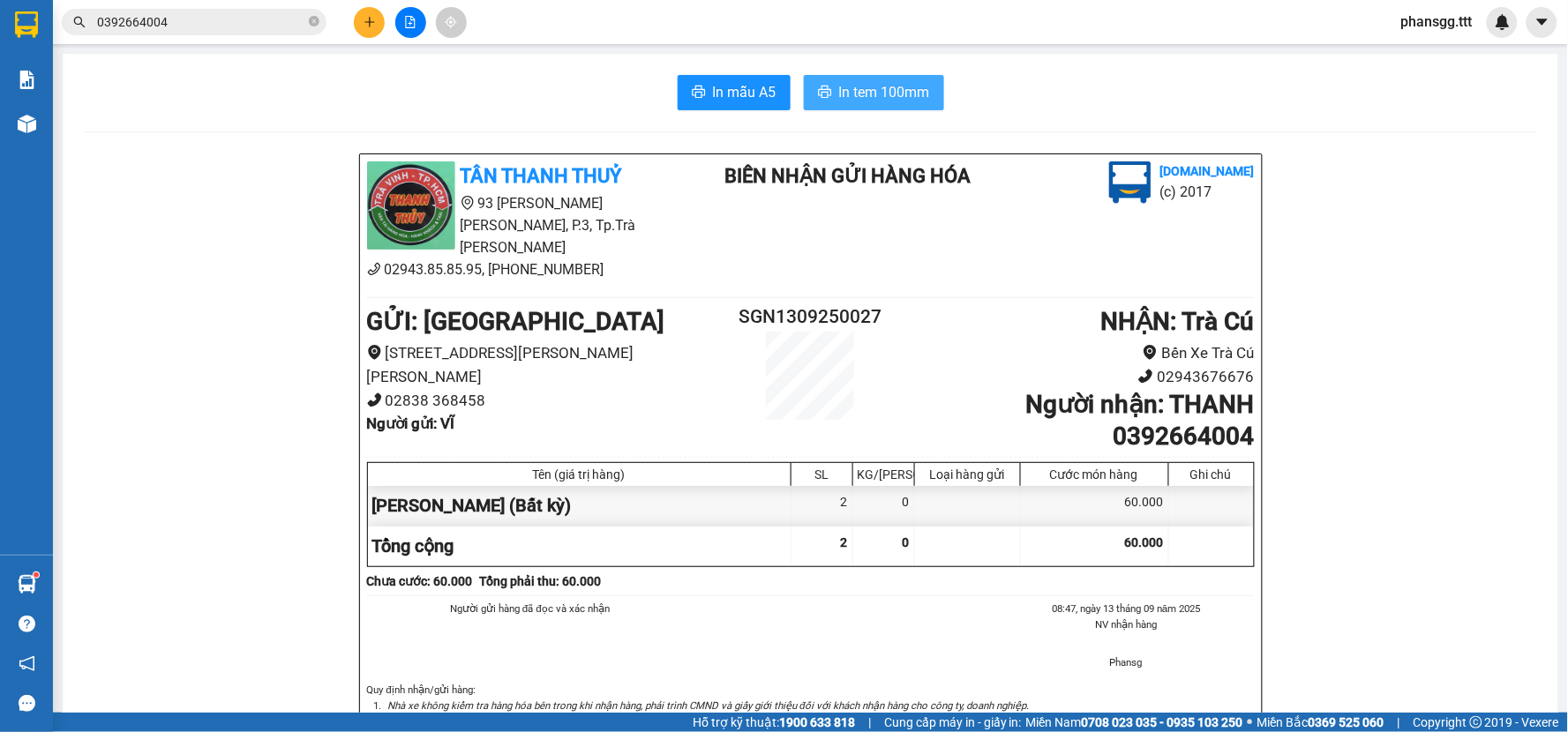
click at [901, 91] on span "In tem 100mm" at bounding box center [884, 92] width 90 height 22
click at [885, 87] on span "In tem 100mm" at bounding box center [884, 92] width 90 height 22
click at [314, 23] on icon "close-circle" at bounding box center [314, 21] width 11 height 11
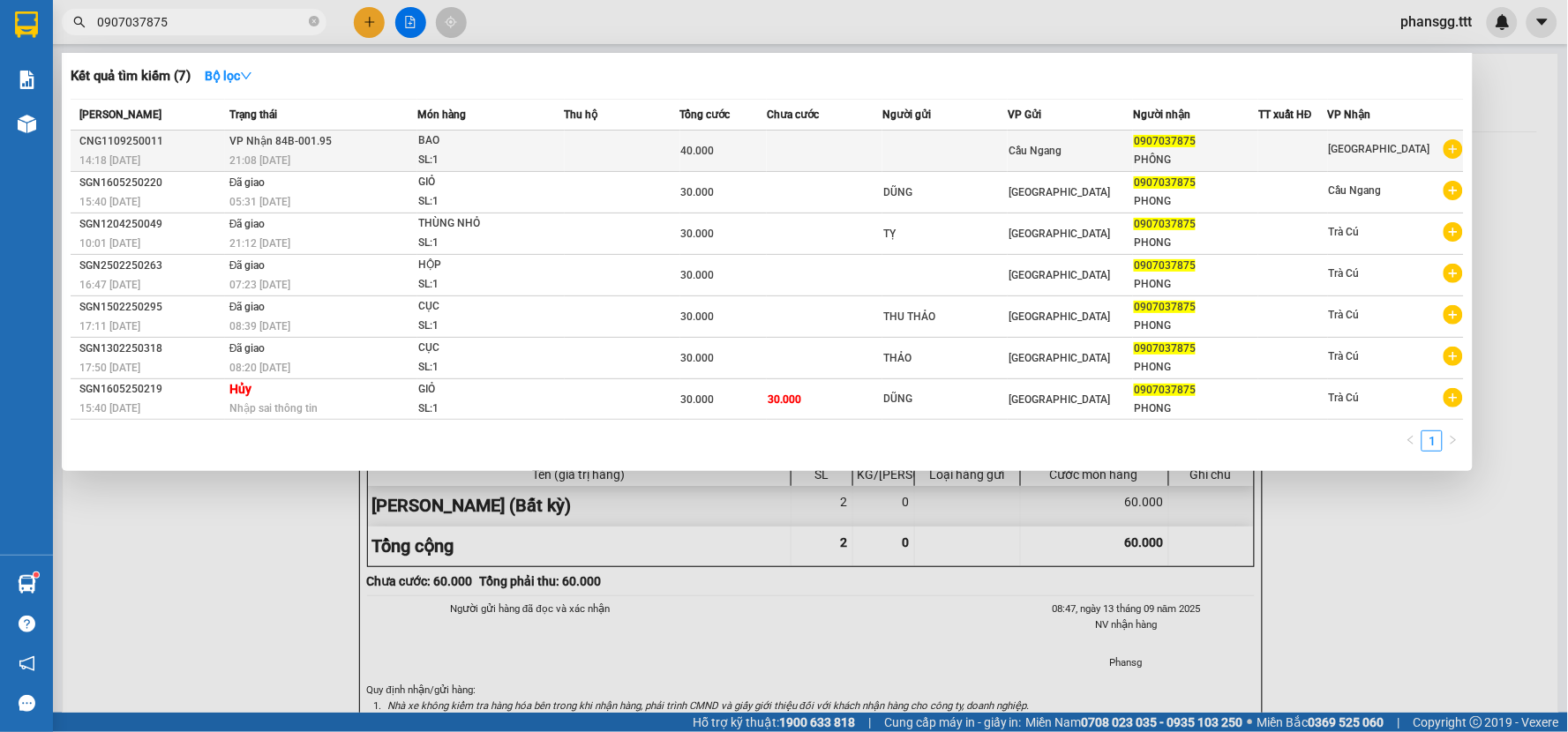
type input "0907037875"
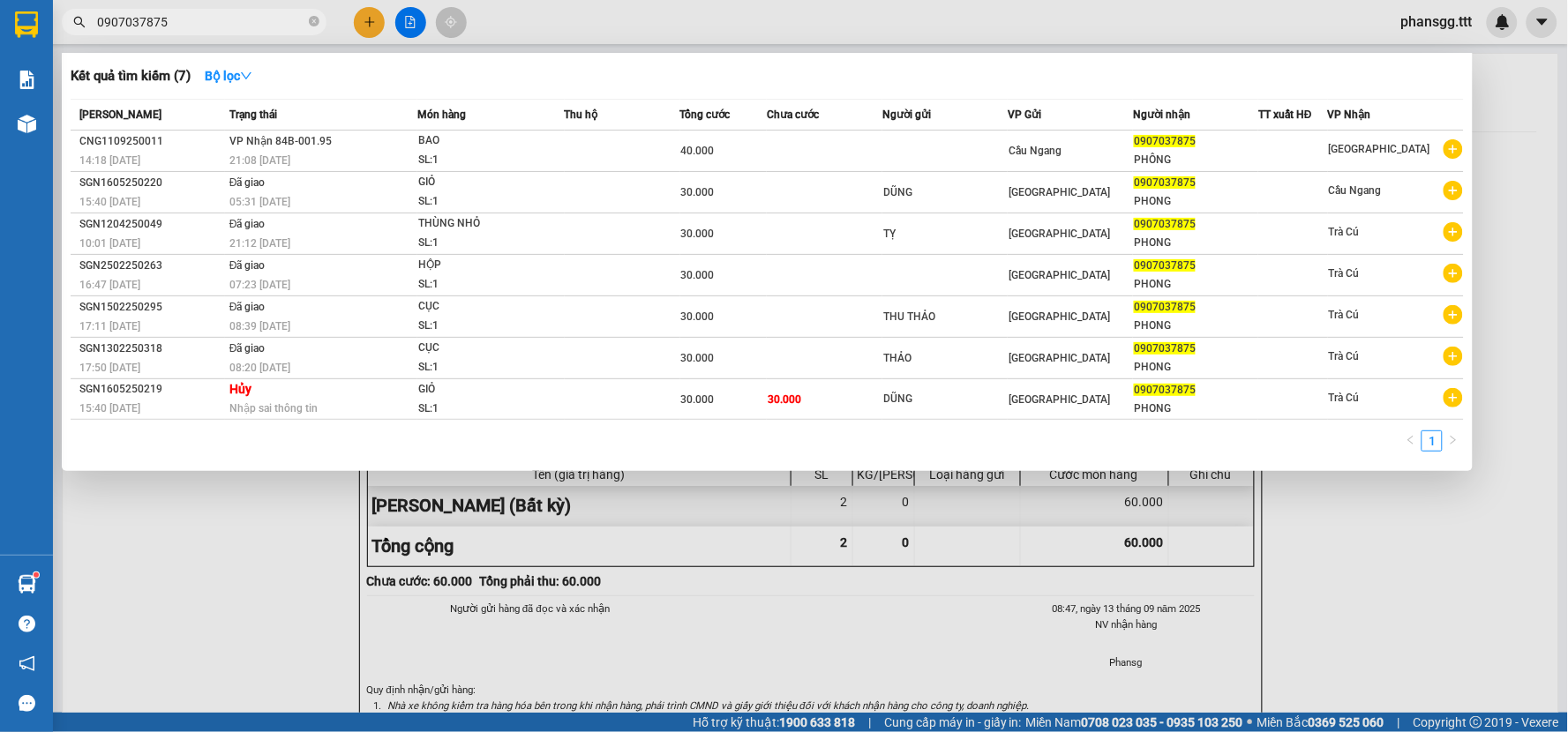
click at [286, 140] on span "[PERSON_NAME] 84B-001.95" at bounding box center [281, 142] width 102 height 13
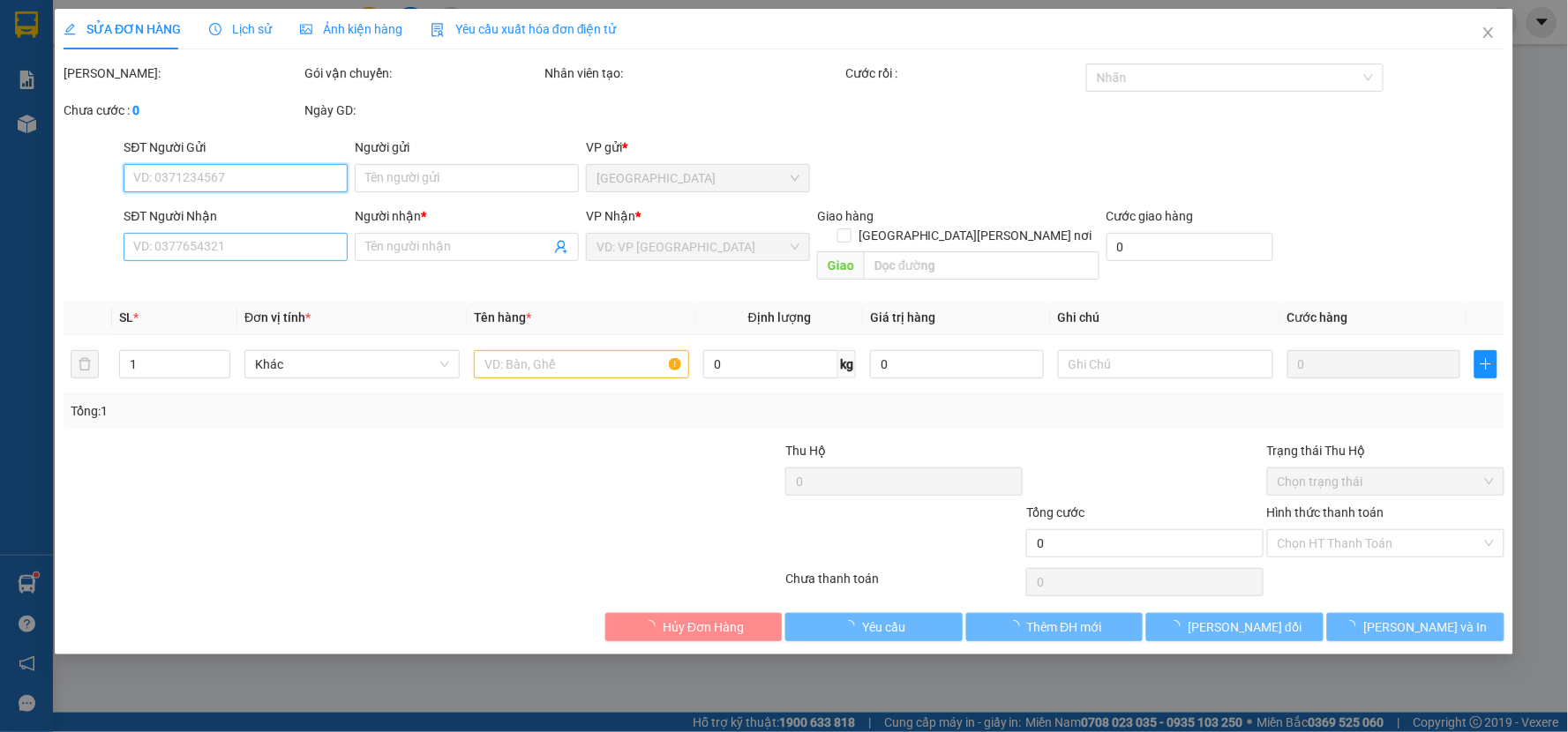
type input "0907037875"
type input "PHÔNG"
type input "40.000"
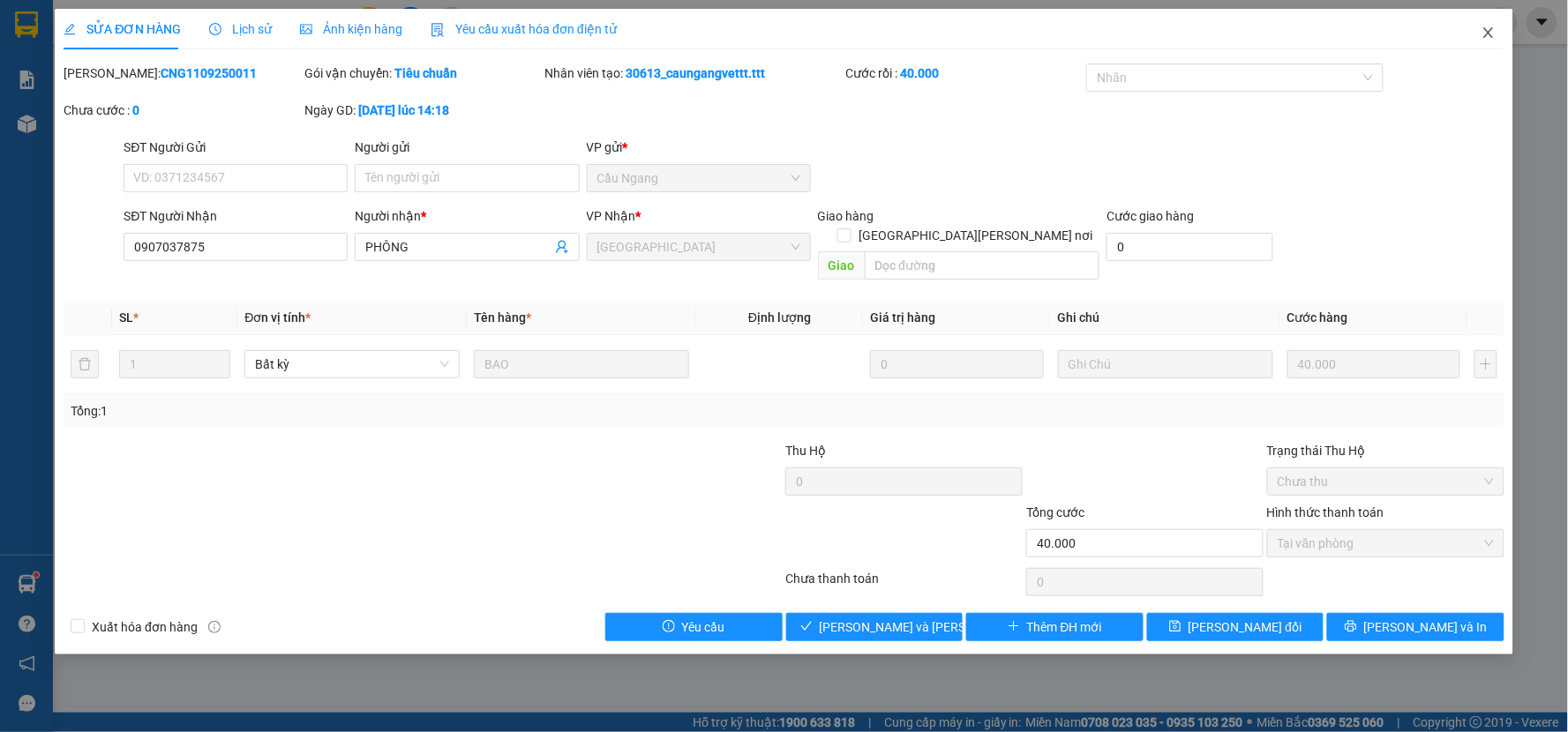
click at [1478, 27] on span "Close" at bounding box center [1489, 34] width 49 height 49
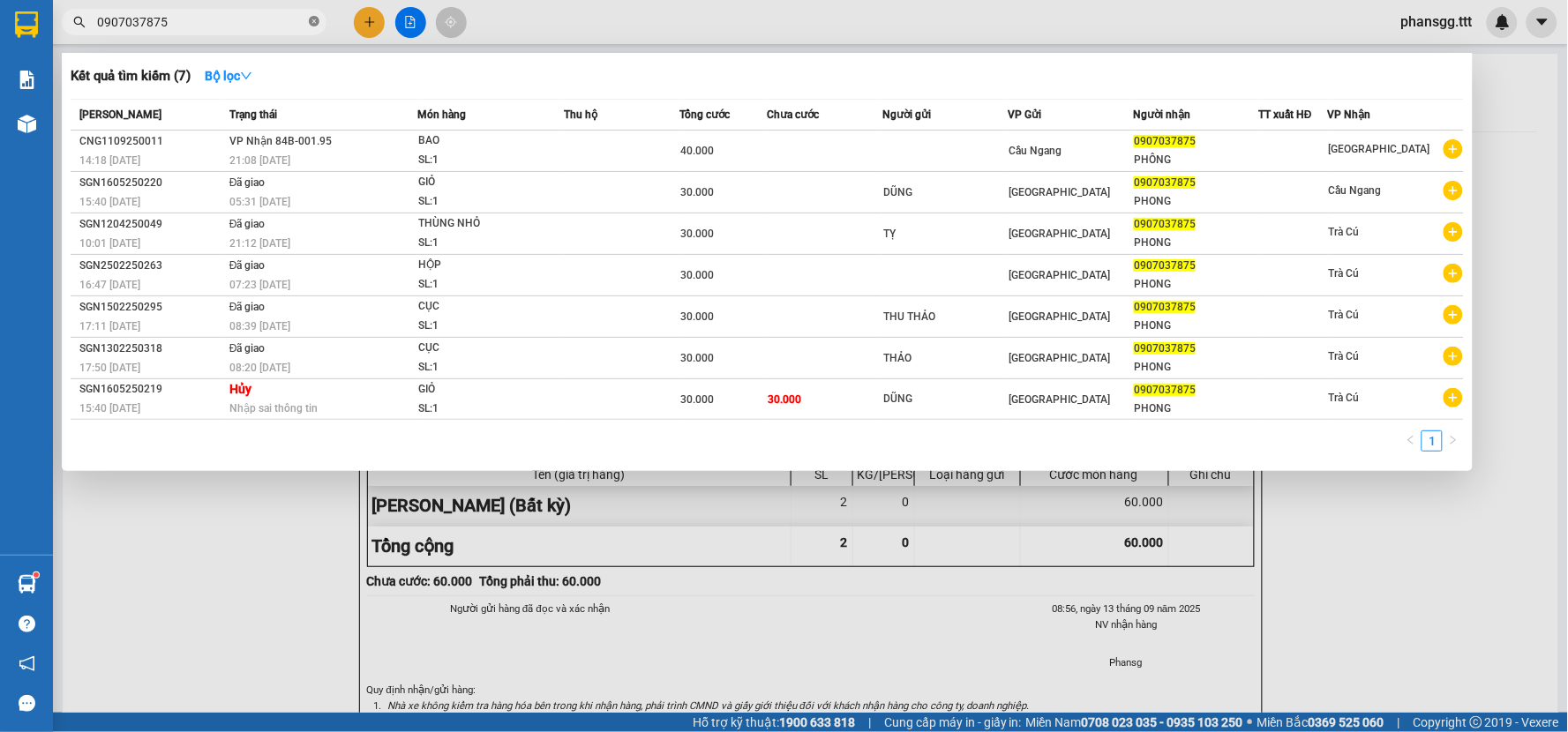
click at [311, 23] on icon "close-circle" at bounding box center [314, 21] width 11 height 11
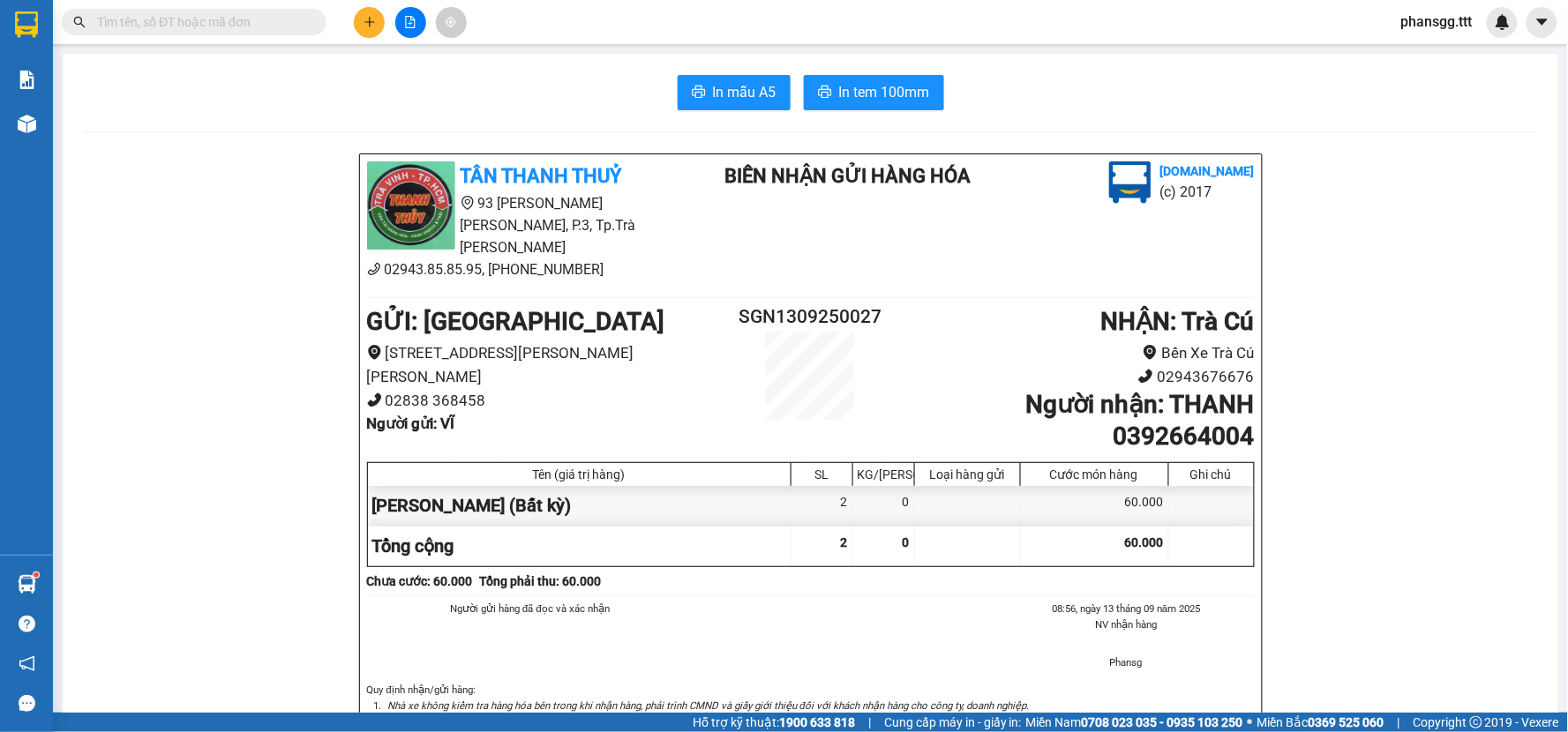
click at [192, 10] on span at bounding box center [195, 22] width 265 height 27
click at [192, 18] on input "text" at bounding box center [201, 22] width 208 height 19
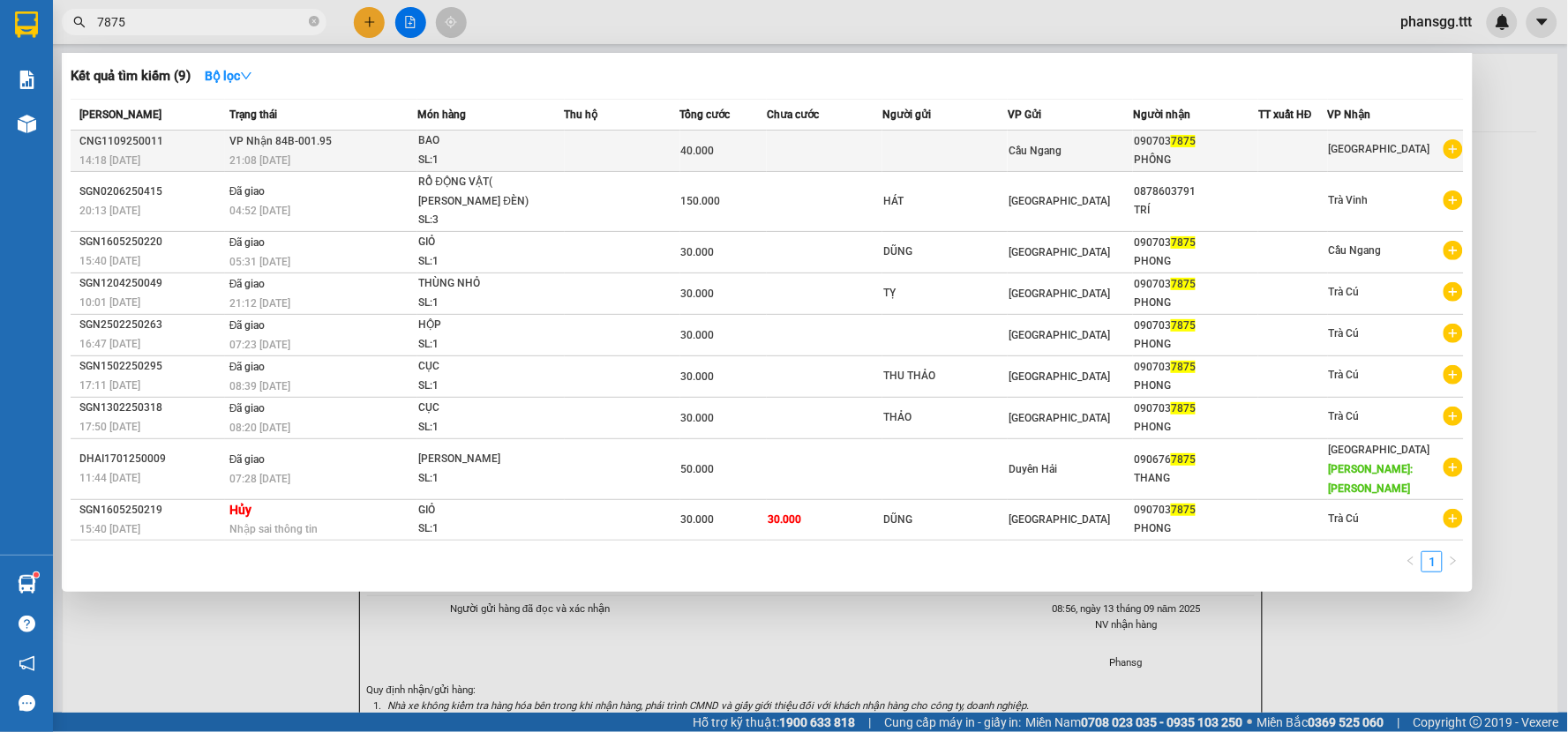
type input "7875"
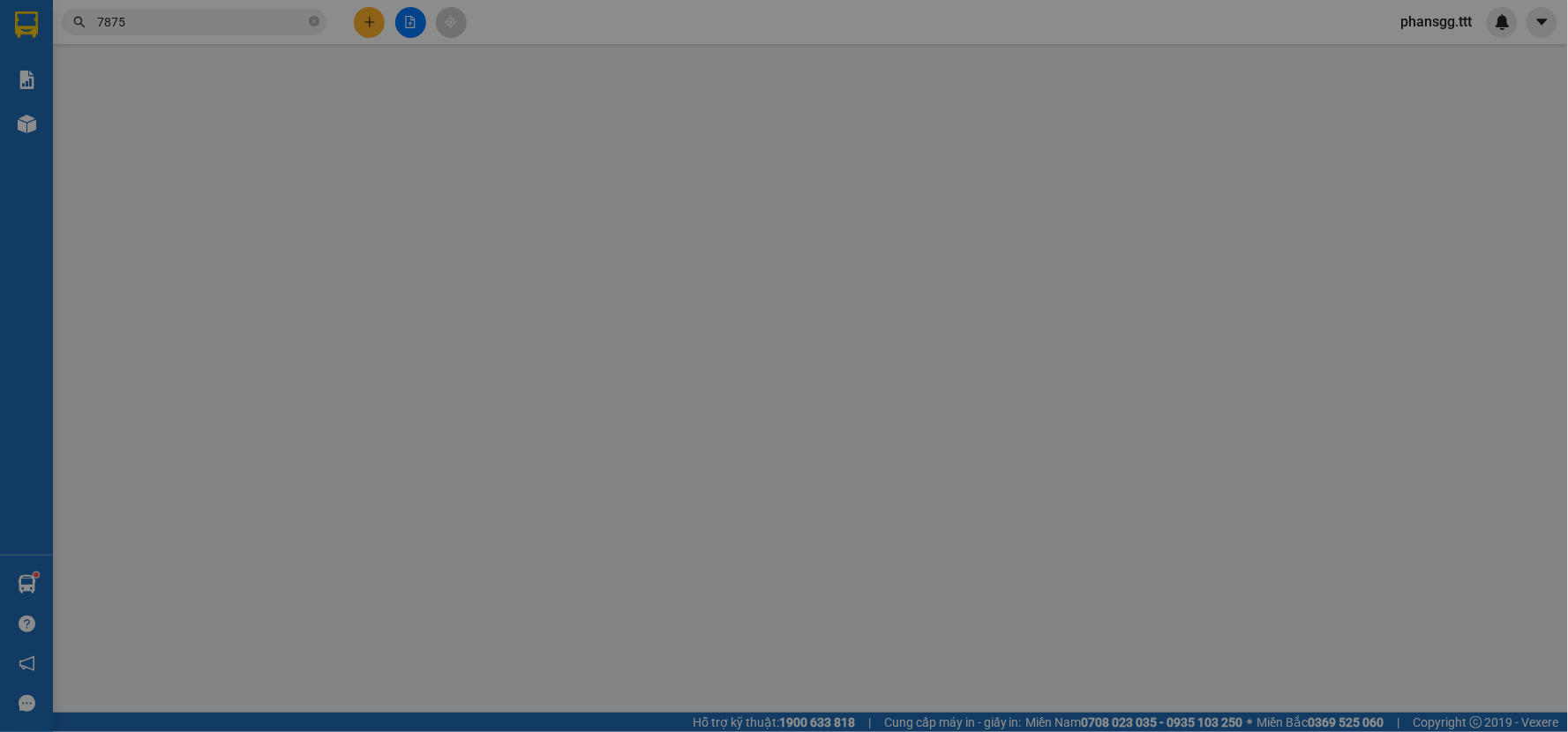
type input "0907037875"
type input "PHÔNG"
type input "40.000"
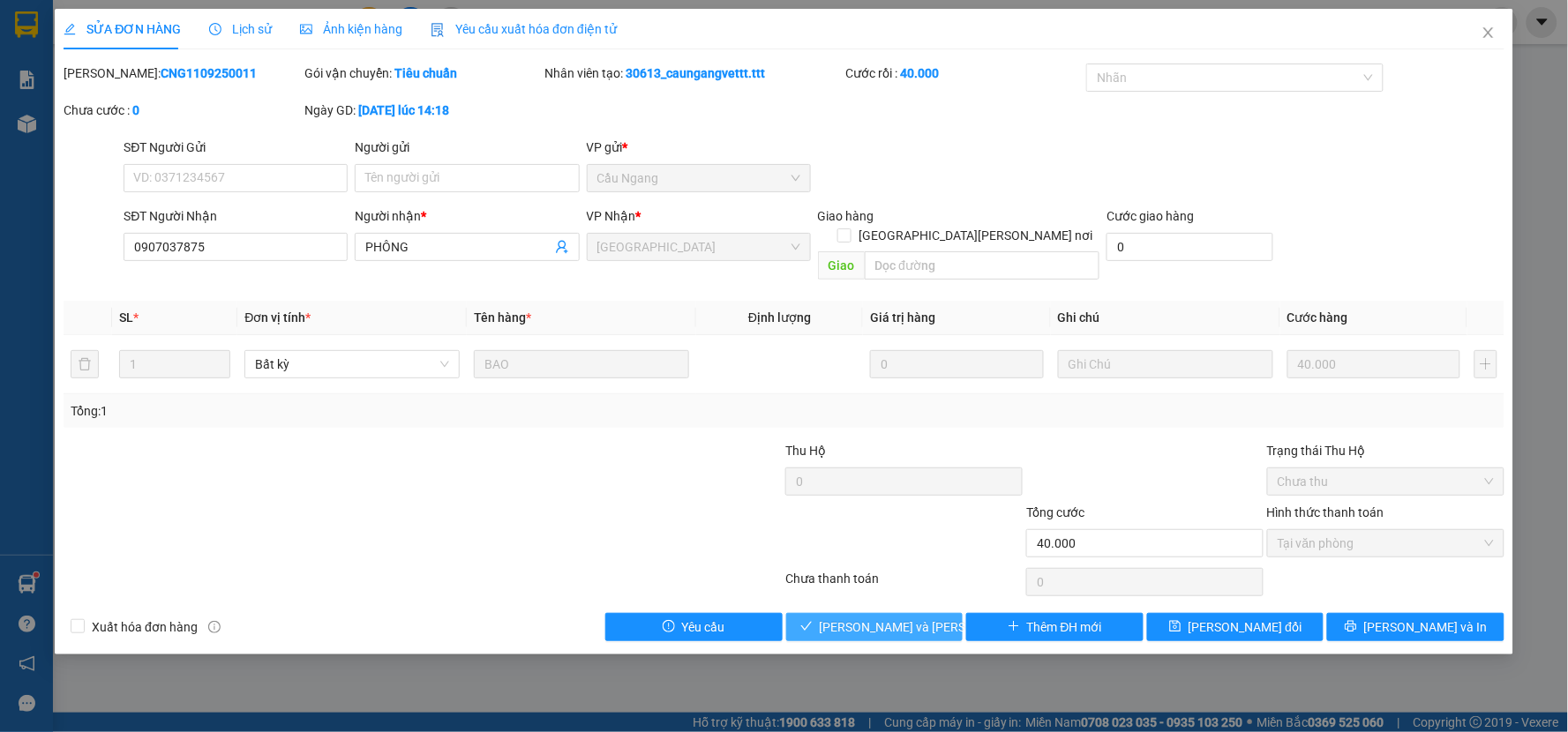
click at [913, 618] on span "[PERSON_NAME] và [PERSON_NAME] hàng" at bounding box center [938, 627] width 238 height 19
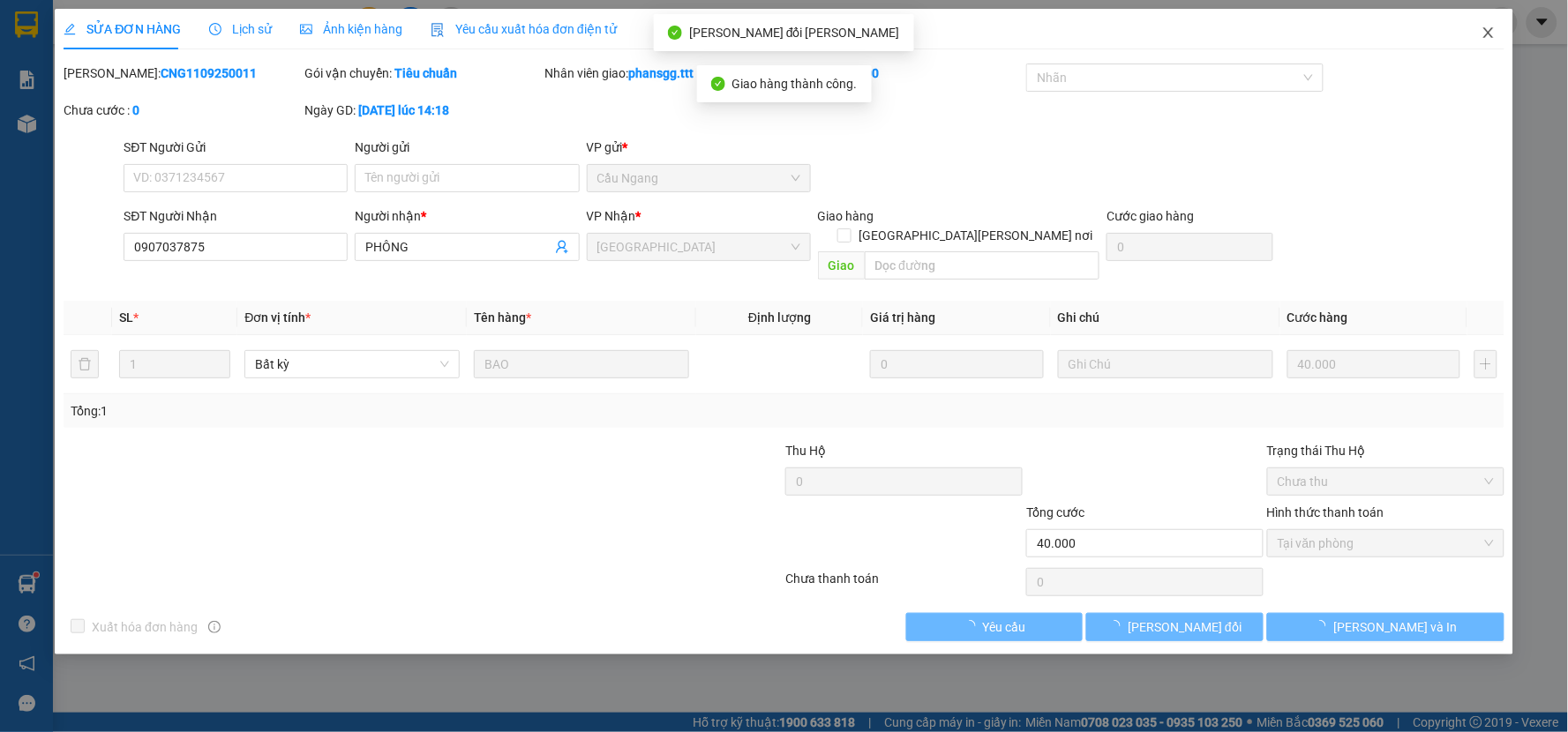
click at [1509, 30] on span "Close" at bounding box center [1489, 34] width 49 height 49
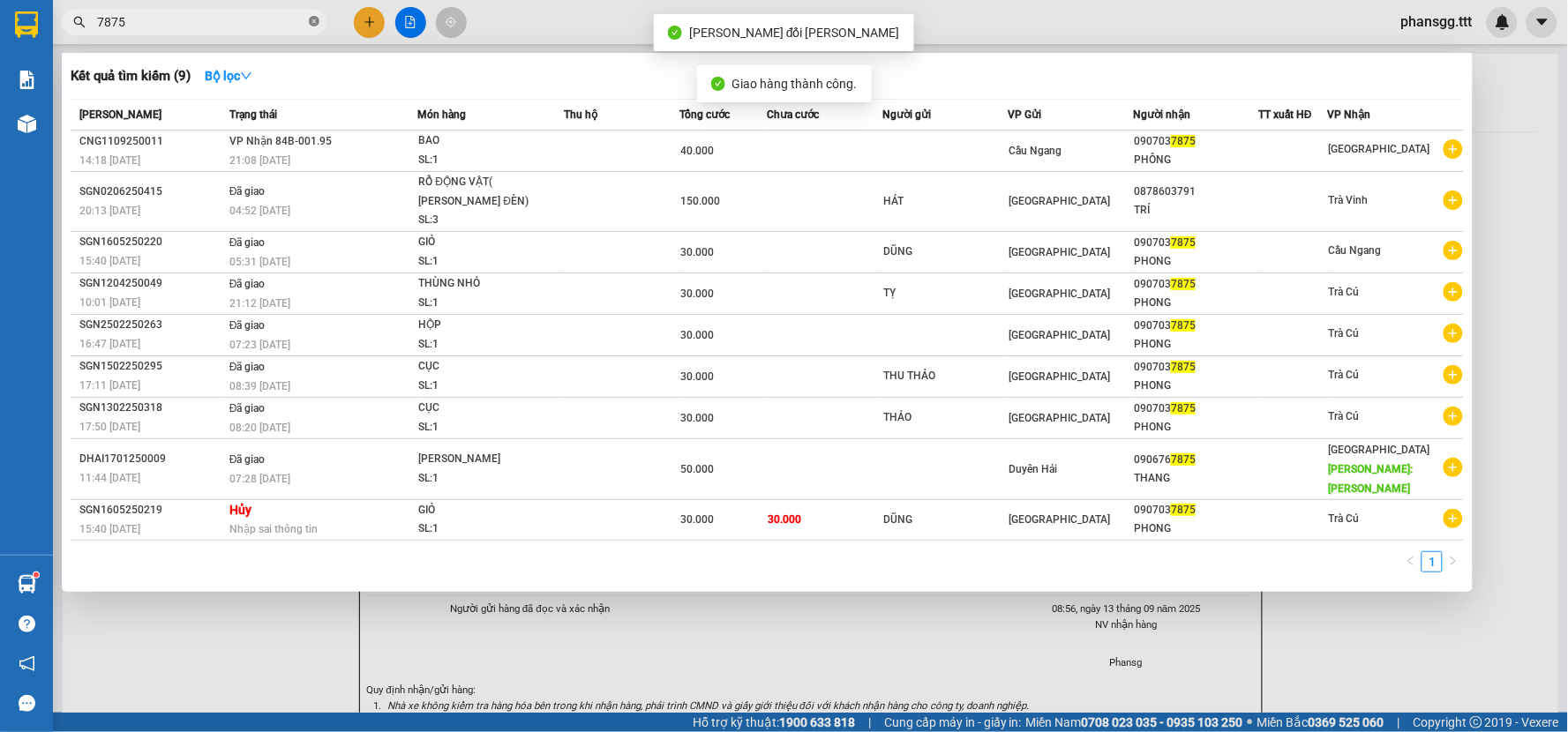
click at [319, 19] on icon "close-circle" at bounding box center [314, 21] width 11 height 11
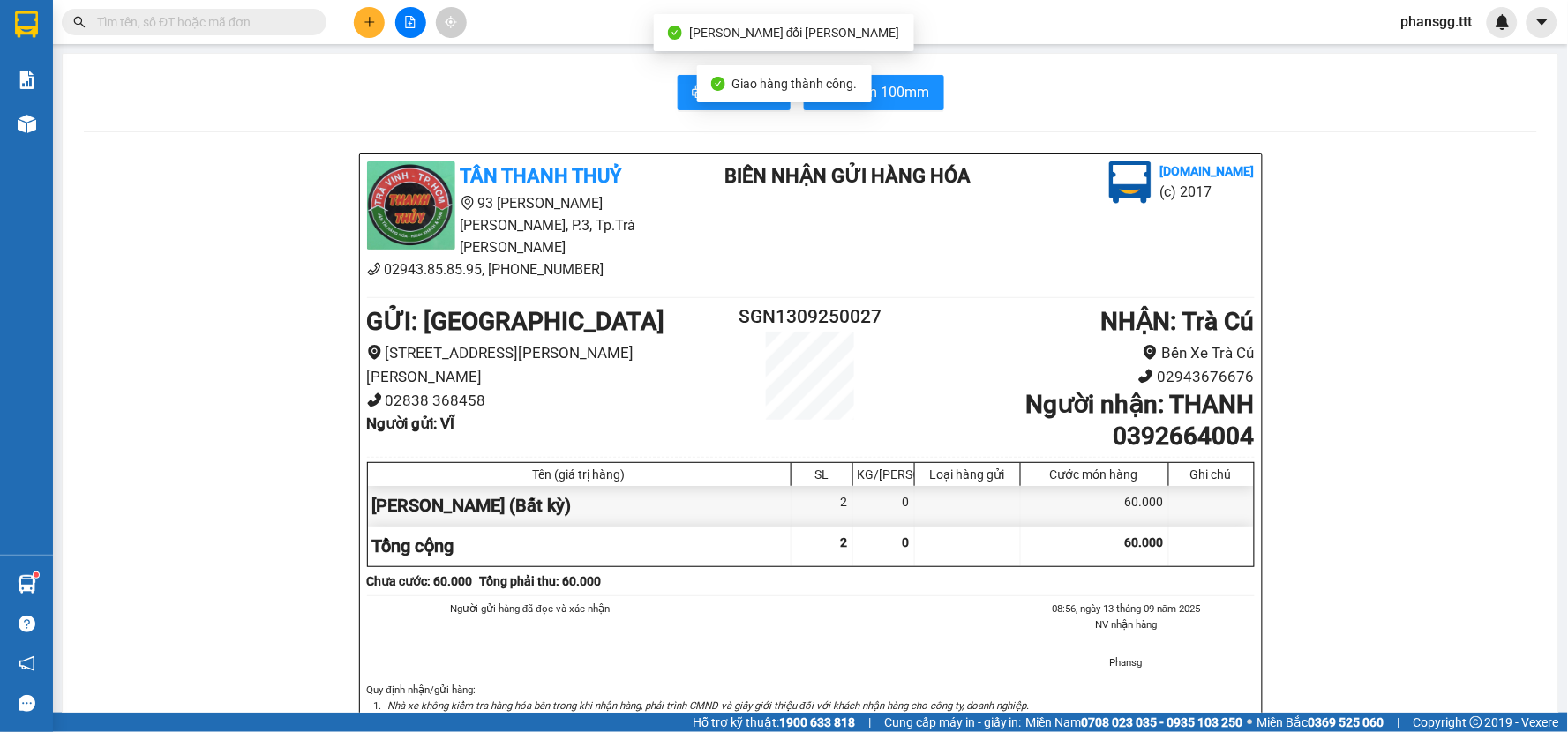
click at [275, 22] on input "text" at bounding box center [201, 22] width 208 height 19
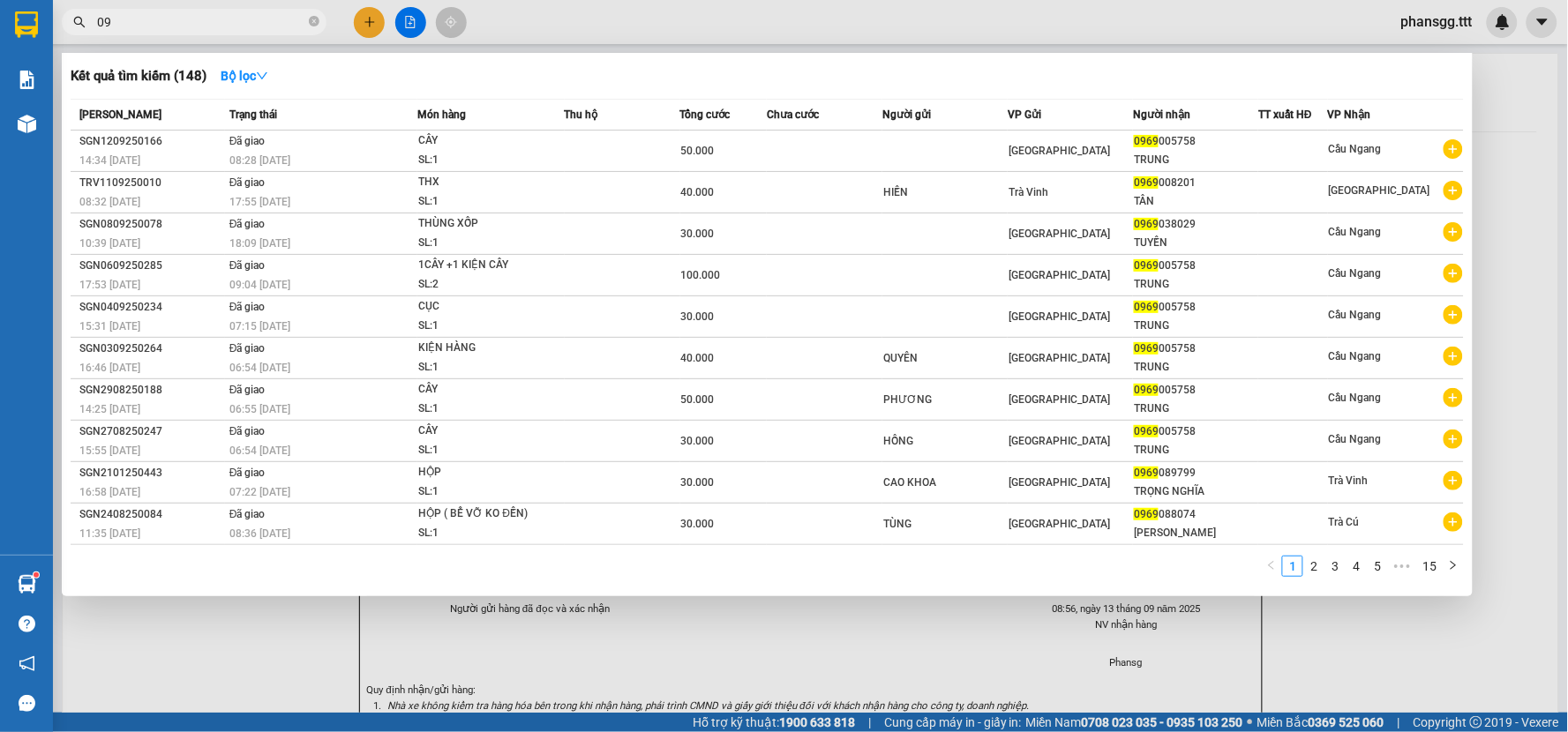
type input "0"
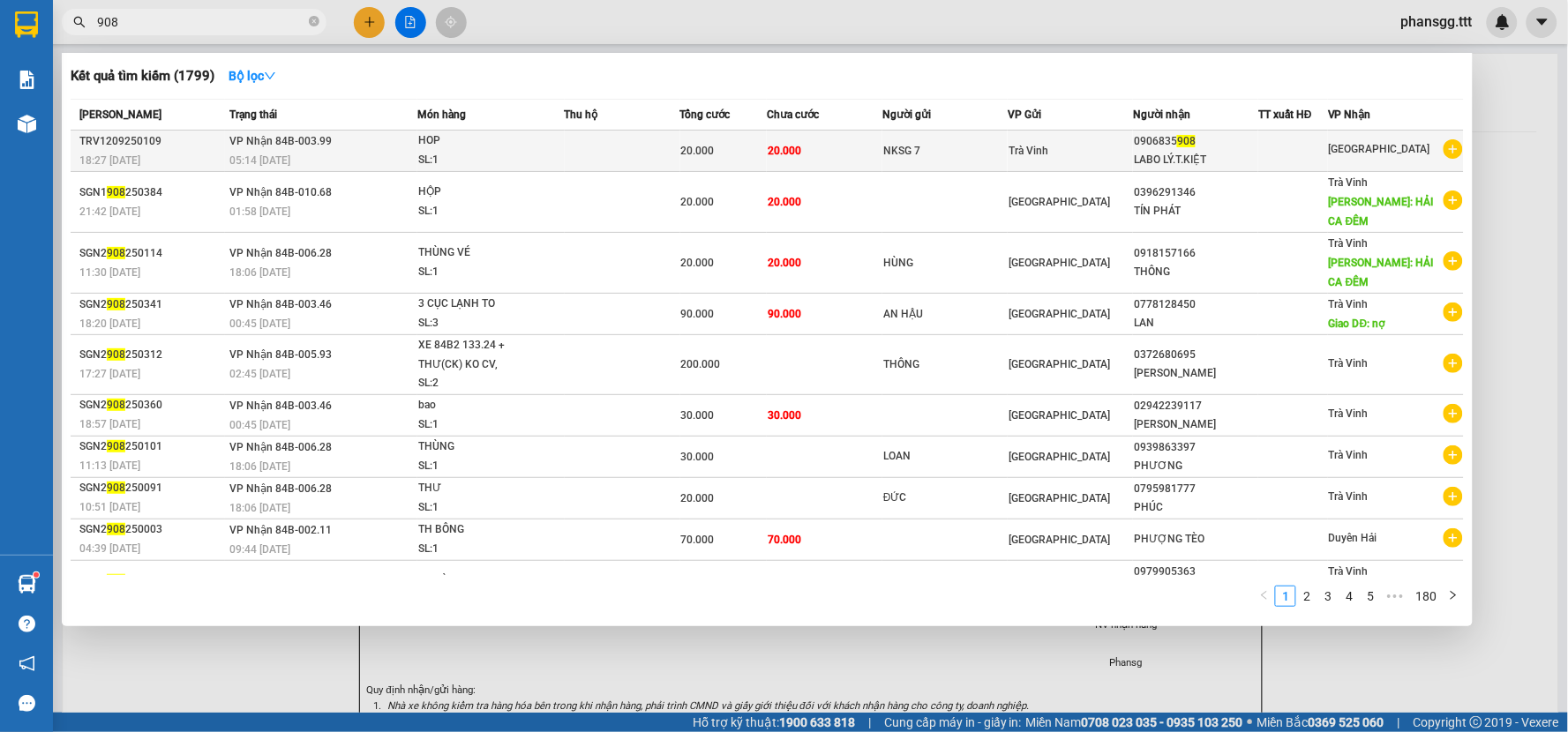
type input "908"
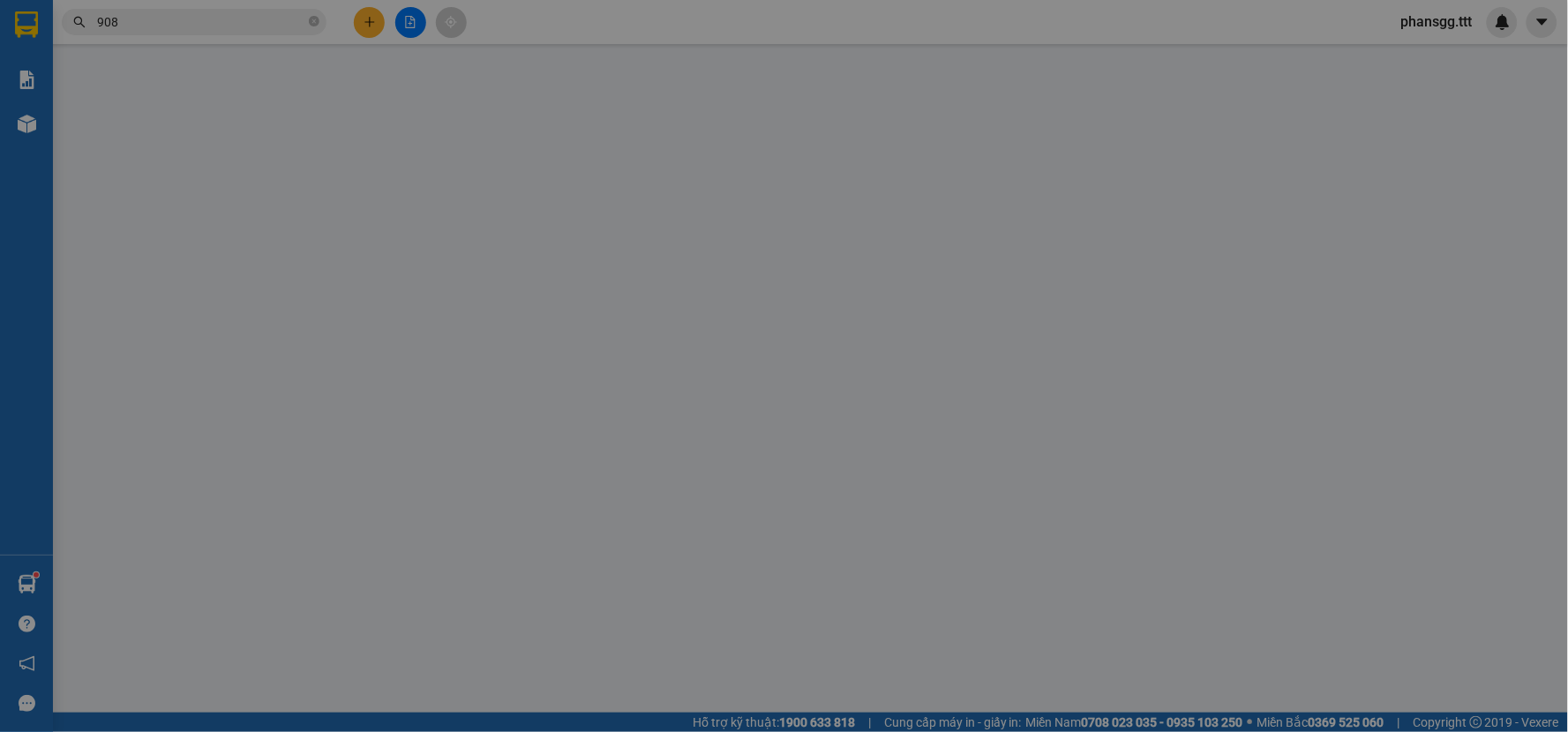
type input "NKSG 7"
type input "0906835908"
type input "LABO LÝ.T.KIỆT"
type input "20.000"
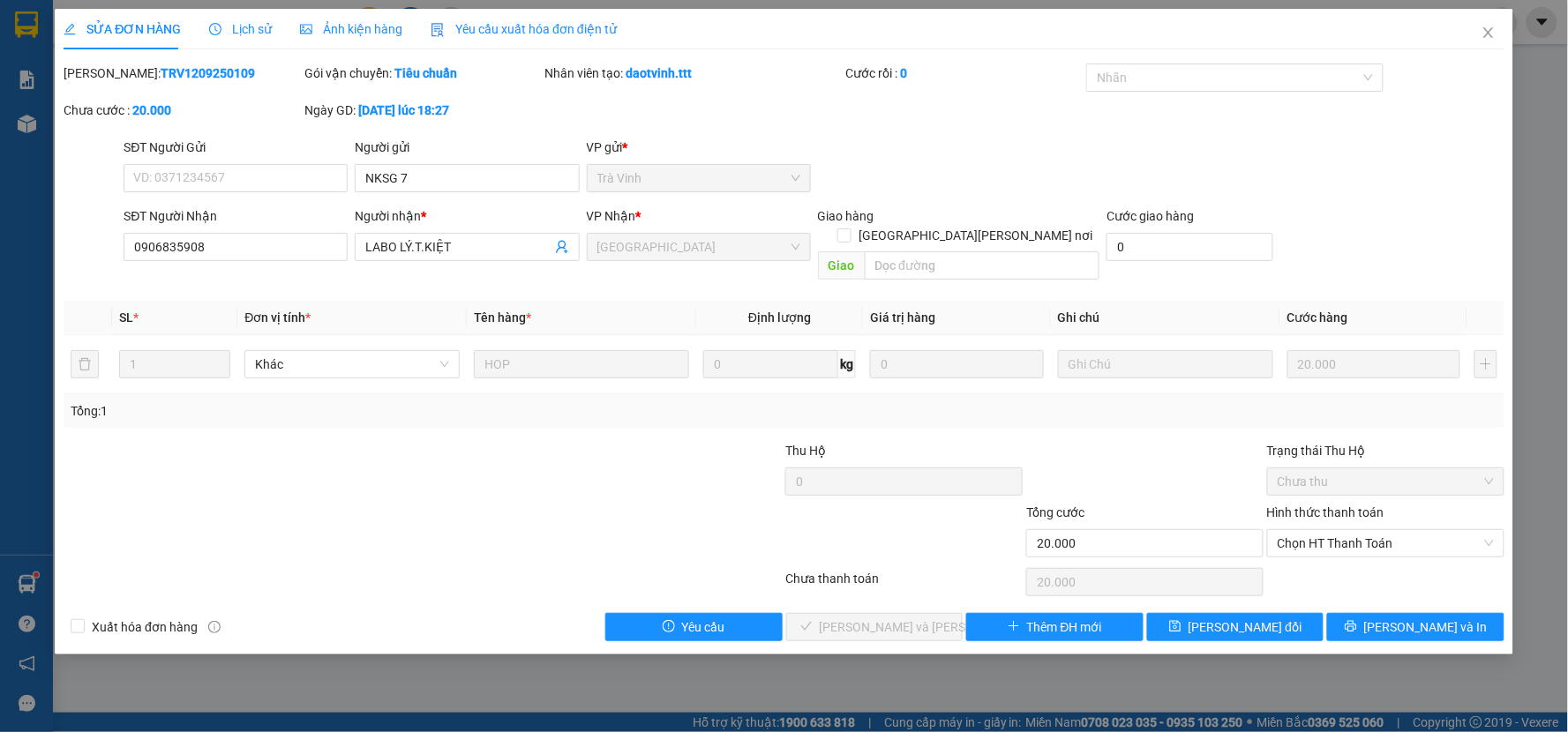
click at [1339, 505] on label "Hình thức thanh toán" at bounding box center [1325, 512] width 117 height 14
click at [1339, 530] on input "Hình thức thanh toán" at bounding box center [1379, 543] width 204 height 27
click at [1338, 530] on span "Chọn HT Thanh Toán" at bounding box center [1385, 543] width 217 height 27
click at [1338, 554] on div "Tại văn phòng" at bounding box center [1386, 558] width 217 height 19
type input "0"
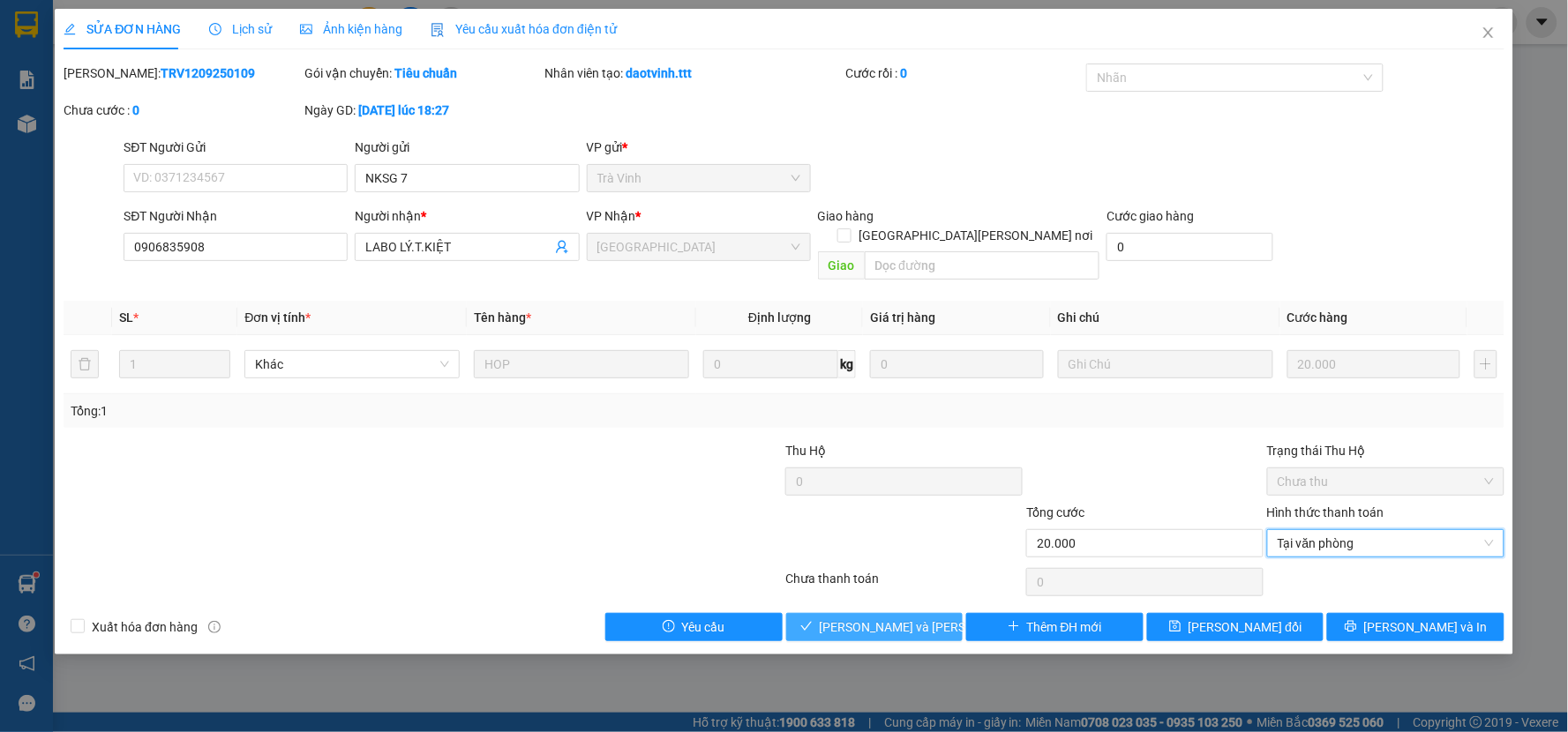
click at [911, 618] on span "[PERSON_NAME] và [PERSON_NAME] hàng" at bounding box center [938, 627] width 238 height 19
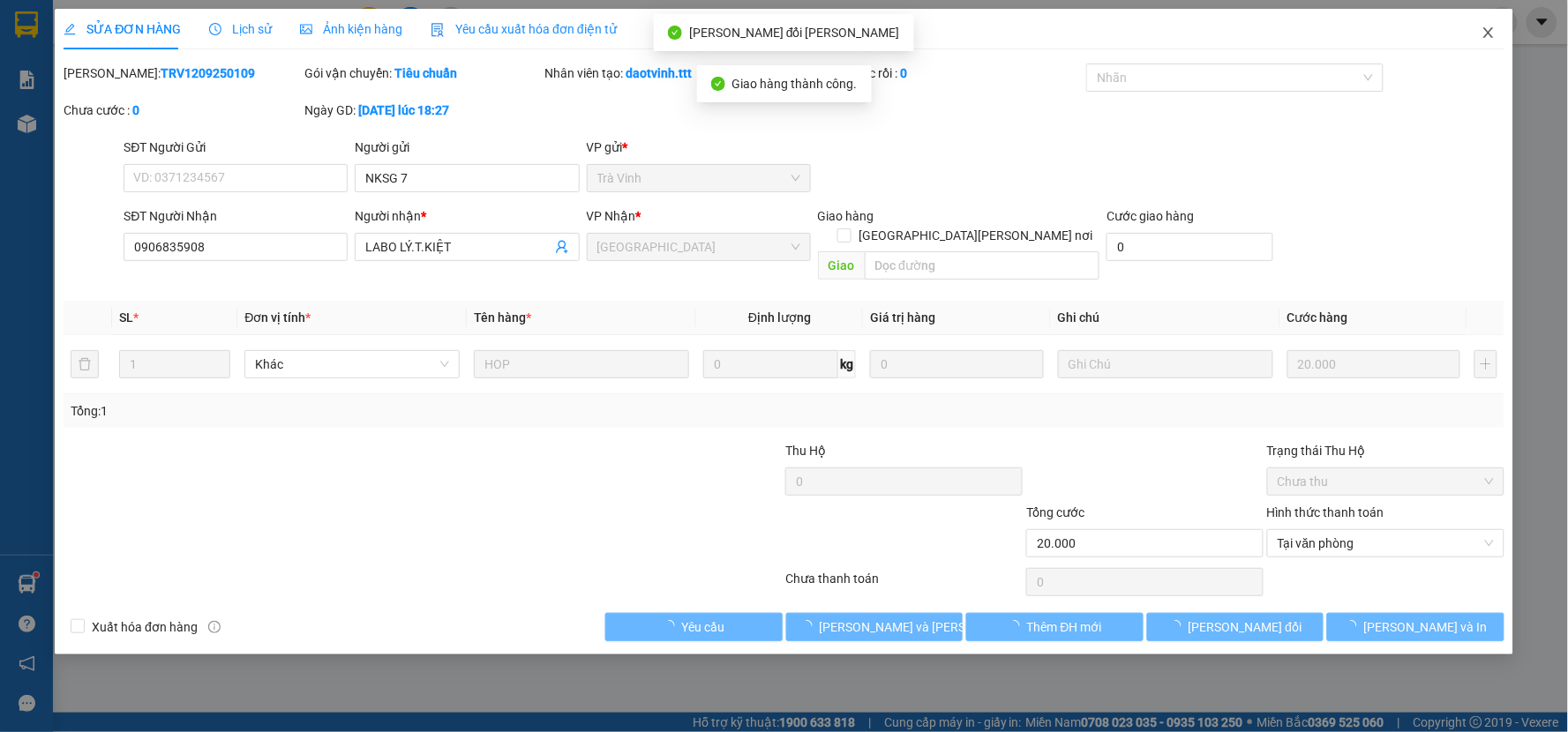
drag, startPoint x: 1480, startPoint y: 24, endPoint x: 879, endPoint y: 38, distance: 601.2
click at [1480, 25] on span "Close" at bounding box center [1489, 34] width 49 height 49
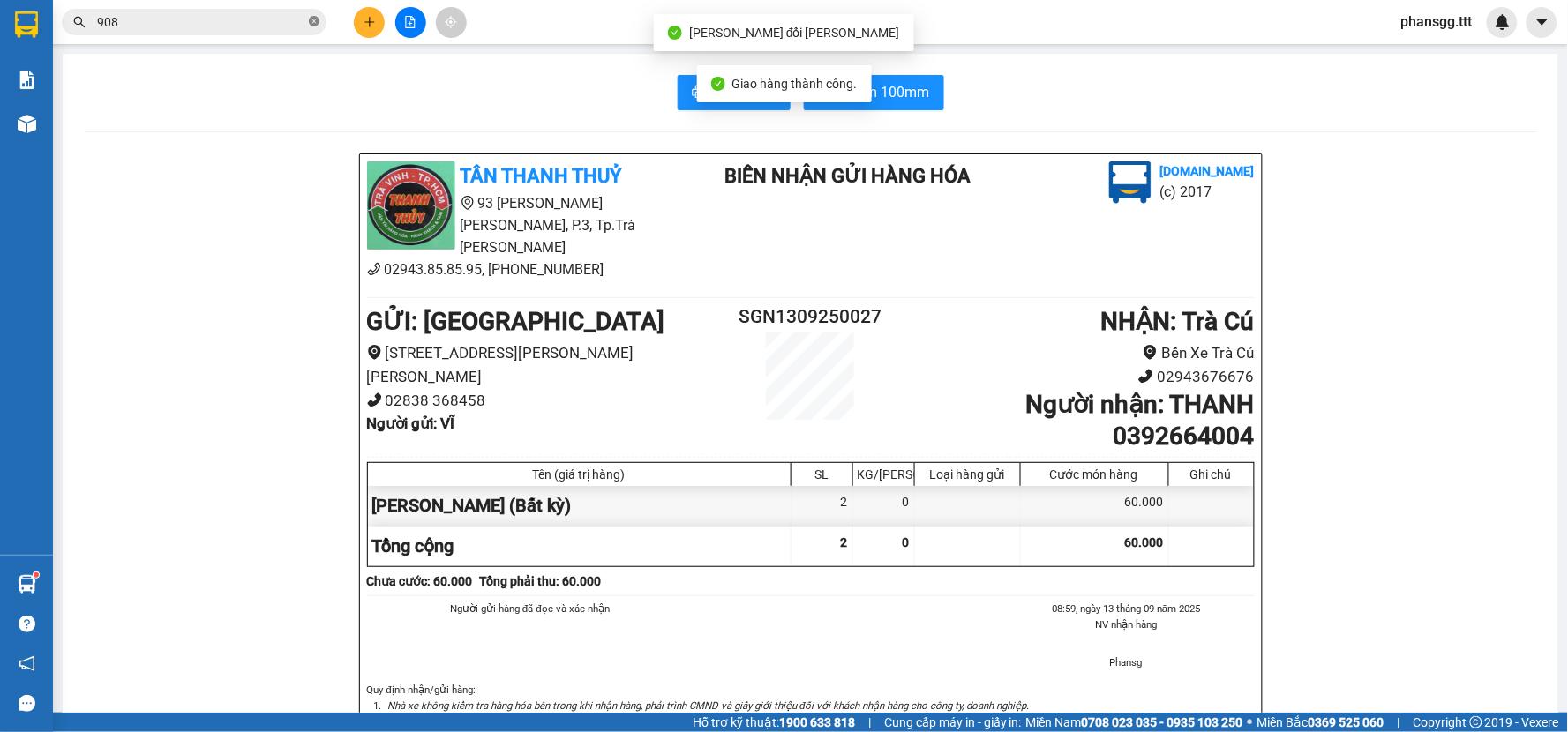
click at [312, 22] on icon "close-circle" at bounding box center [314, 21] width 11 height 11
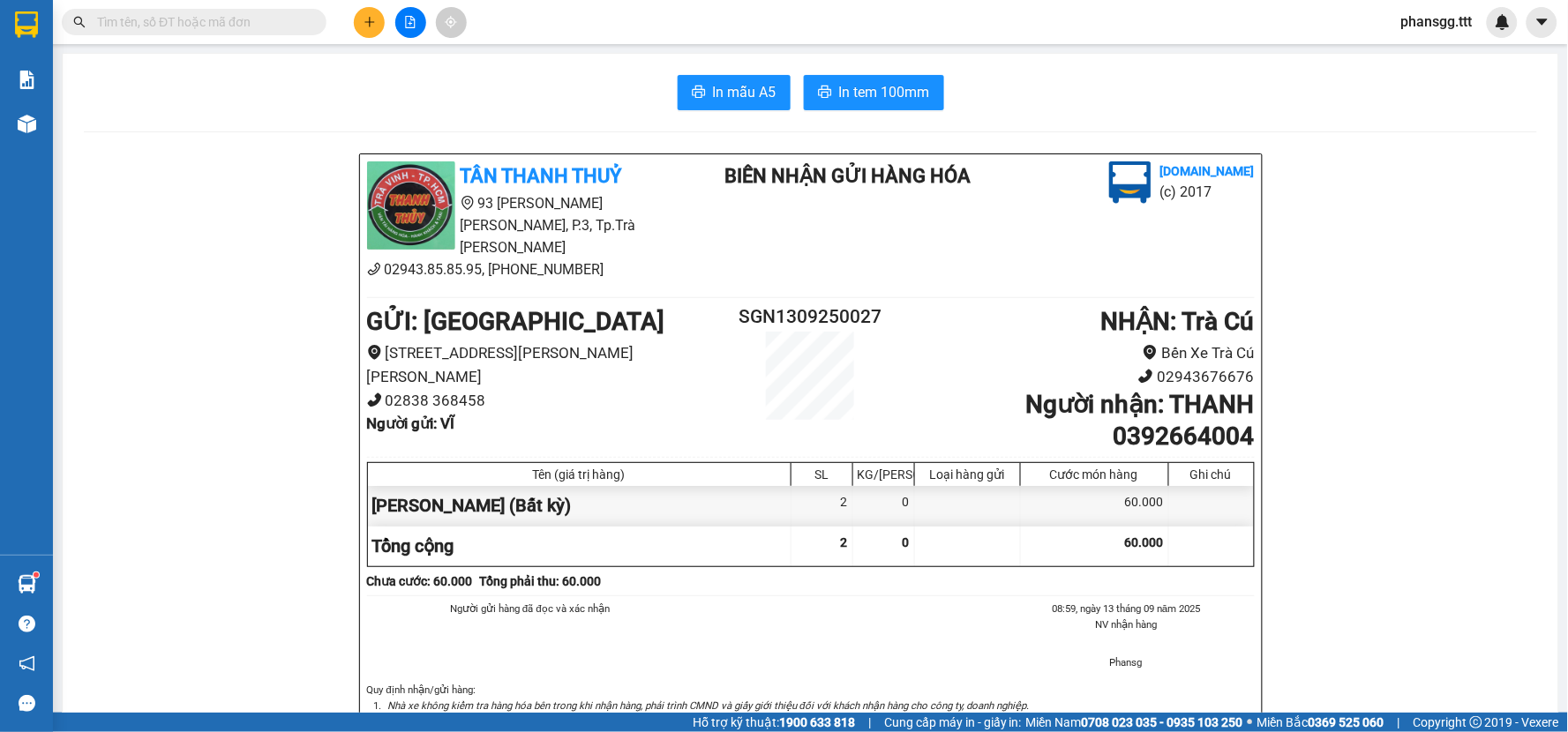
click at [212, 27] on input "text" at bounding box center [201, 22] width 208 height 19
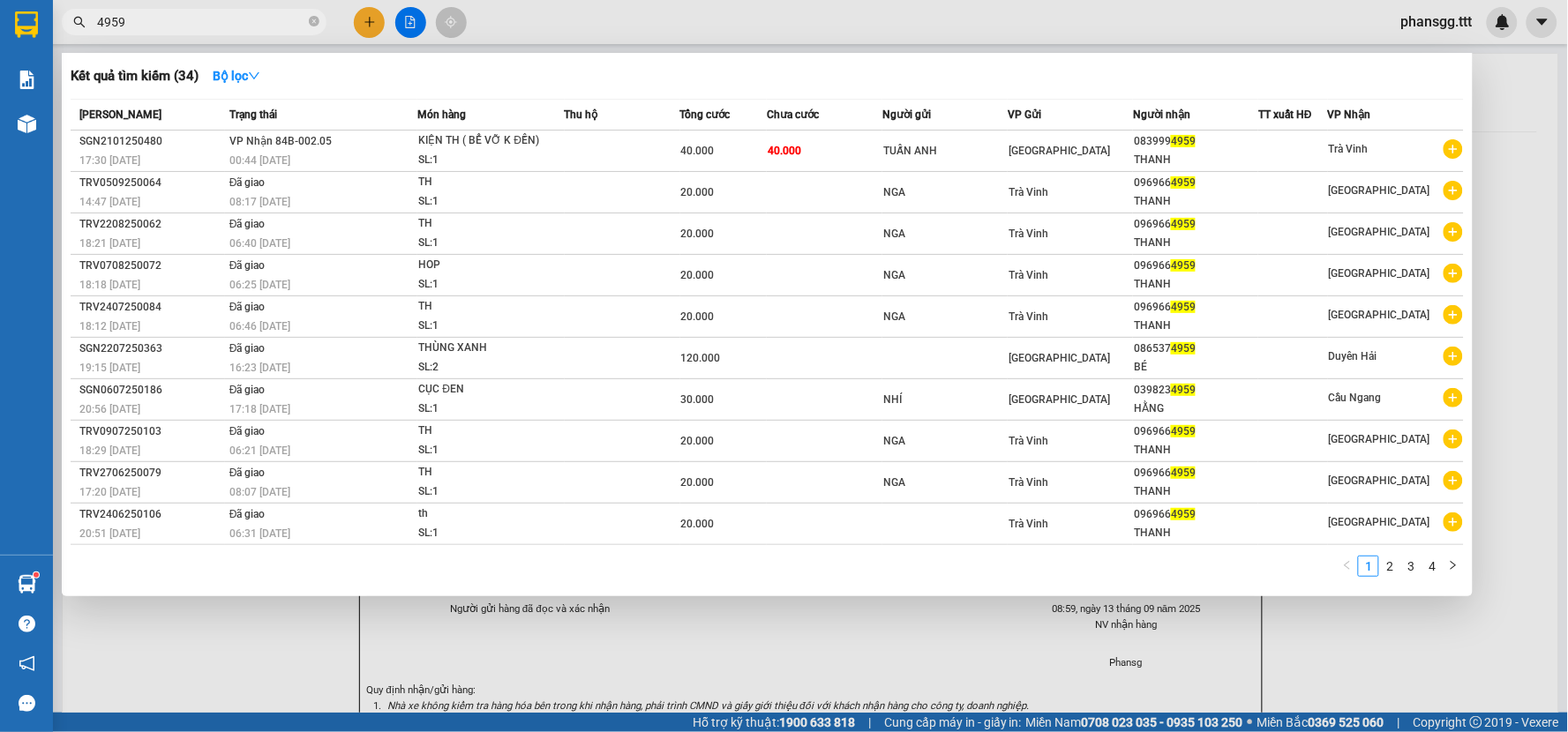
type input "4959"
click at [306, 22] on span "4959" at bounding box center [195, 22] width 265 height 27
click at [314, 21] on icon "close-circle" at bounding box center [314, 21] width 11 height 11
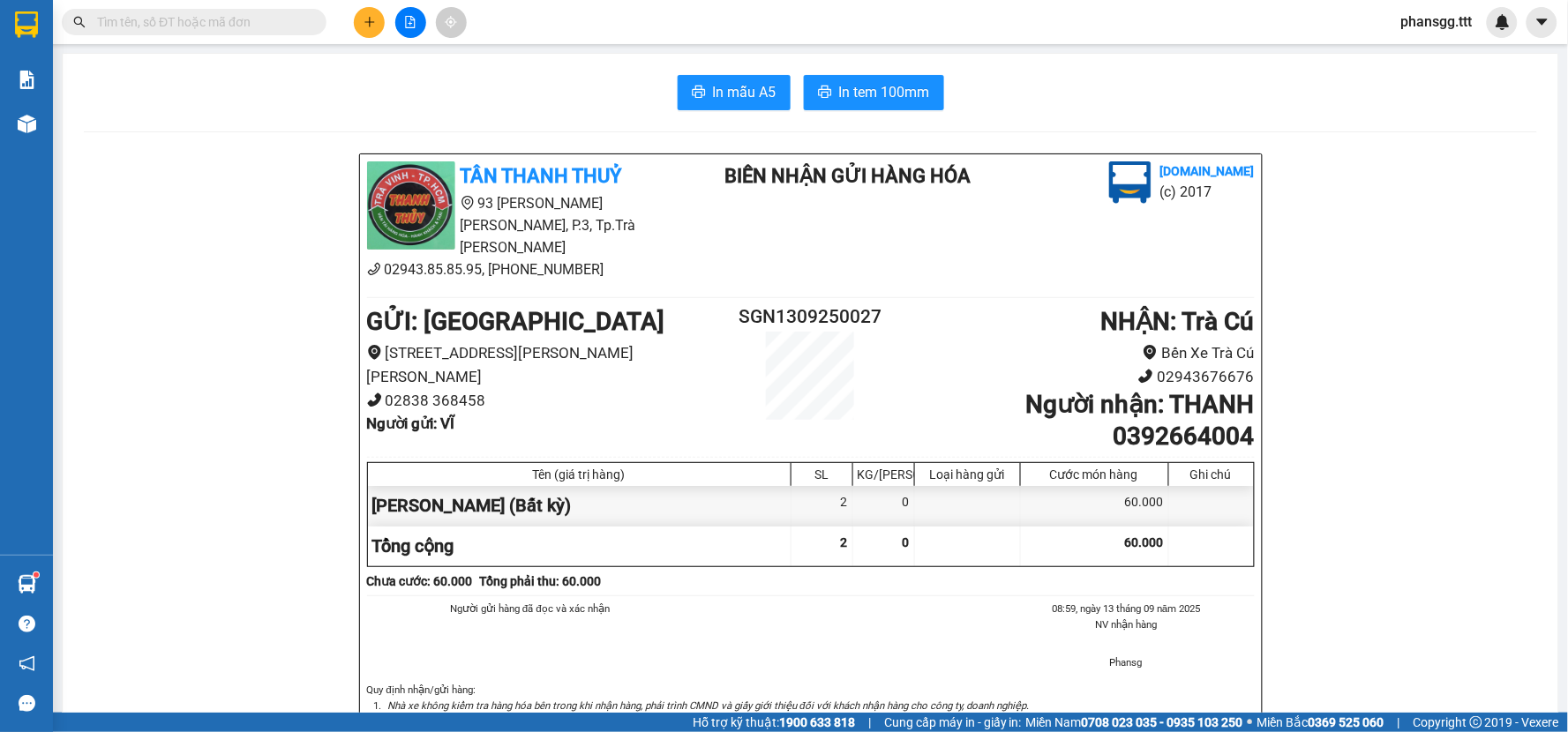
click at [376, 14] on button at bounding box center [369, 23] width 31 height 31
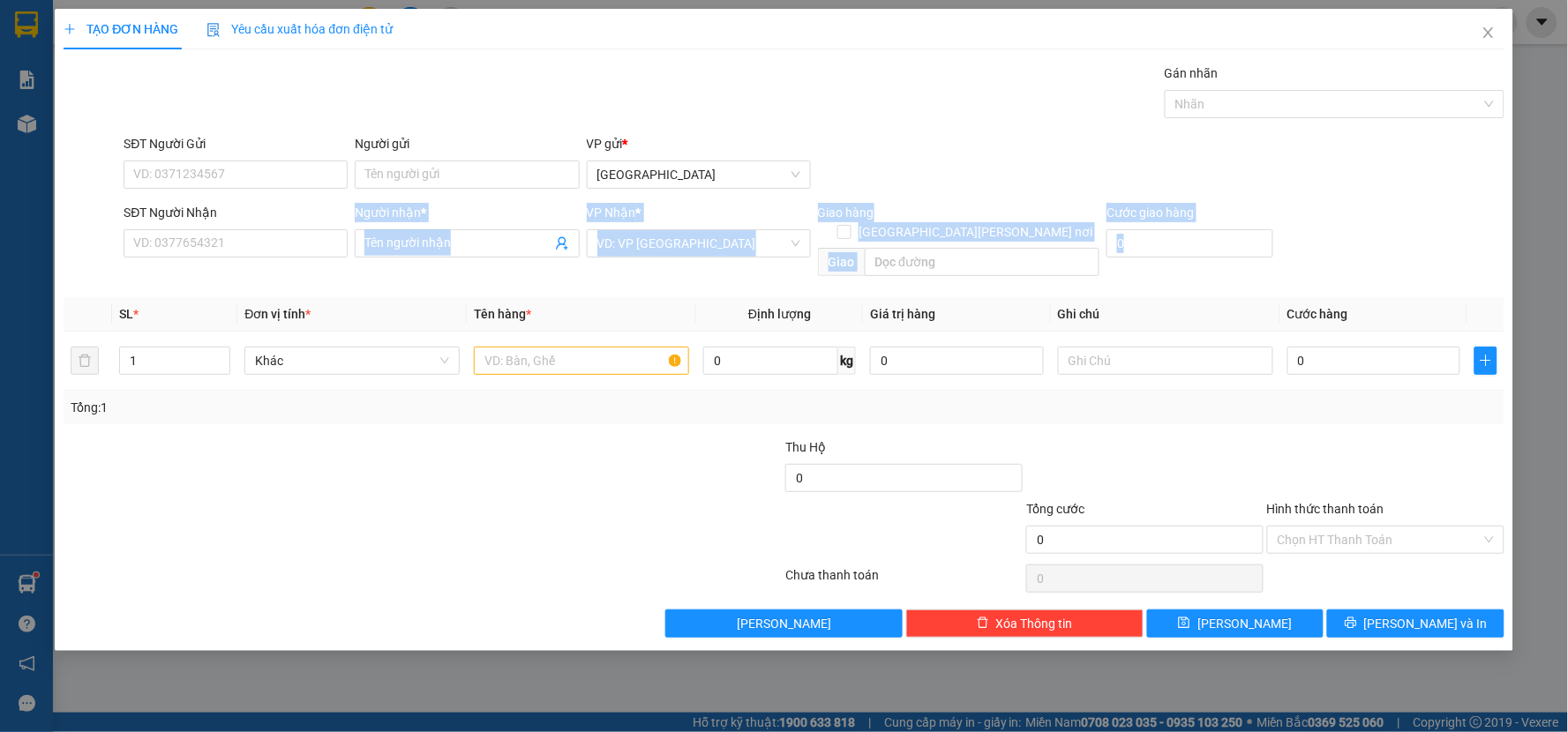
click at [283, 266] on div "Transit Pickup Surcharge Ids Transit Deliver Surcharge Ids Transit Deliver Surc…" at bounding box center [784, 351] width 1441 height 575
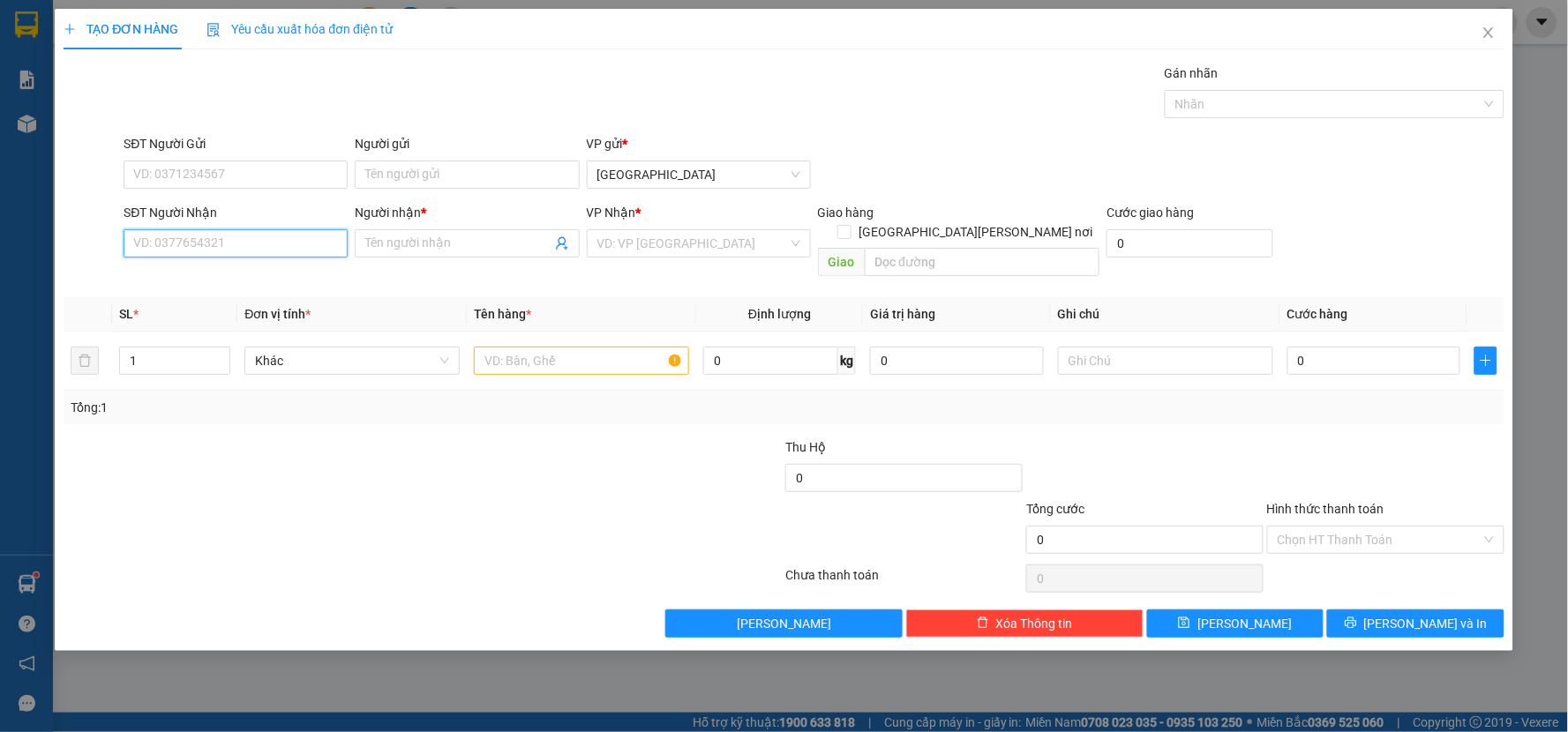
click at [289, 249] on input "SĐT Người Nhận" at bounding box center [235, 243] width 224 height 28
